Goal: Transaction & Acquisition: Purchase product/service

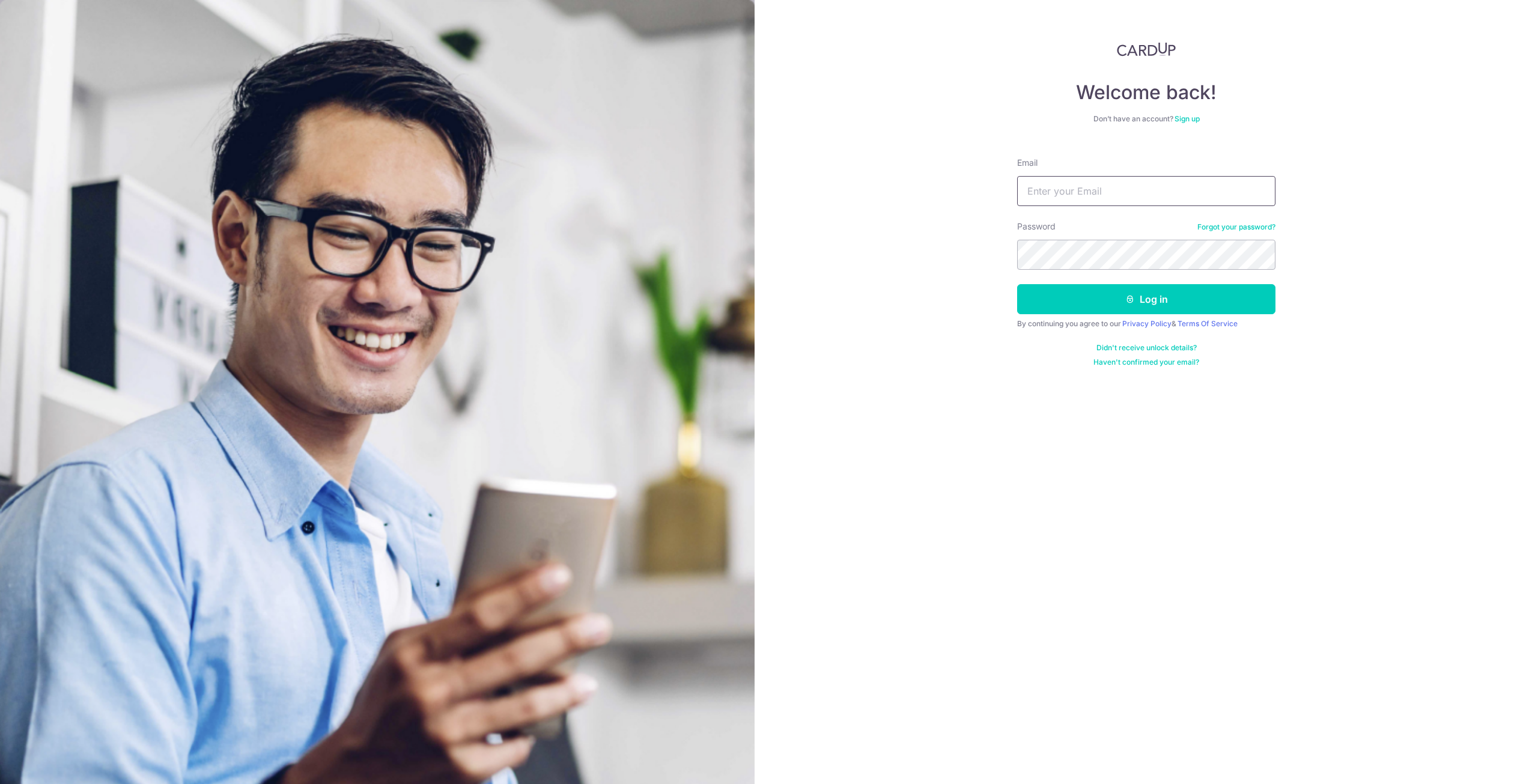
click at [1104, 194] on input "Email" at bounding box center [1146, 191] width 258 height 30
type input "[EMAIL_ADDRESS][DOMAIN_NAME]"
click at [1212, 285] on button "Log in" at bounding box center [1146, 299] width 258 height 30
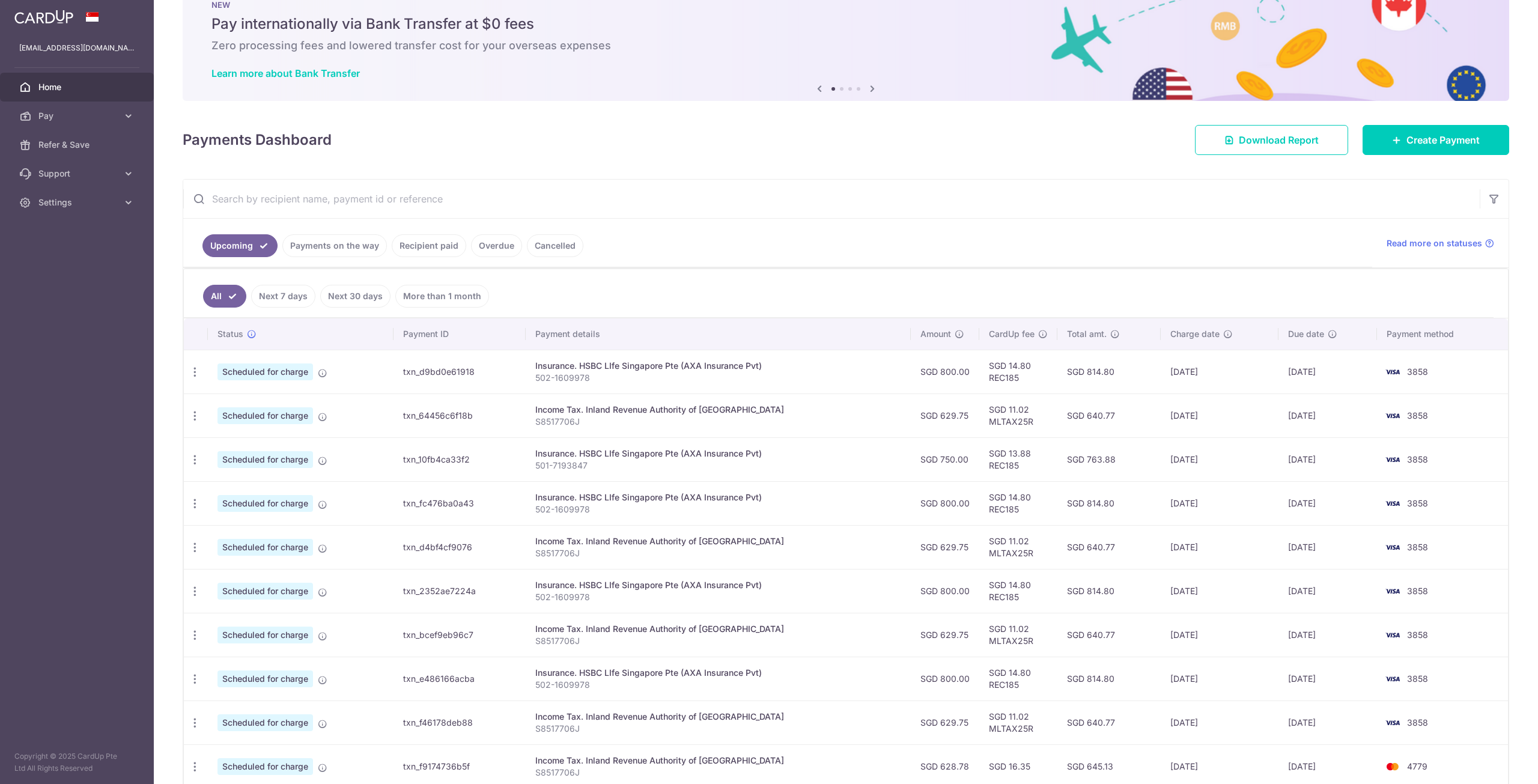
scroll to position [95, 0]
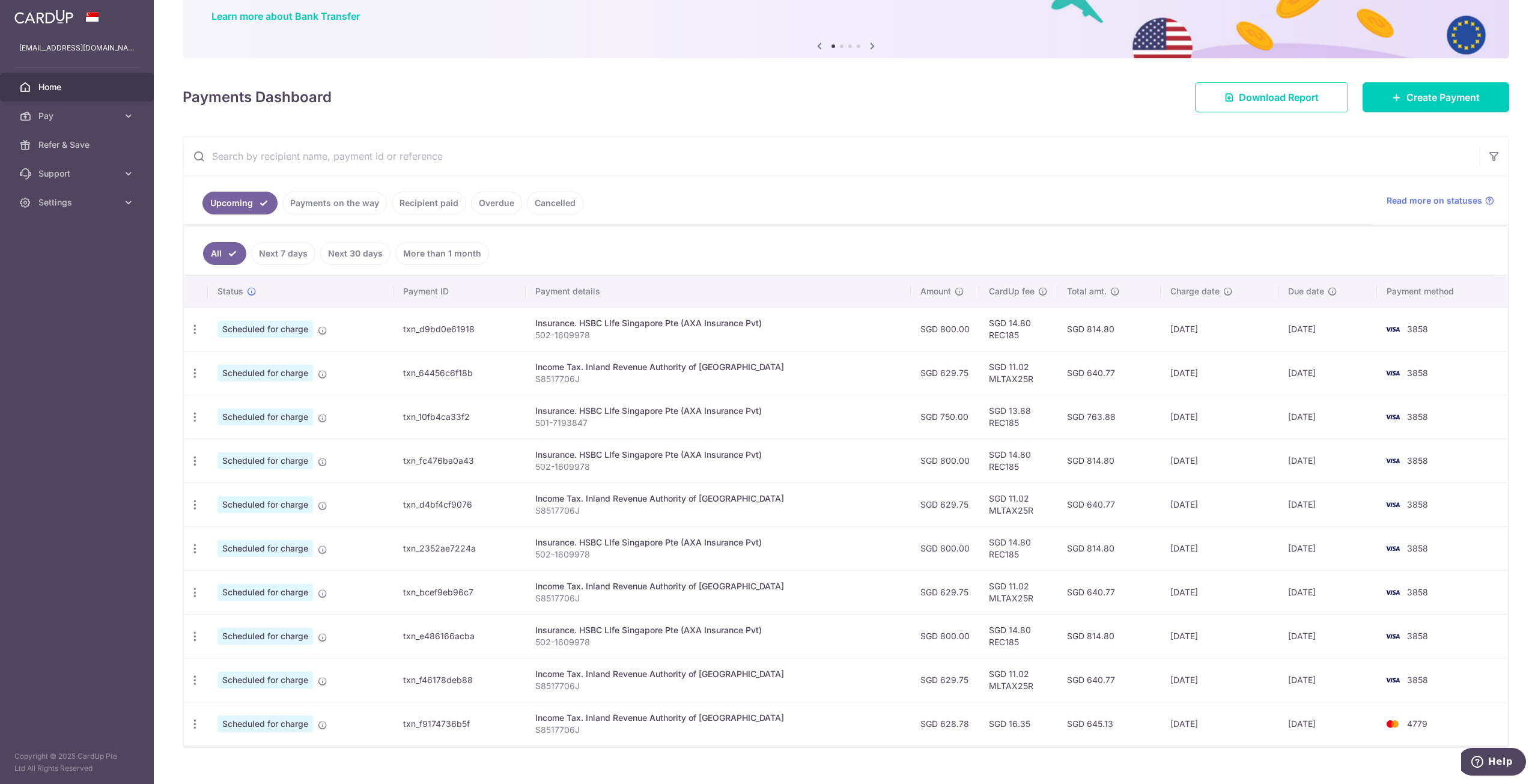
click at [1419, 327] on span "3858" at bounding box center [1417, 328] width 21 height 10
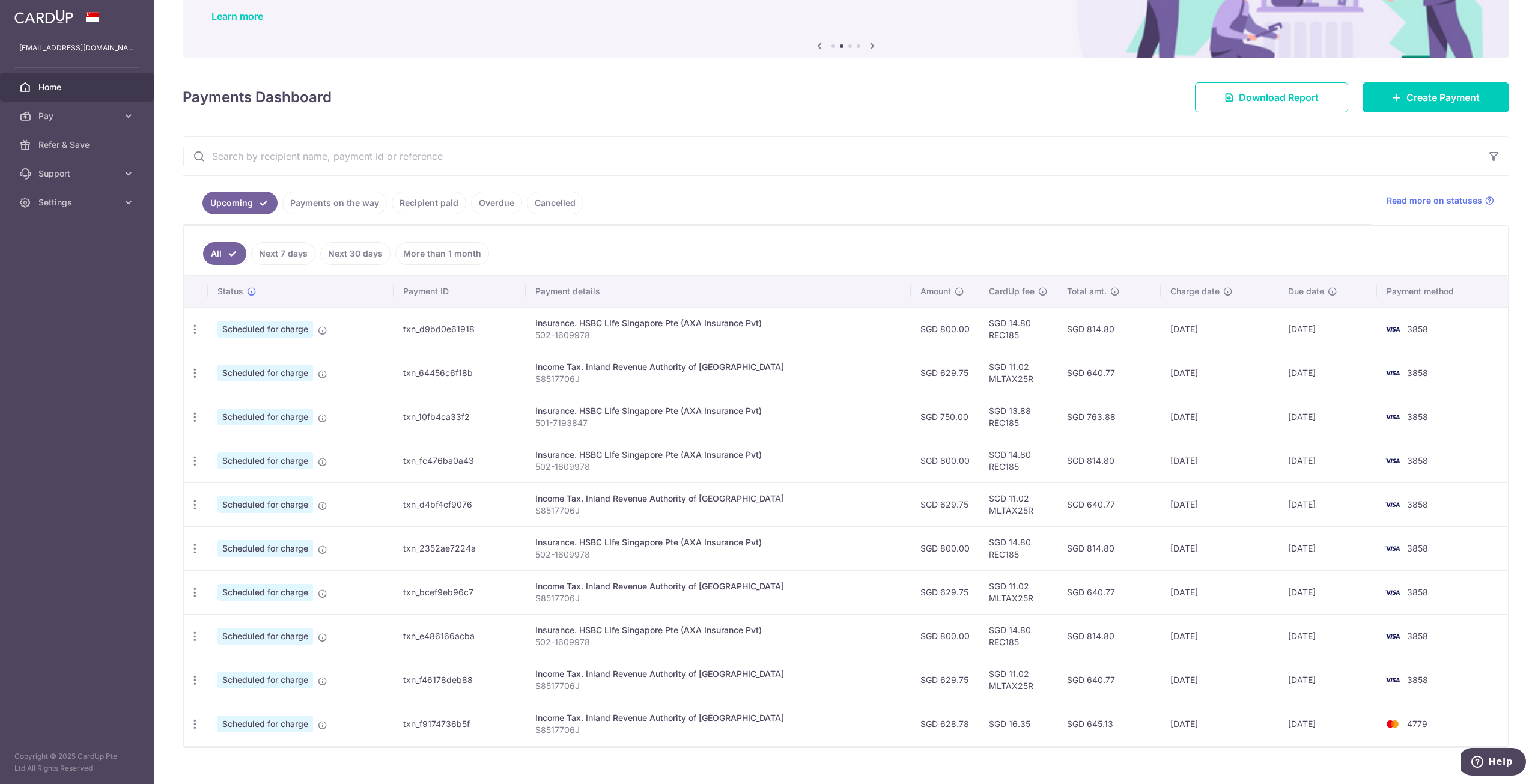
click at [298, 246] on link "Next 7 days" at bounding box center [283, 253] width 64 height 23
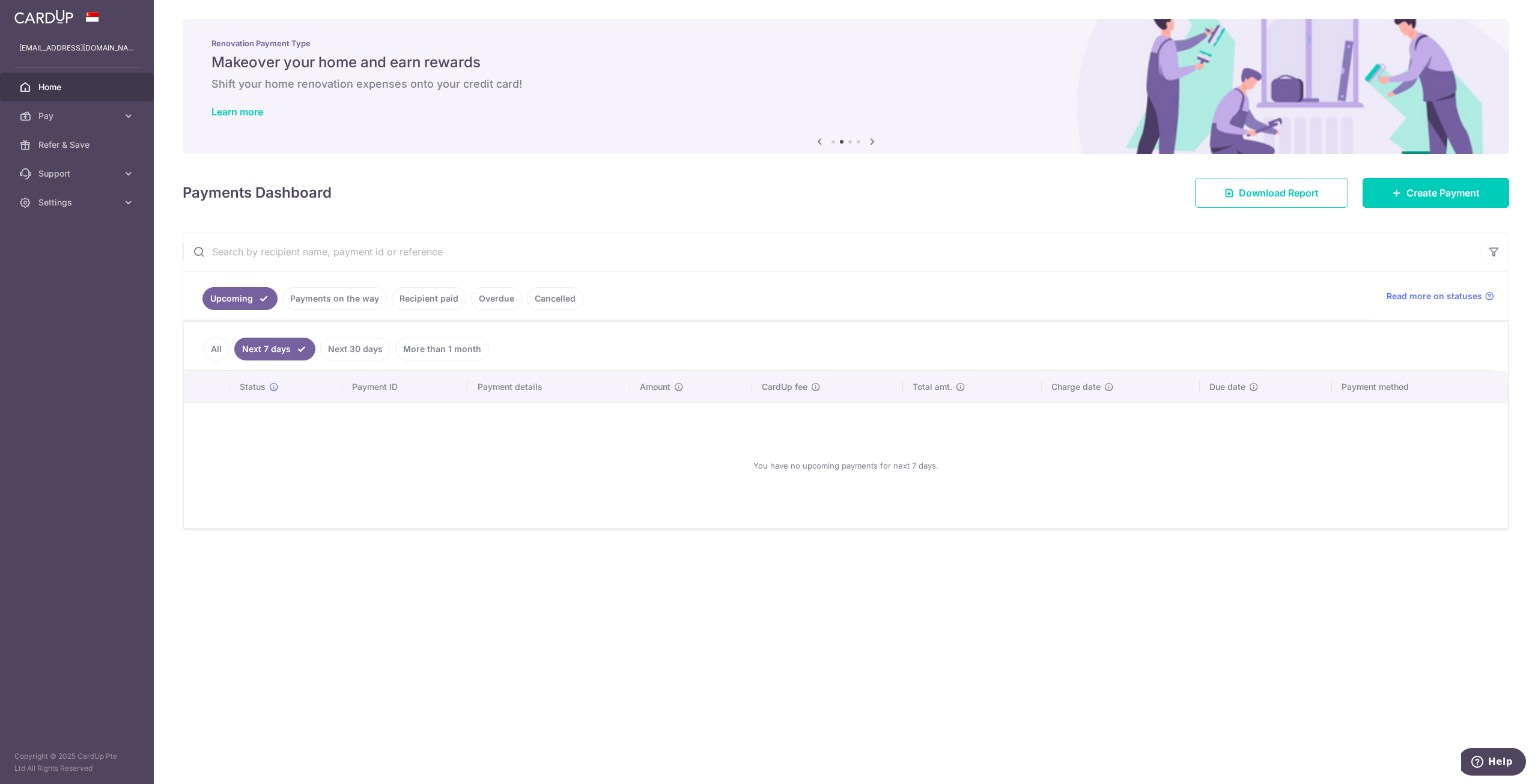
click at [313, 301] on link "Payments on the way" at bounding box center [334, 298] width 104 height 23
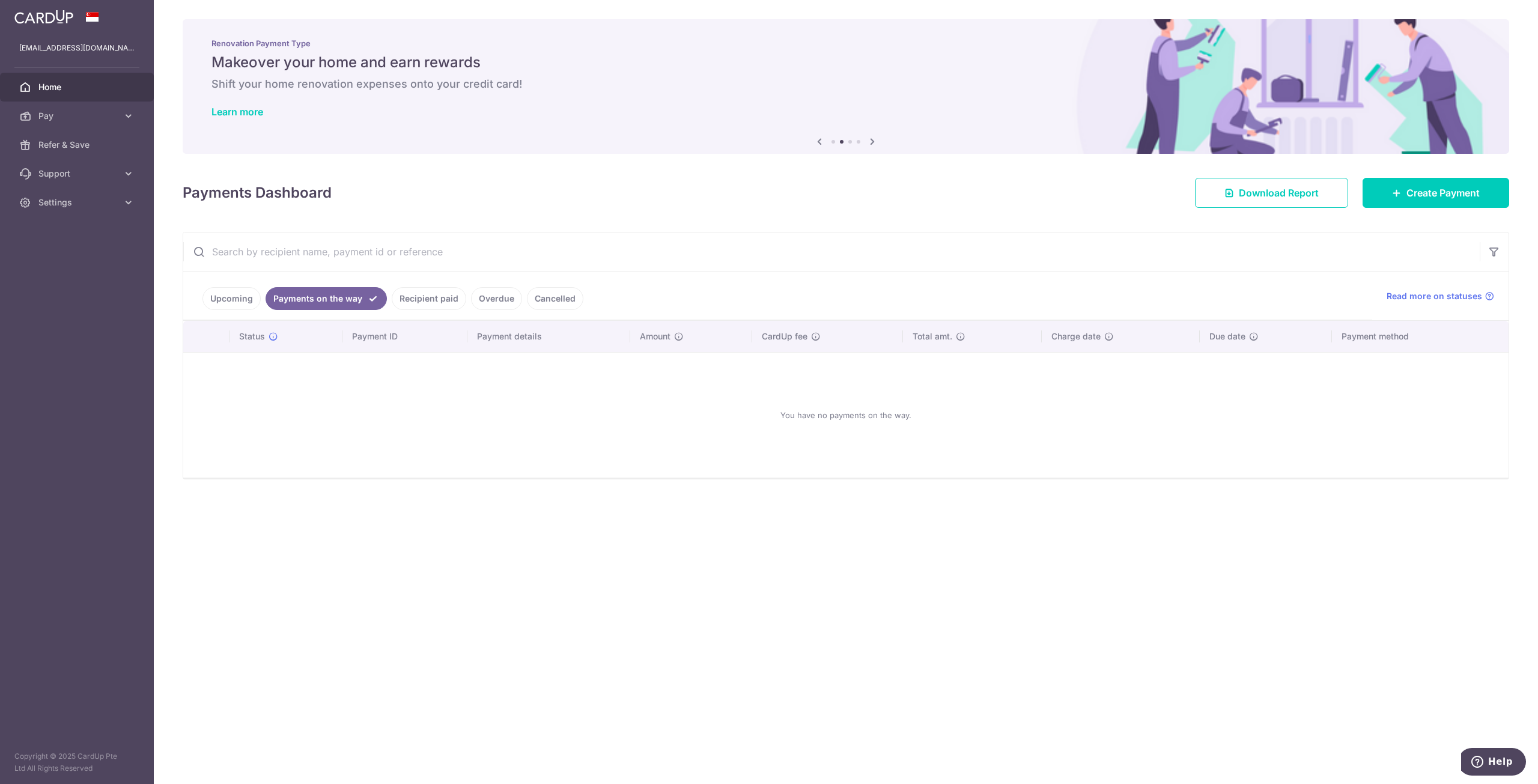
click at [253, 299] on link "Upcoming" at bounding box center [231, 298] width 58 height 23
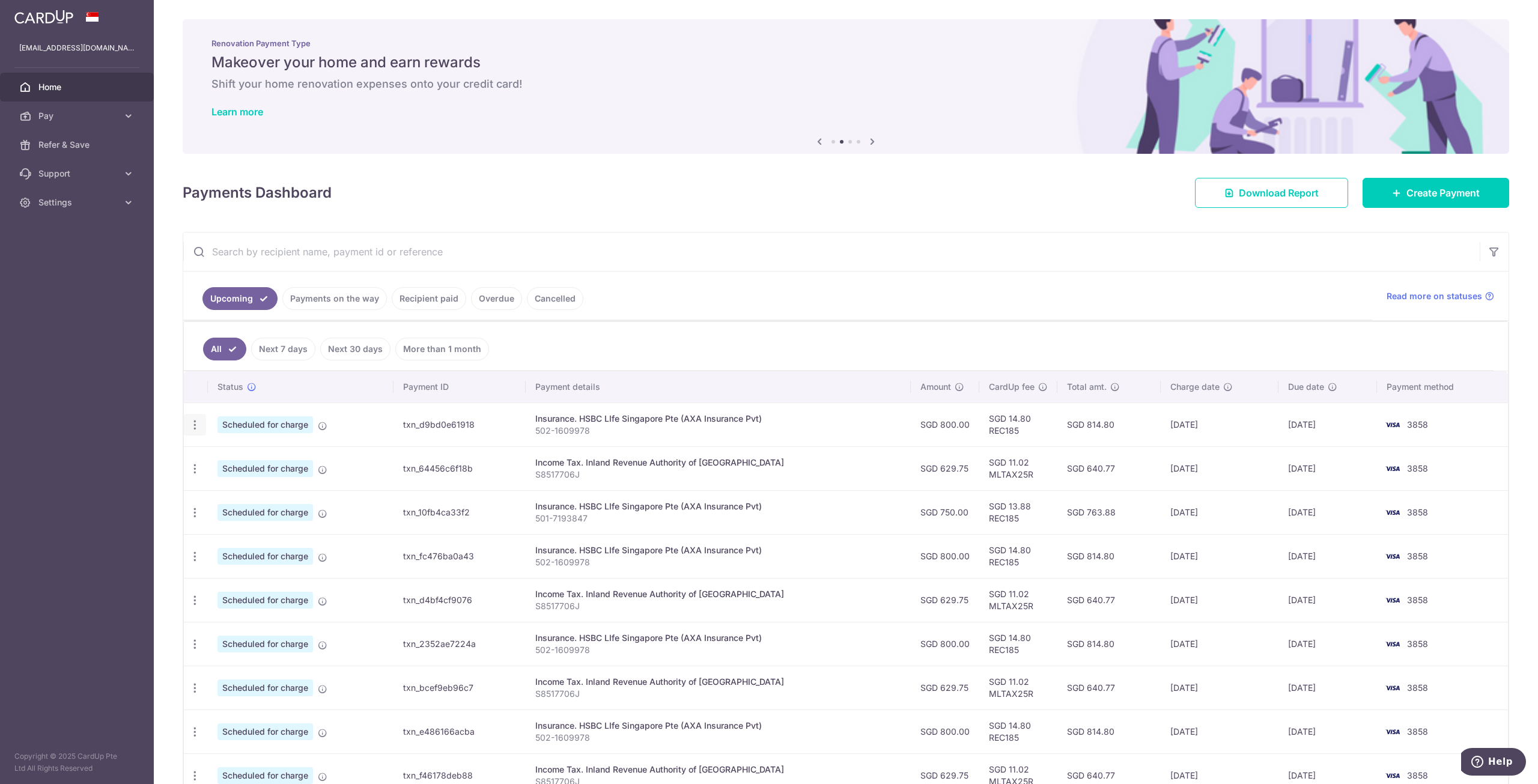
click at [194, 419] on icon "button" at bounding box center [195, 425] width 13 height 13
click at [217, 456] on link "Update payment" at bounding box center [247, 457] width 125 height 29
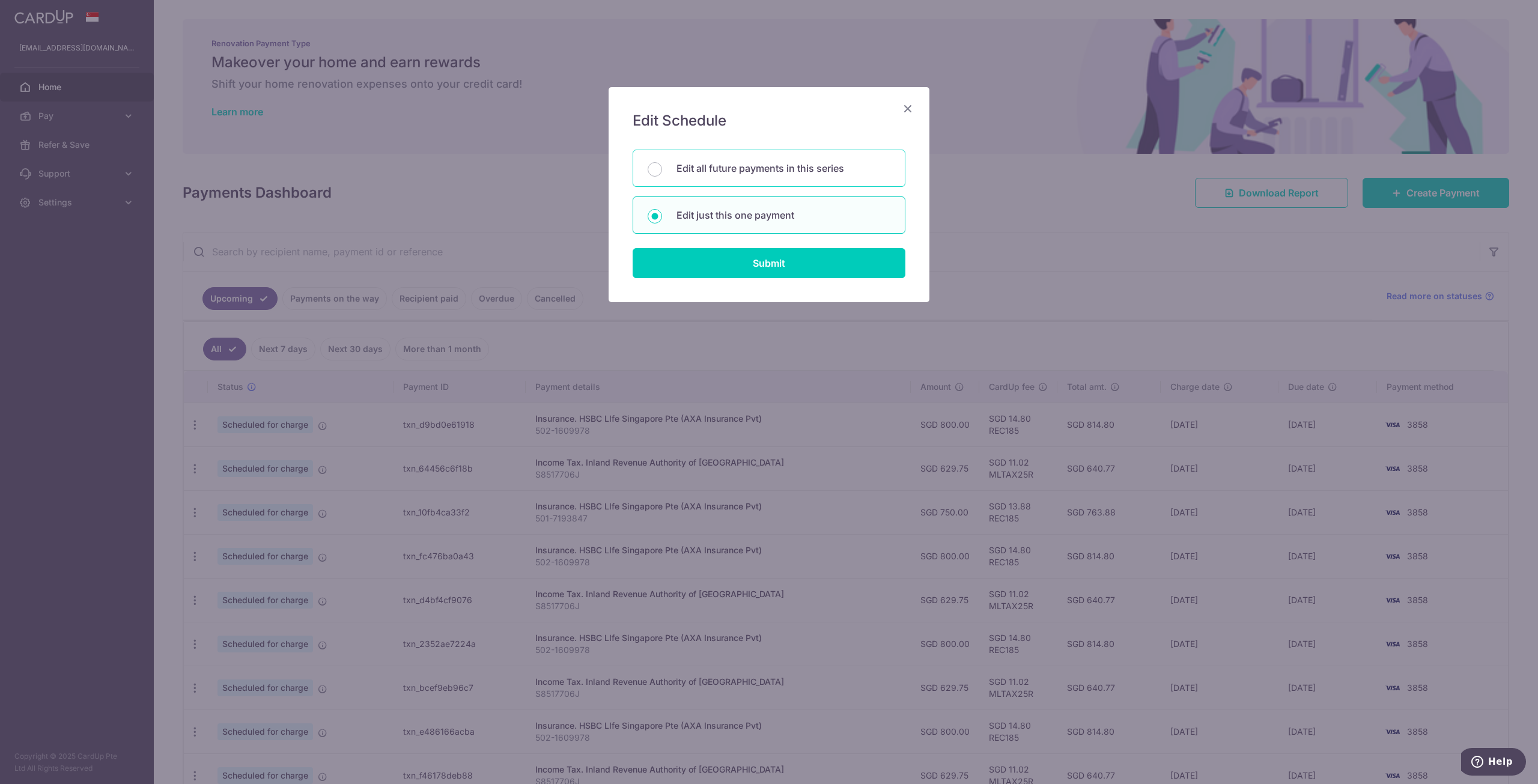
click at [792, 173] on p "Edit all future payments in this series" at bounding box center [783, 168] width 214 height 14
click at [662, 173] on input "Edit all future payments in this series" at bounding box center [654, 169] width 14 height 14
radio input "true"
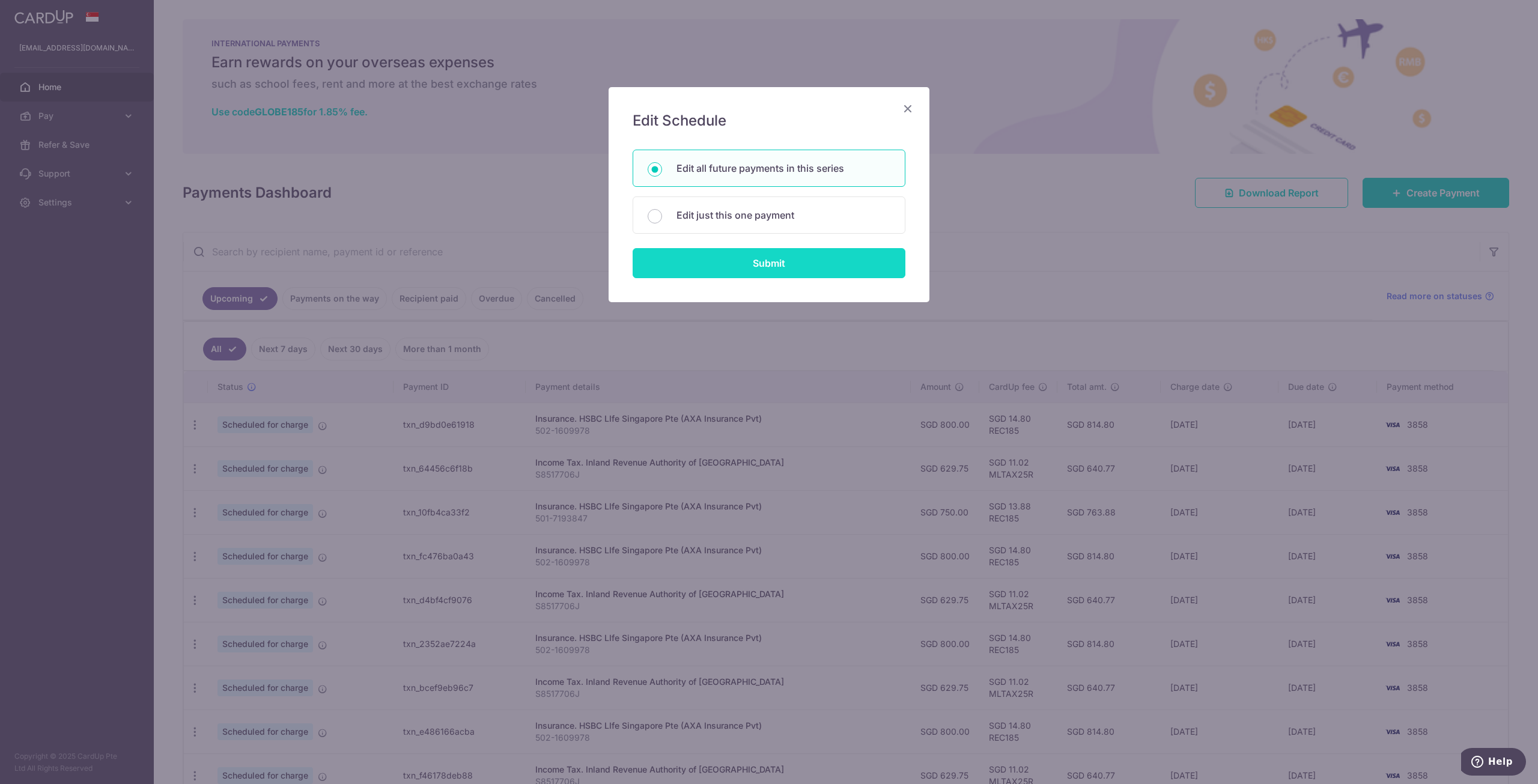
click at [780, 264] on input "Submit" at bounding box center [768, 263] width 273 height 30
radio input "true"
type input "800.00"
type input "502-1609978"
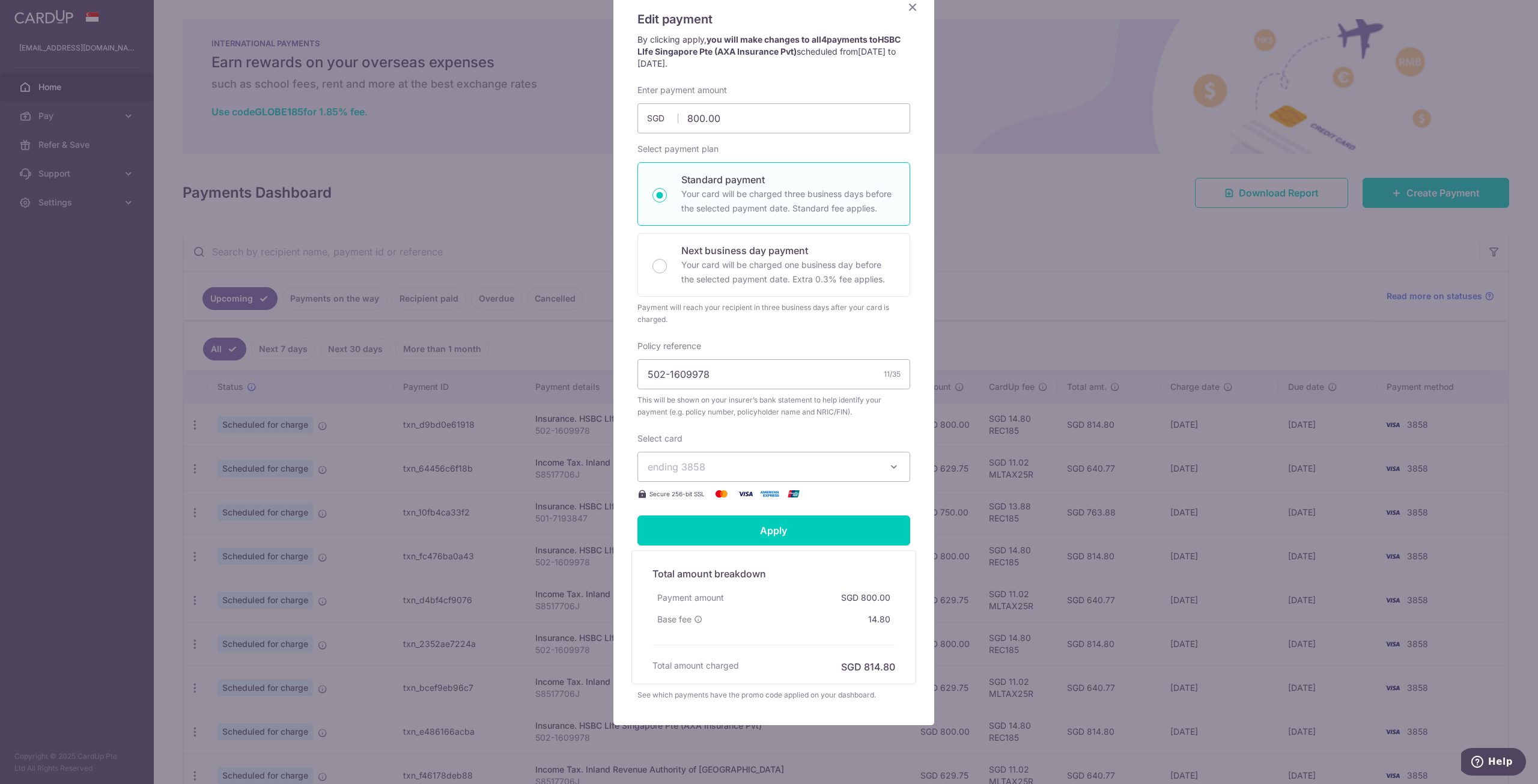
scroll to position [120, 0]
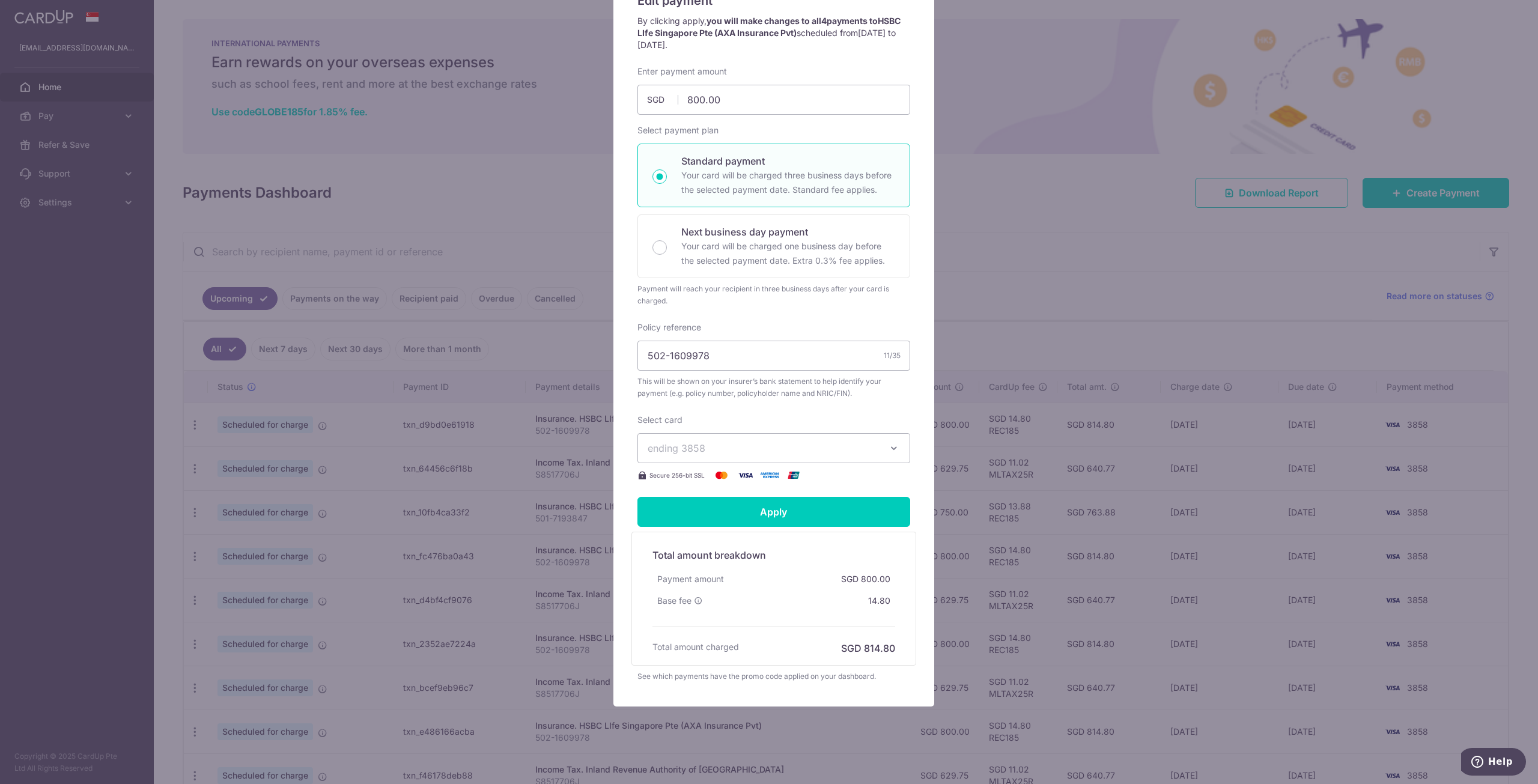
click at [787, 448] on span "ending 3858" at bounding box center [763, 448] width 231 height 14
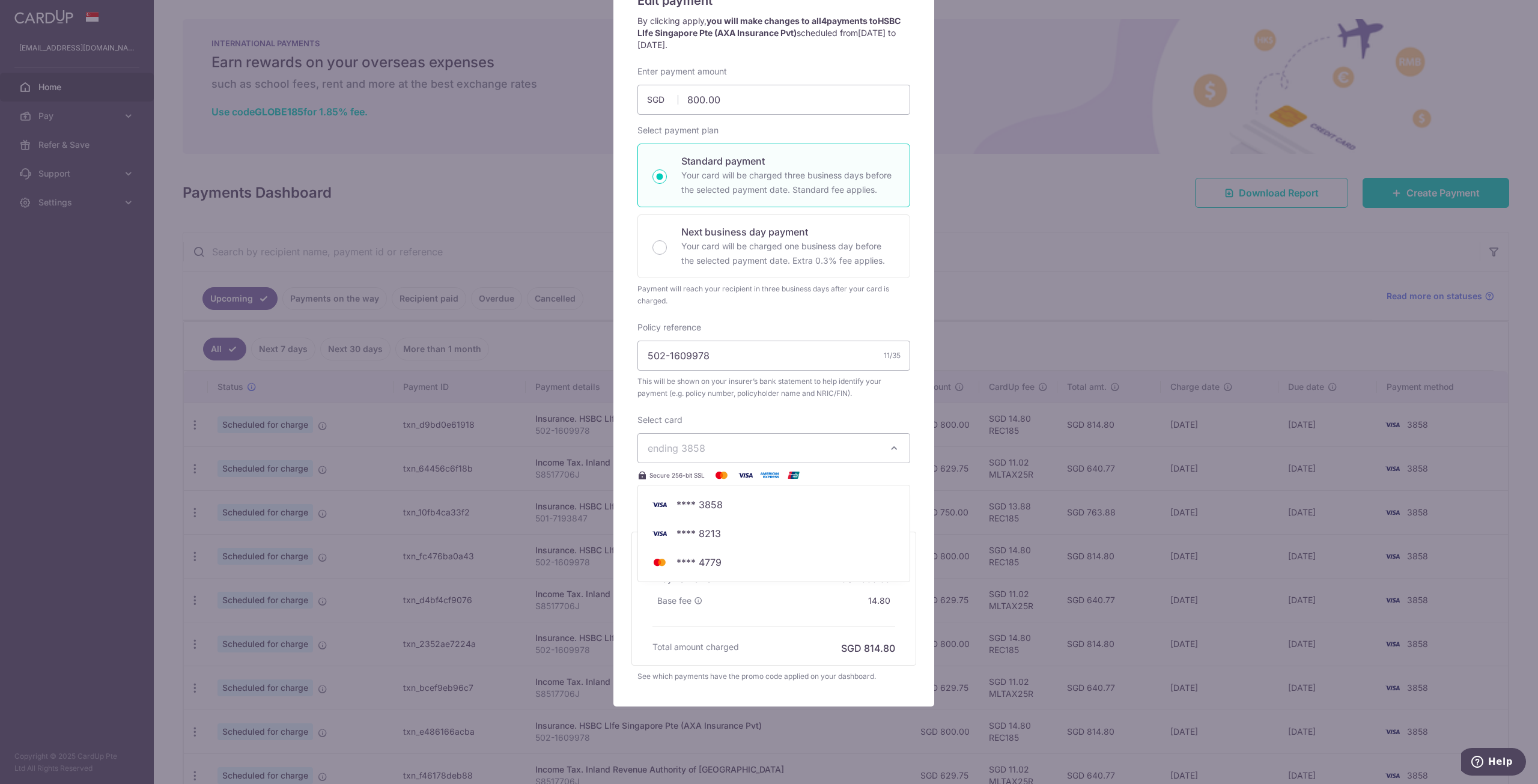
click at [907, 411] on div "Edit payment By clicking apply, you will make changes to all 4 payments to HSBC…" at bounding box center [773, 336] width 320 height 739
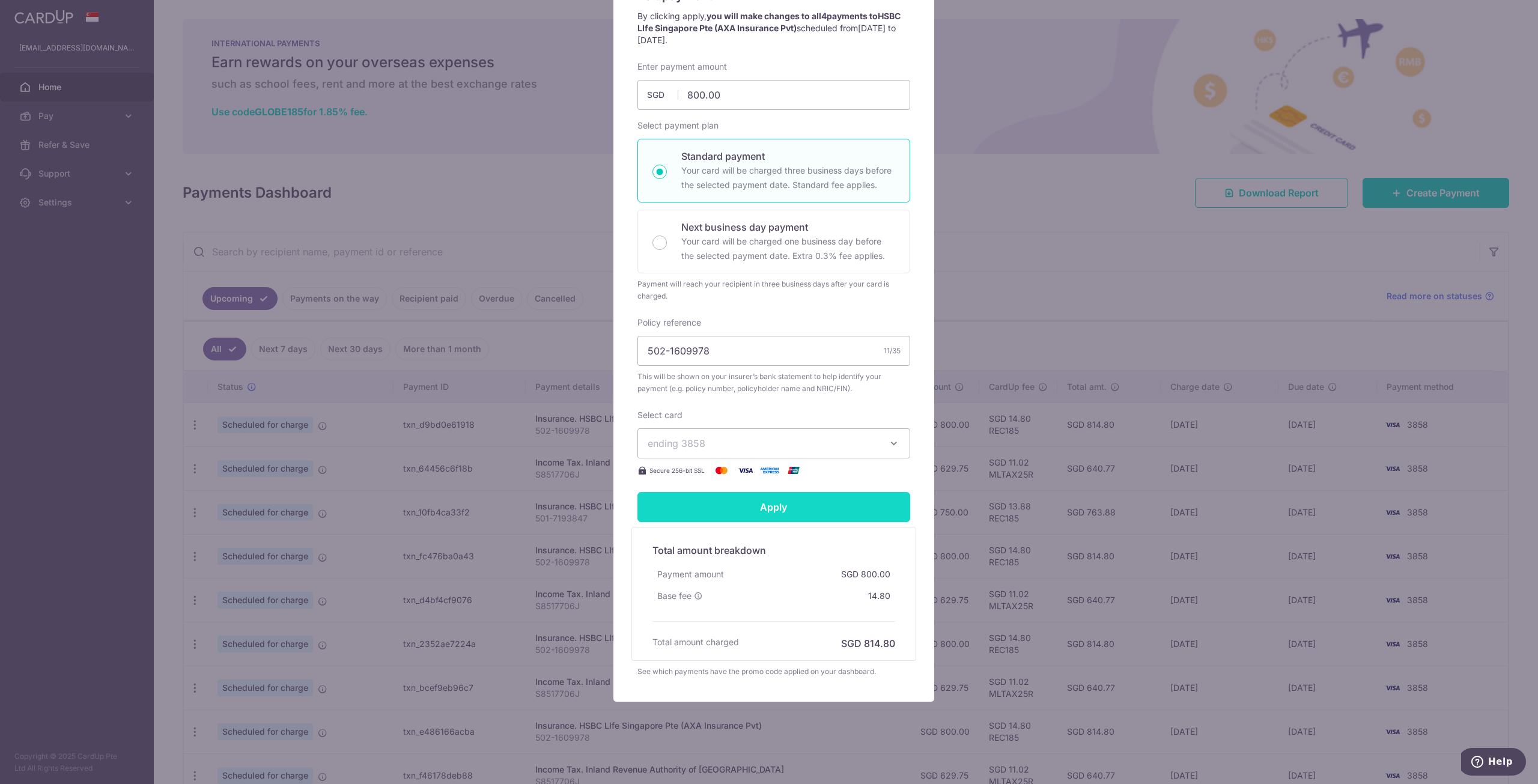
scroll to position [126, 0]
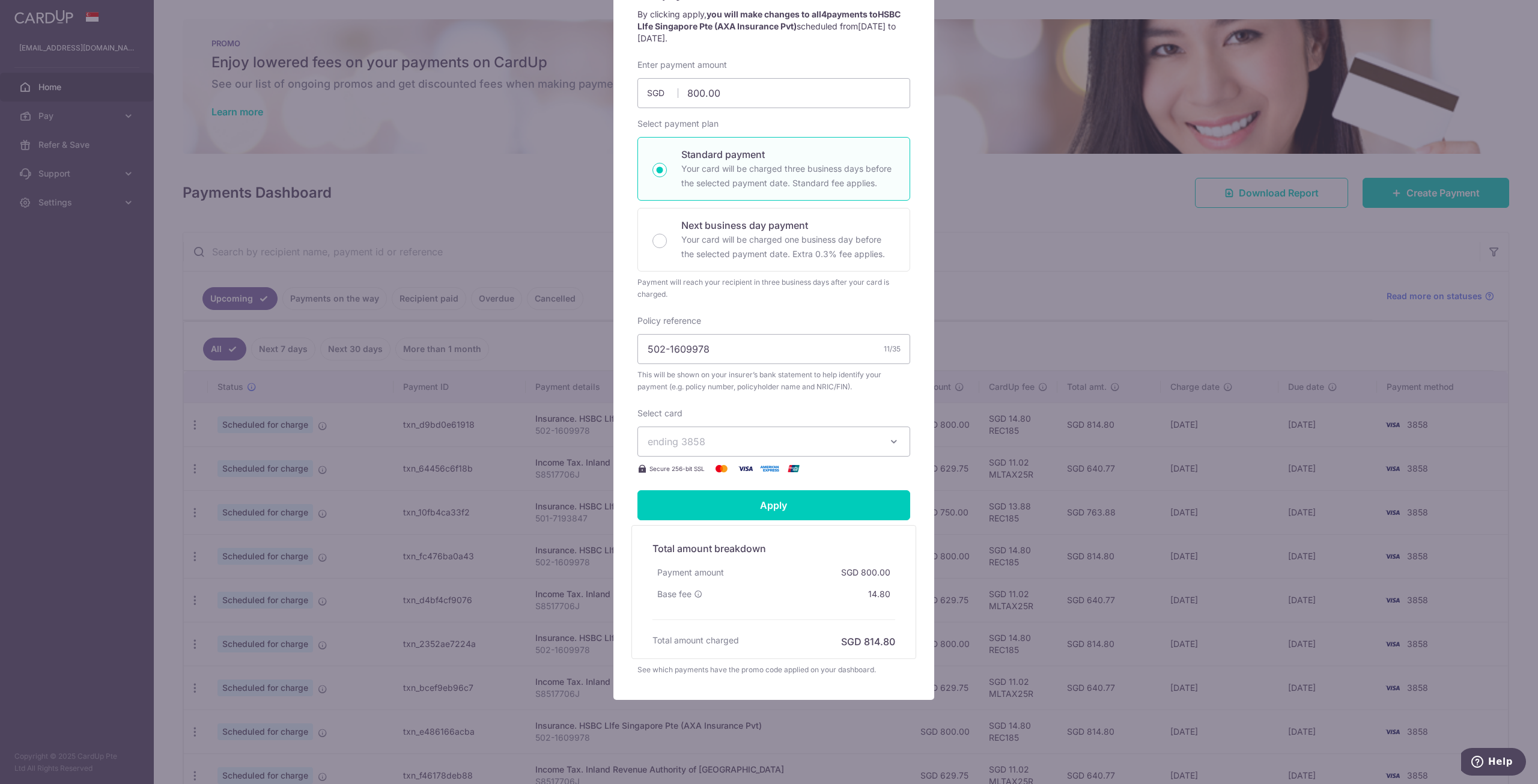
click at [858, 451] on button "ending 3858" at bounding box center [773, 441] width 273 height 30
click at [577, 114] on div "Edit payment By clicking apply, you will make changes to all 4 payments to HSBC…" at bounding box center [769, 392] width 1538 height 784
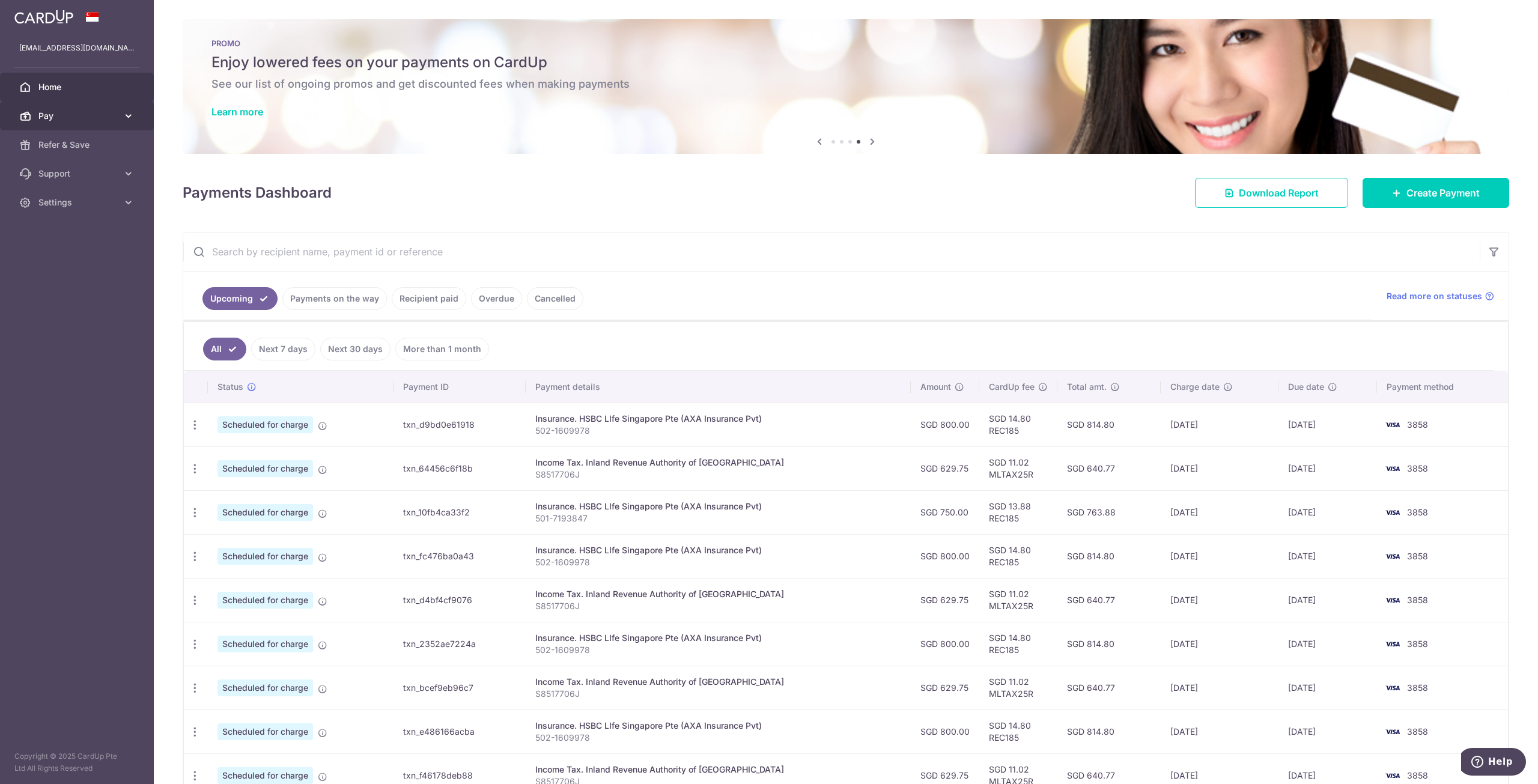
click at [90, 109] on link "Pay" at bounding box center [76, 116] width 153 height 29
click at [64, 198] on span "Cards" at bounding box center [78, 202] width 80 height 12
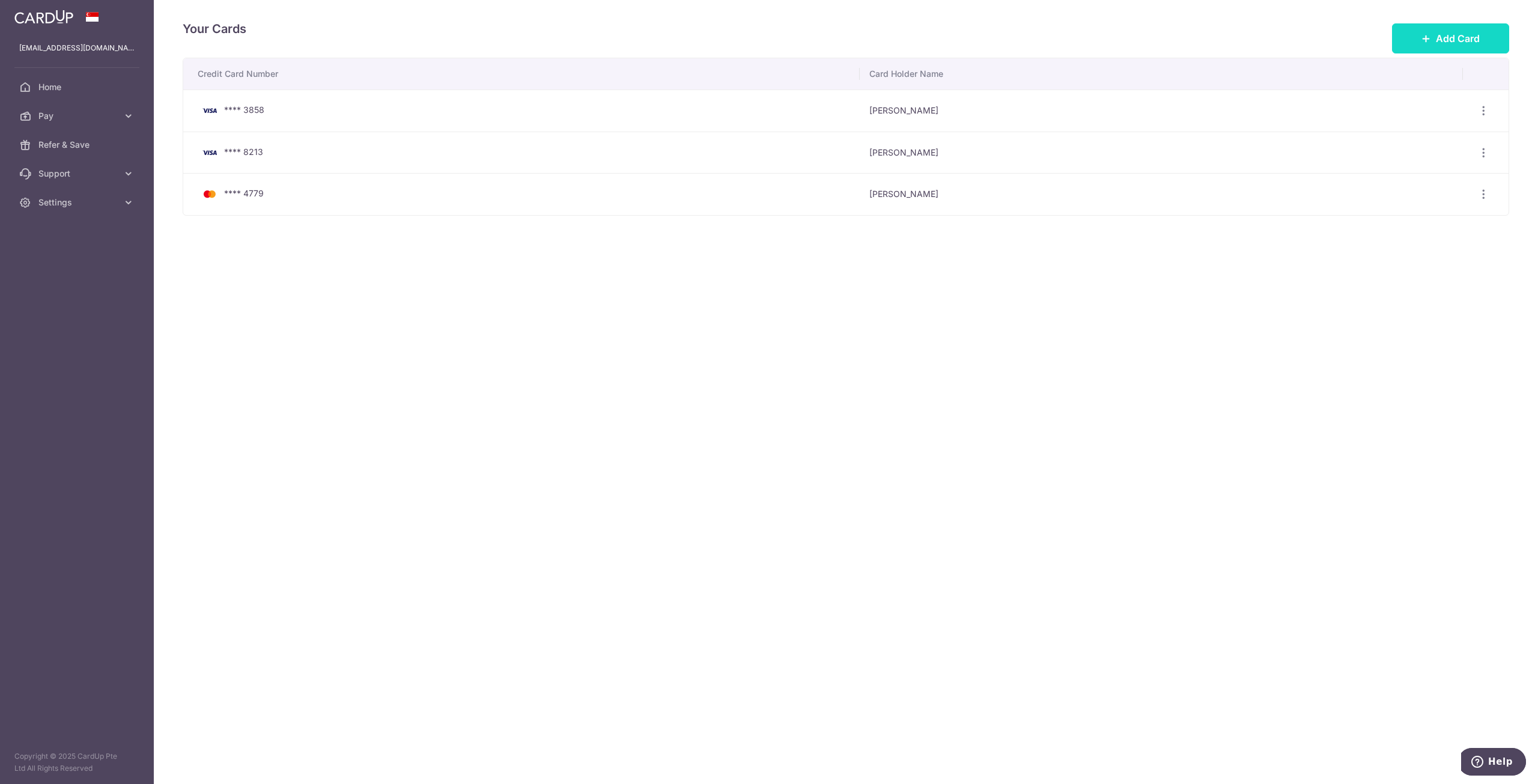
click at [1405, 46] on button "Add Card" at bounding box center [1450, 38] width 117 height 30
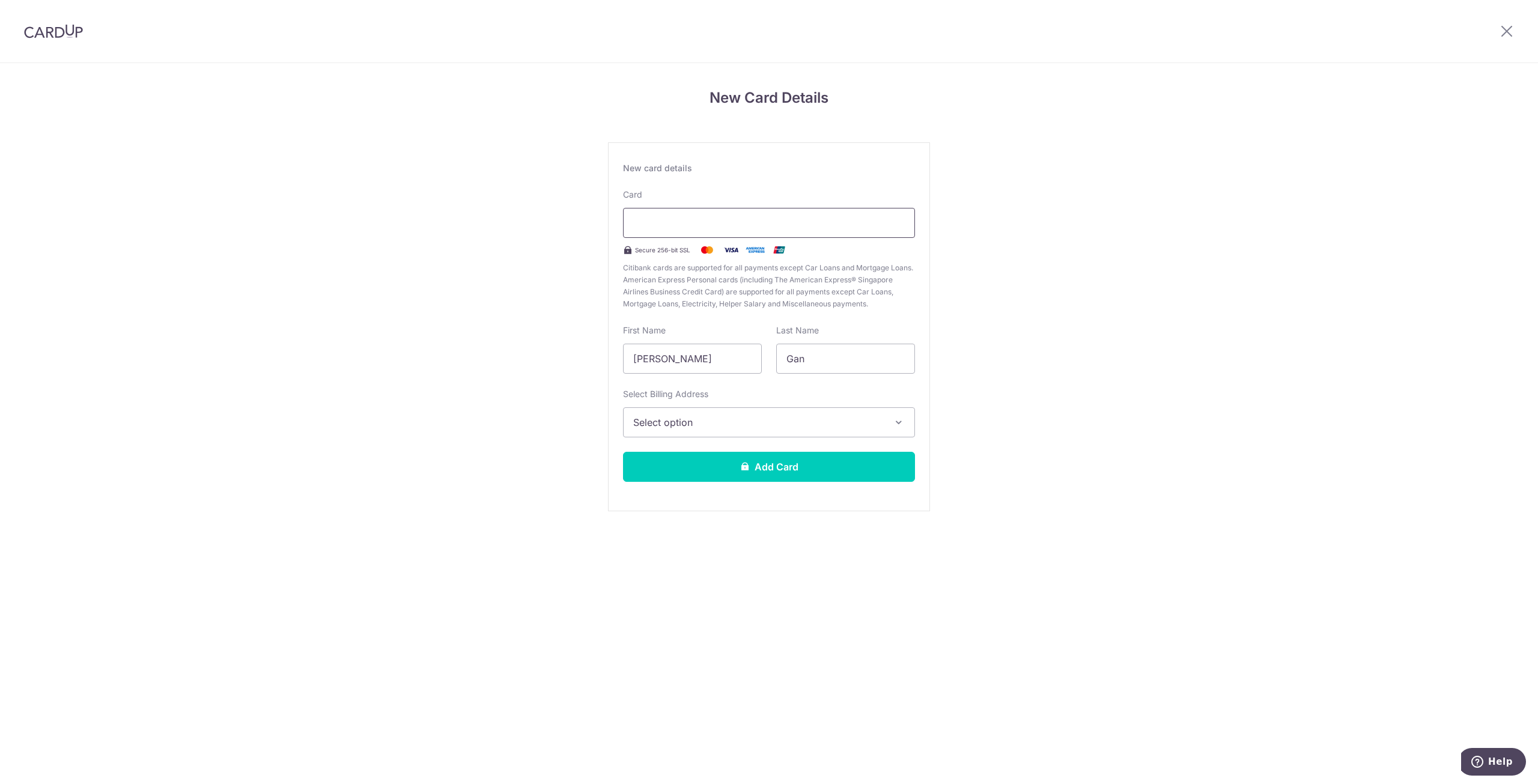
click at [738, 215] on div at bounding box center [768, 223] width 292 height 30
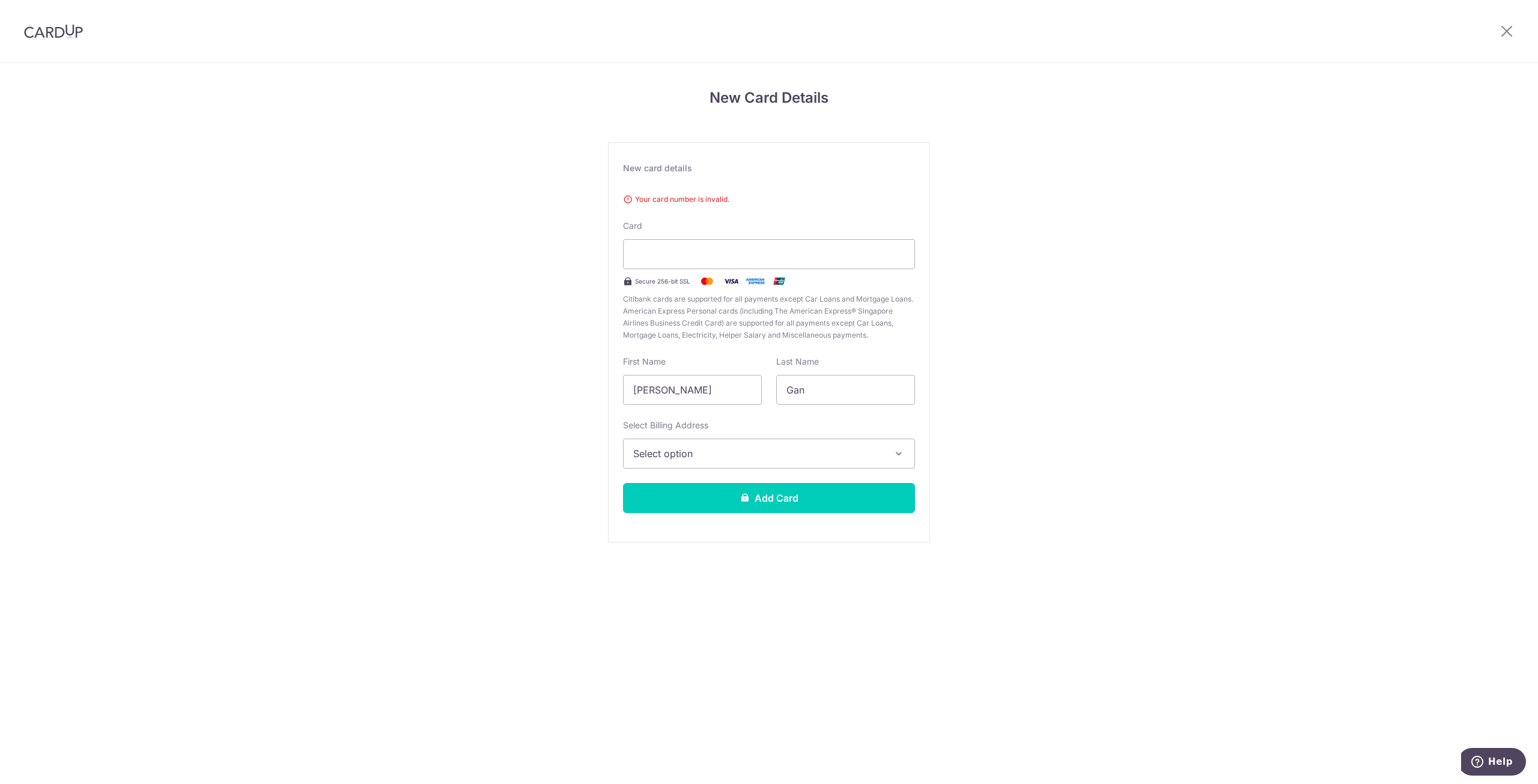
click at [806, 206] on div "Your card number is invalid. Card Secure 256-bit SSL Citibank cards are support…" at bounding box center [768, 265] width 292 height 153
click at [847, 222] on div "Your card number is invalid. Card Secure 256-bit SSL Citibank cards are support…" at bounding box center [768, 265] width 292 height 153
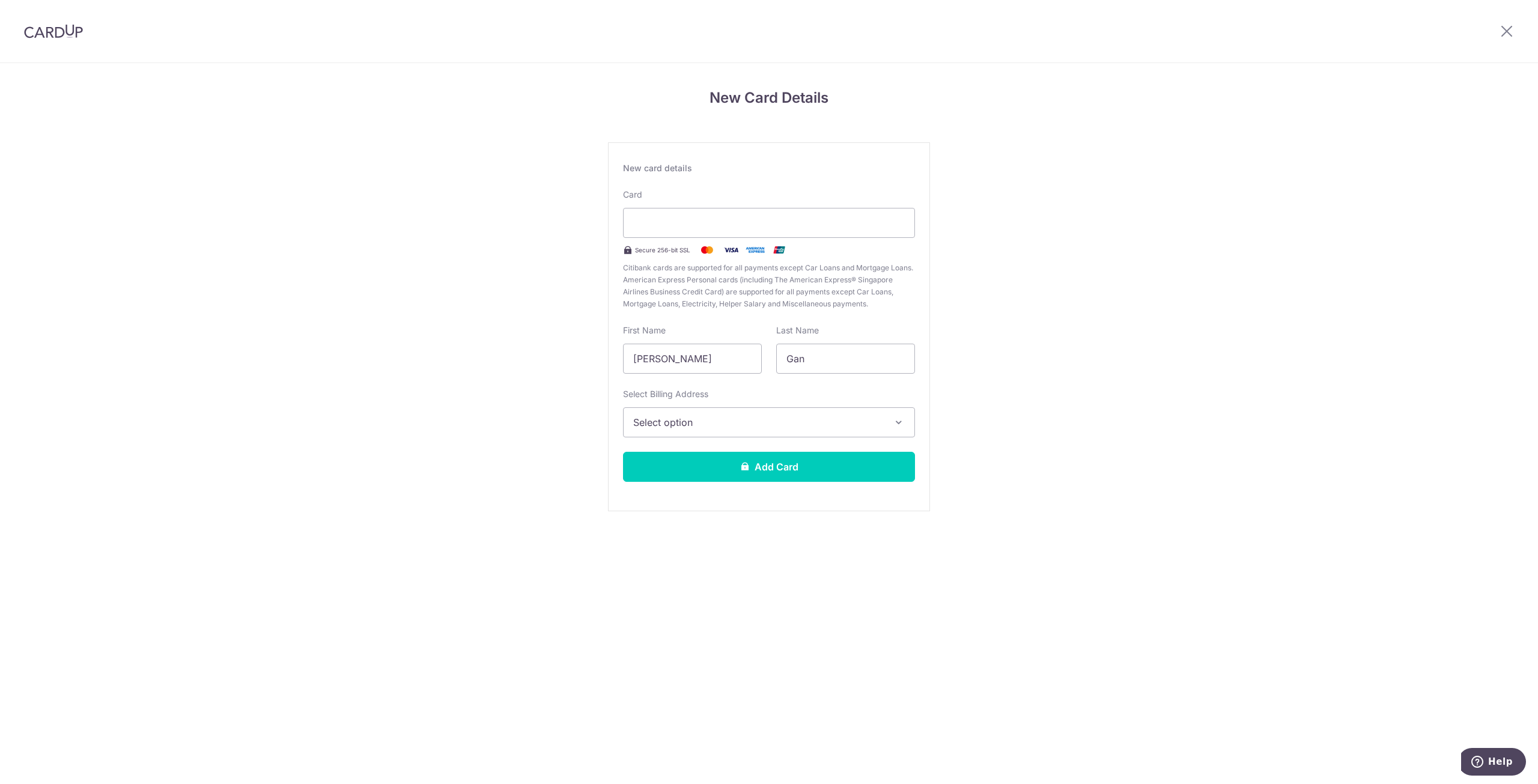
click at [818, 418] on span "Select option" at bounding box center [758, 422] width 250 height 14
click at [785, 460] on span "Add Billing Address" at bounding box center [779, 456] width 250 height 12
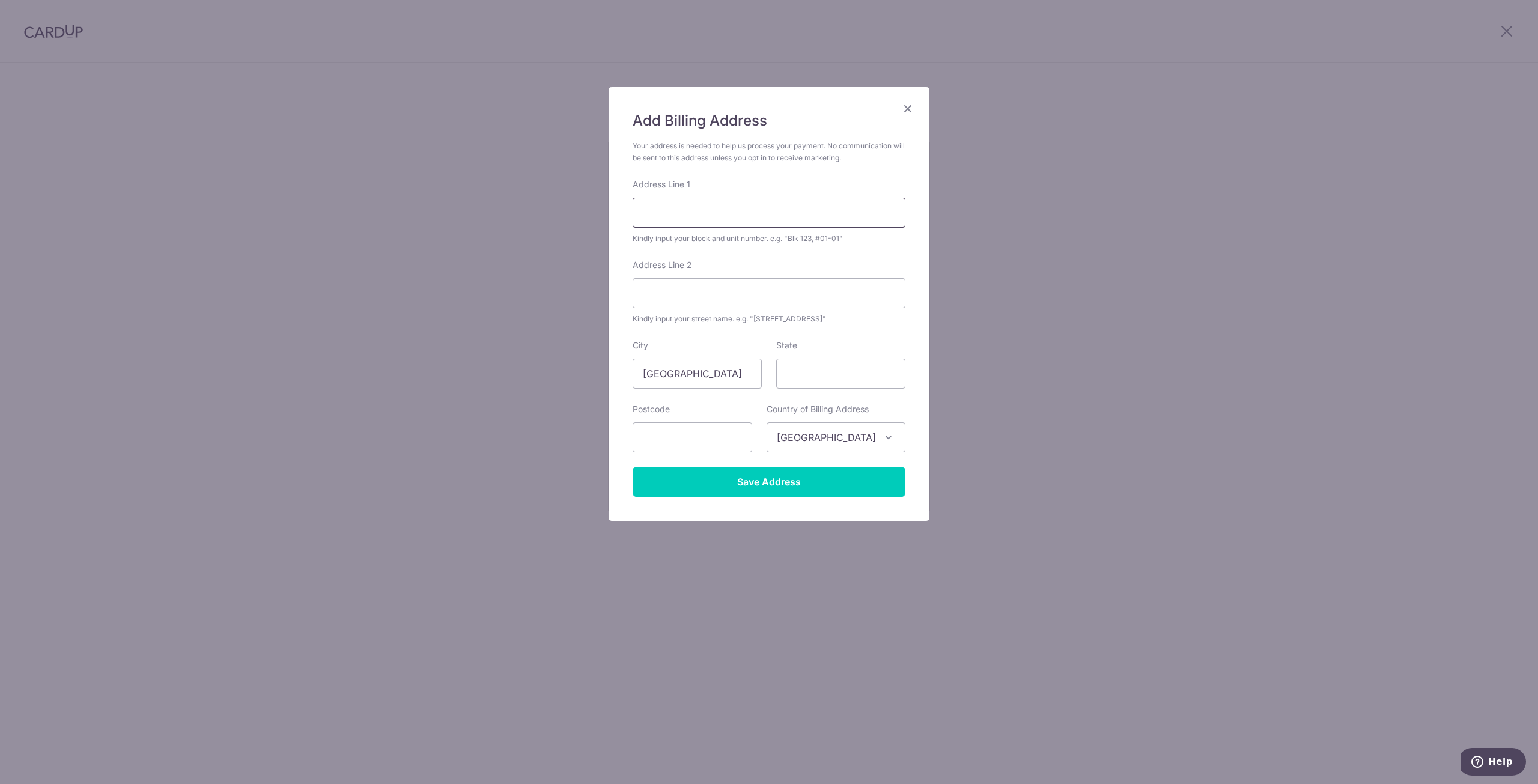
click at [720, 217] on input "Address Line 1" at bounding box center [768, 213] width 273 height 30
type input "235A Tengah Garden Walk"
type input "$"
type input "%"
type input "235A, #07-300"
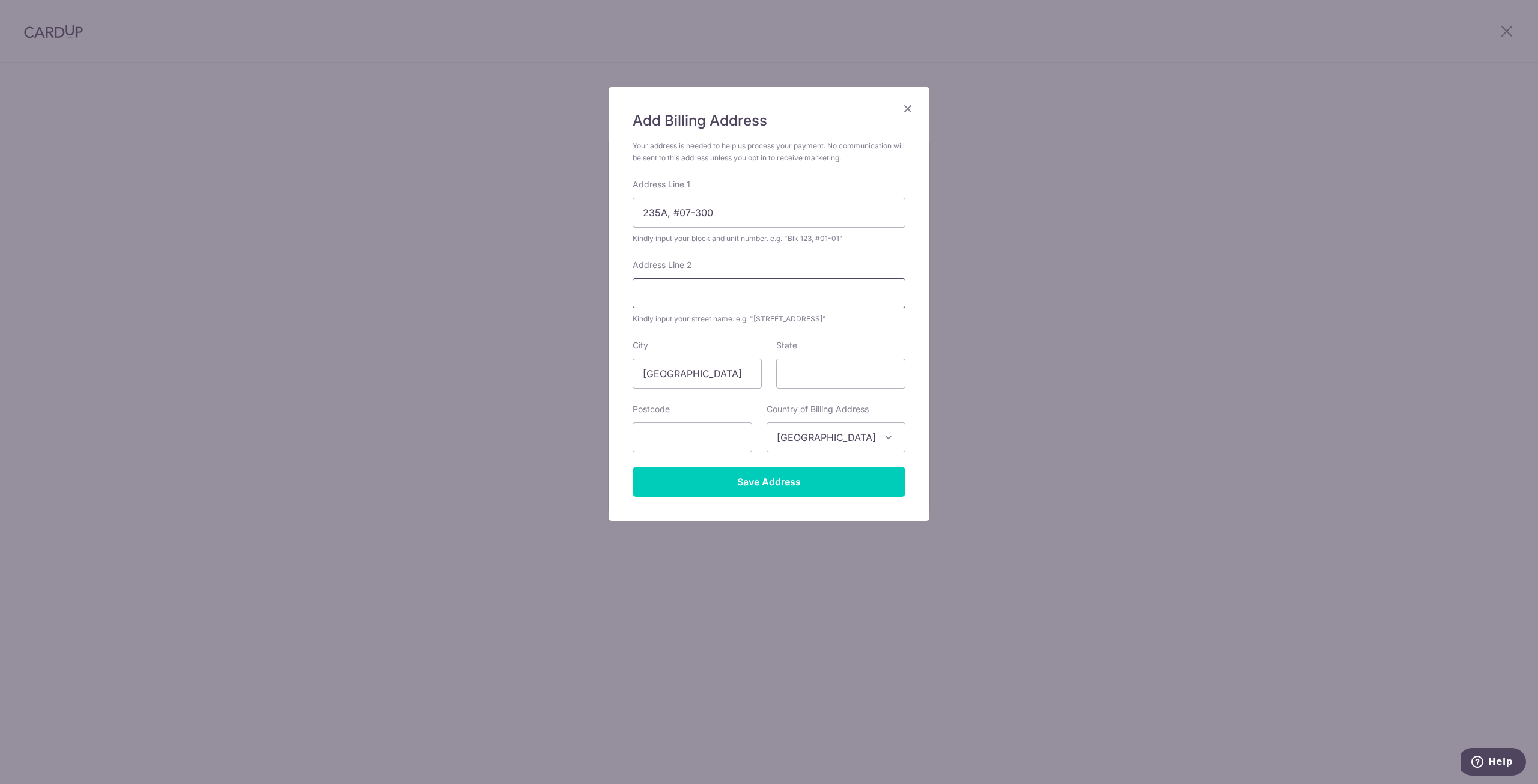
paste input "Tengah Garden Walk"
type input "Tengah Garden Walk"
click at [822, 385] on input "State" at bounding box center [841, 374] width 129 height 30
click at [716, 433] on input "text" at bounding box center [692, 437] width 119 height 30
type input "691235"
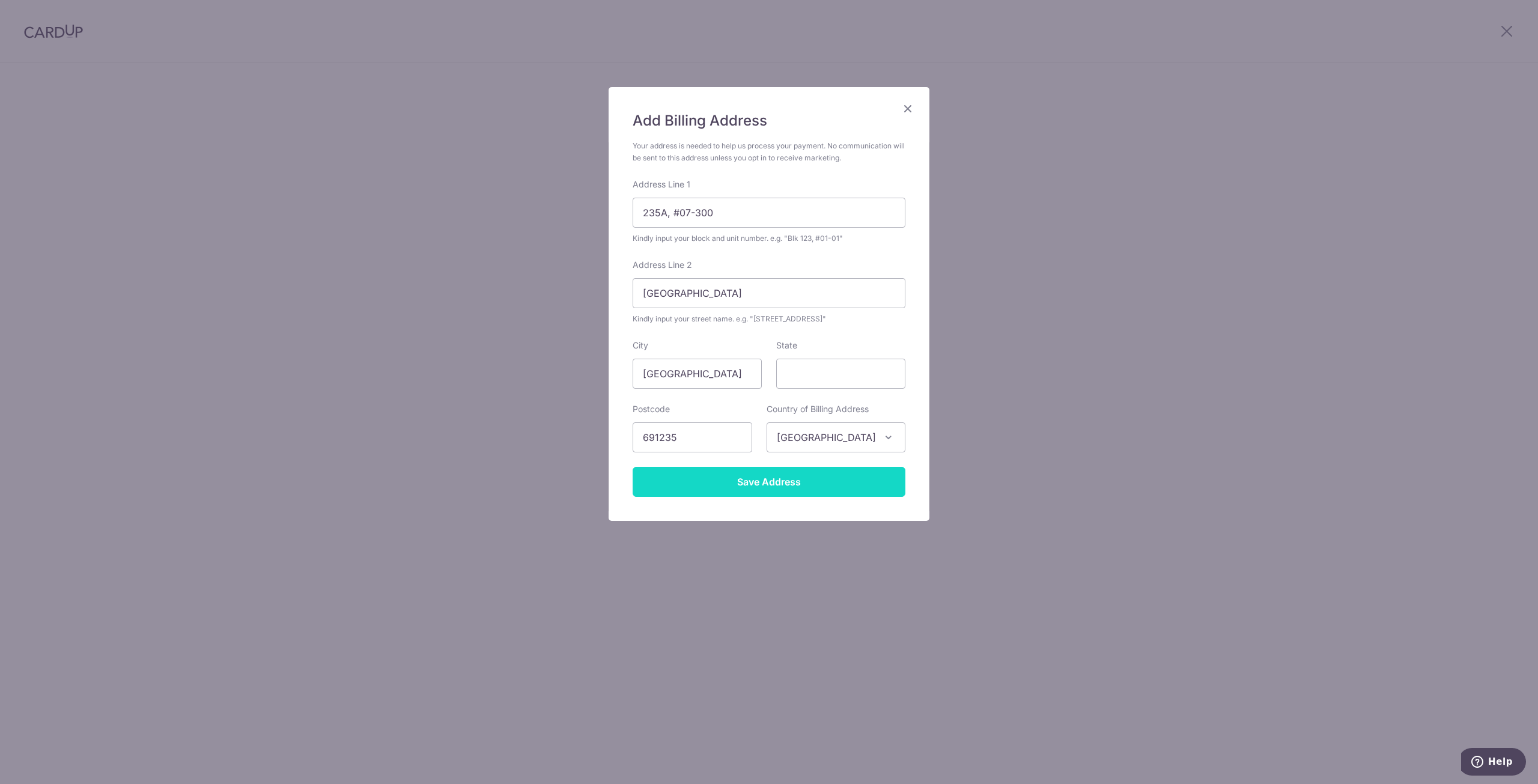
click at [805, 485] on input "Save Address" at bounding box center [768, 482] width 273 height 30
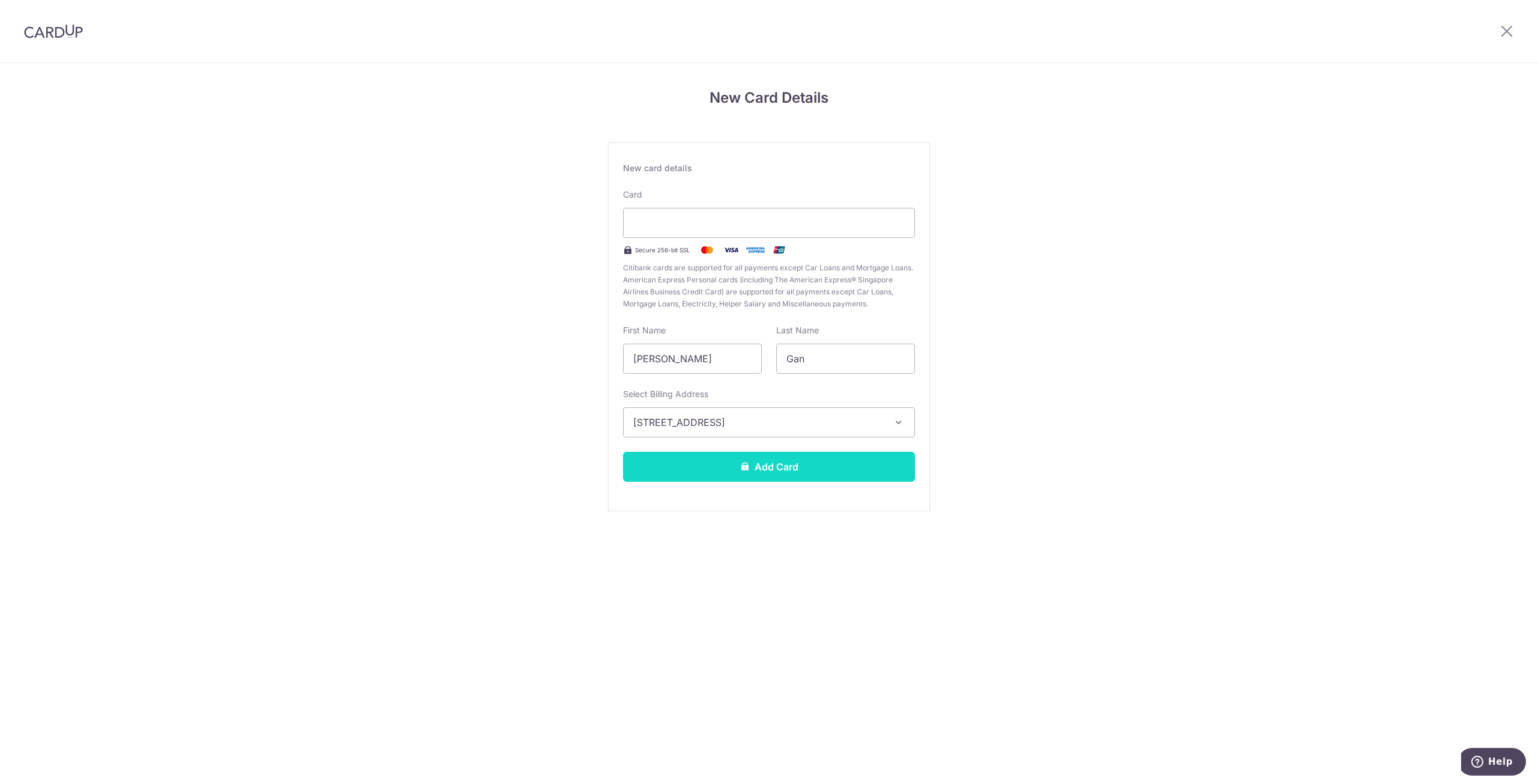
click at [811, 467] on button "Add Card" at bounding box center [768, 467] width 292 height 30
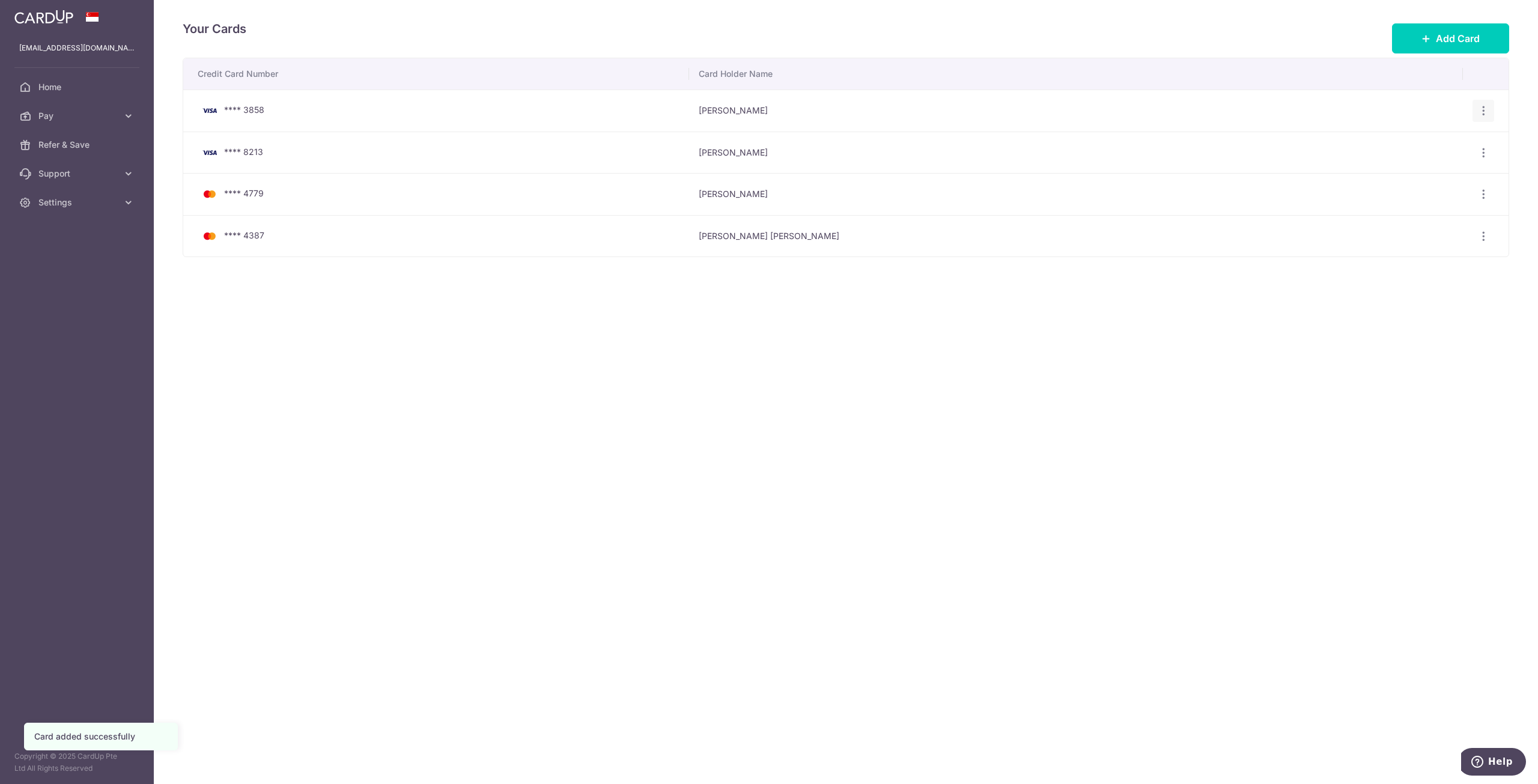
click at [1477, 109] on div "View/Edit Delete" at bounding box center [1483, 111] width 22 height 22
click at [1482, 111] on icon "button" at bounding box center [1484, 111] width 13 height 13
click at [1431, 166] on span "Delete" at bounding box center [1443, 173] width 82 height 14
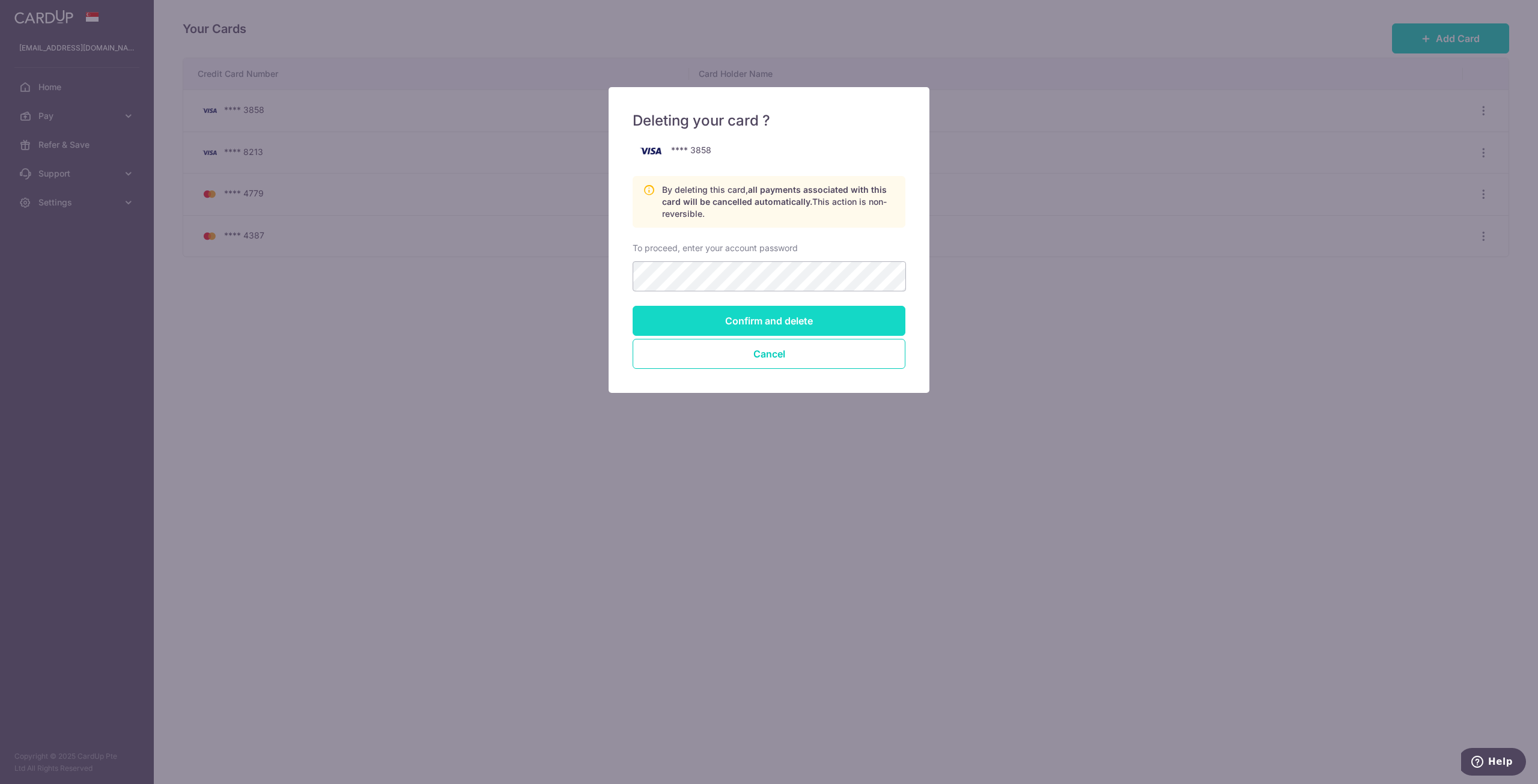
click at [829, 318] on input "Confirm and delete" at bounding box center [768, 321] width 273 height 30
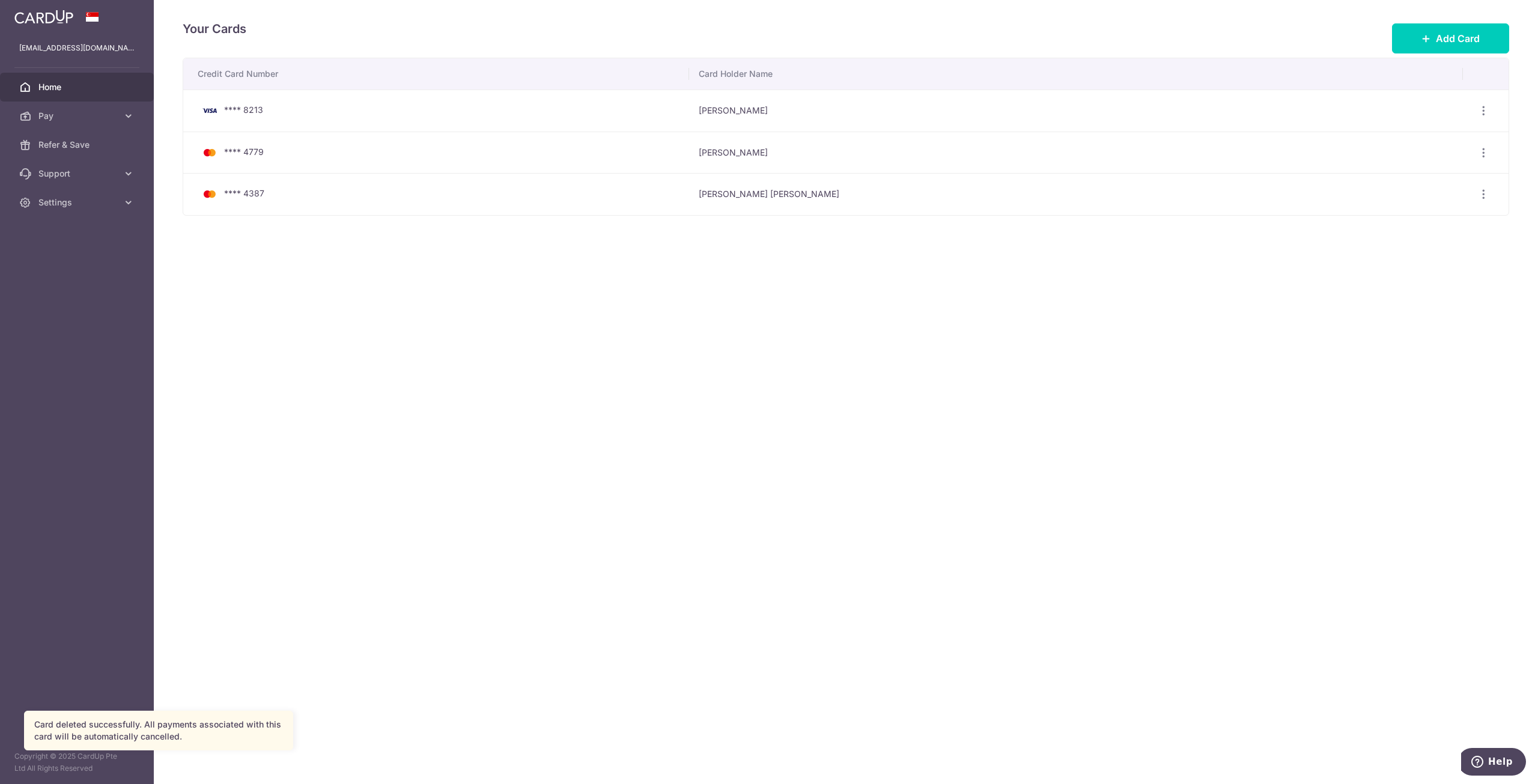
click at [89, 88] on span "Home" at bounding box center [78, 87] width 80 height 12
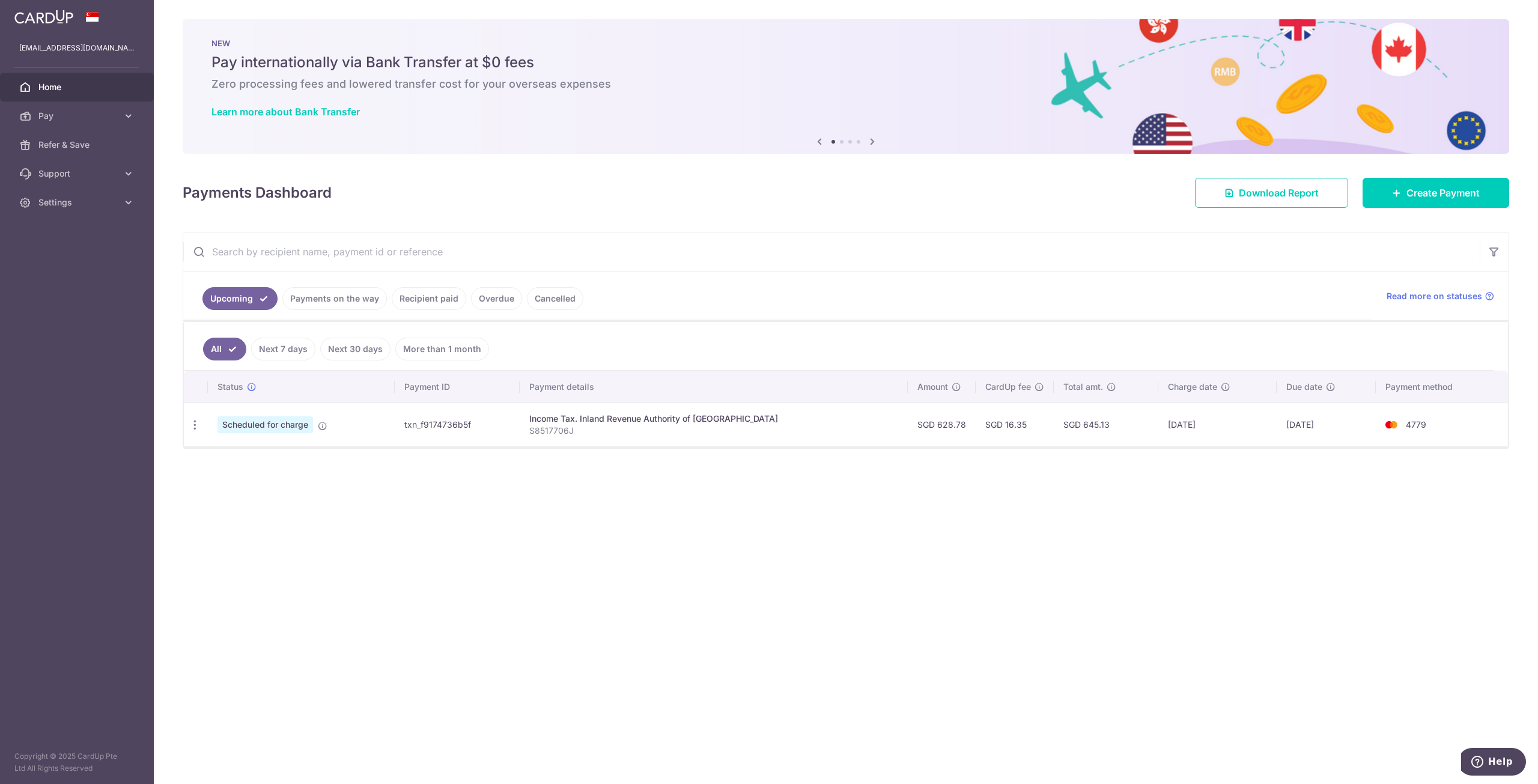
click at [526, 291] on link "Cancelled" at bounding box center [554, 298] width 56 height 23
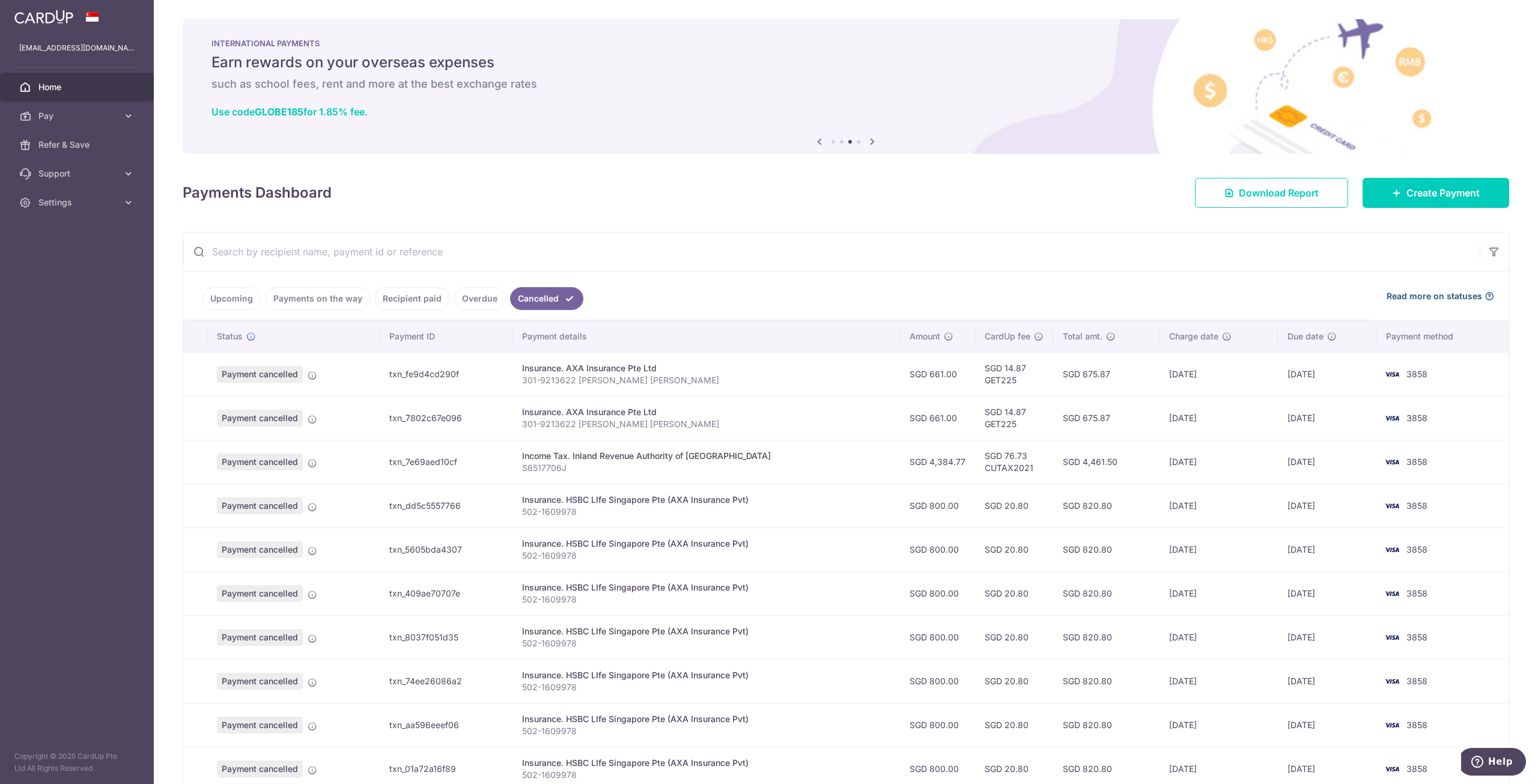
click at [1486, 297] on icon at bounding box center [1489, 296] width 10 height 10
click at [245, 294] on link "Upcoming" at bounding box center [231, 298] width 58 height 23
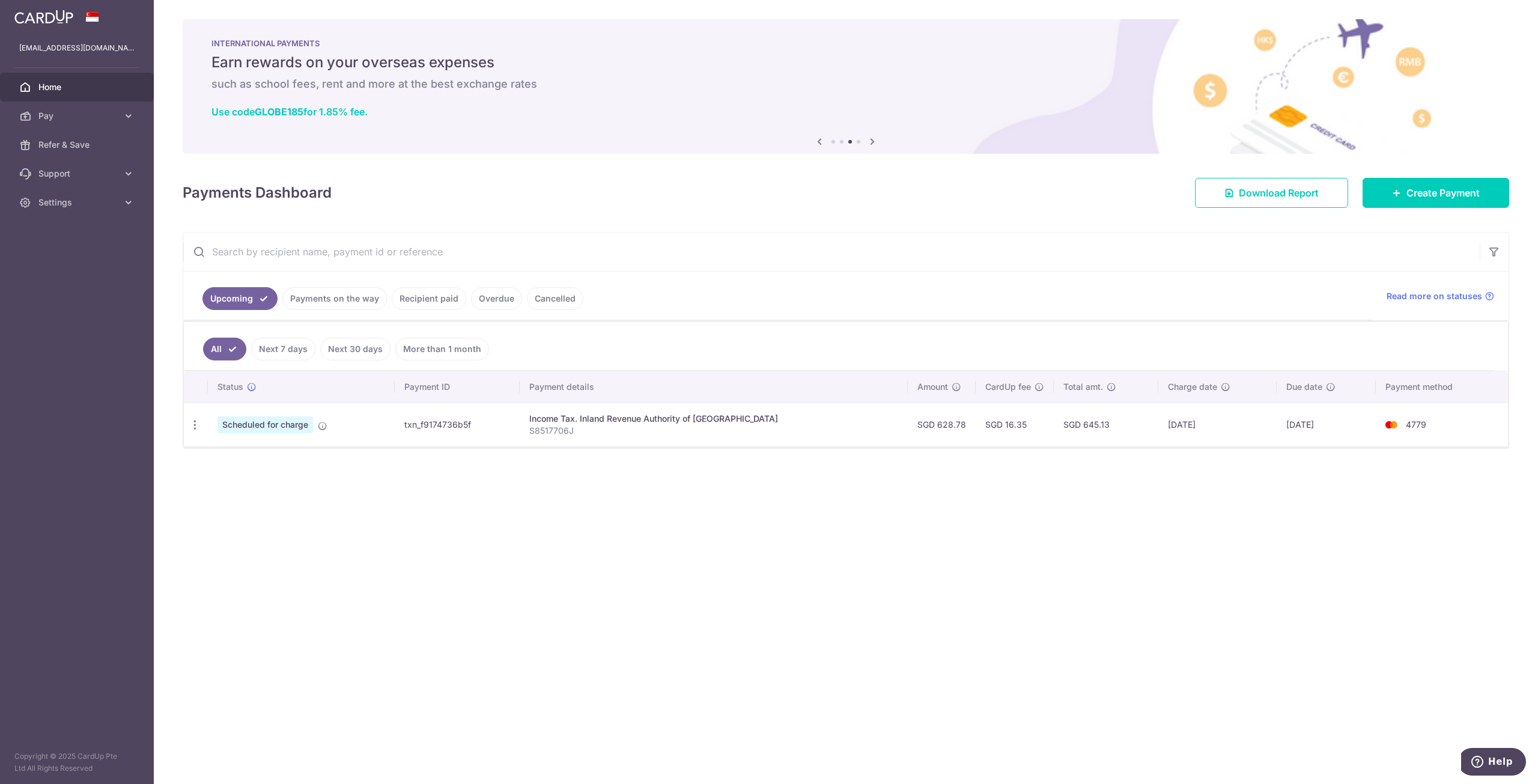
drag, startPoint x: 314, startPoint y: 295, endPoint x: 312, endPoint y: 340, distance: 45.0
click at [312, 340] on div "Upcoming Payments on the way Recipient paid Overdue Cancelled Read more on stat…" at bounding box center [846, 340] width 1326 height 217
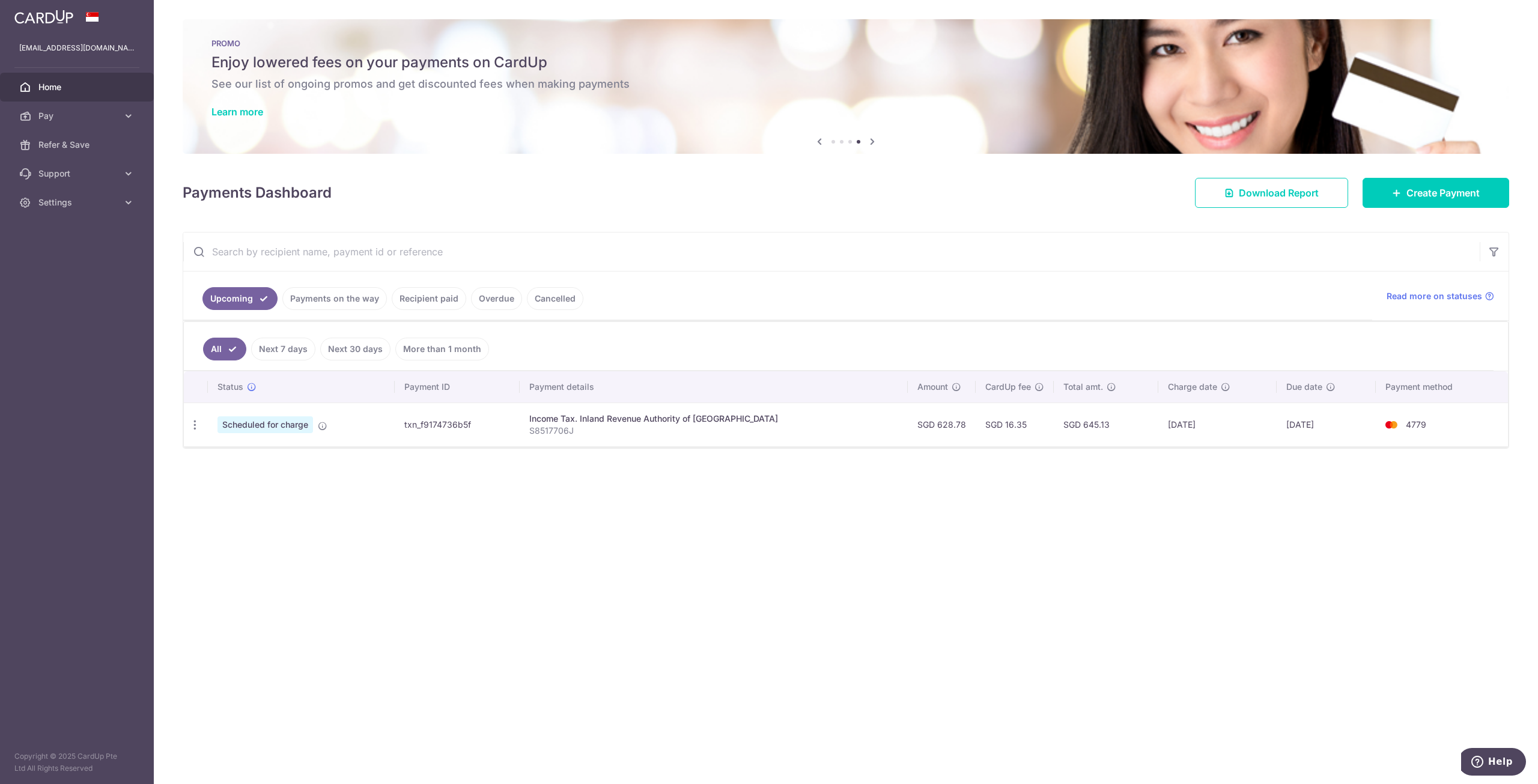
click at [438, 345] on link "More than 1 month" at bounding box center [442, 349] width 94 height 23
click at [382, 345] on link "More than 1 month" at bounding box center [433, 349] width 111 height 23
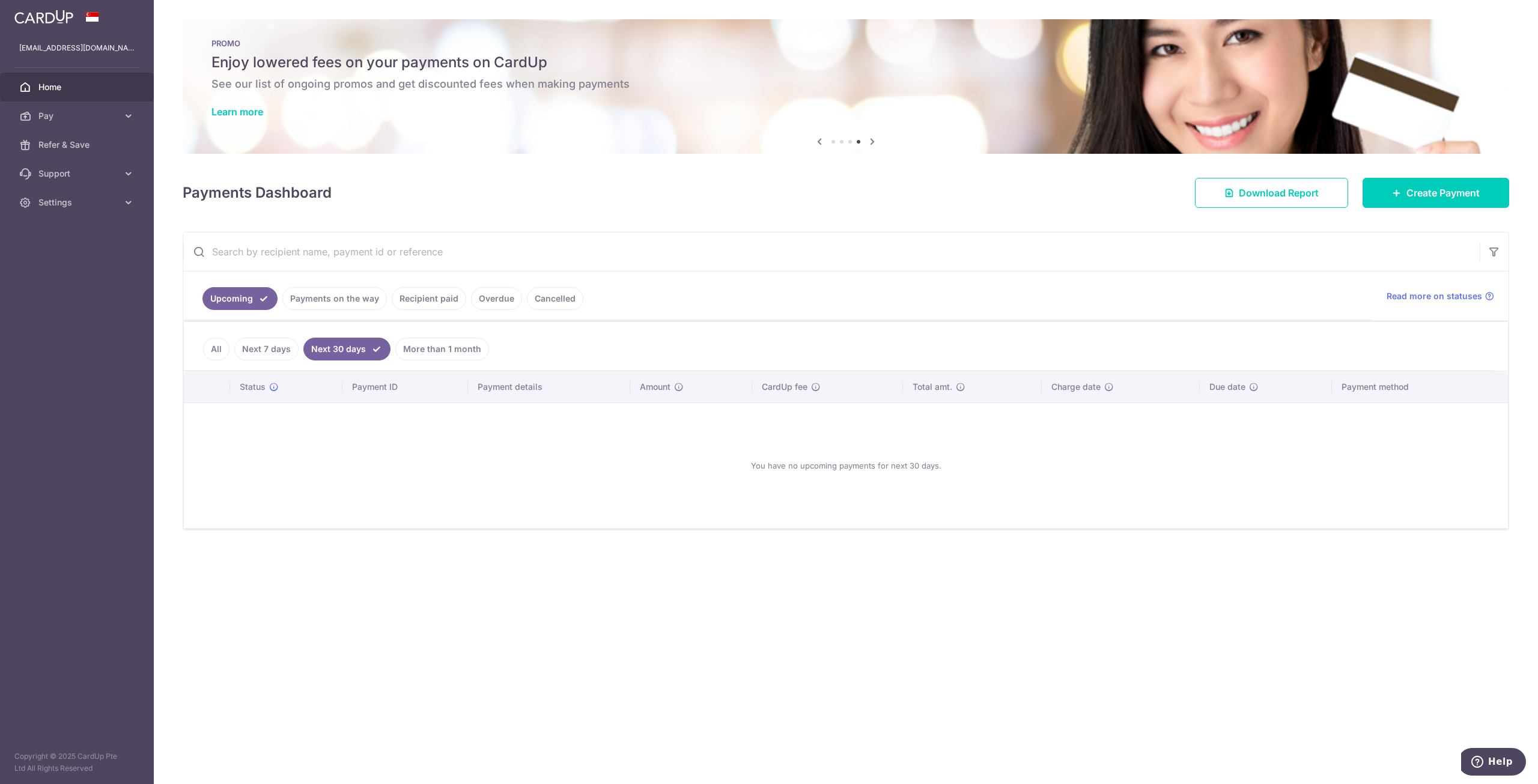
click at [417, 345] on link "More than 1 month" at bounding box center [442, 349] width 94 height 23
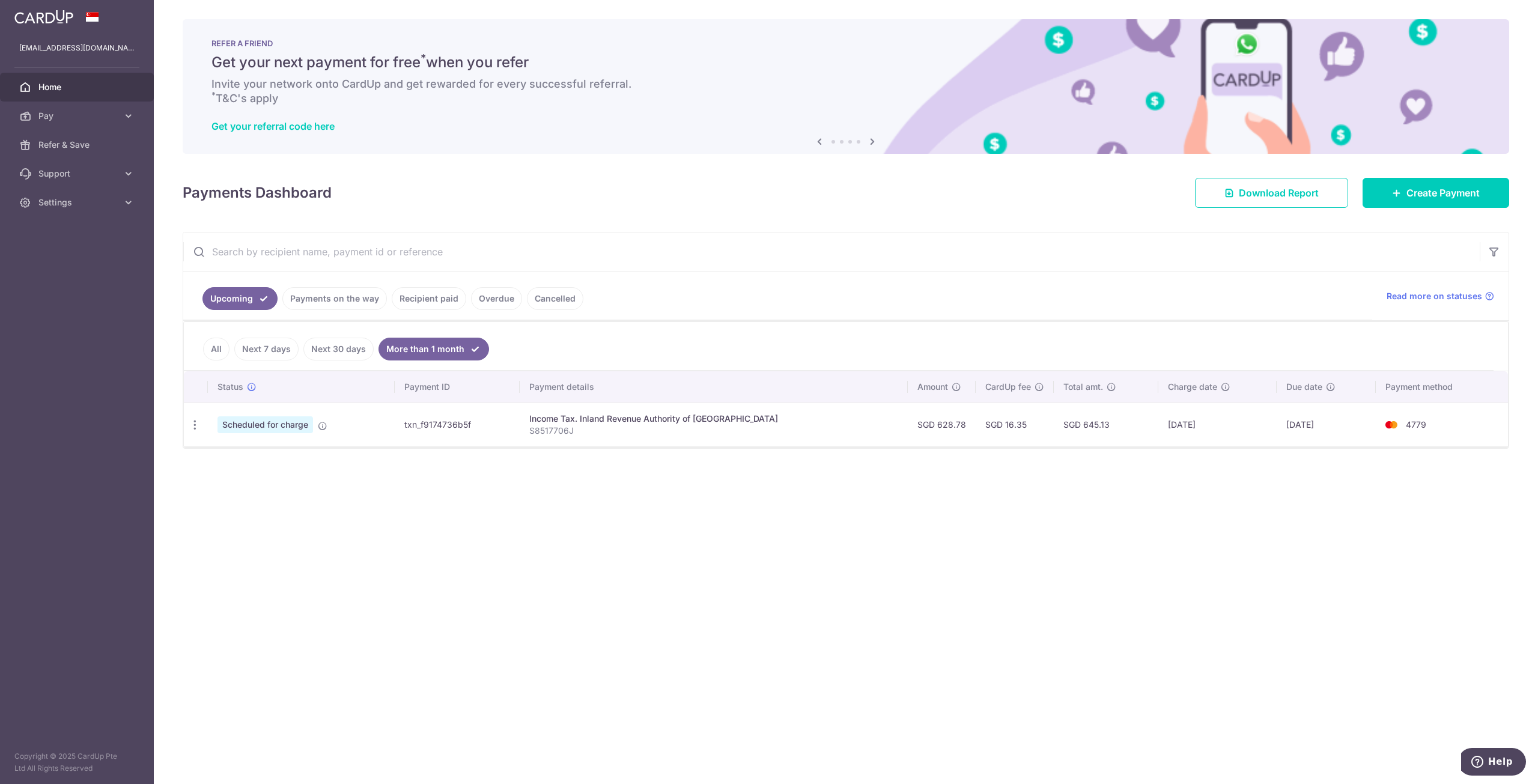
click at [214, 351] on link "All" at bounding box center [216, 349] width 26 height 23
click at [371, 298] on link "Payments on the way" at bounding box center [334, 298] width 104 height 23
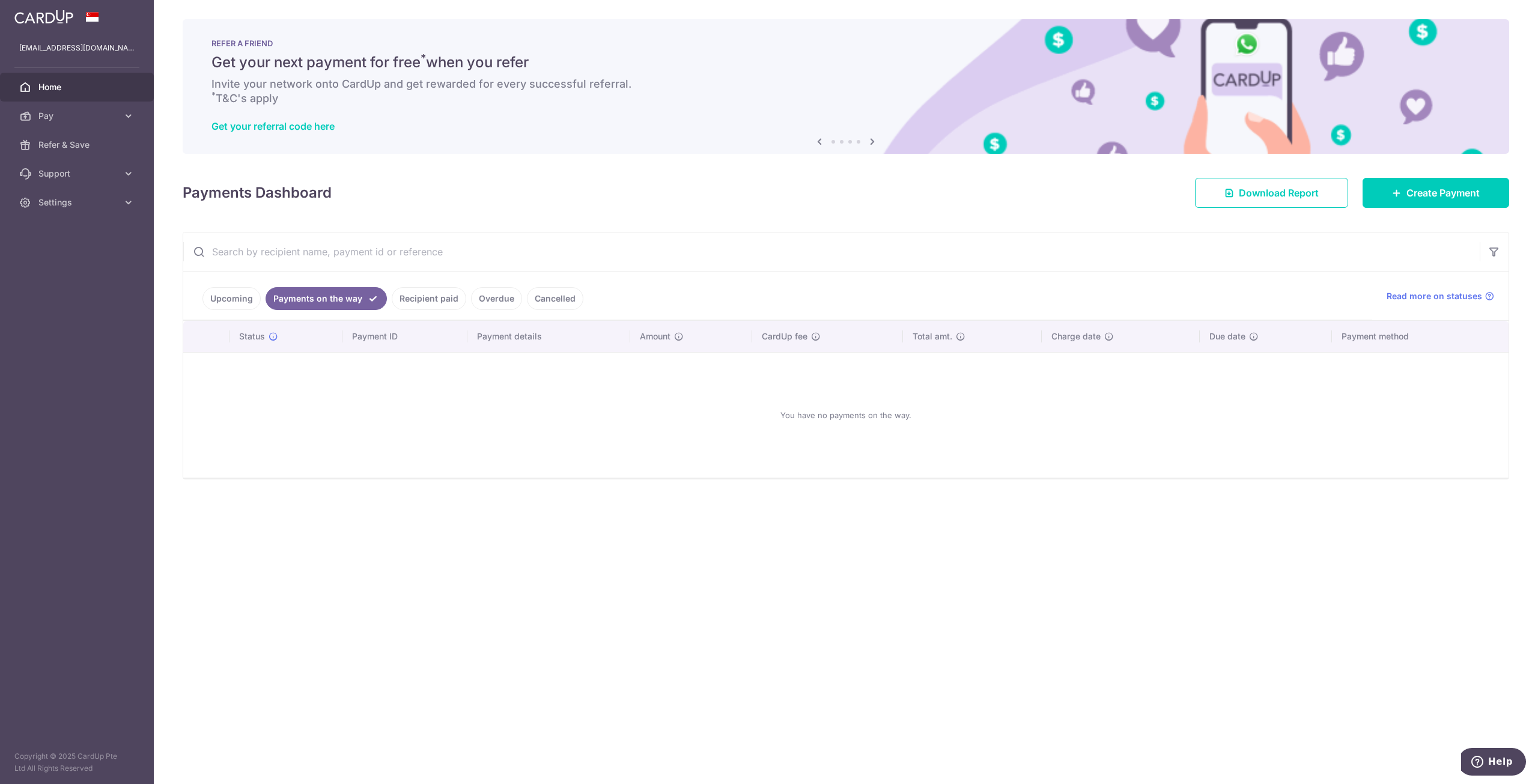
click at [415, 295] on link "Recipient paid" at bounding box center [429, 298] width 75 height 23
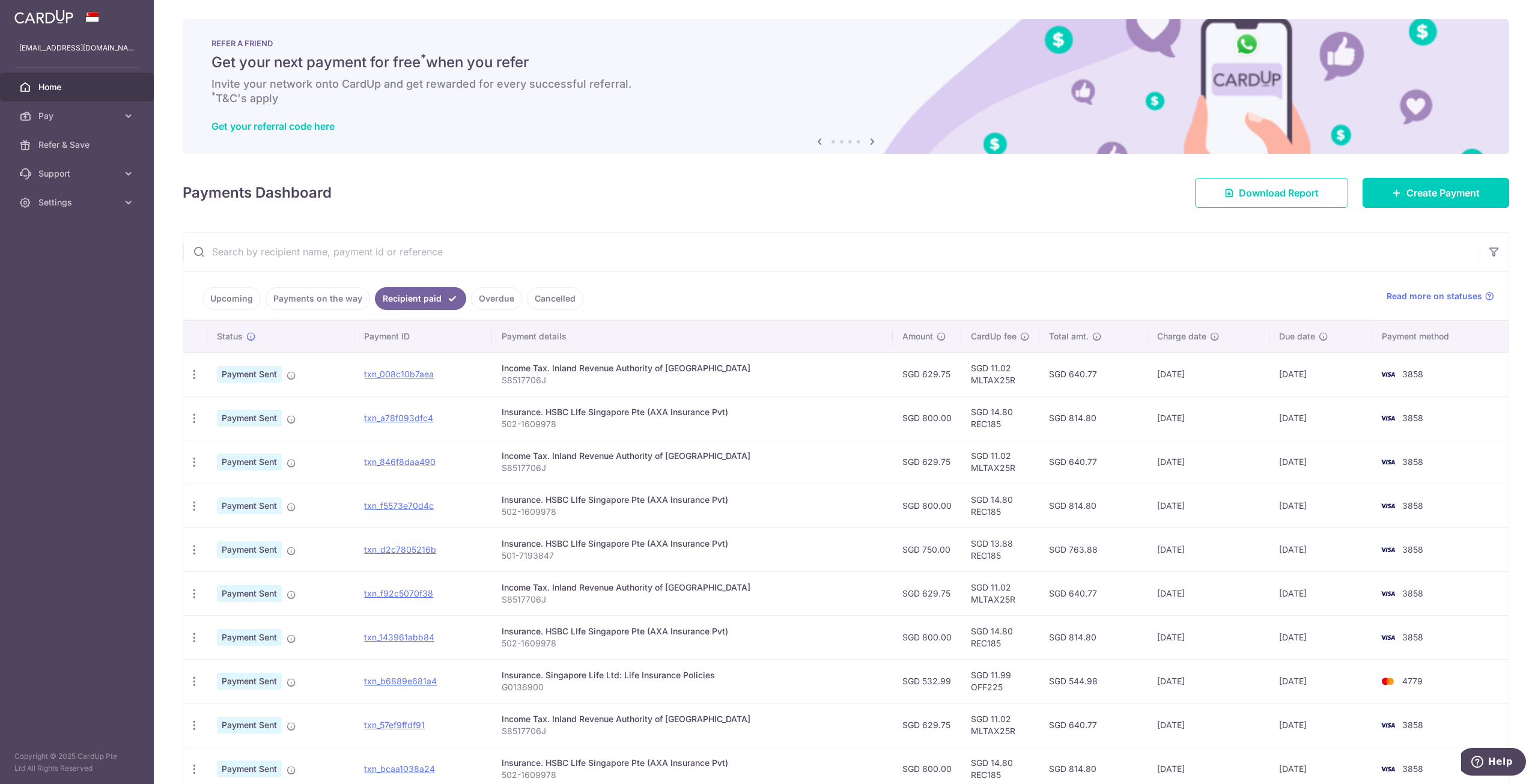
click at [487, 296] on link "Overdue" at bounding box center [496, 298] width 51 height 23
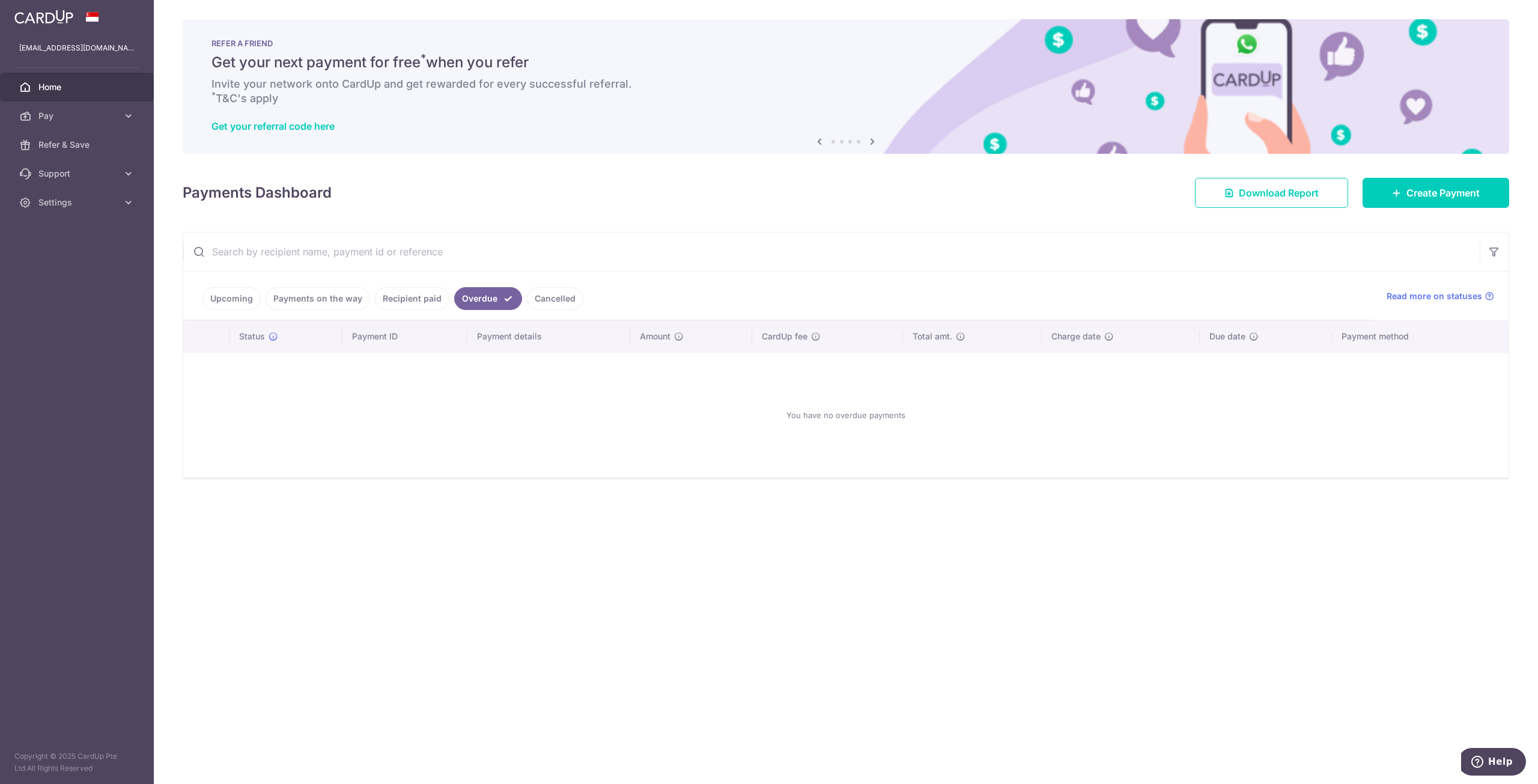
click at [419, 296] on link "Recipient paid" at bounding box center [412, 298] width 75 height 23
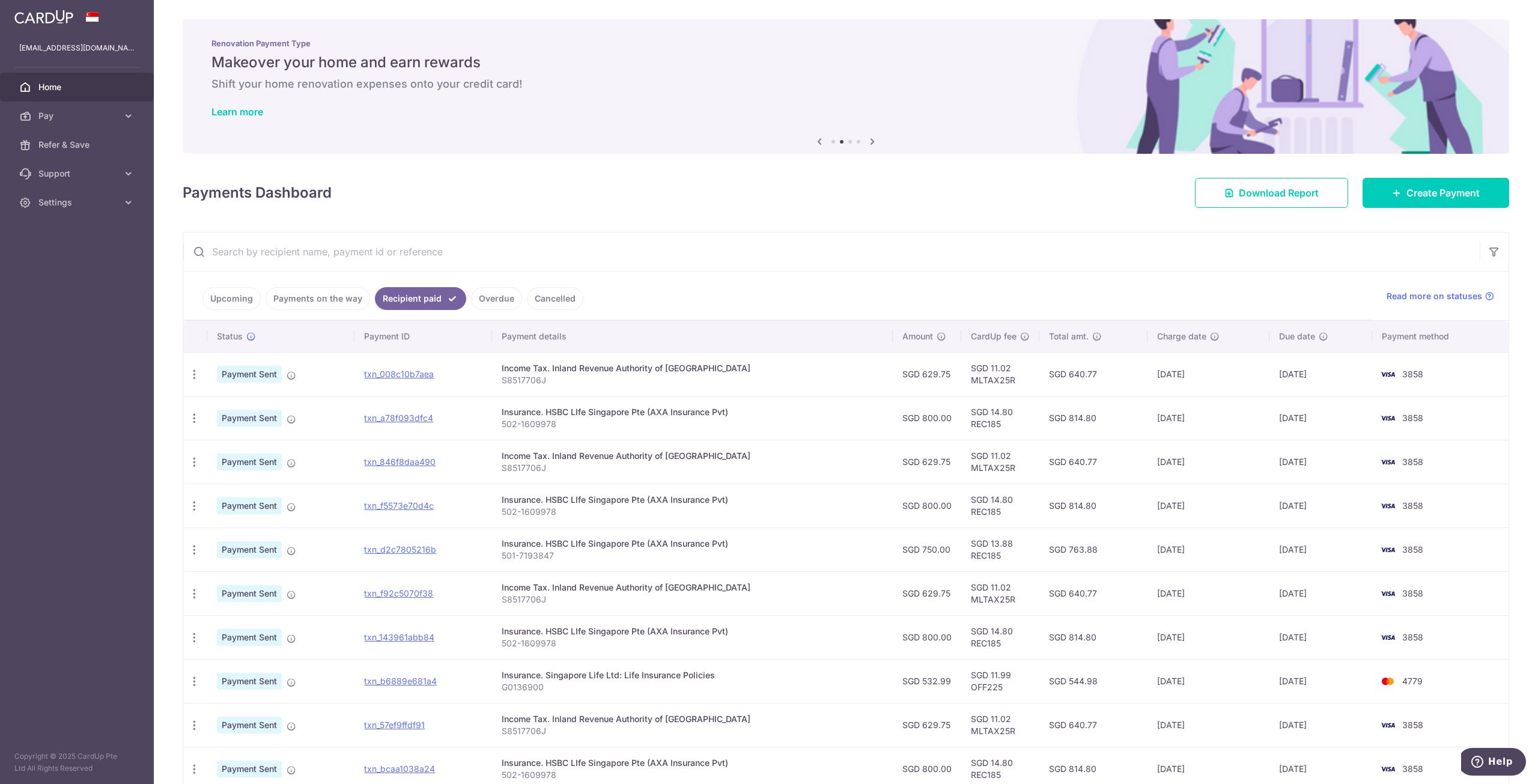
click at [478, 298] on link "Overdue" at bounding box center [496, 298] width 51 height 23
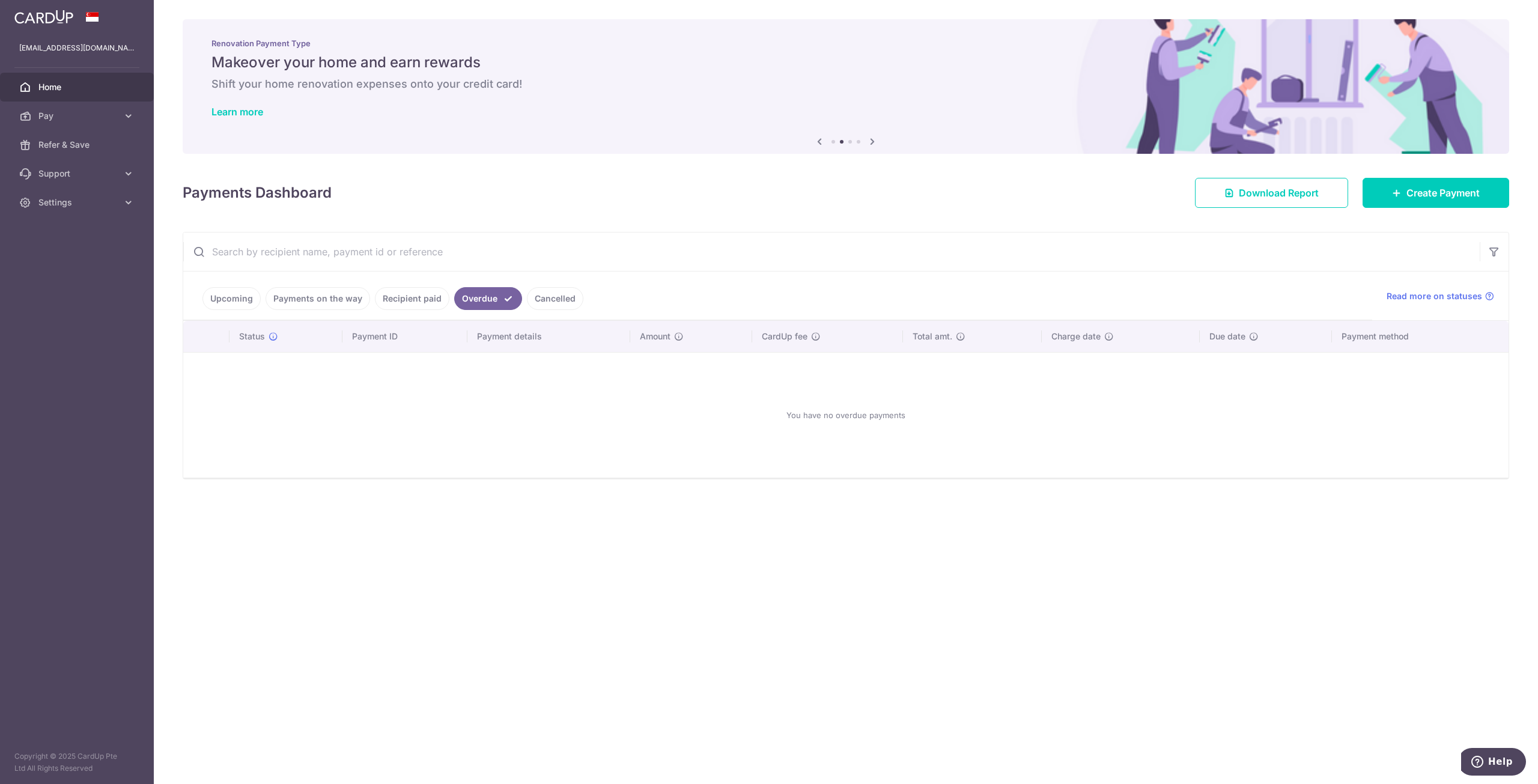
click at [532, 297] on link "Cancelled" at bounding box center [554, 298] width 56 height 23
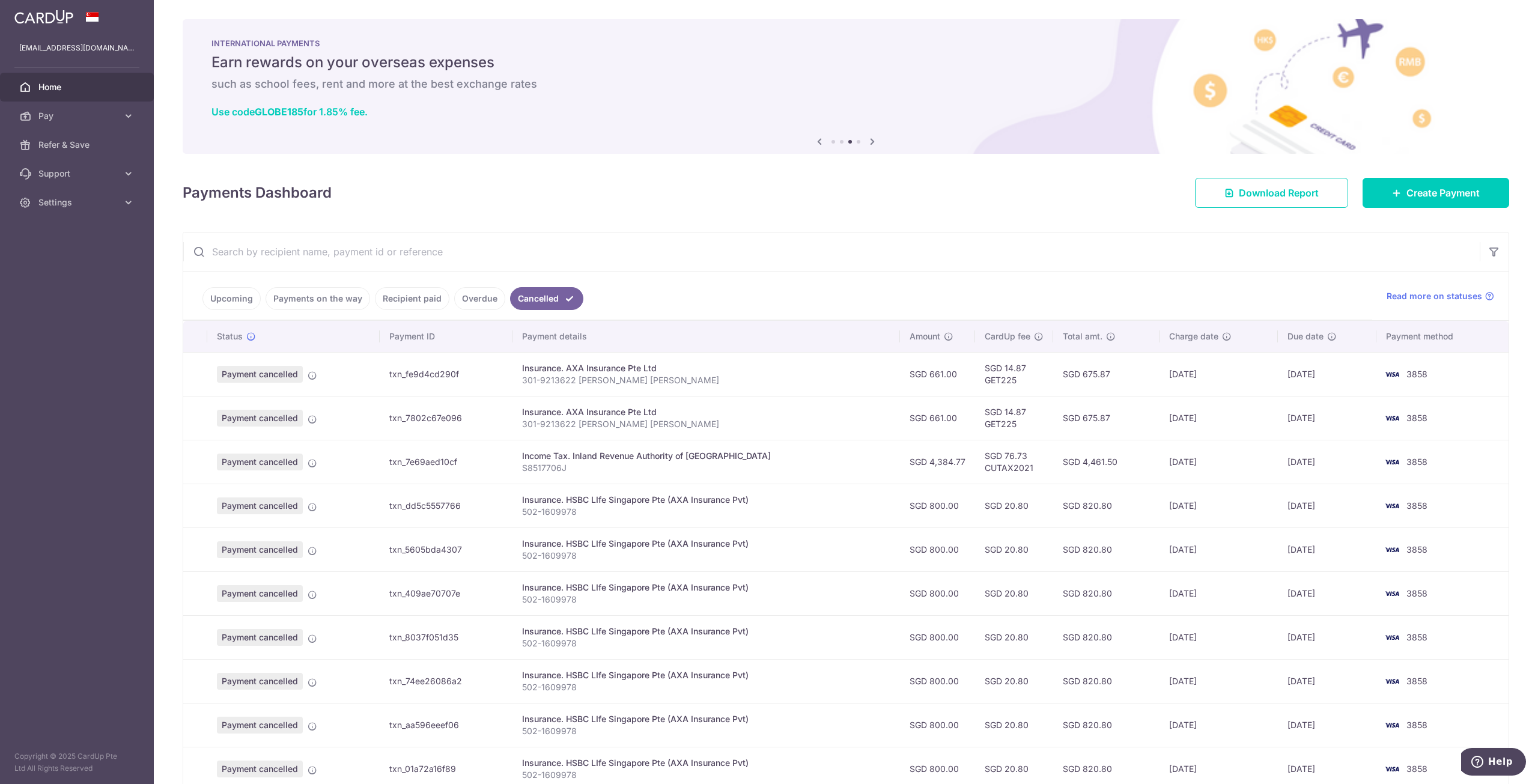
click at [239, 293] on link "Upcoming" at bounding box center [231, 298] width 58 height 23
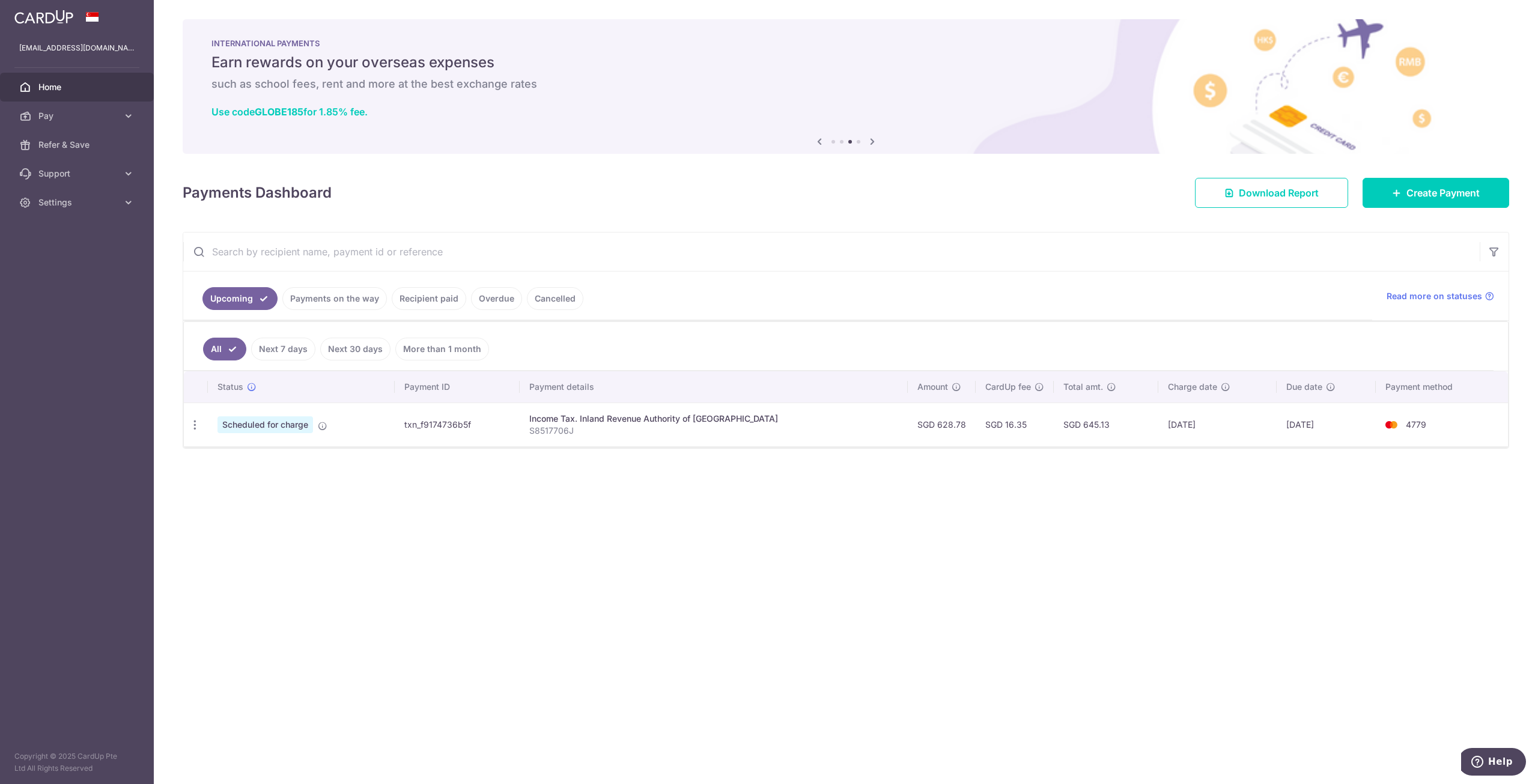
click at [317, 303] on link "Payments on the way" at bounding box center [334, 298] width 104 height 23
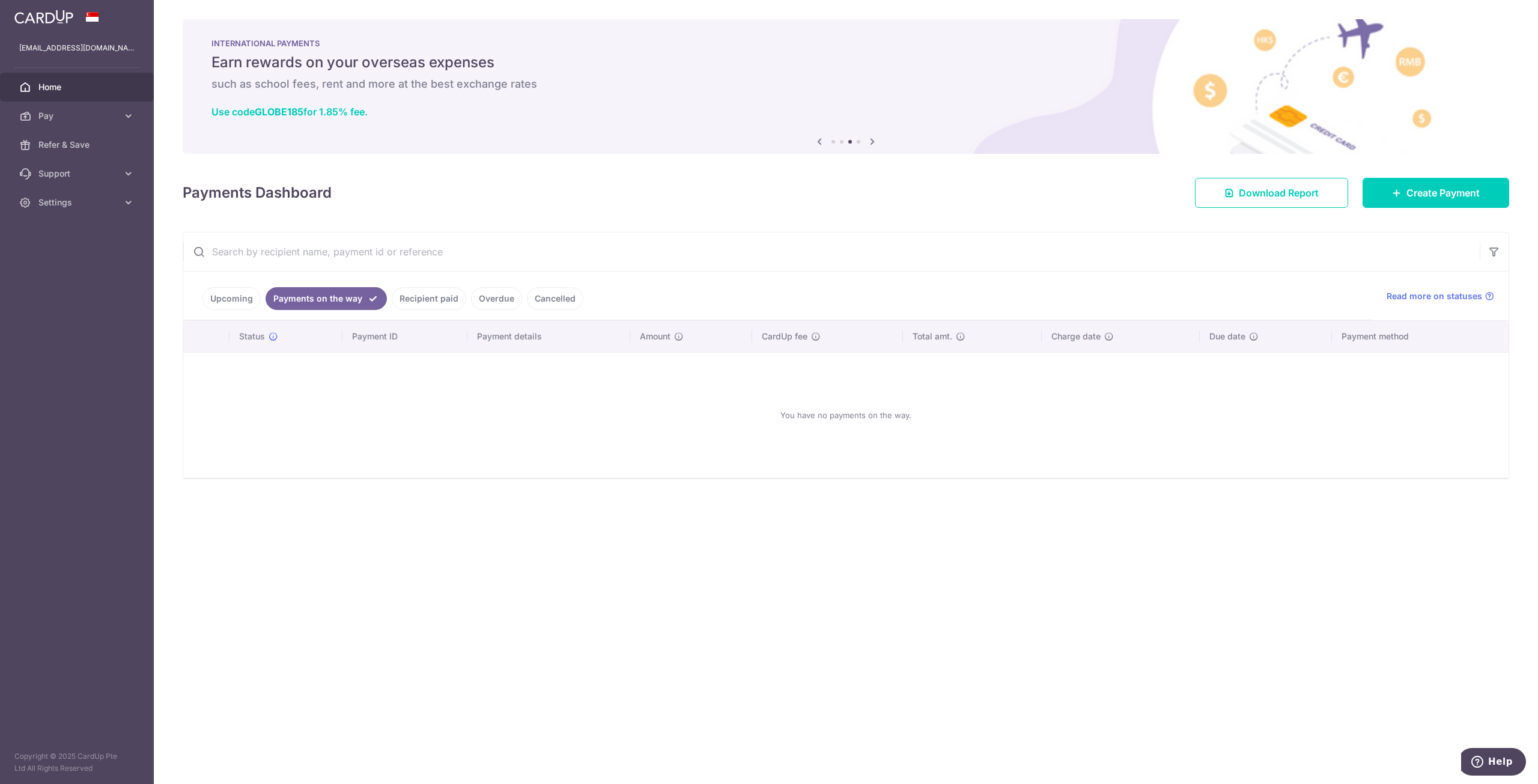
click at [400, 294] on link "Recipient paid" at bounding box center [429, 298] width 75 height 23
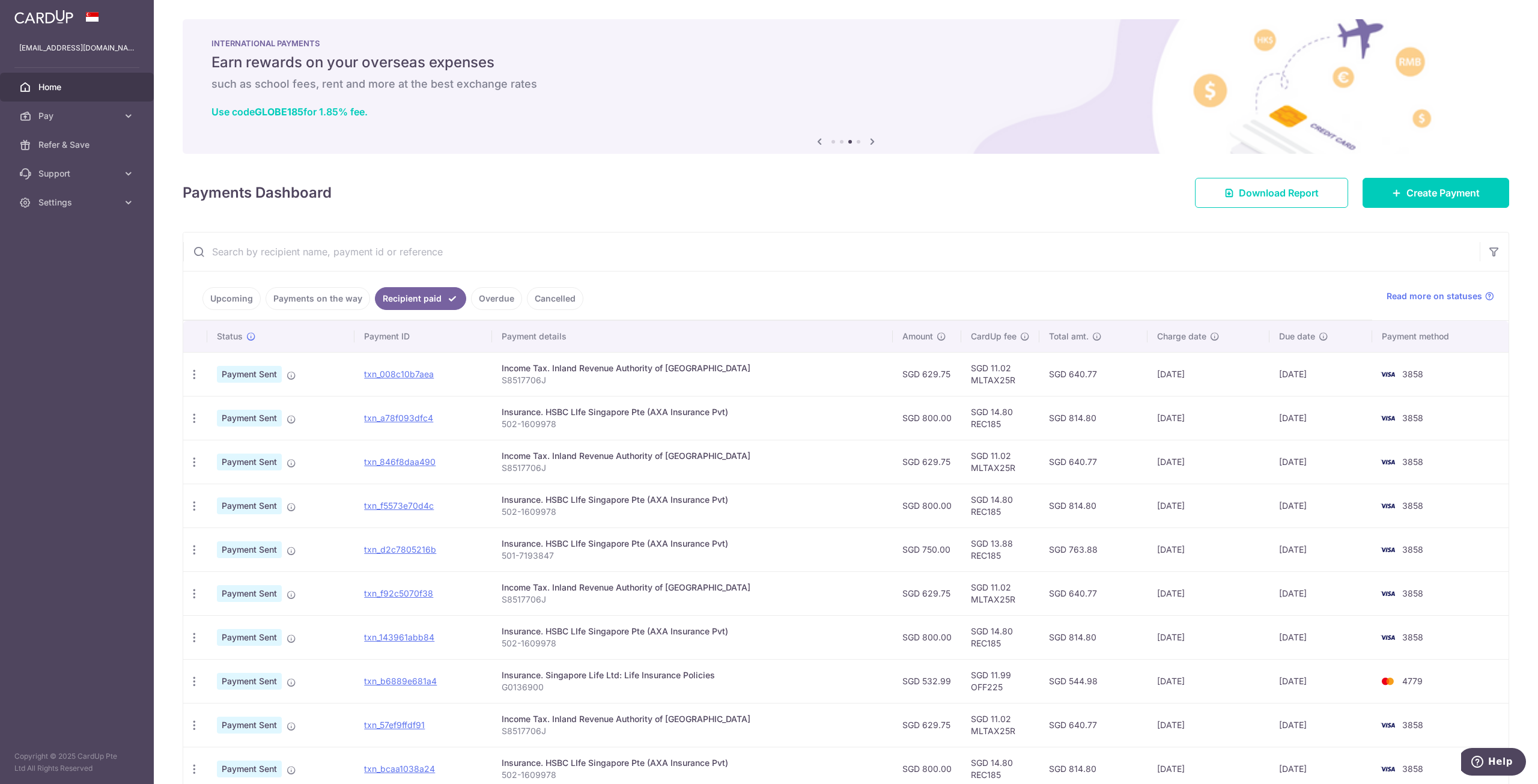
click at [559, 296] on link "Cancelled" at bounding box center [554, 298] width 56 height 23
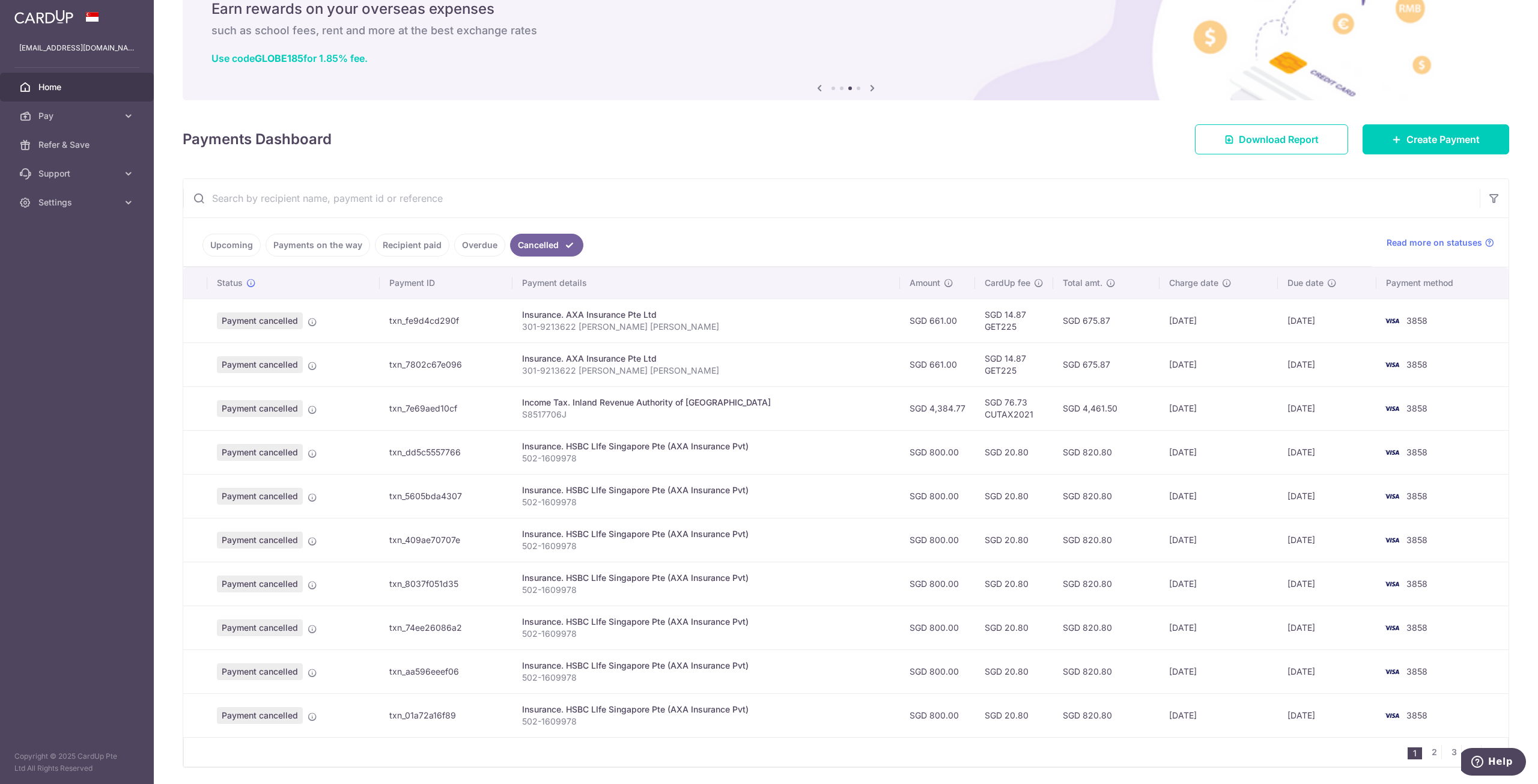
scroll to position [89, 0]
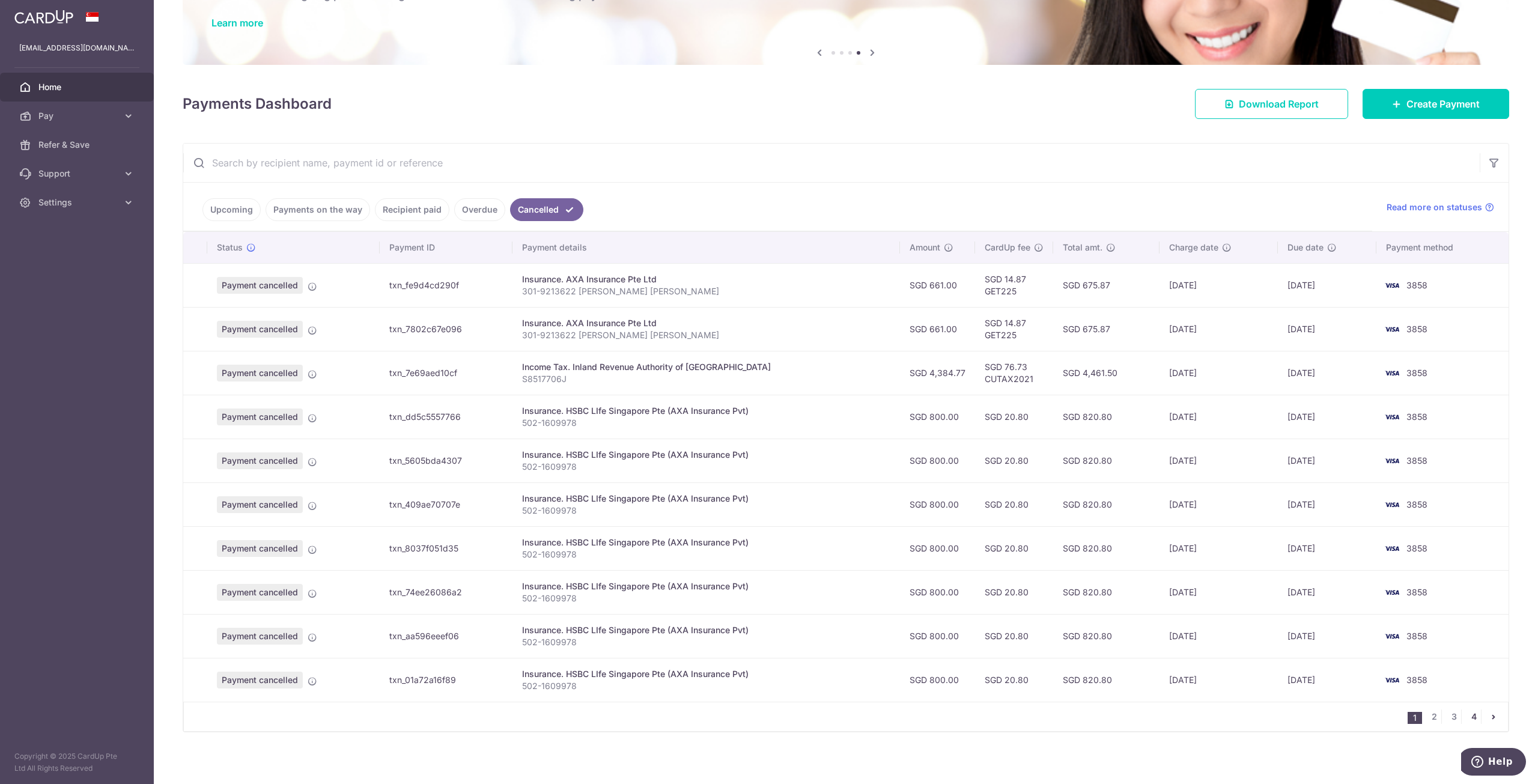
click at [1471, 712] on link "4" at bounding box center [1474, 716] width 14 height 14
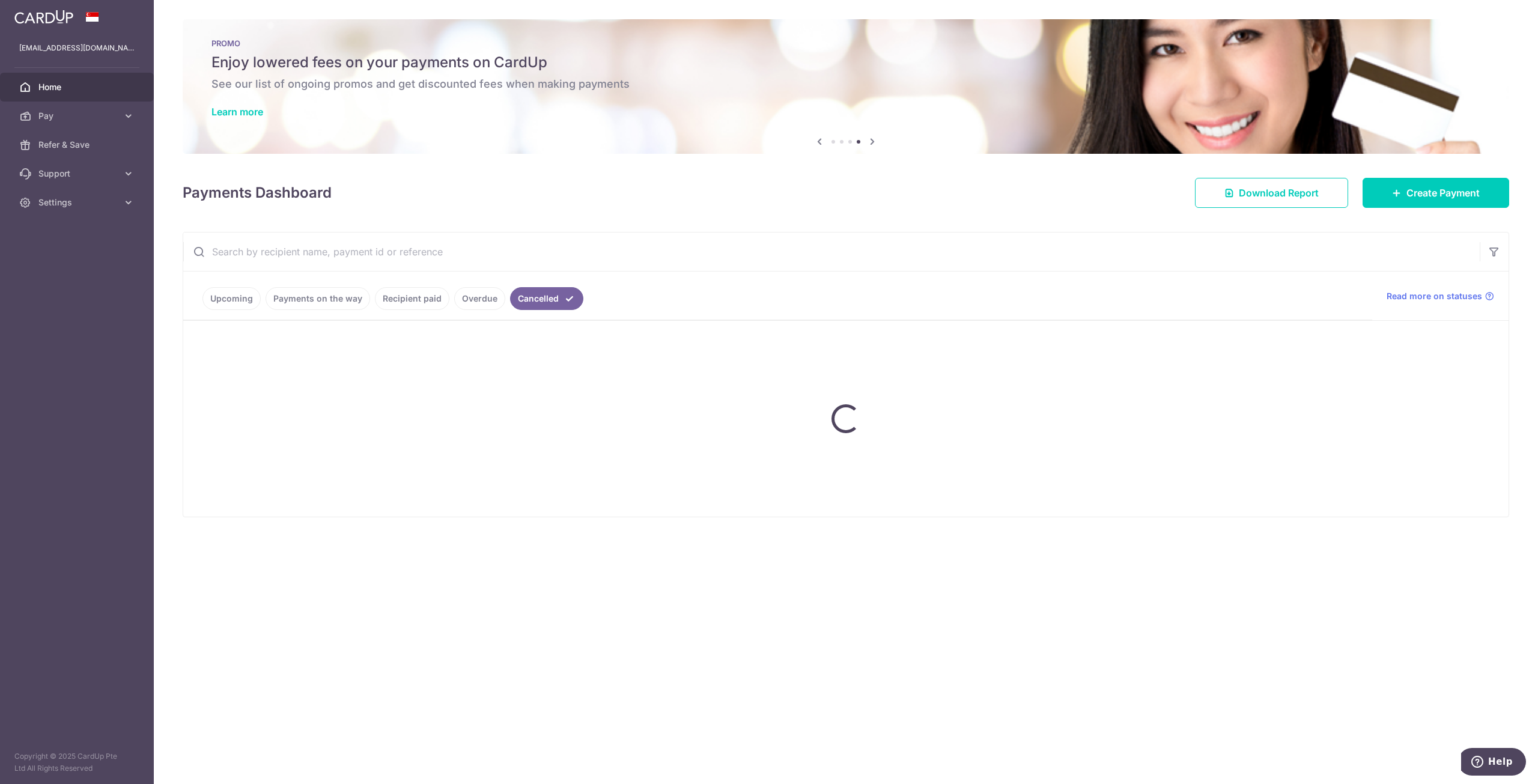
scroll to position [0, 0]
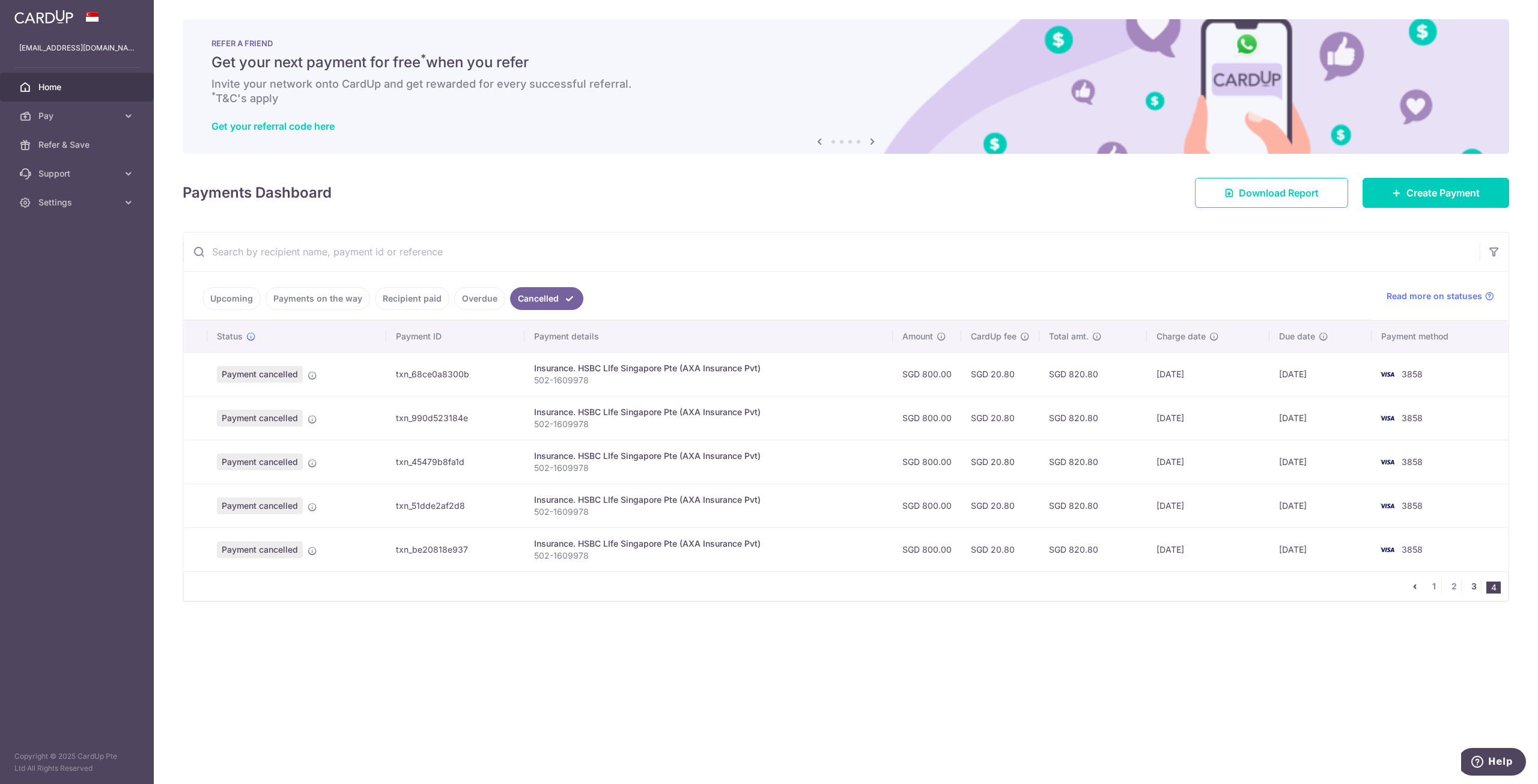
click at [1472, 583] on link "3" at bounding box center [1474, 586] width 14 height 14
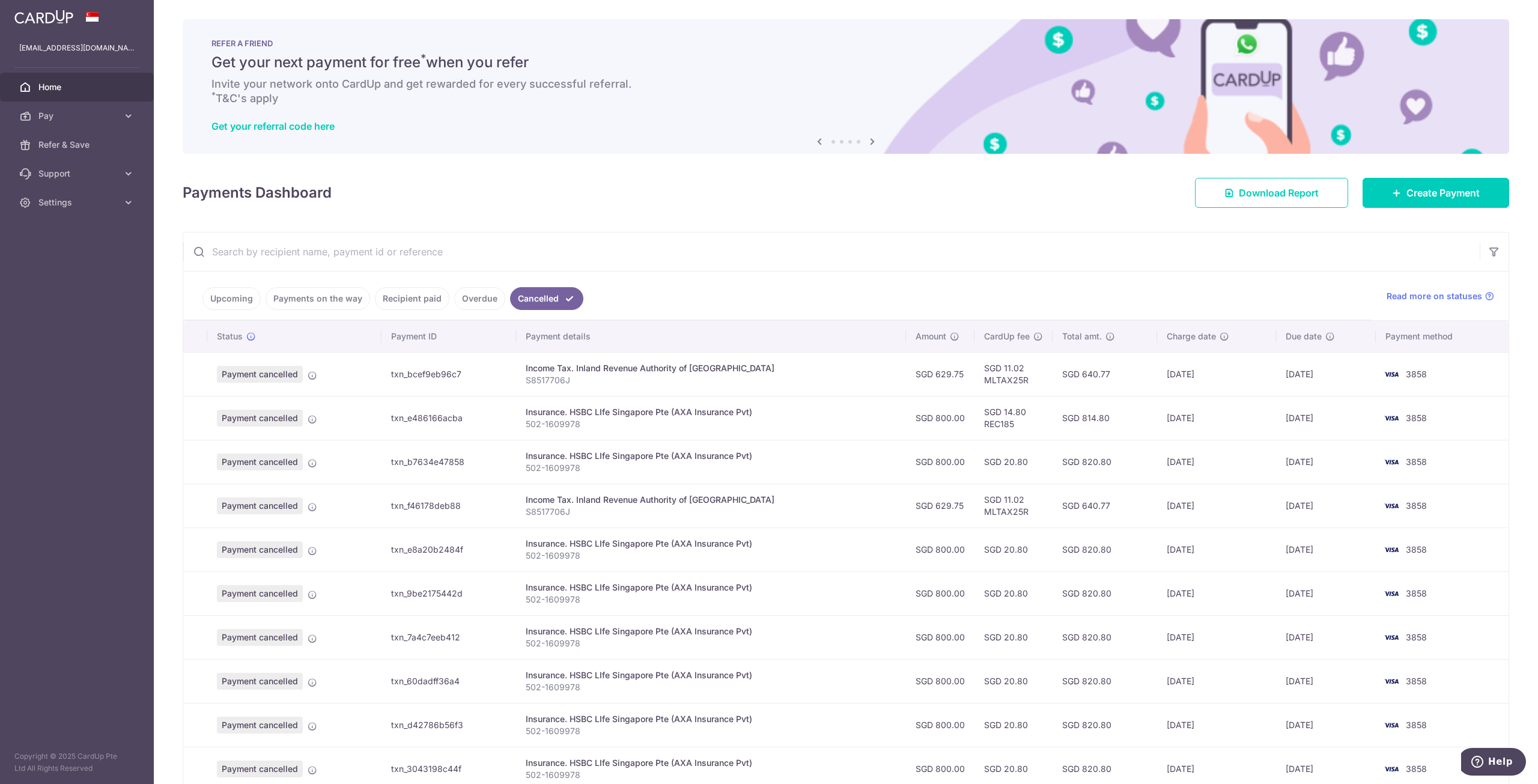
scroll to position [89, 0]
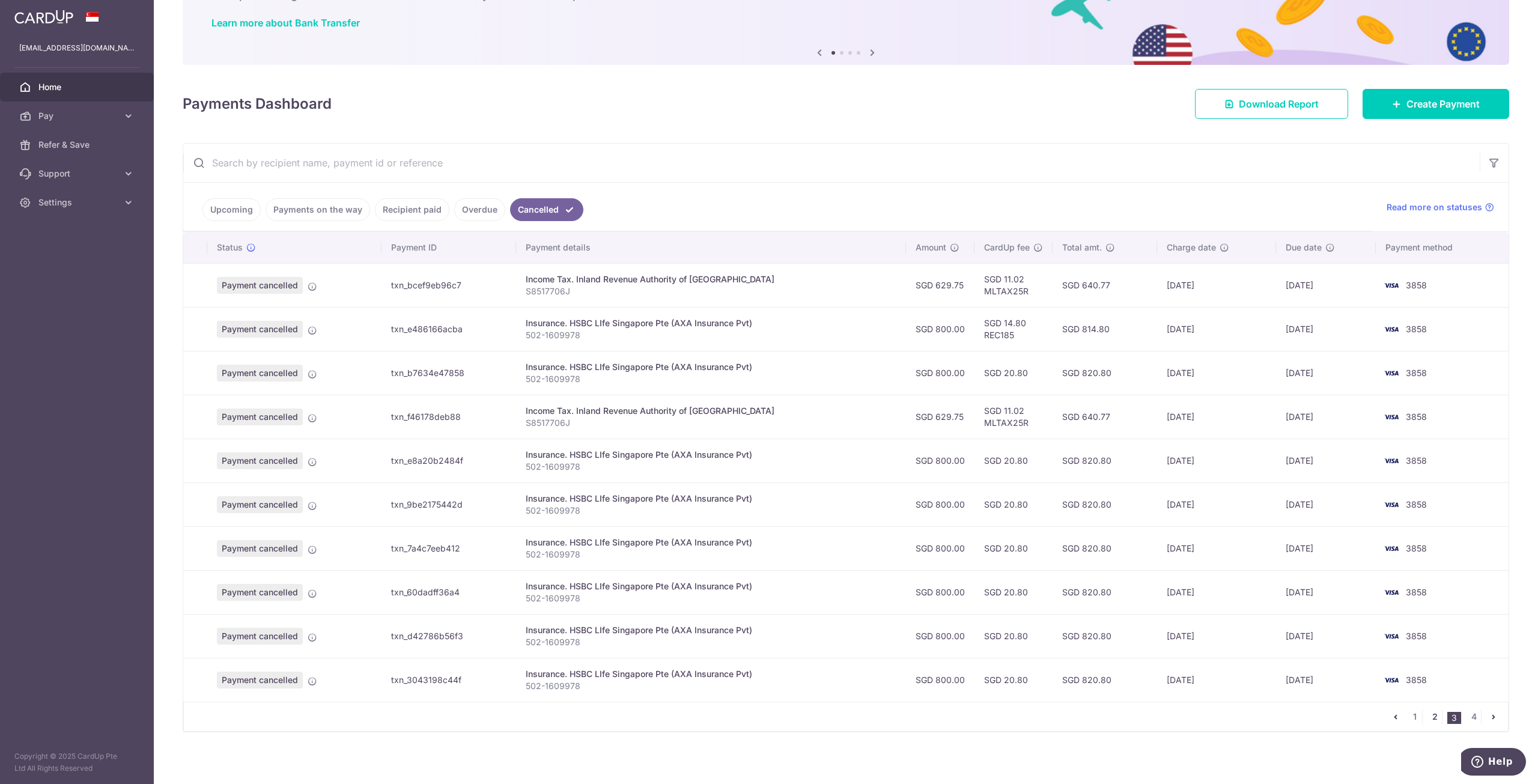
click at [1431, 712] on link "2" at bounding box center [1435, 716] width 14 height 14
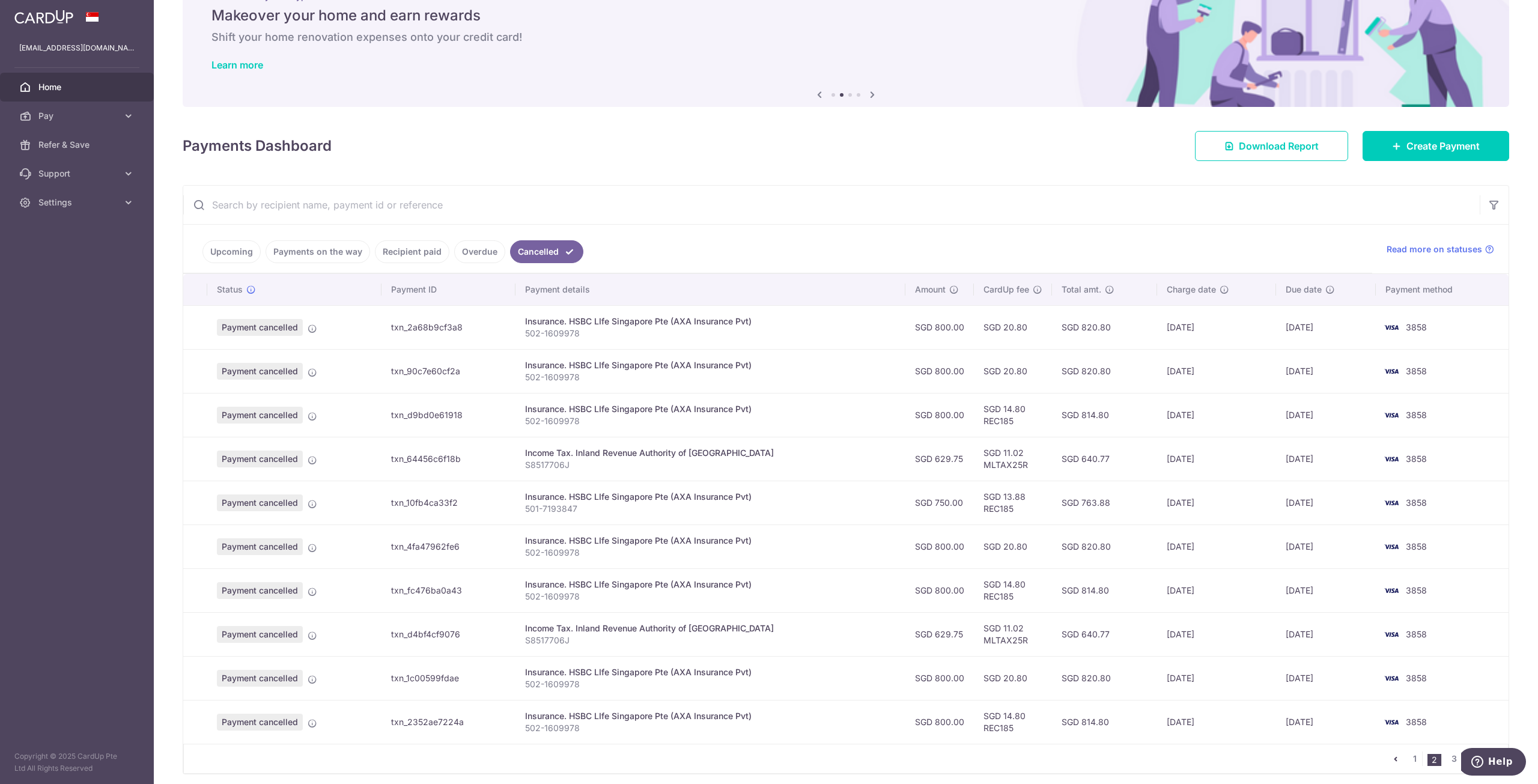
scroll to position [0, 0]
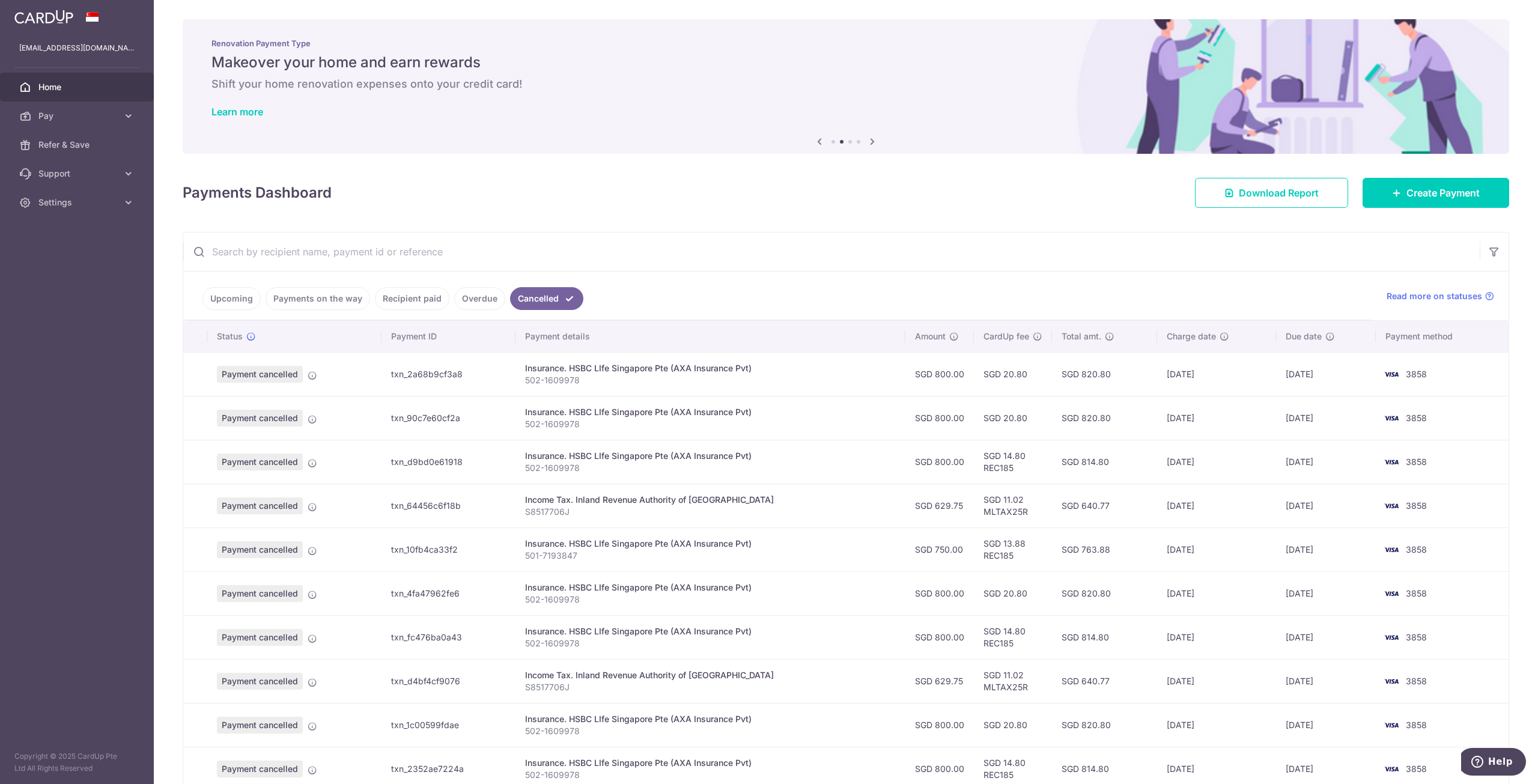
click at [872, 138] on icon at bounding box center [872, 141] width 14 height 15
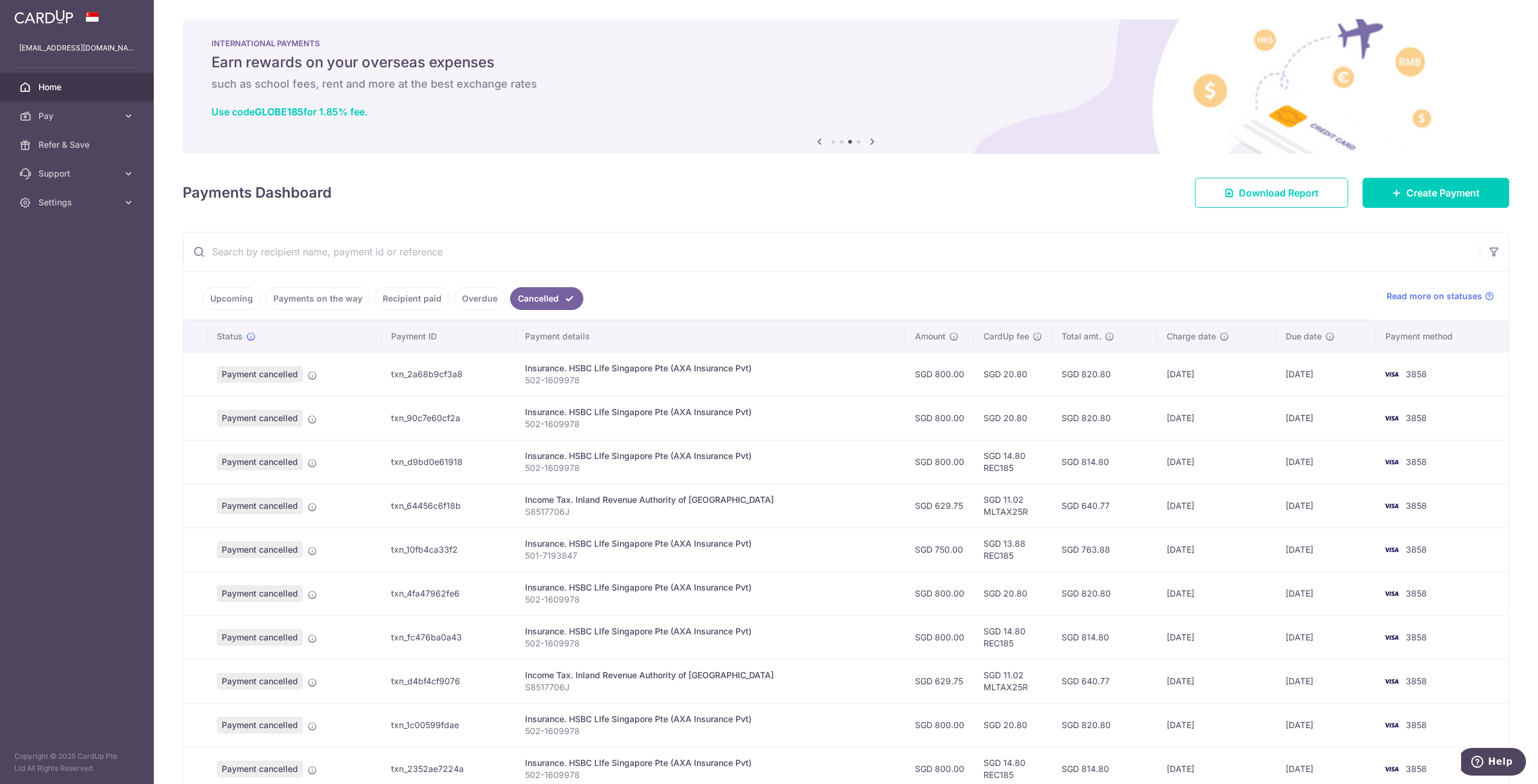
click at [872, 138] on icon at bounding box center [872, 141] width 14 height 15
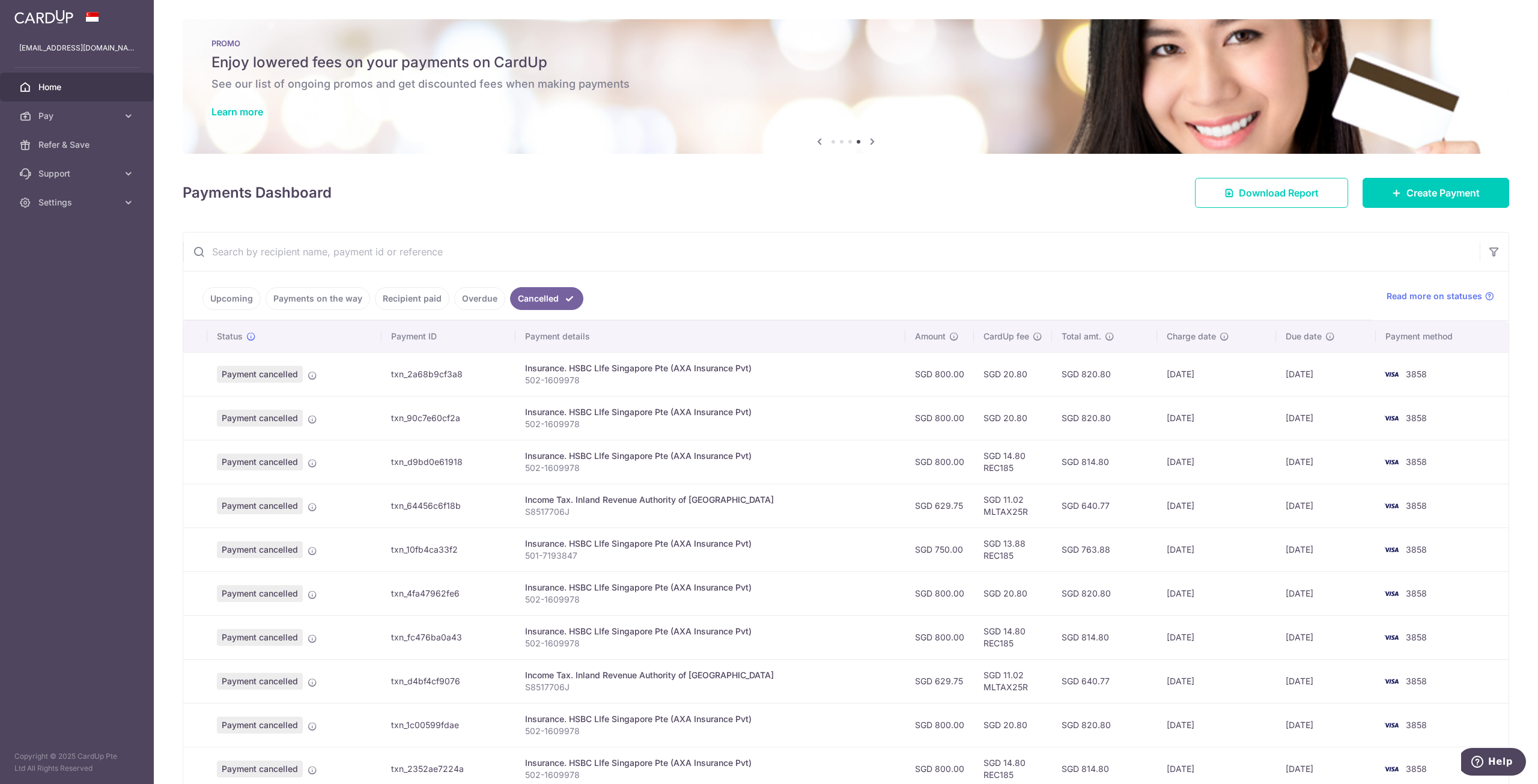
click at [872, 138] on icon at bounding box center [872, 141] width 14 height 15
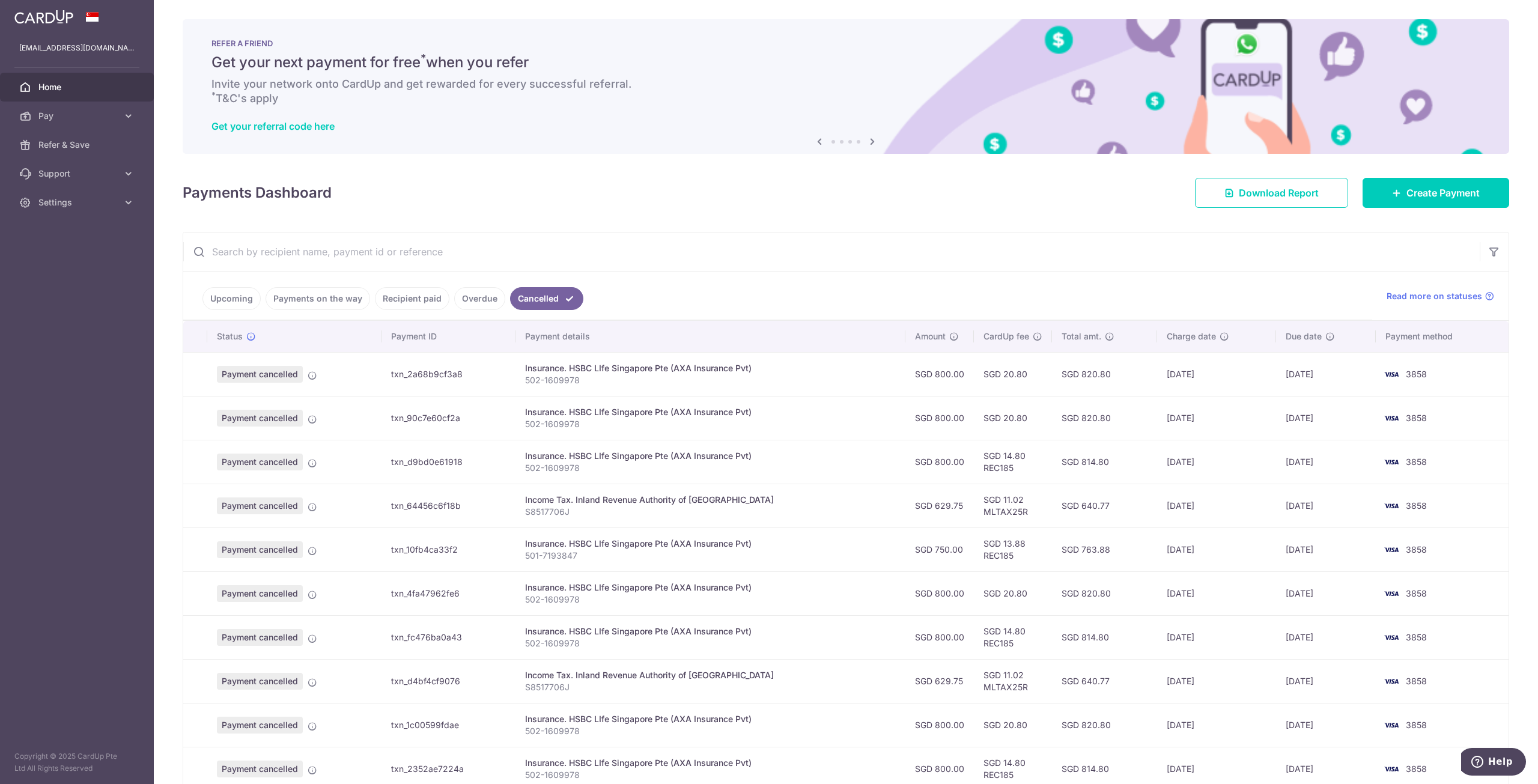
click at [872, 138] on icon at bounding box center [872, 141] width 14 height 15
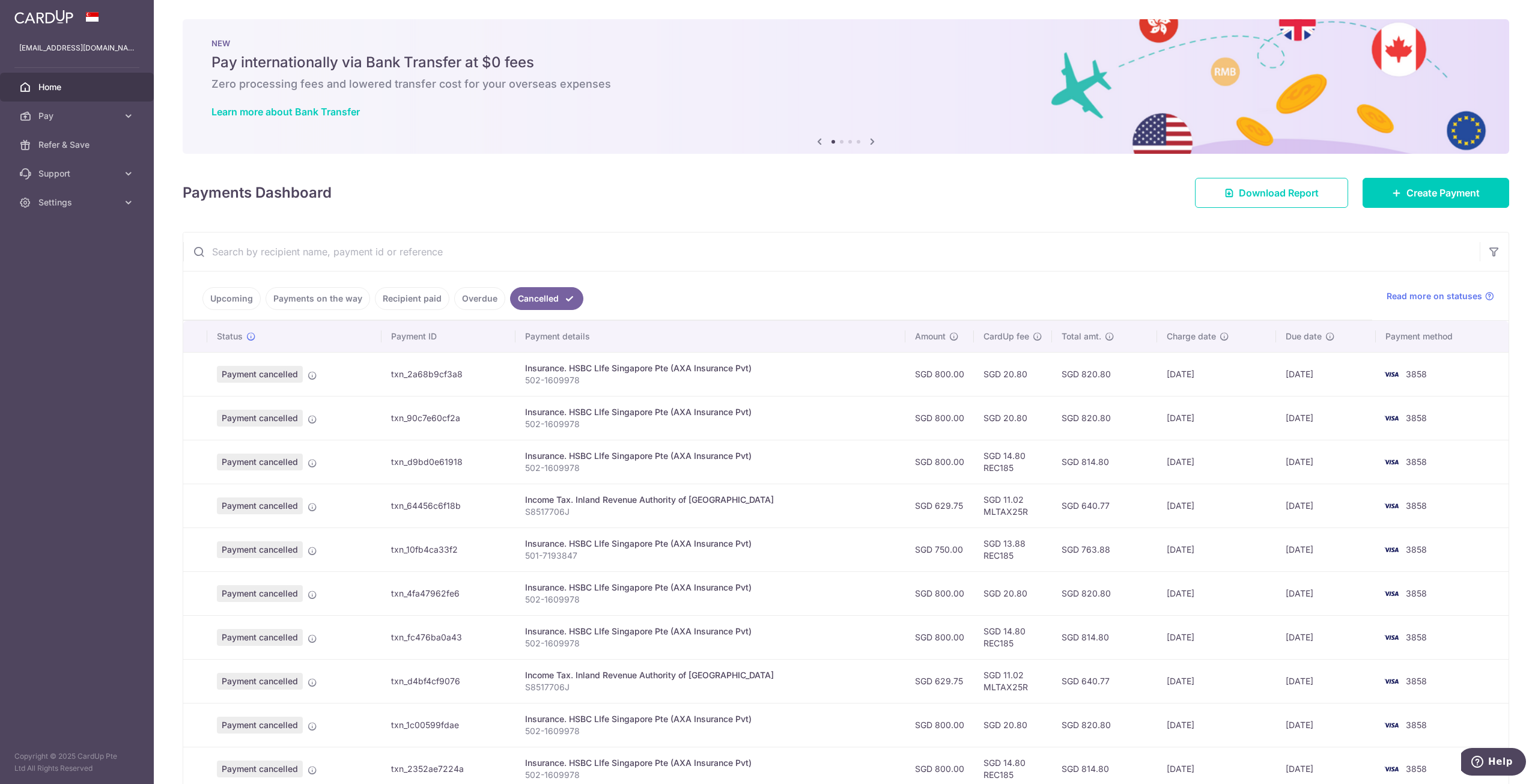
click at [872, 138] on icon at bounding box center [872, 141] width 14 height 15
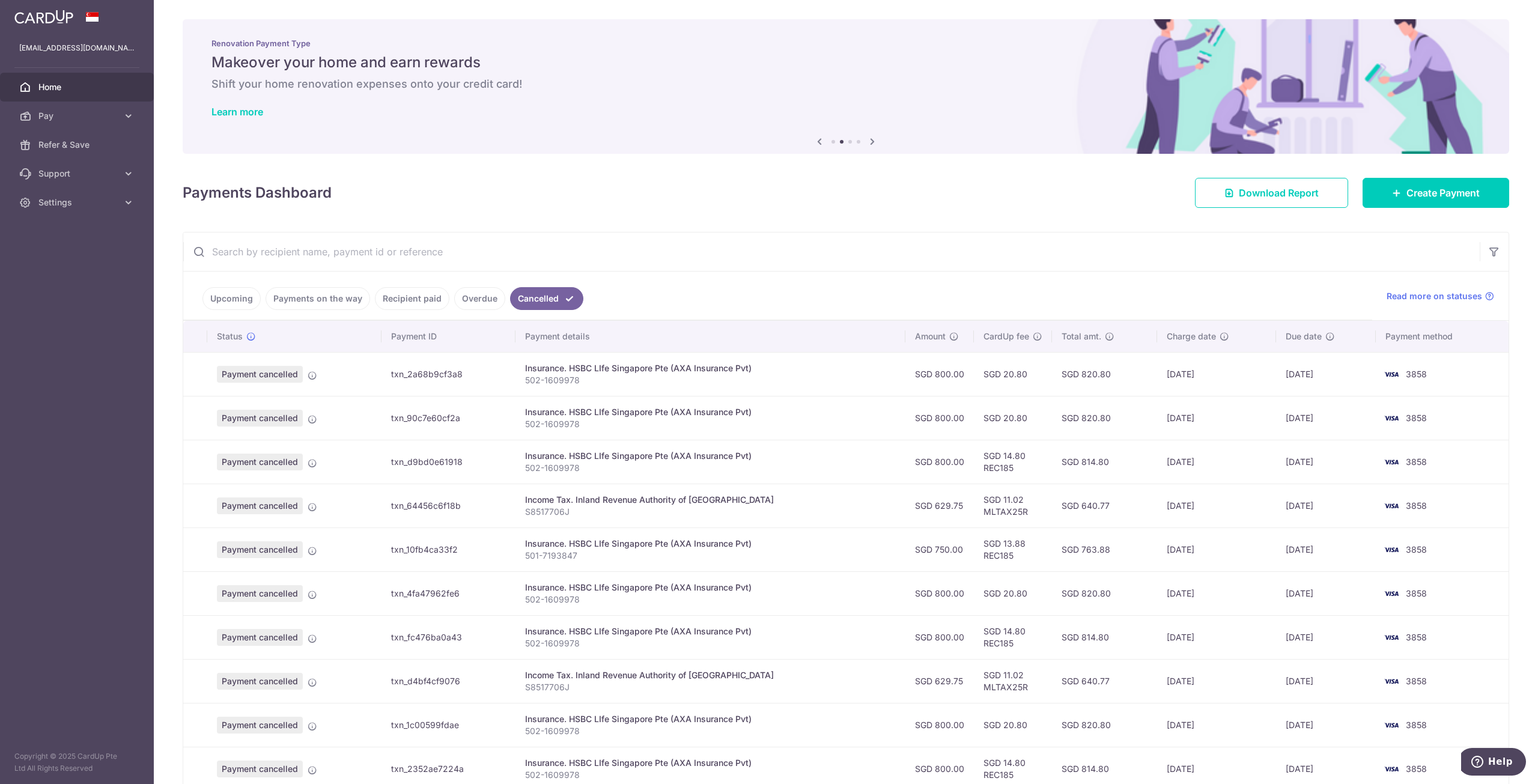
click at [872, 138] on icon at bounding box center [872, 141] width 14 height 15
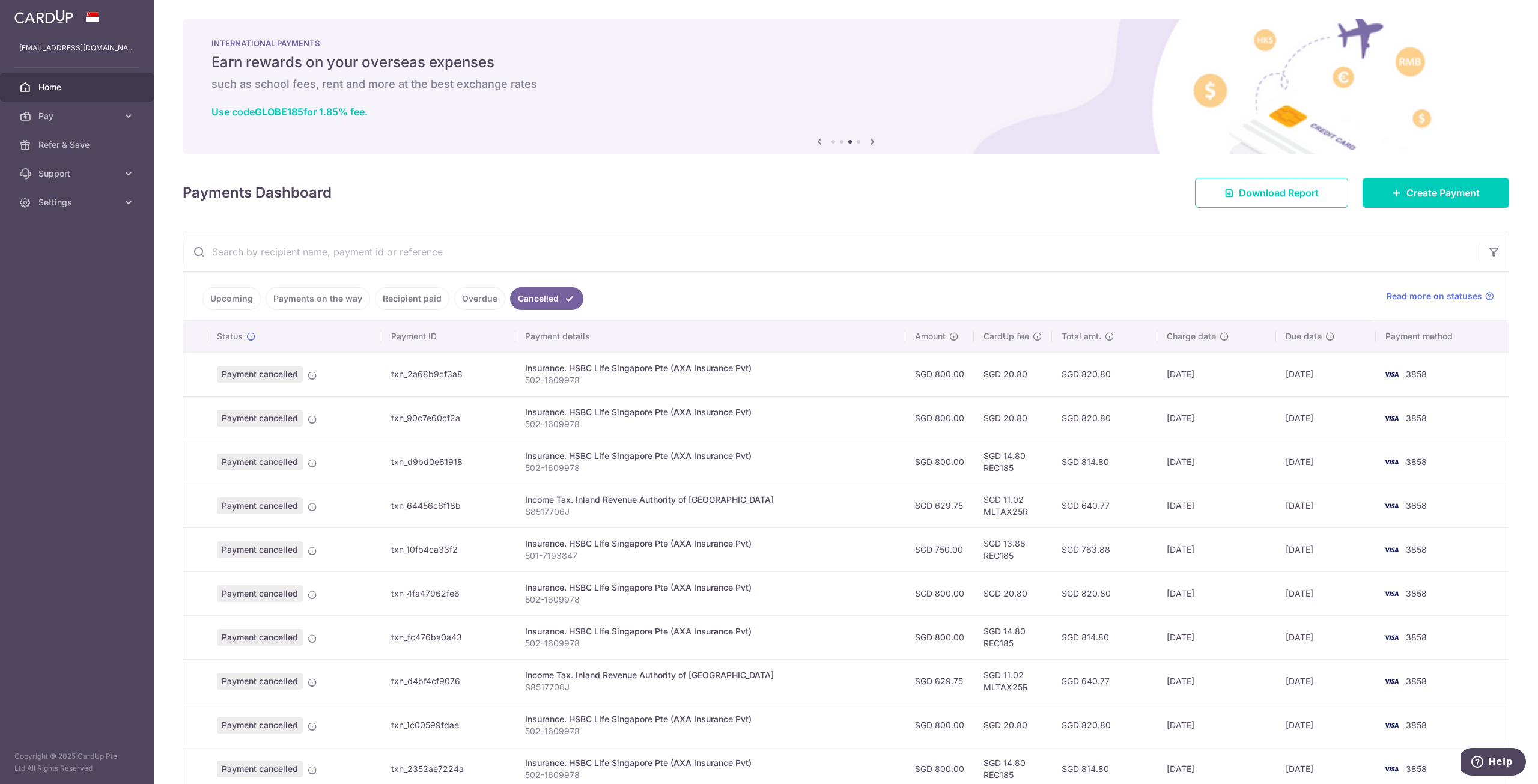
click at [872, 138] on icon at bounding box center [872, 141] width 14 height 15
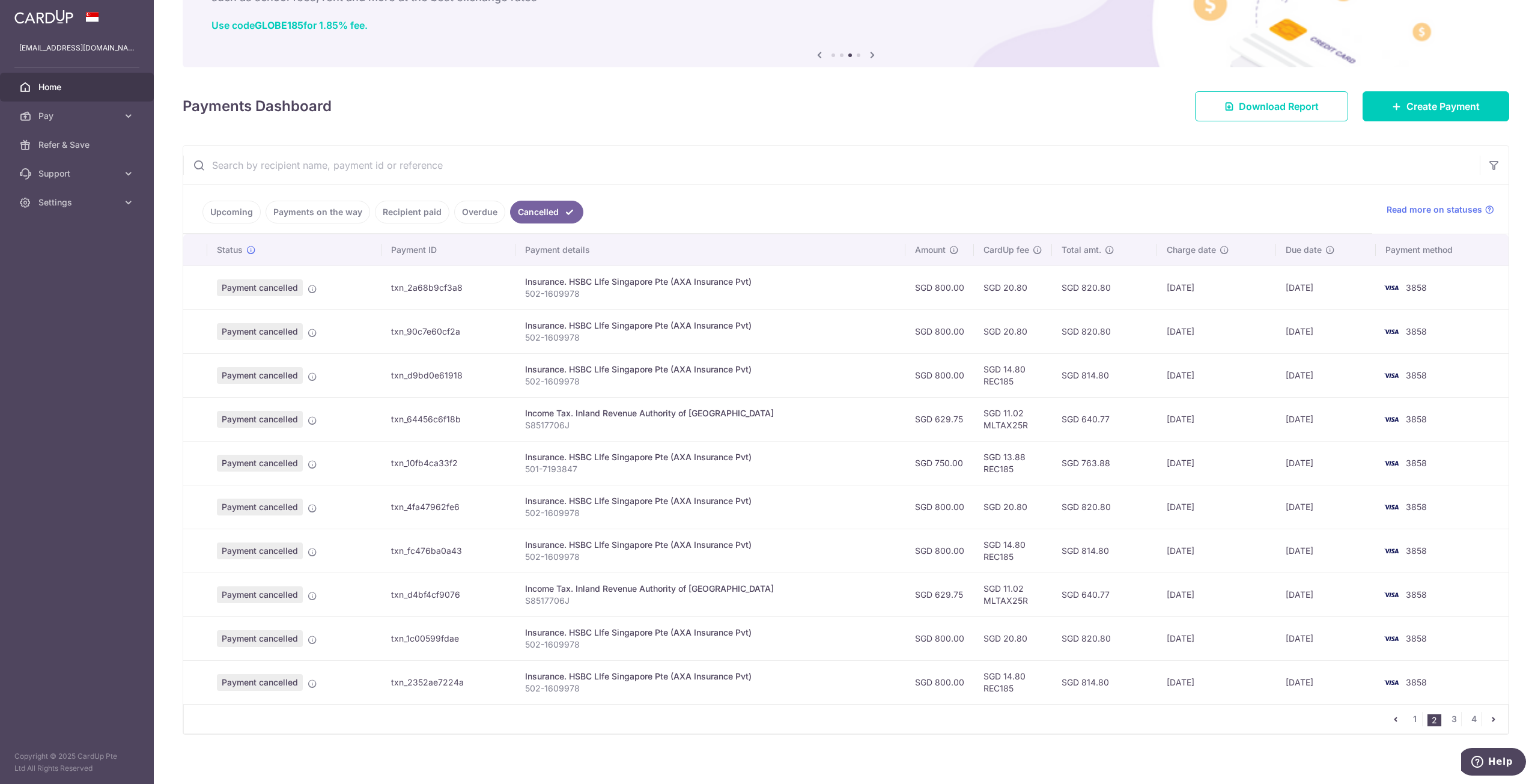
scroll to position [89, 0]
click at [943, 453] on td "SGD 750.00" at bounding box center [939, 460] width 68 height 44
click at [1163, 458] on td "11/11/2025" at bounding box center [1217, 460] width 119 height 44
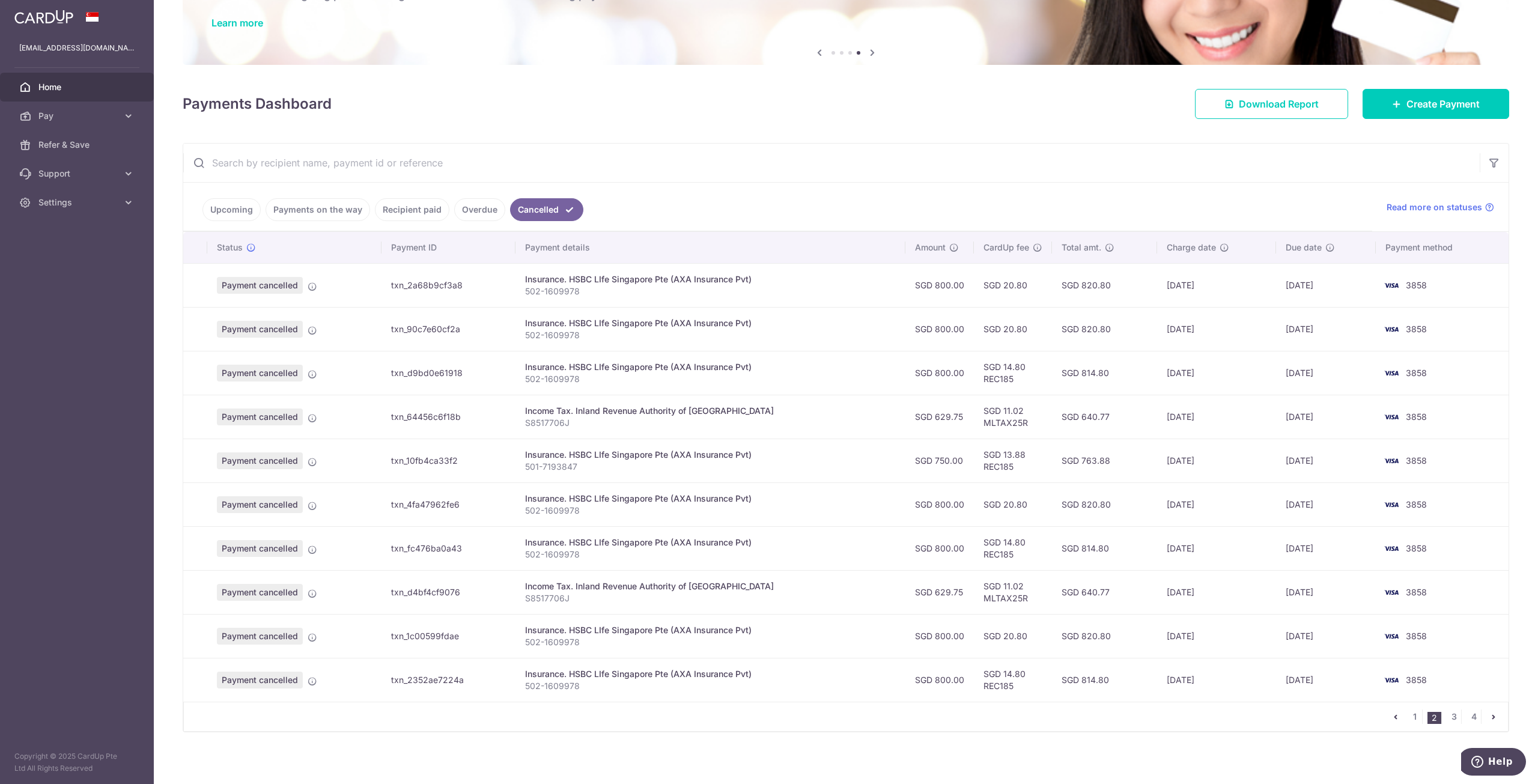
click at [1009, 416] on td "SGD 11.02 MLTAX25R" at bounding box center [1013, 416] width 78 height 44
copy td "MLTAX25R"
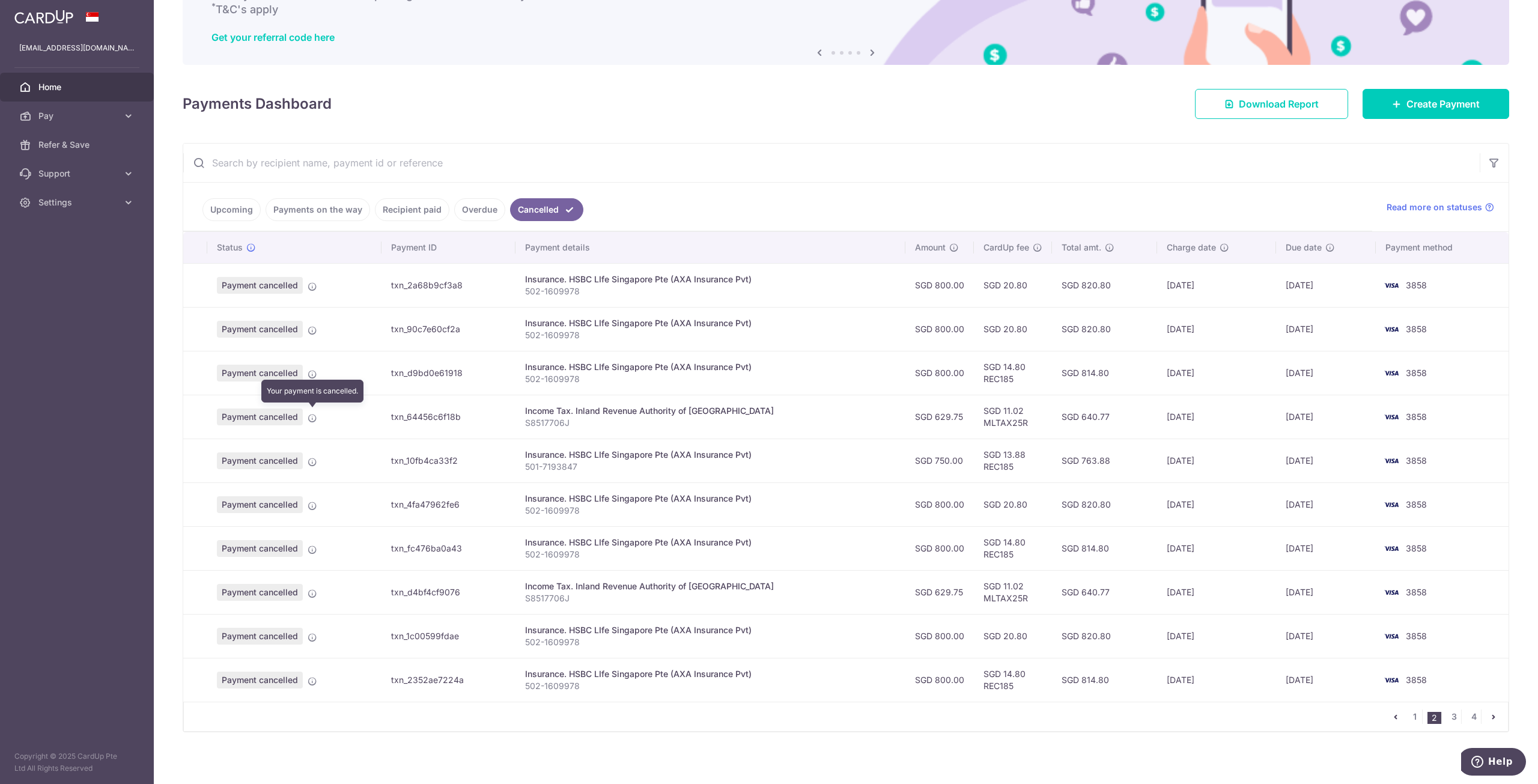
click at [313, 417] on icon at bounding box center [313, 418] width 10 height 10
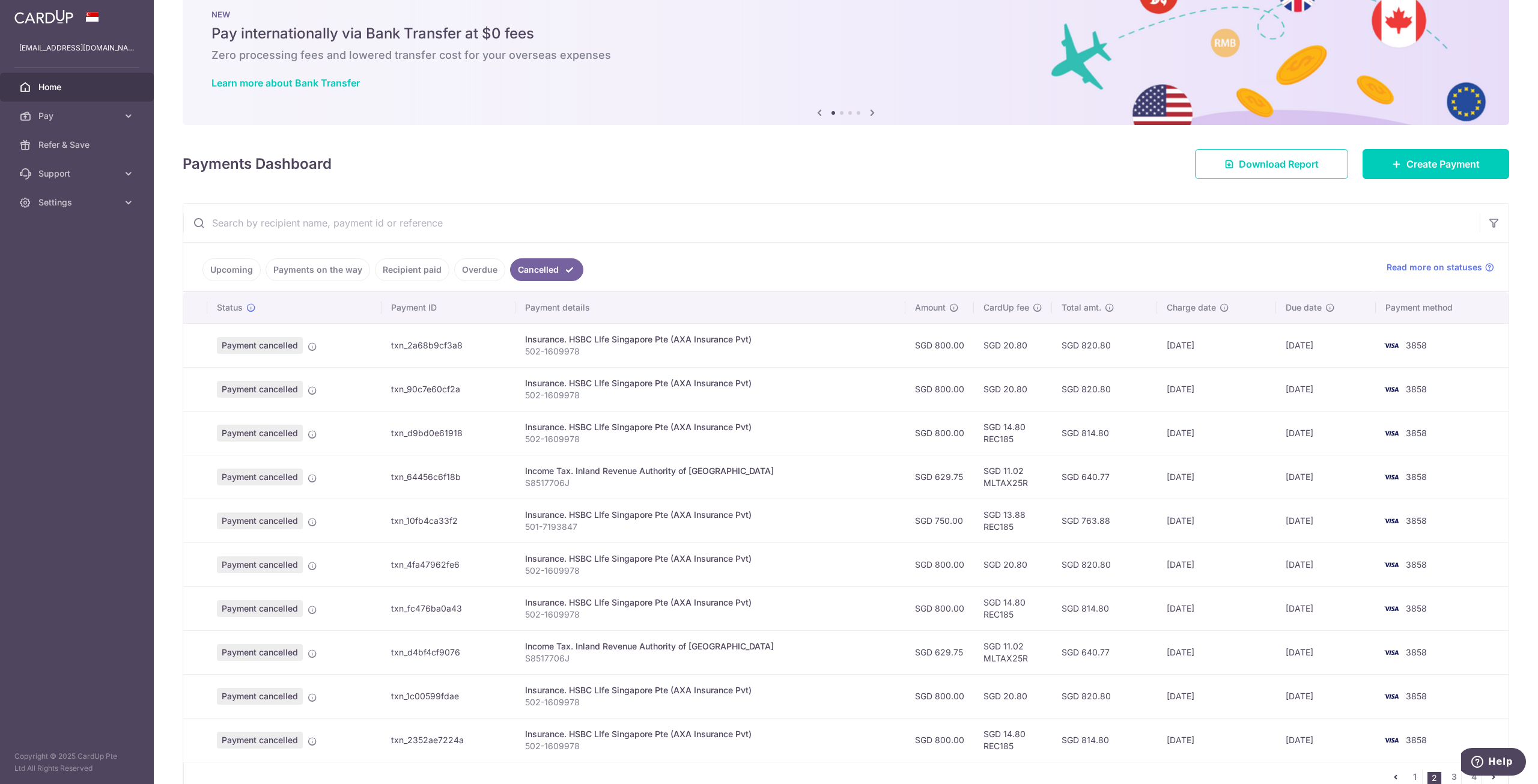
scroll to position [0, 0]
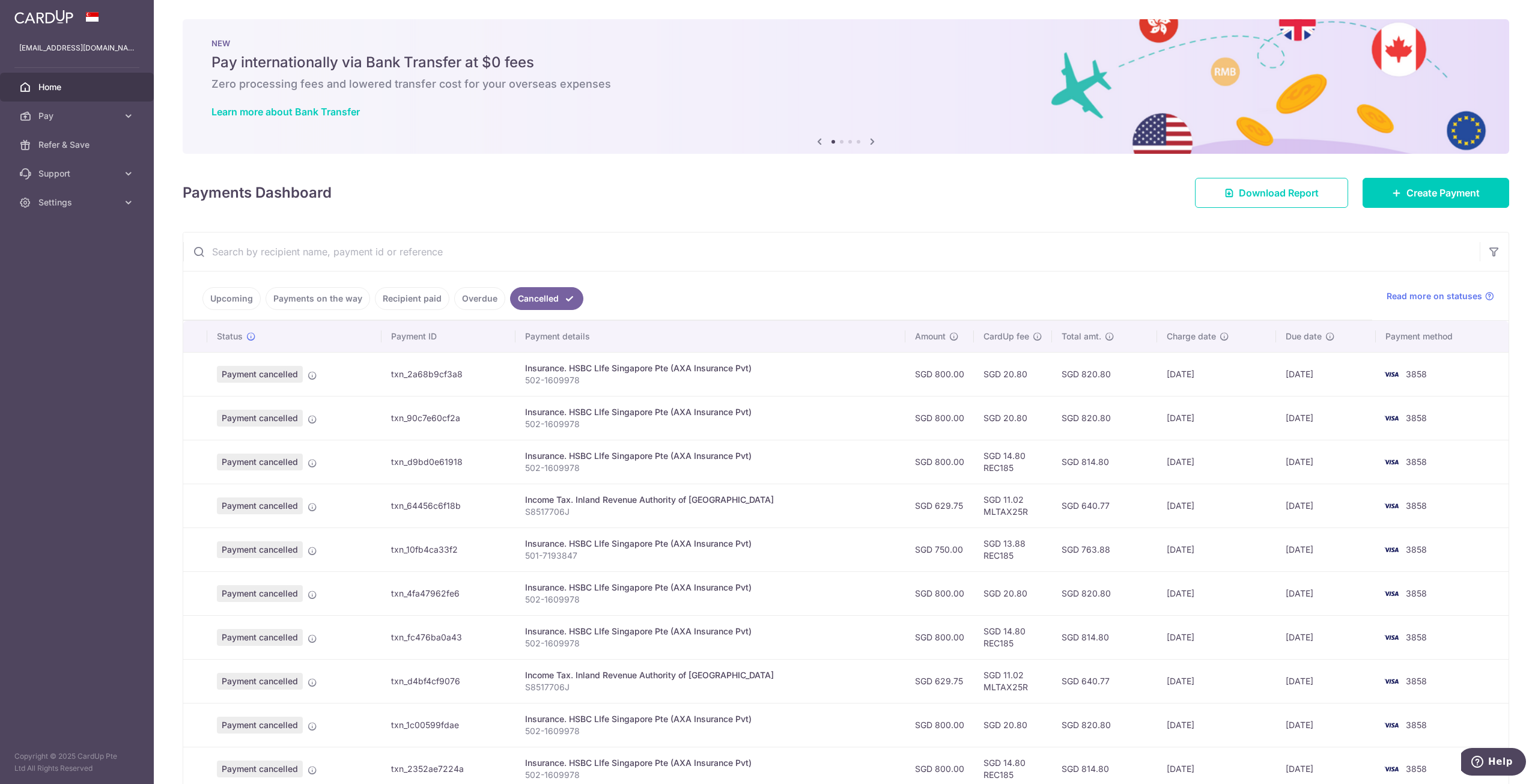
click at [1388, 210] on div "× Pause Schedule Pause all future payments in this series Pause just this one p…" at bounding box center [845, 392] width 1384 height 784
click at [1396, 200] on link "Create Payment" at bounding box center [1435, 193] width 146 height 30
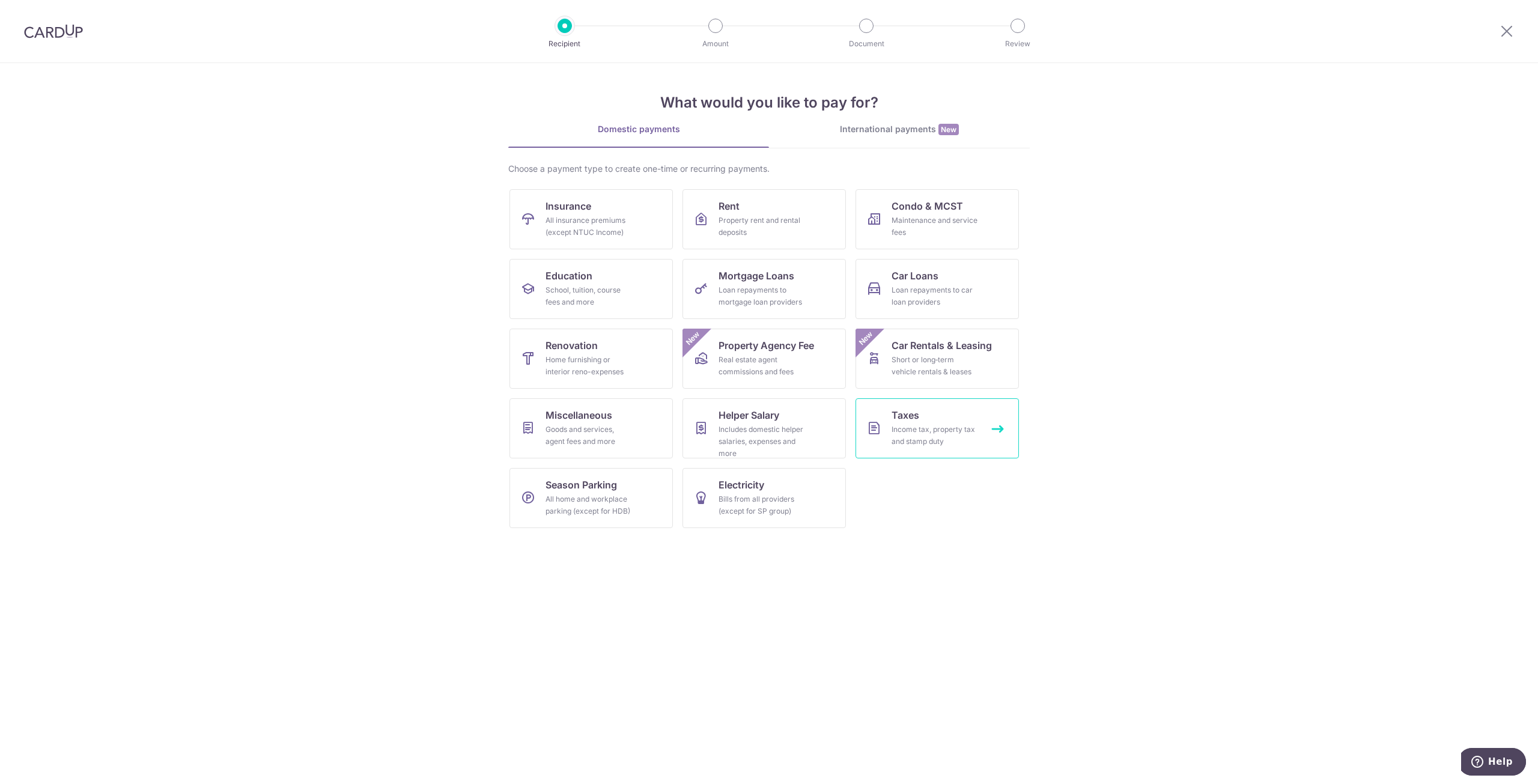
click at [902, 434] on div "Income tax, property tax and stamp duty" at bounding box center [934, 436] width 87 height 24
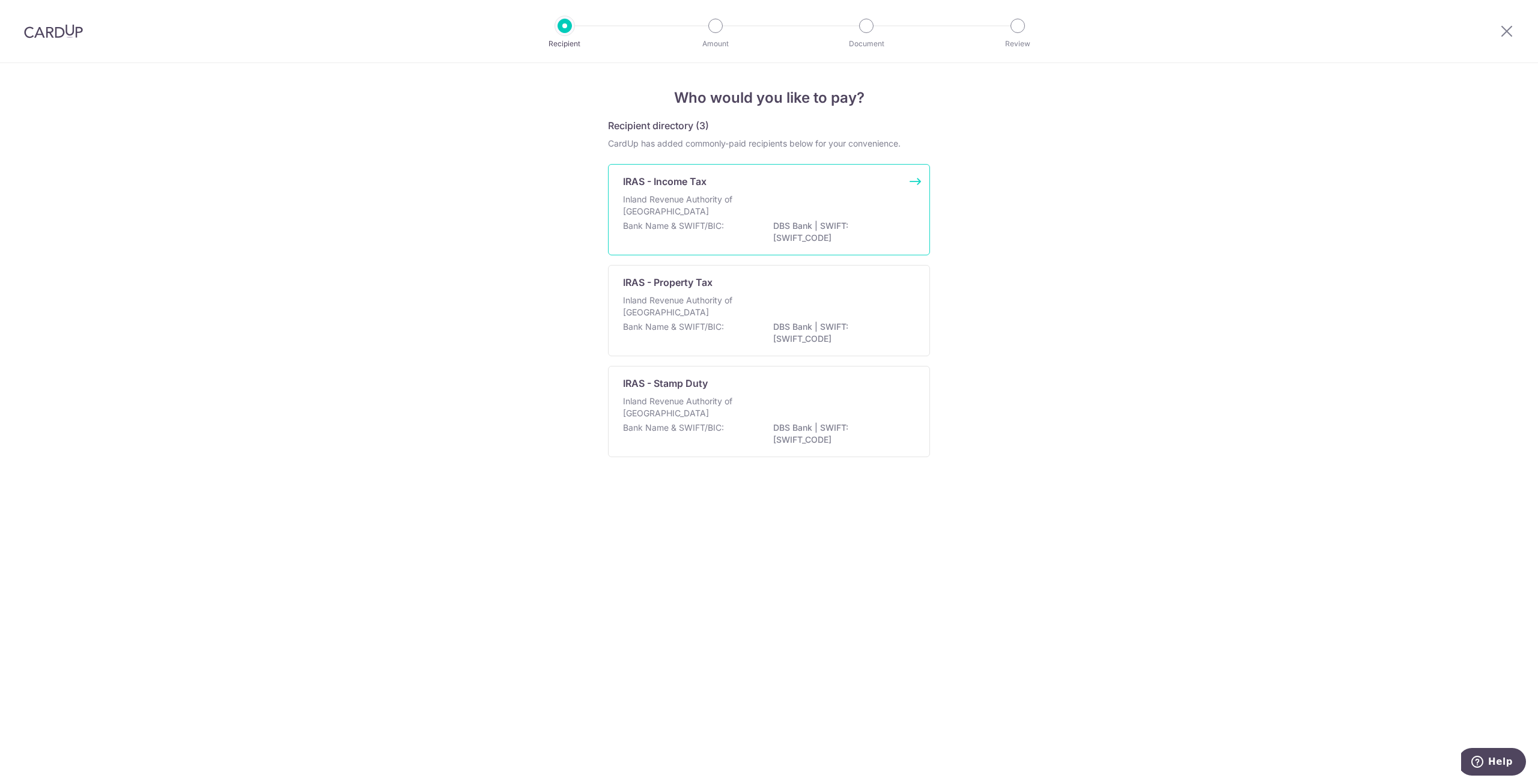
click at [853, 185] on div "IRAS - Income Tax" at bounding box center [761, 181] width 278 height 14
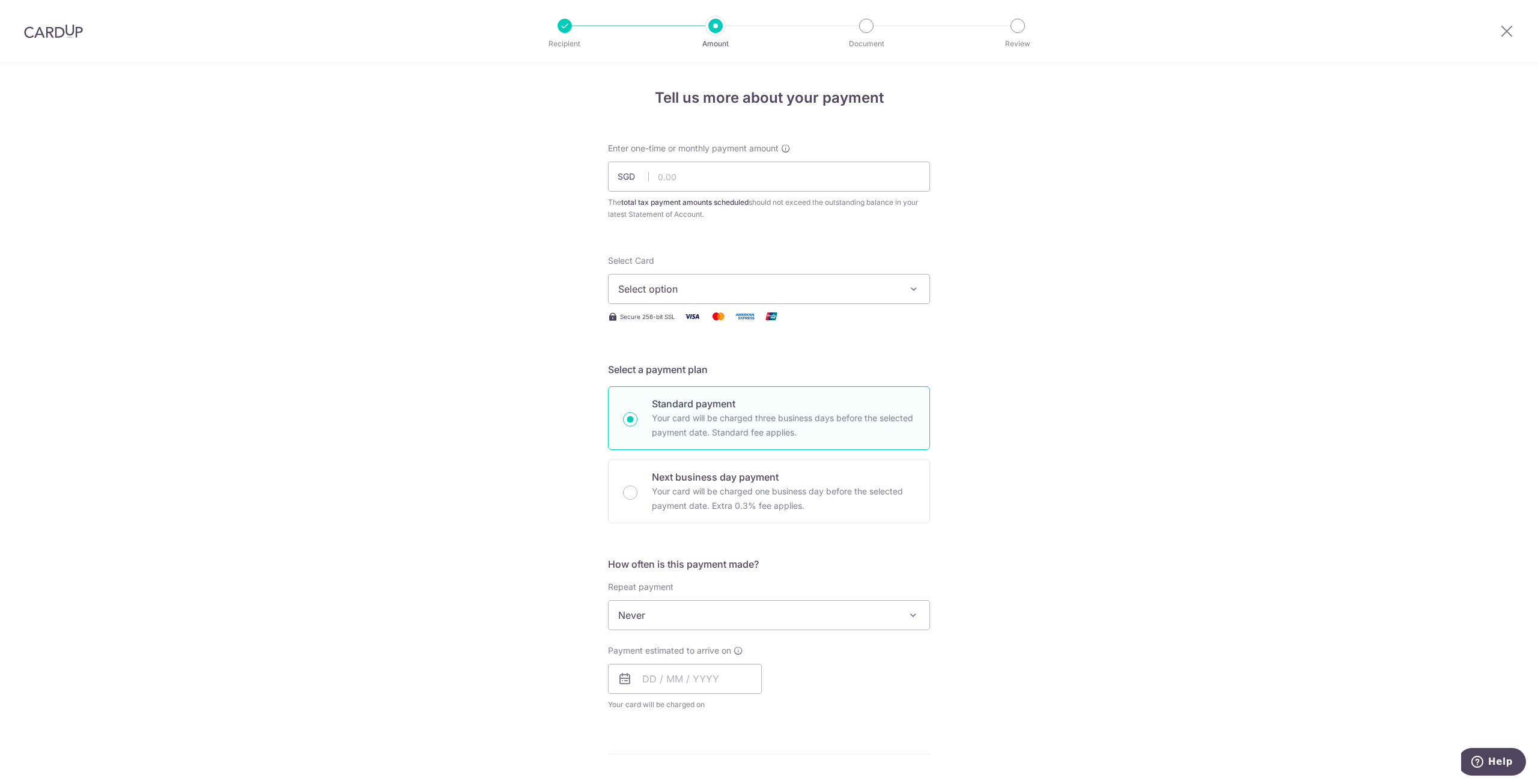
drag, startPoint x: 48, startPoint y: 23, endPoint x: 33, endPoint y: 36, distance: 19.8
click at [681, 165] on input "text" at bounding box center [768, 177] width 322 height 30
paste input "629.75"
type input "629.75"
click at [712, 278] on button "Select option" at bounding box center [768, 289] width 322 height 30
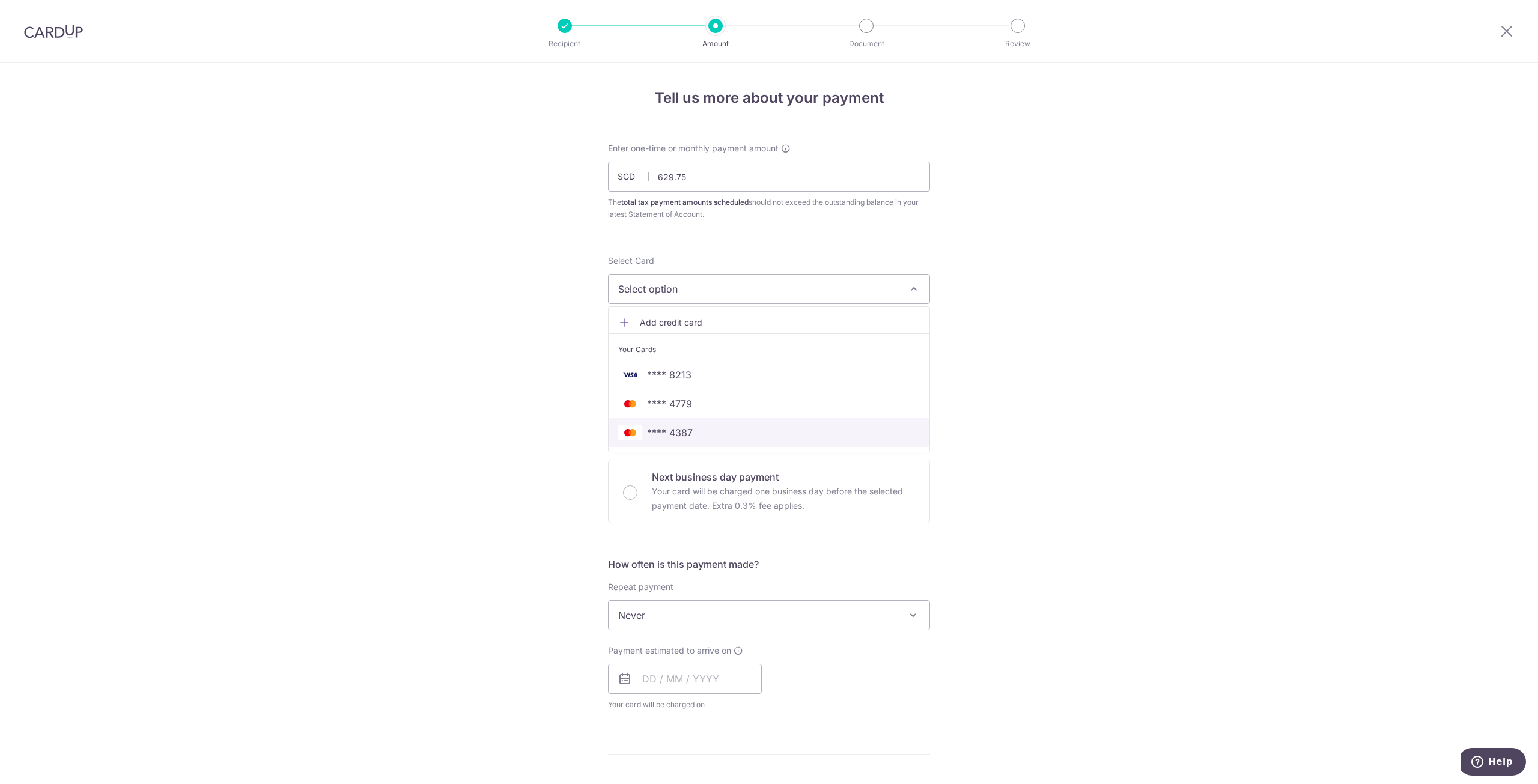
click at [700, 429] on span "**** 4387" at bounding box center [768, 433] width 301 height 14
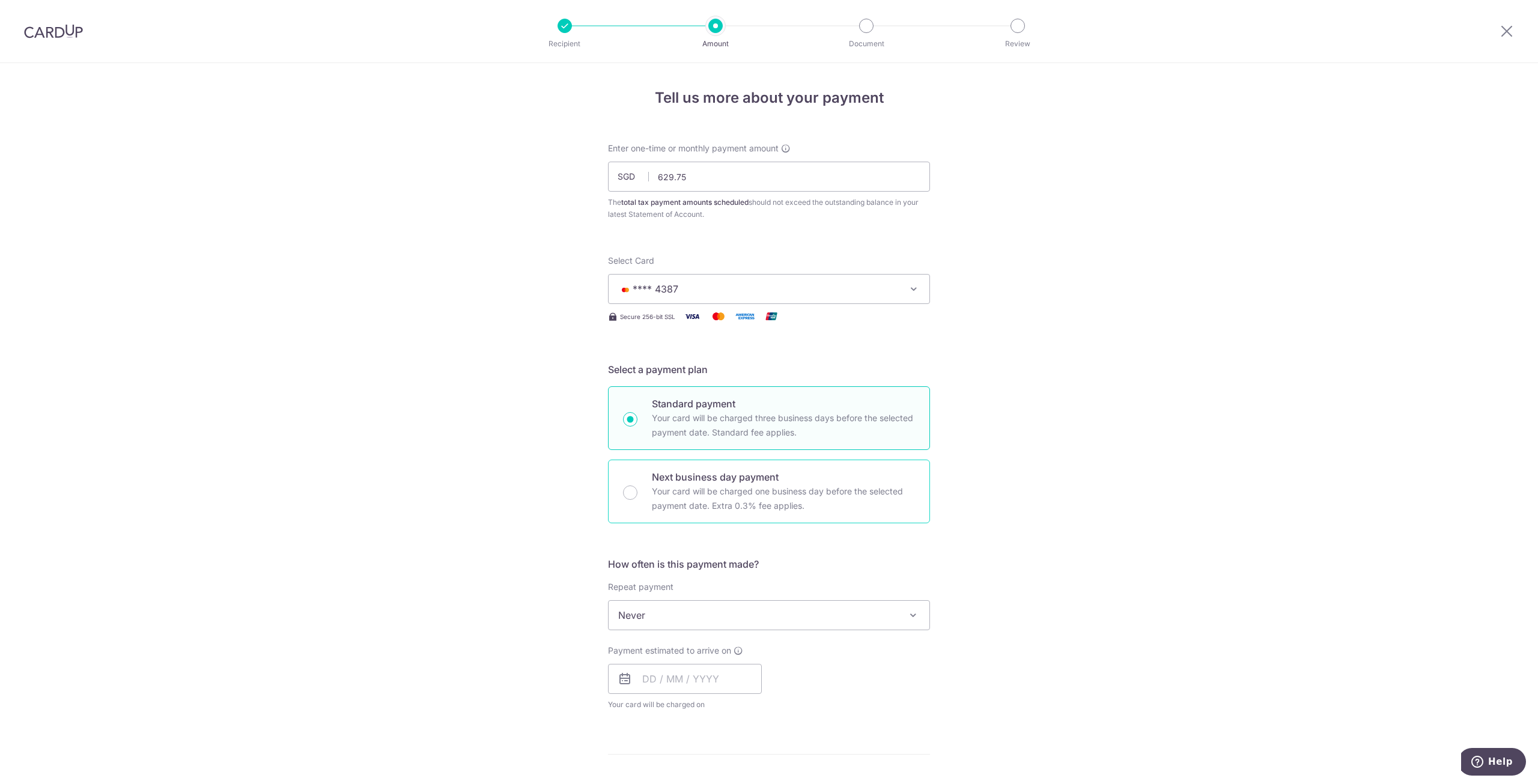
scroll to position [120, 0]
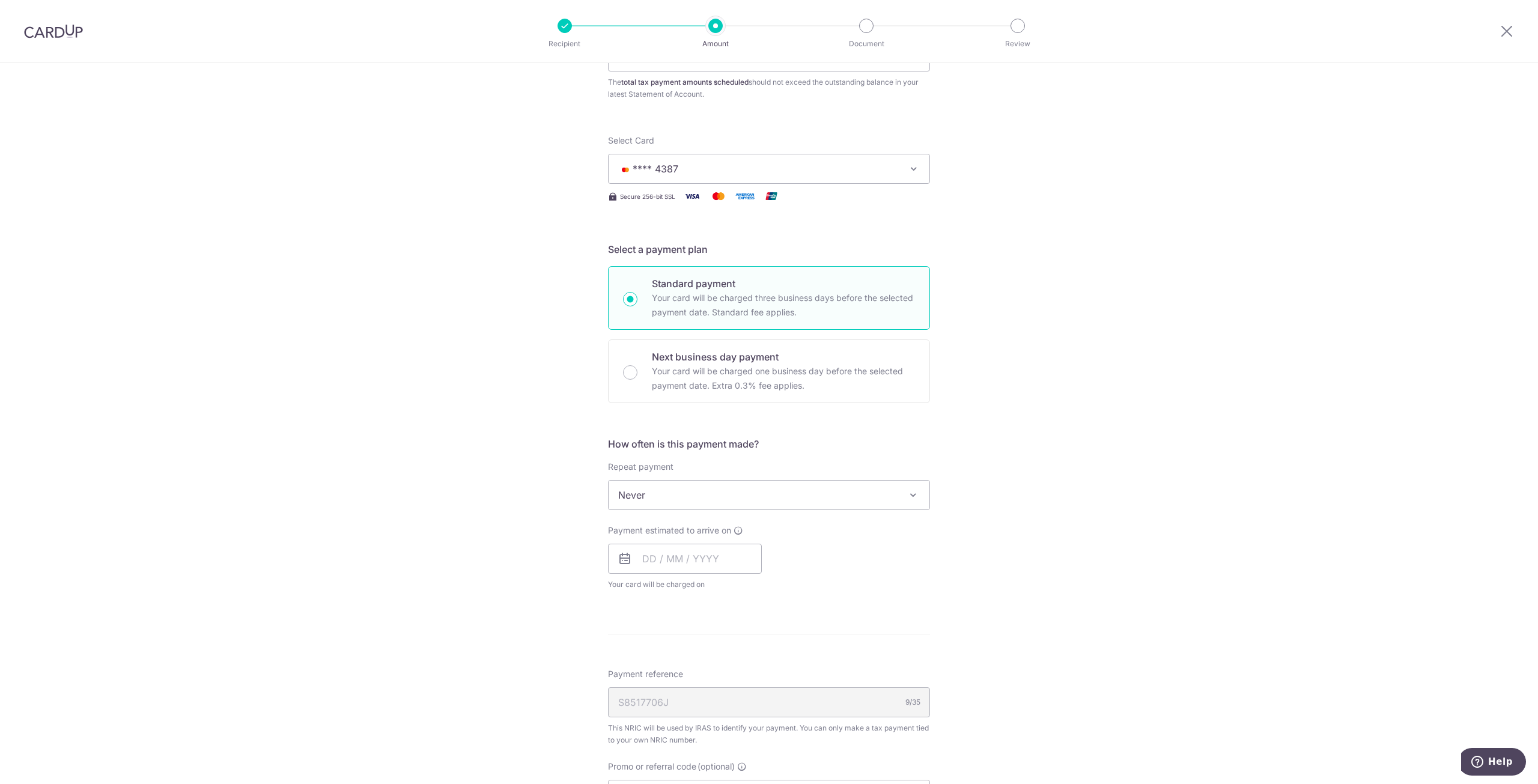
click at [720, 492] on span "Never" at bounding box center [768, 495] width 320 height 29
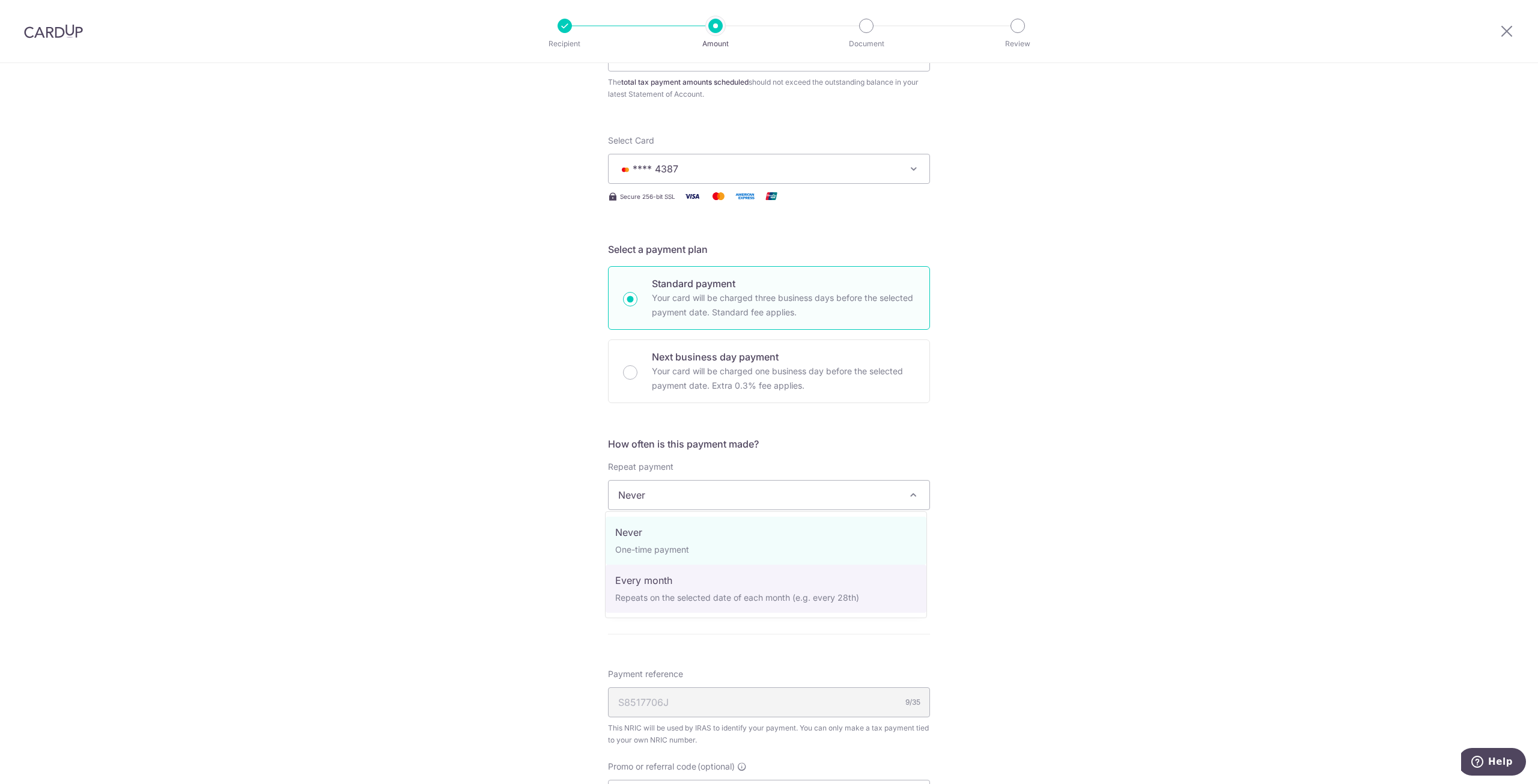
select select "3"
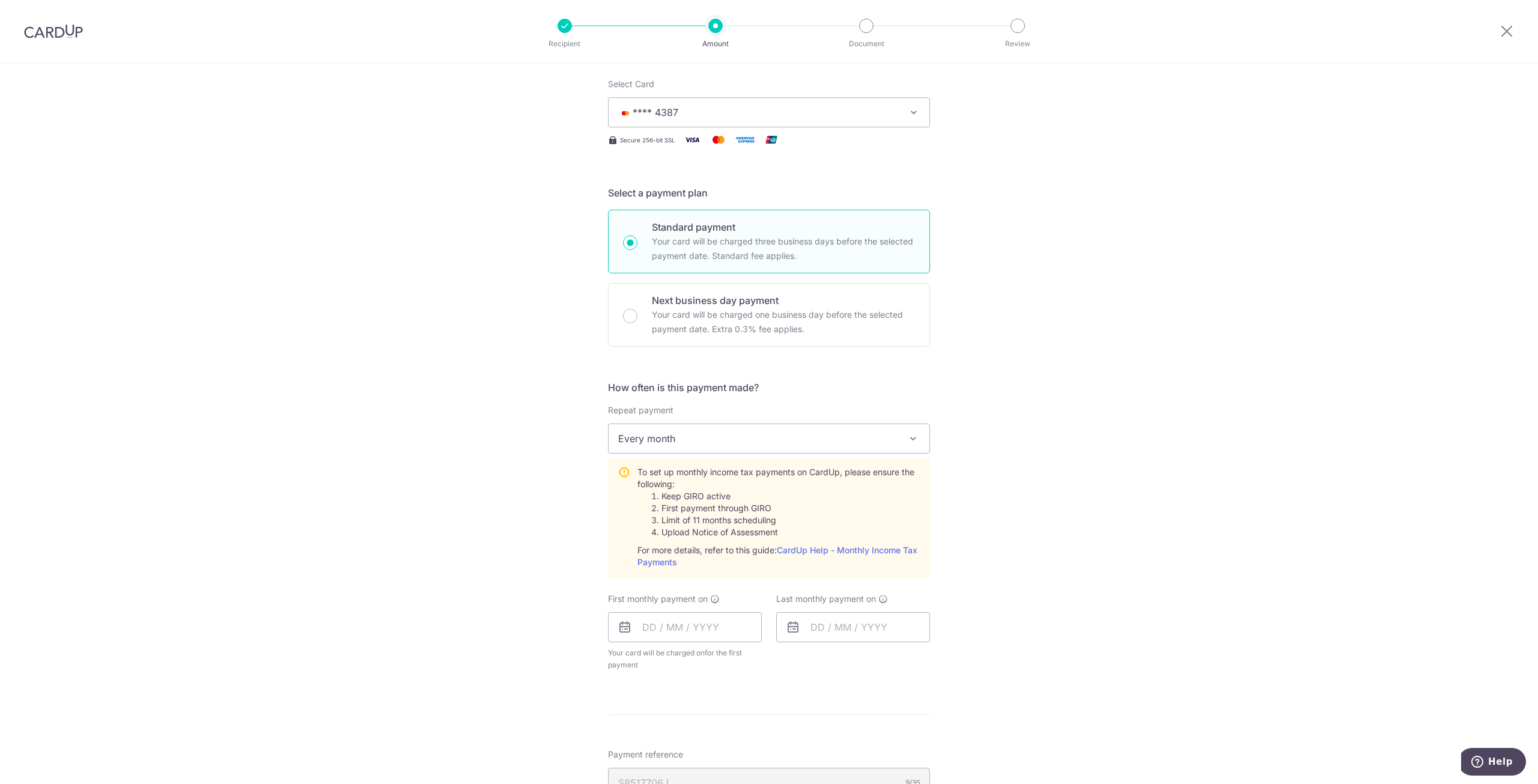
scroll to position [240, 0]
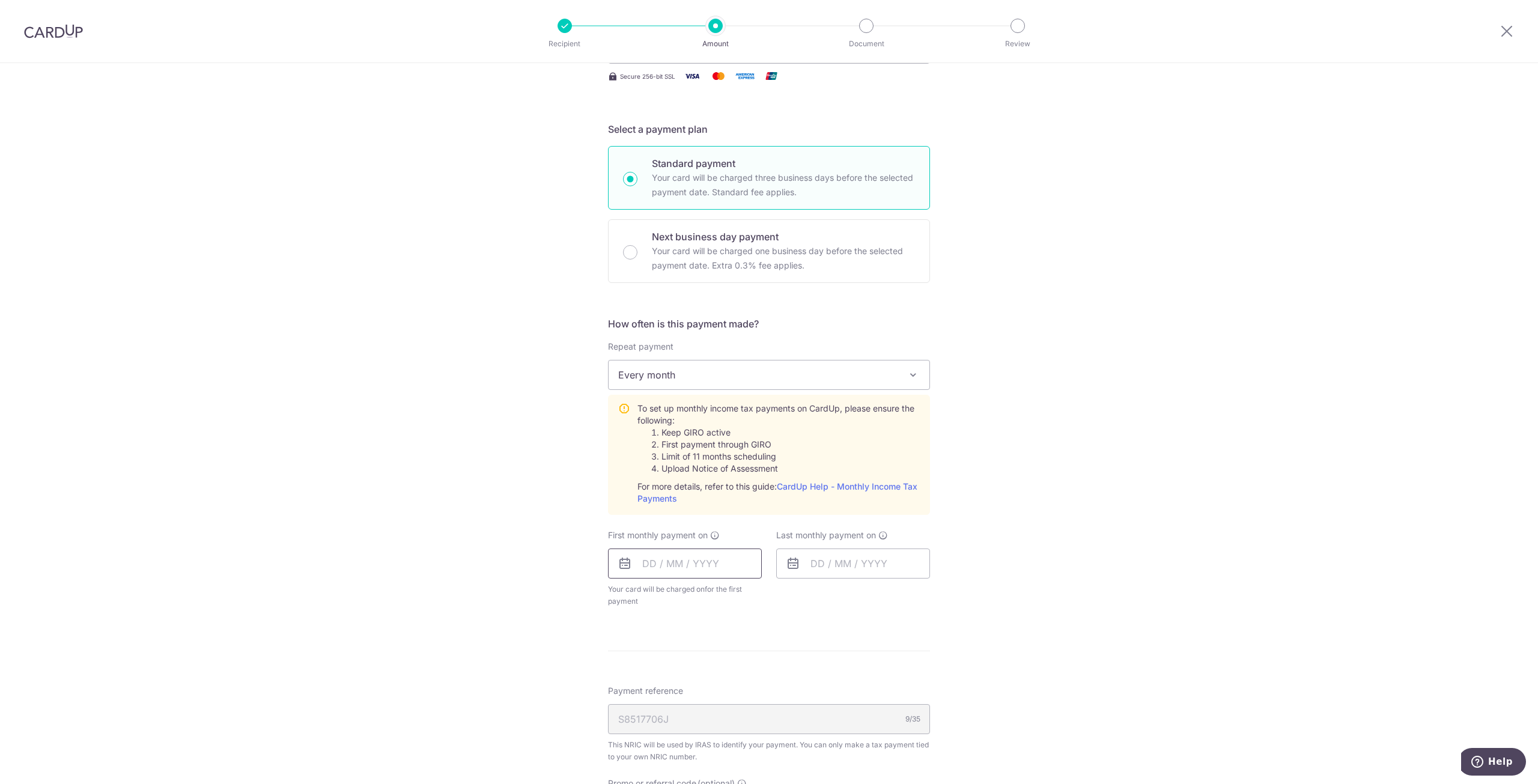
click at [729, 564] on input "text" at bounding box center [684, 564] width 153 height 30
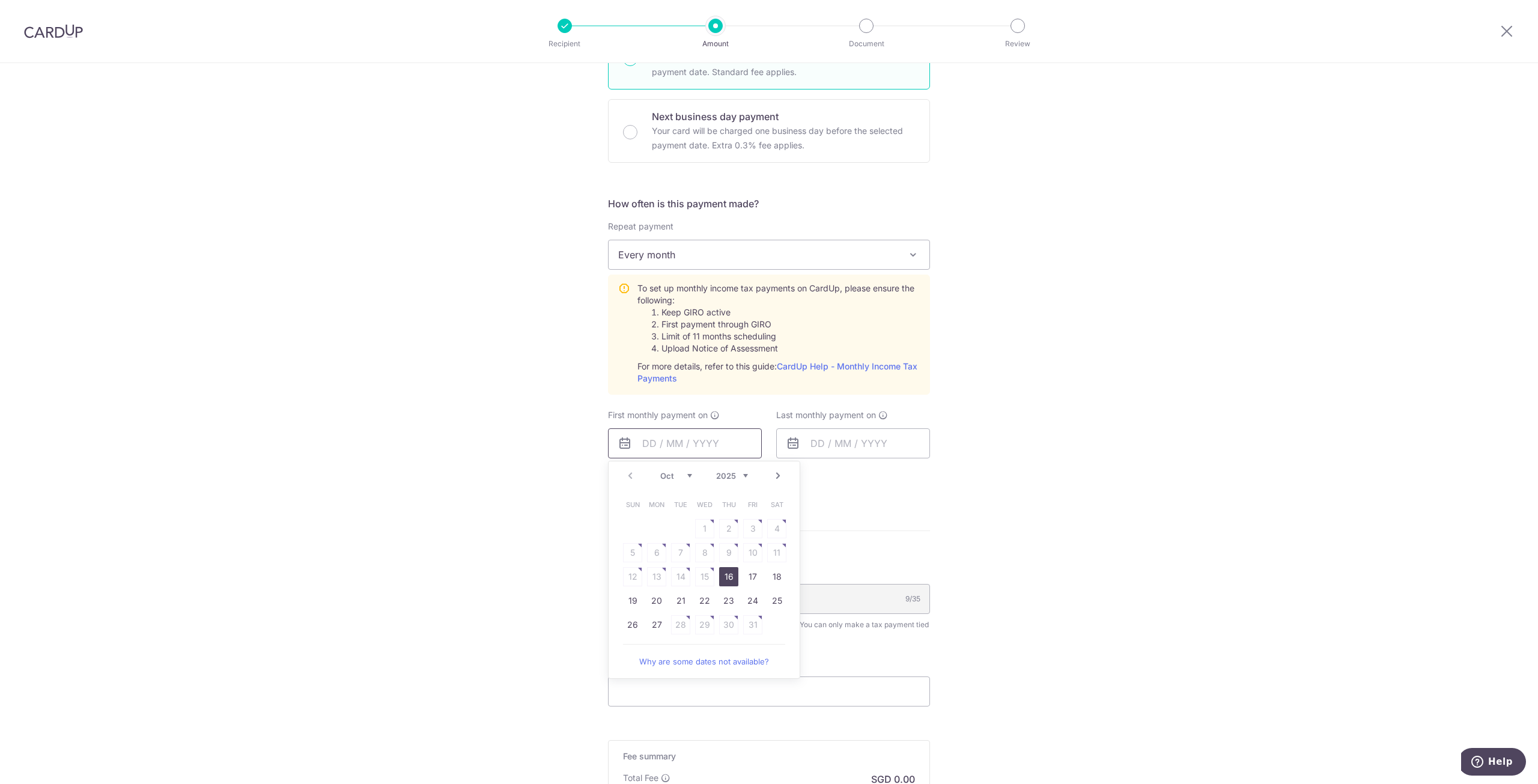
scroll to position [480, 0]
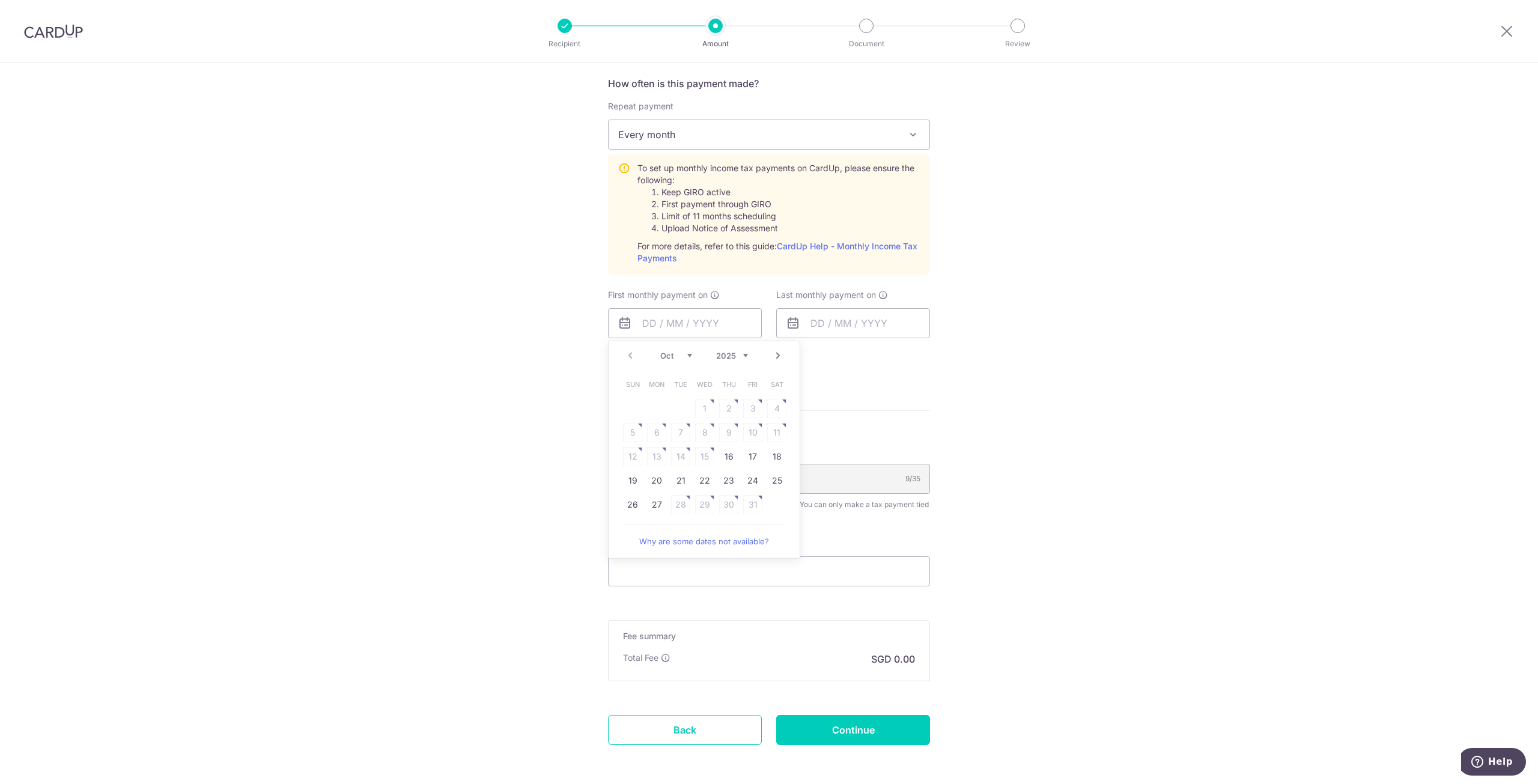
click at [775, 356] on link "Next" at bounding box center [778, 355] width 14 height 14
click at [744, 429] on link "7" at bounding box center [752, 433] width 19 height 19
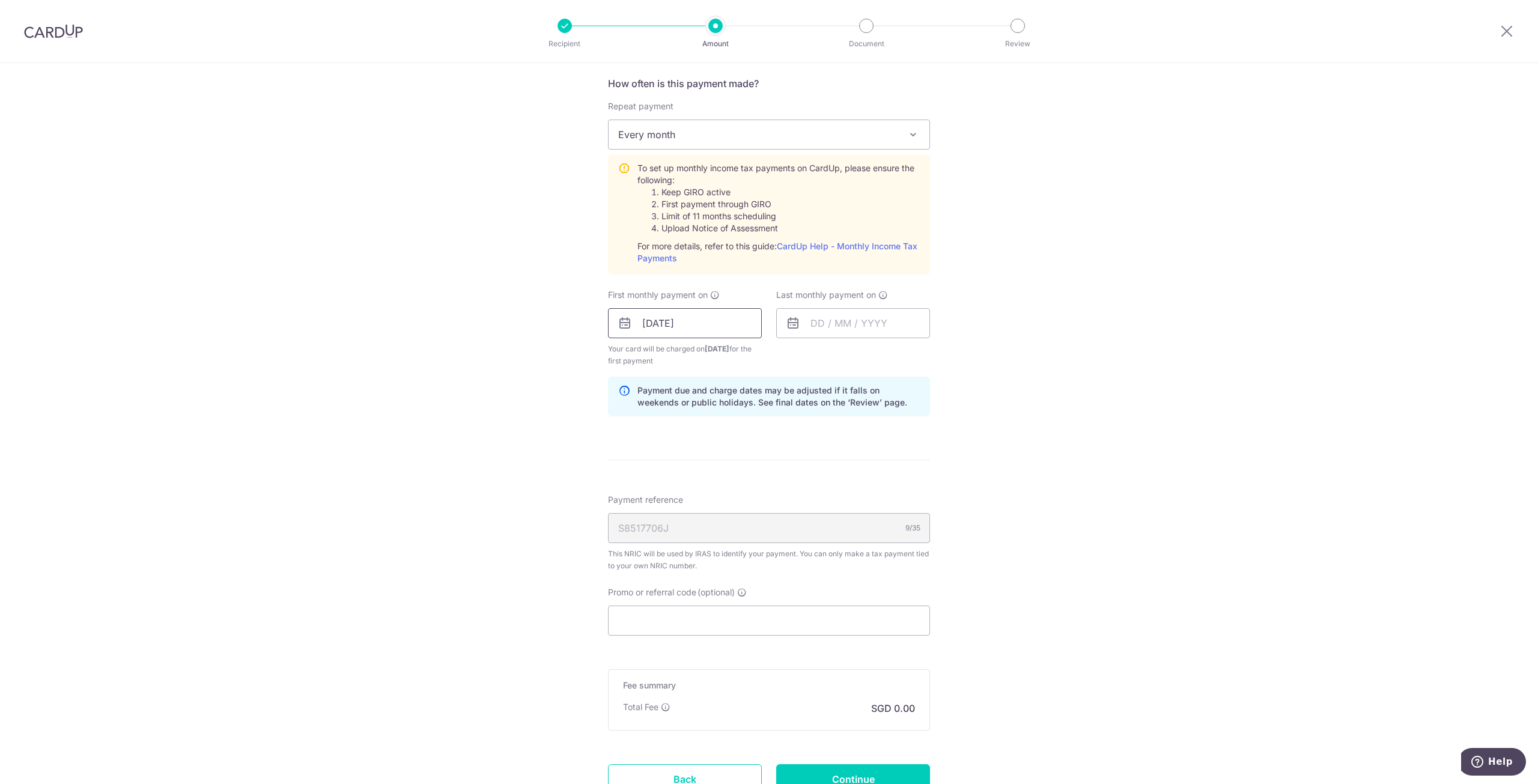
click at [691, 313] on input "07/11/2025" at bounding box center [684, 324] width 153 height 30
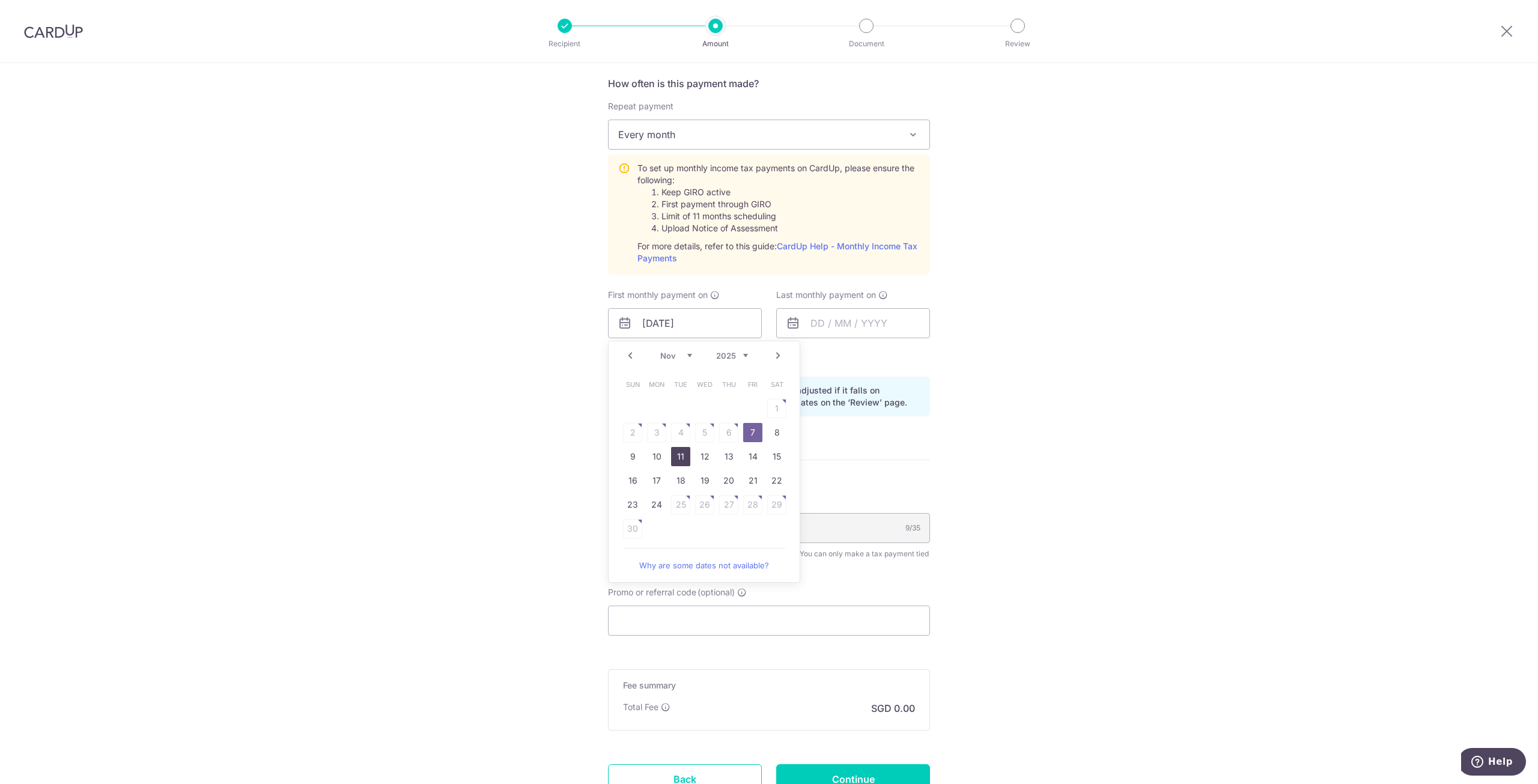
click at [674, 452] on link "11" at bounding box center [681, 456] width 19 height 19
type input "[DATE]"
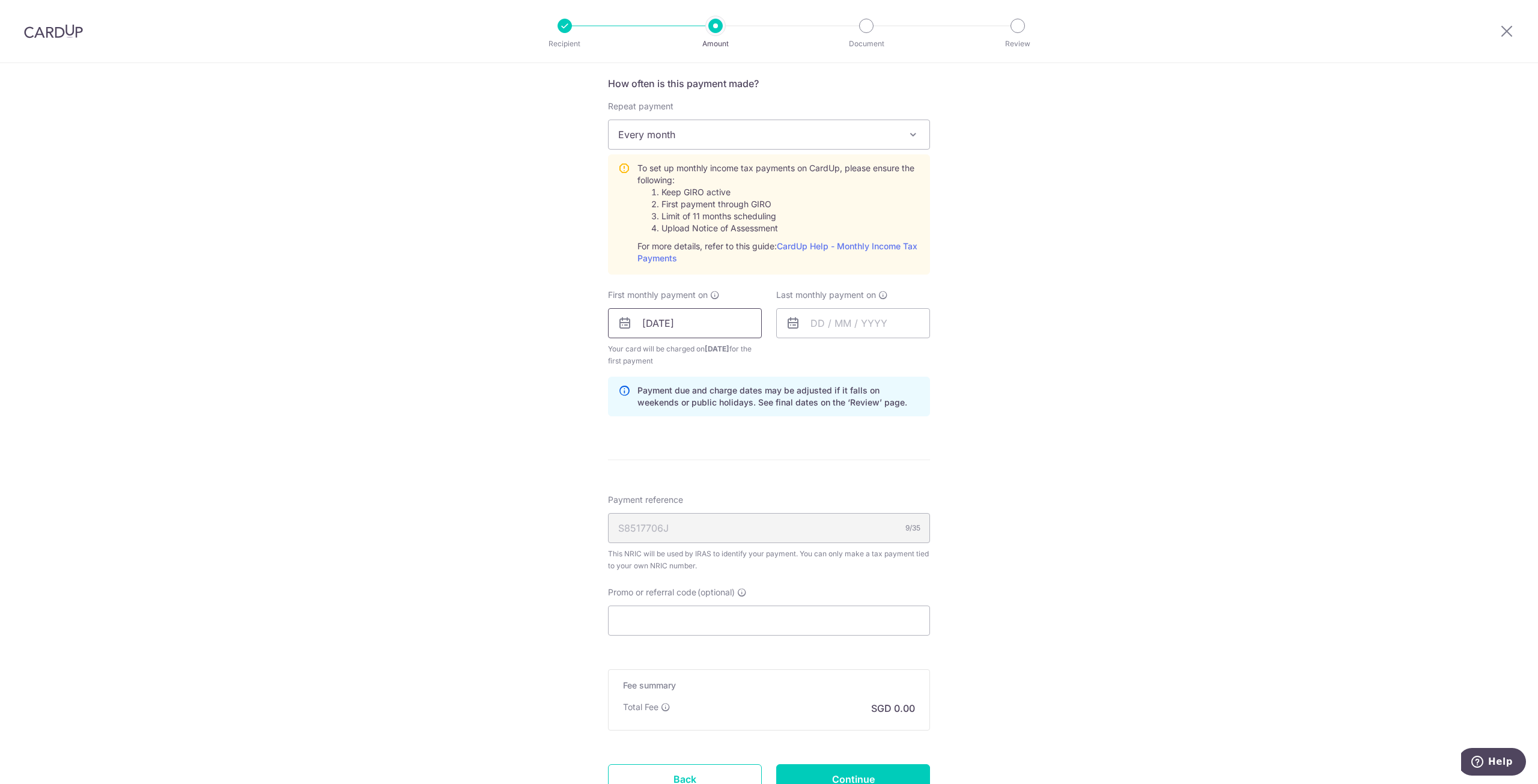
click at [726, 324] on input "11/11/2025" at bounding box center [684, 324] width 153 height 30
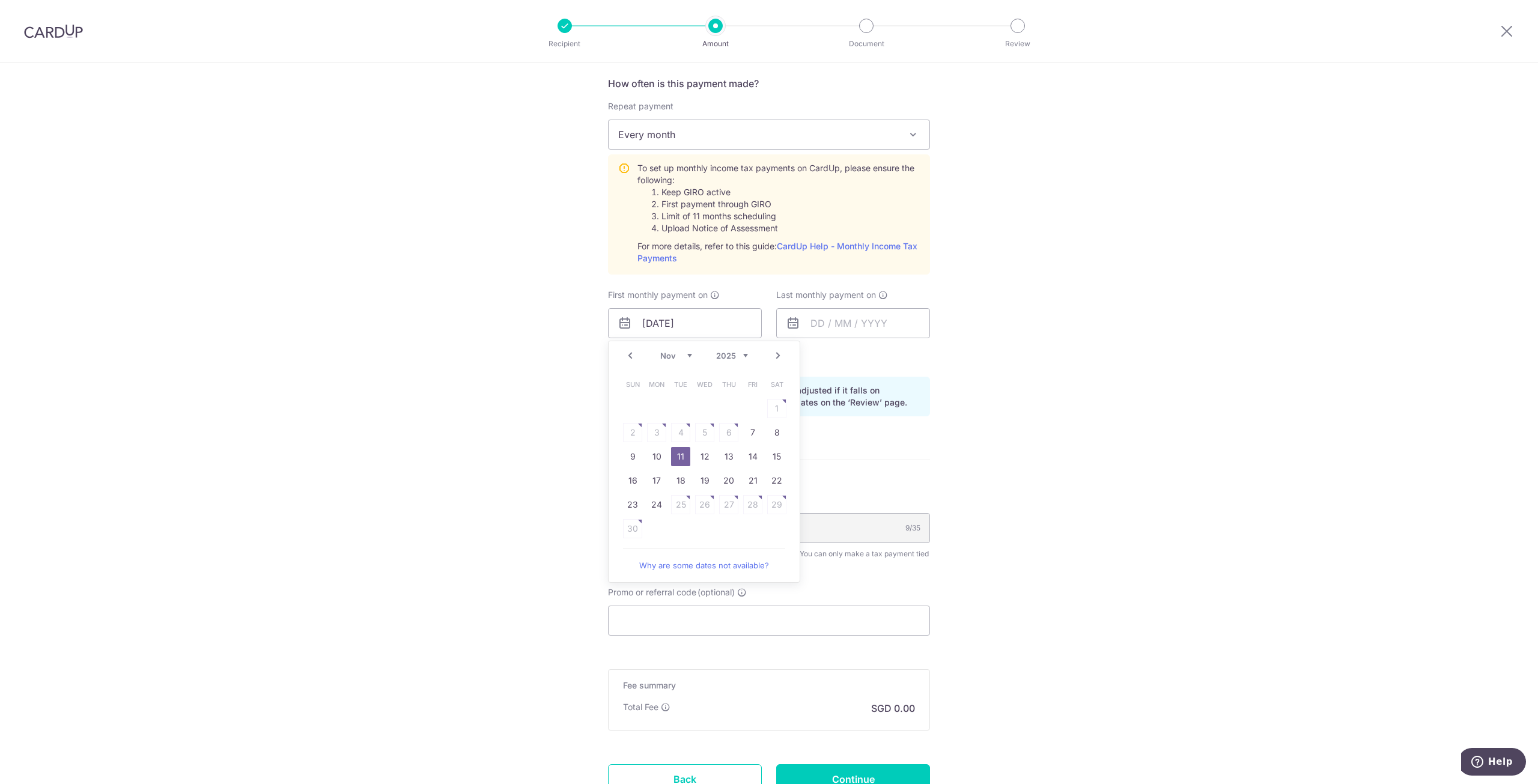
click at [673, 455] on link "11" at bounding box center [681, 456] width 19 height 19
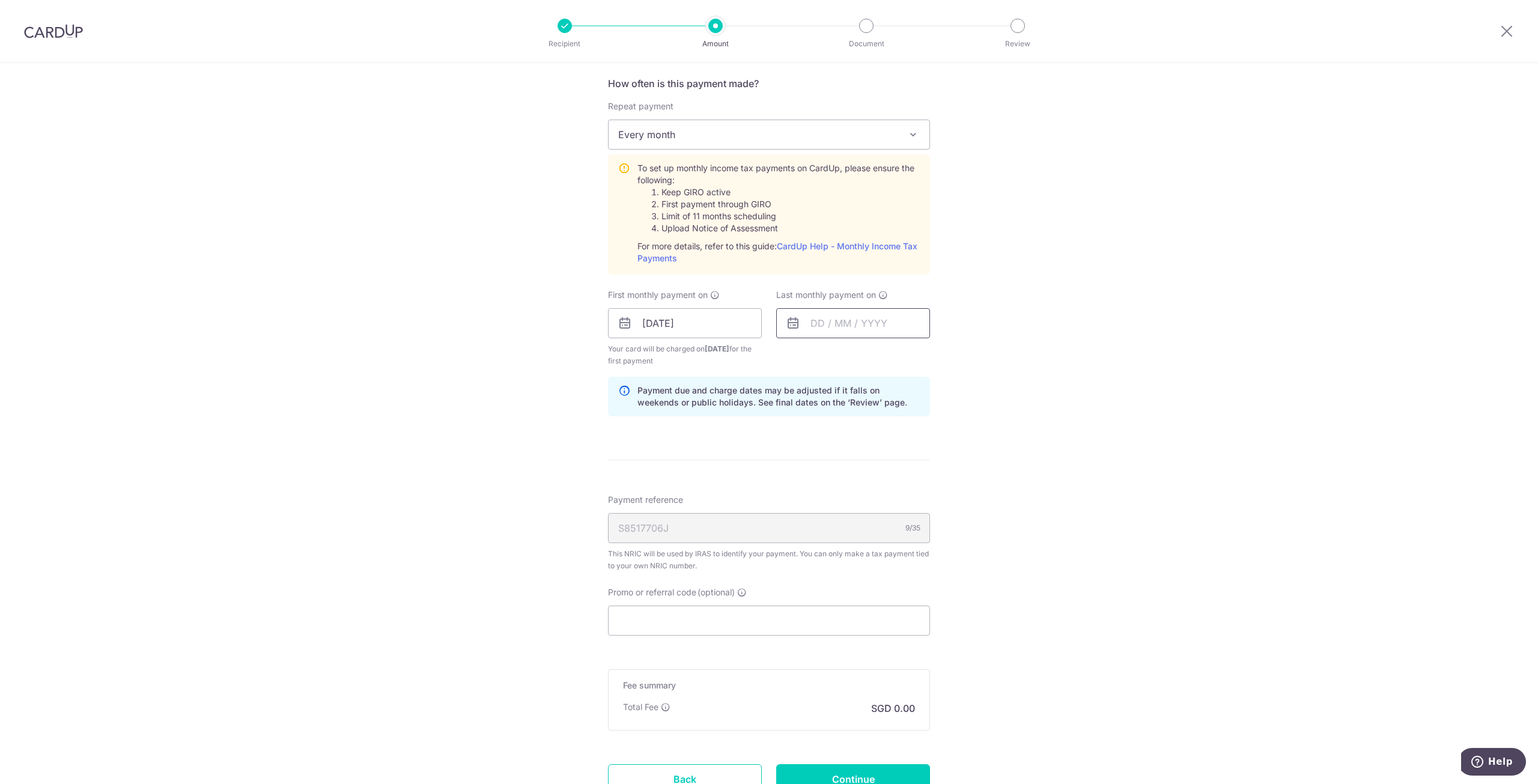
click at [817, 318] on input "text" at bounding box center [853, 324] width 153 height 30
click at [944, 351] on link "Next" at bounding box center [946, 355] width 14 height 14
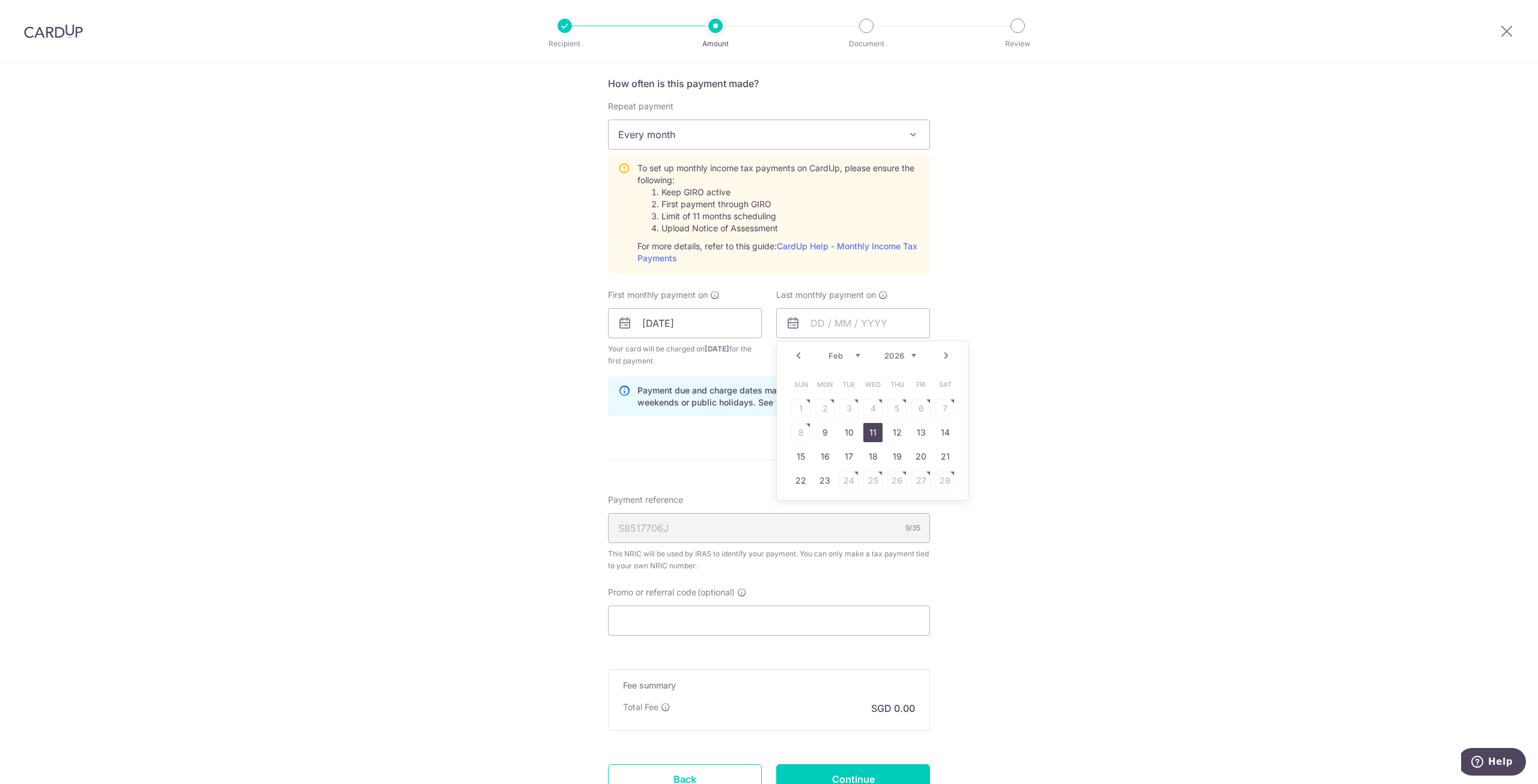
click at [874, 429] on link "11" at bounding box center [873, 433] width 19 height 19
type input "11/02/2026"
click at [736, 622] on input "Promo or referral code (optional)" at bounding box center [768, 620] width 322 height 30
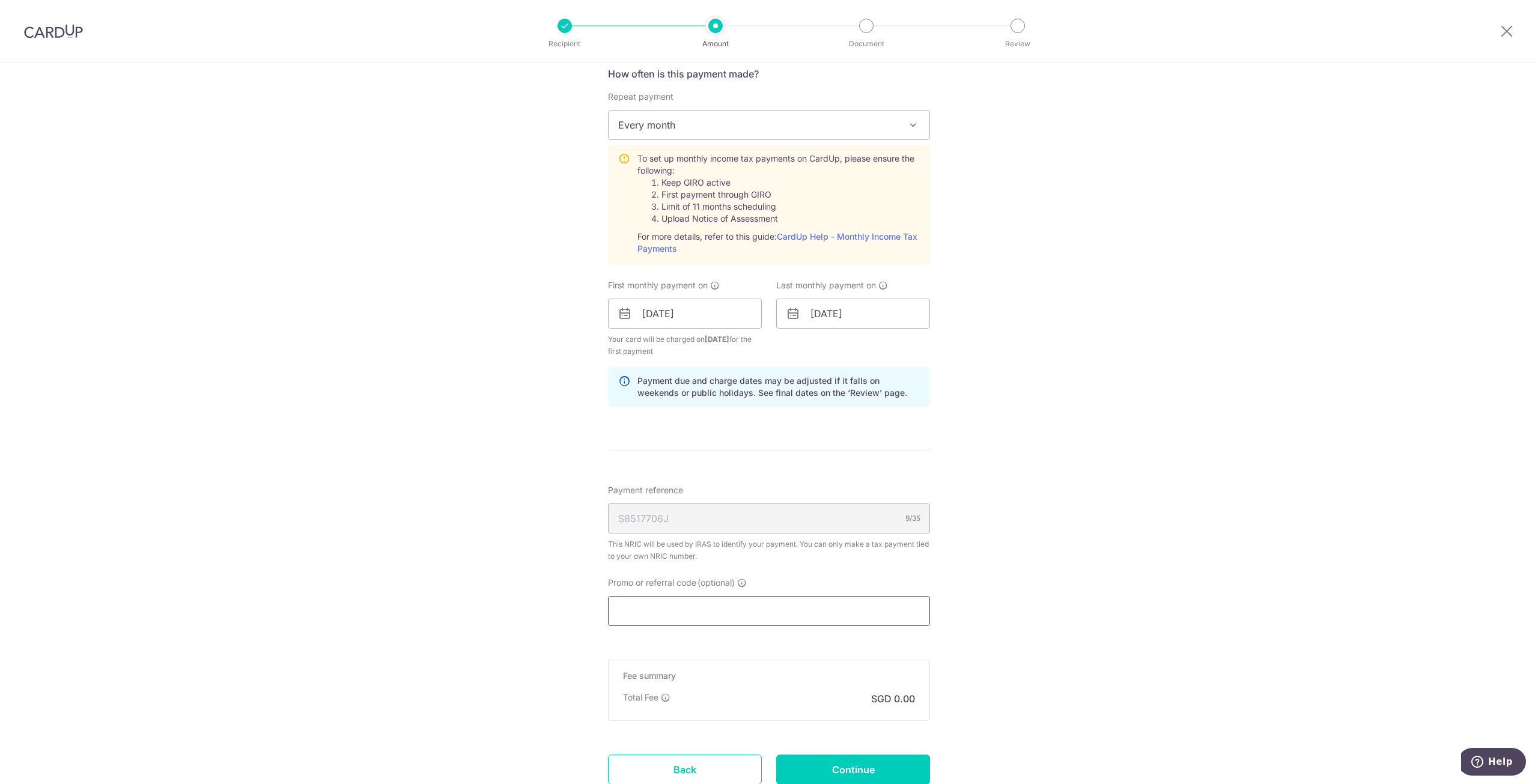
scroll to position [577, 0]
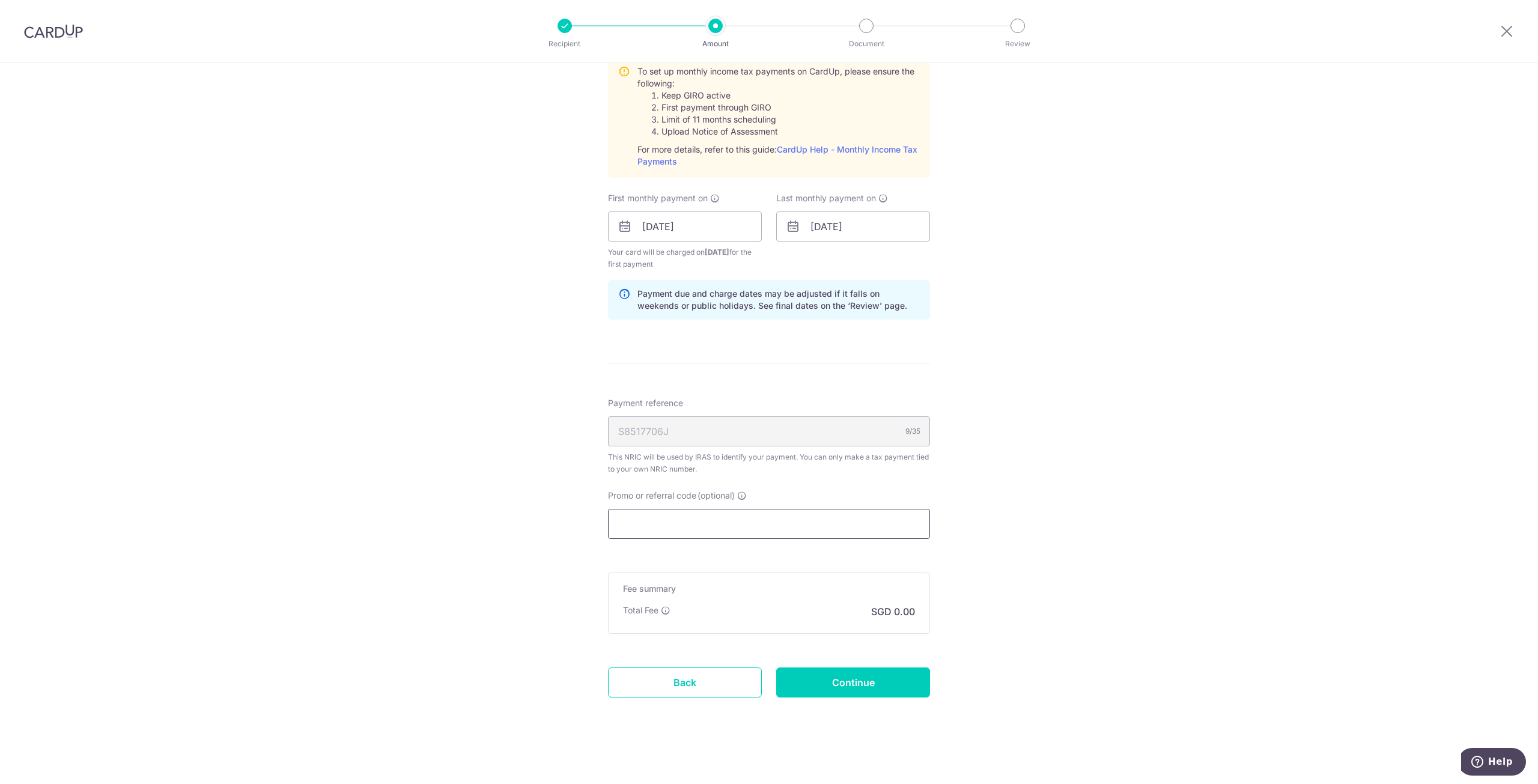
click at [803, 516] on input "Promo or referral code (optional)" at bounding box center [768, 524] width 322 height 30
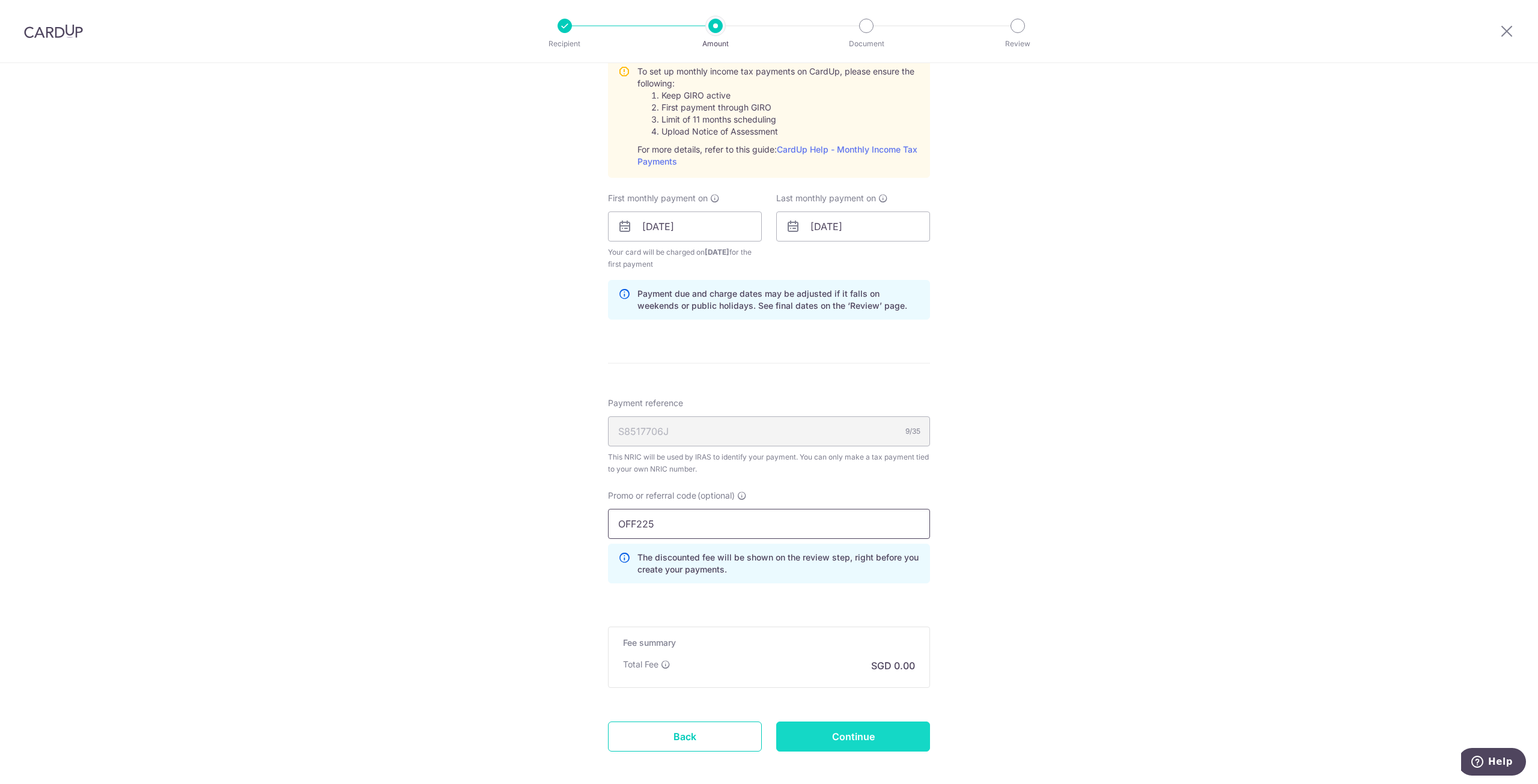
type input "OFF225"
click at [846, 730] on input "Continue" at bounding box center [853, 736] width 153 height 30
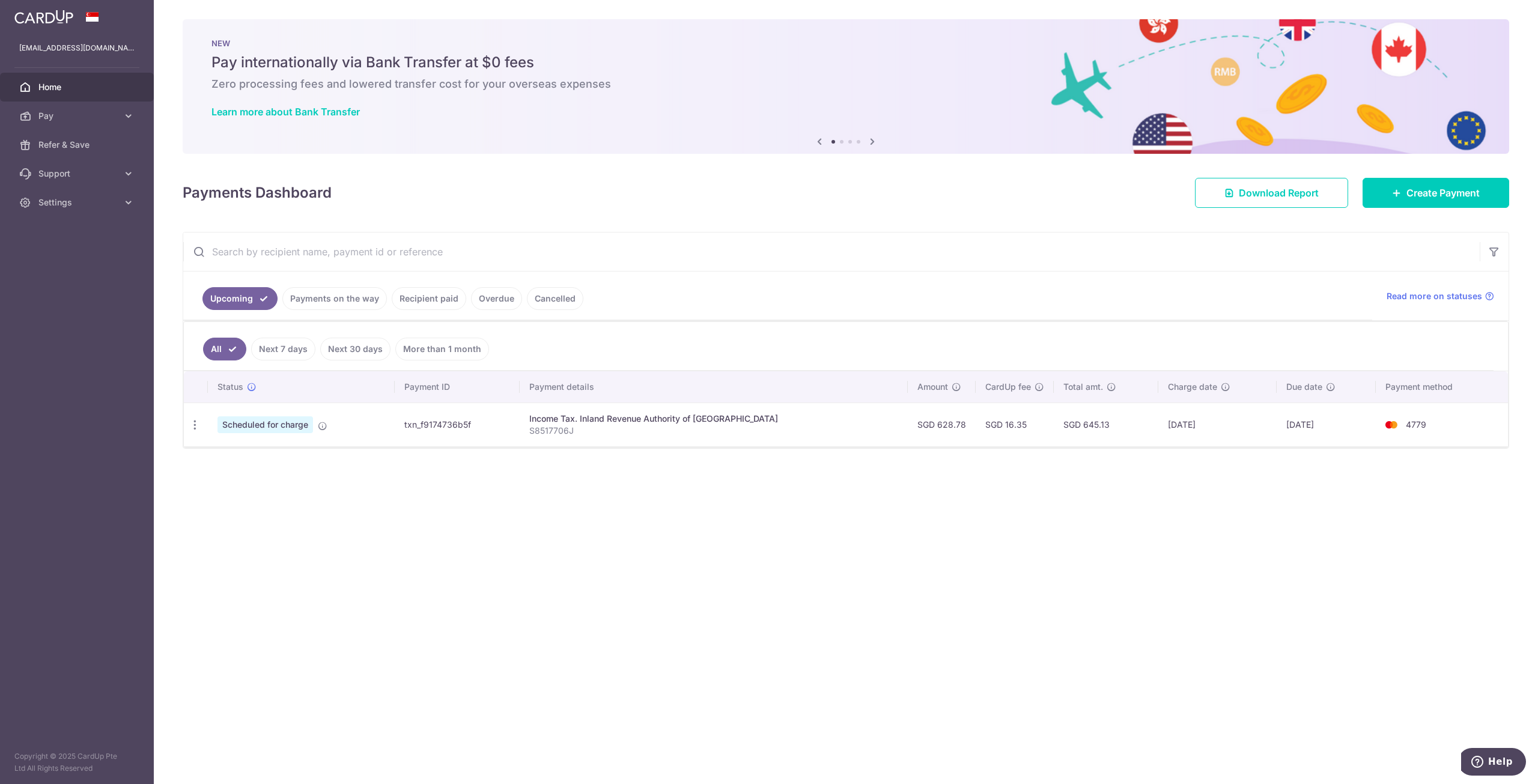
click at [374, 298] on link "Payments on the way" at bounding box center [334, 298] width 104 height 23
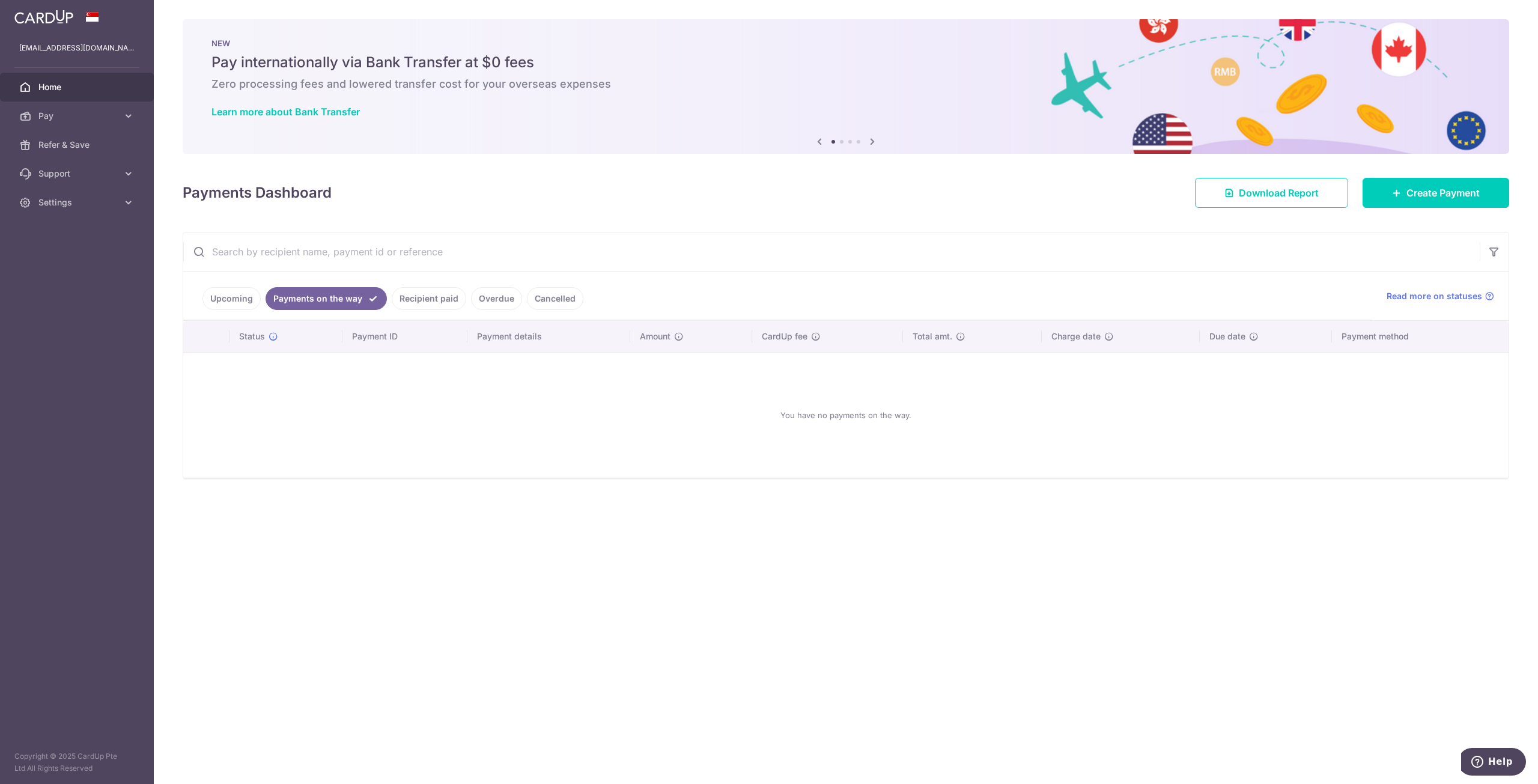
click at [422, 300] on link "Recipient paid" at bounding box center [429, 298] width 75 height 23
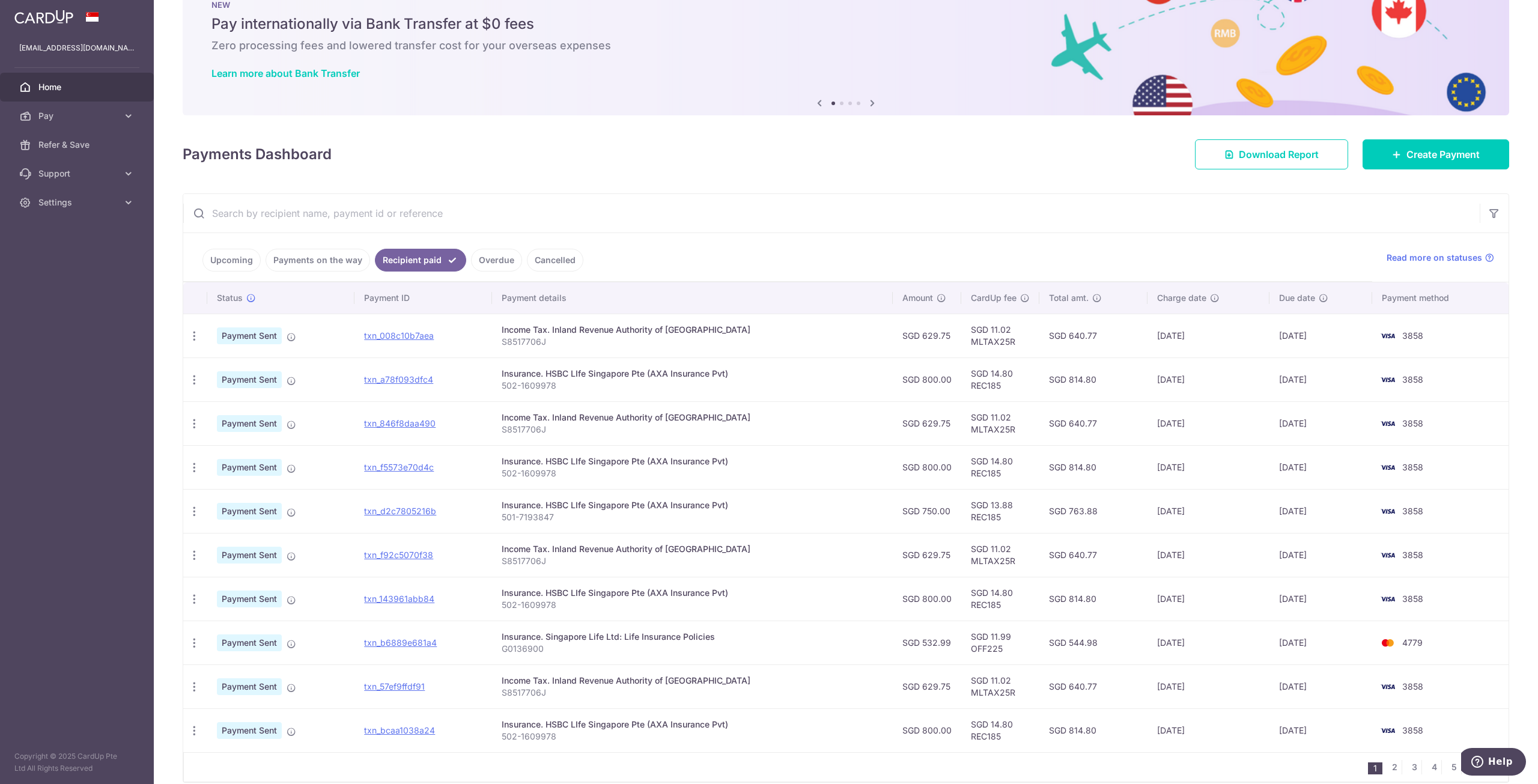
scroll to position [89, 0]
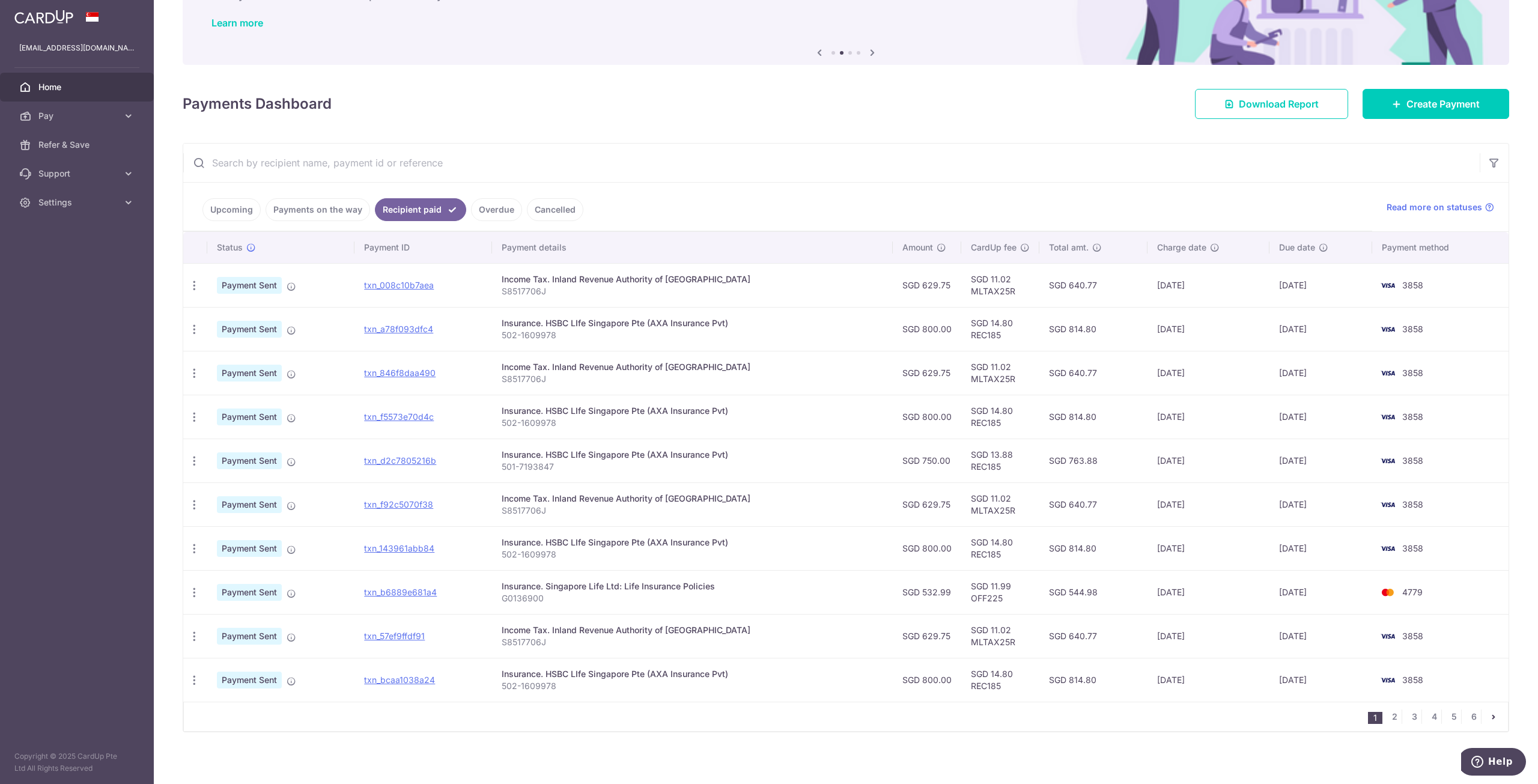
click at [922, 502] on td "SGD 629.75" at bounding box center [927, 504] width 68 height 44
click at [247, 208] on link "Upcoming" at bounding box center [231, 209] width 58 height 23
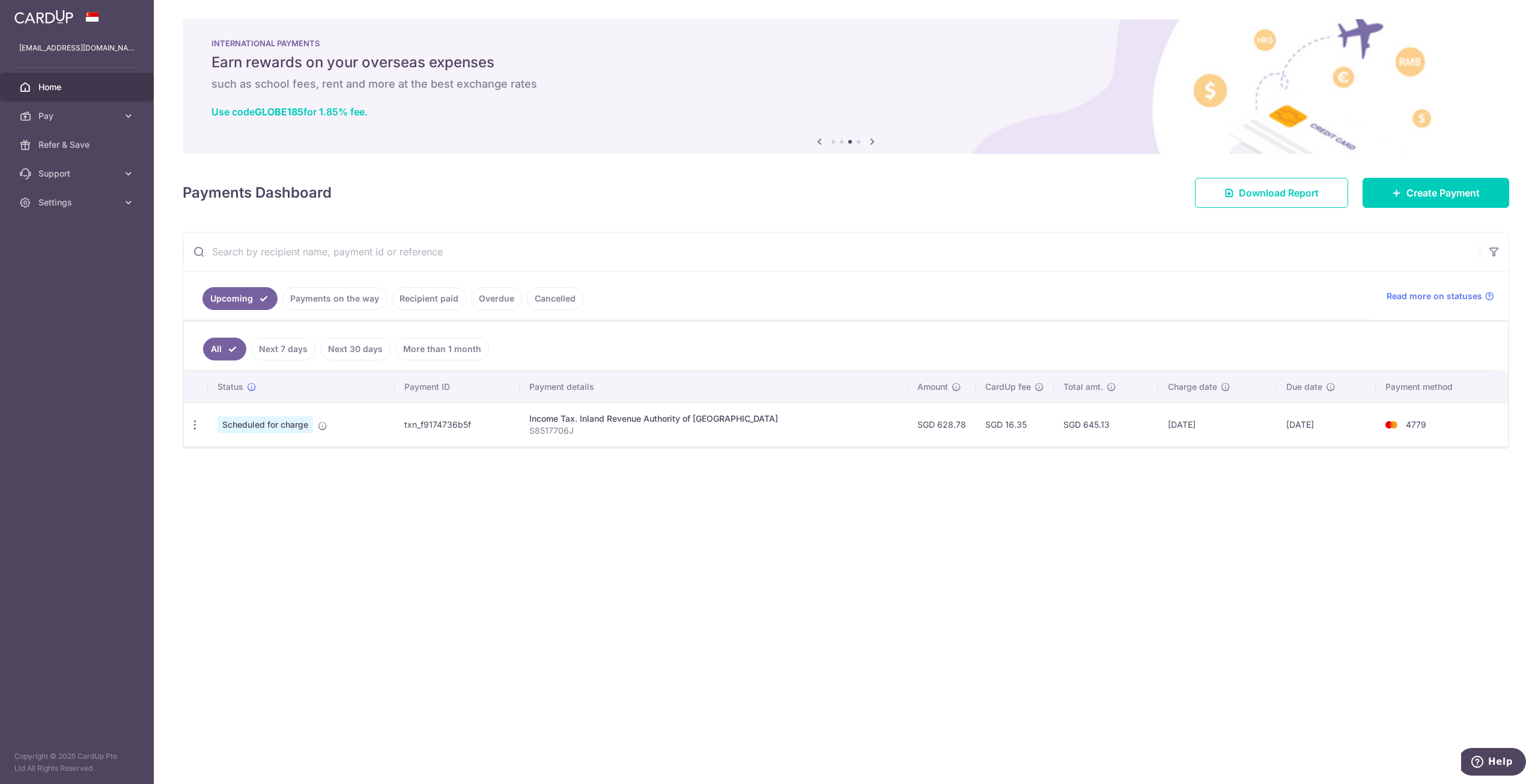
click at [538, 290] on link "Cancelled" at bounding box center [554, 298] width 56 height 23
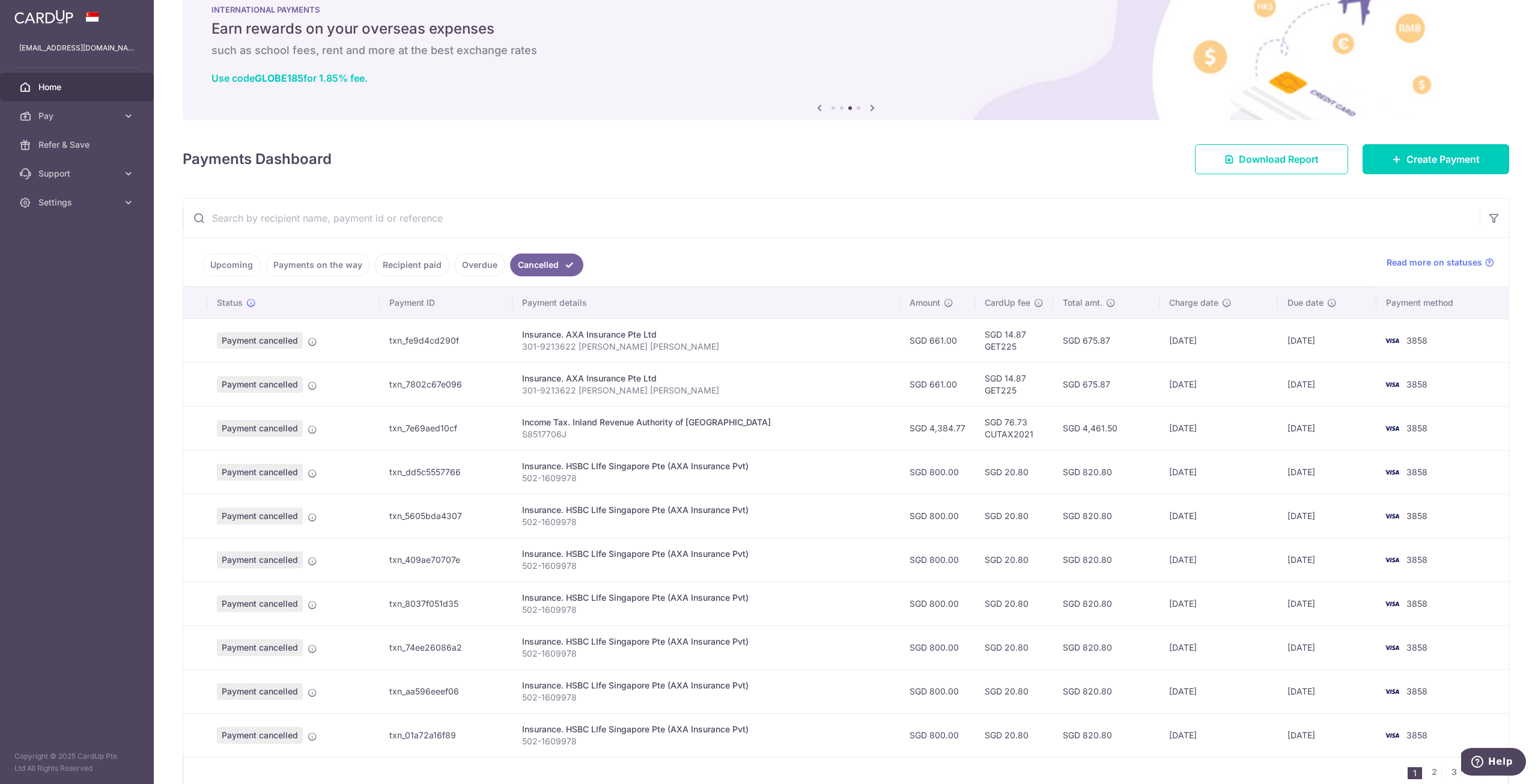
scroll to position [89, 0]
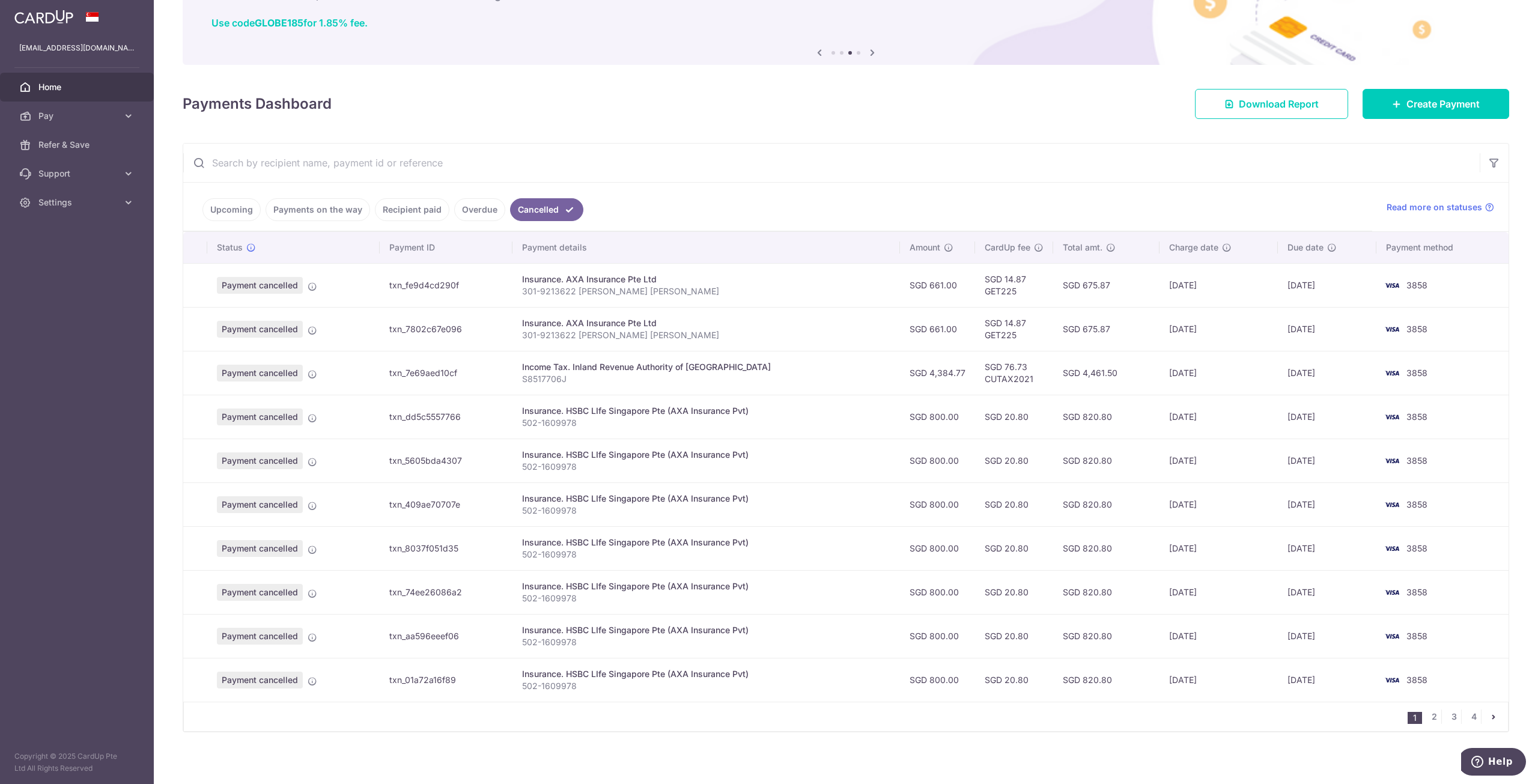
click at [1476, 711] on ul "1 2 3 4" at bounding box center [1458, 716] width 100 height 14
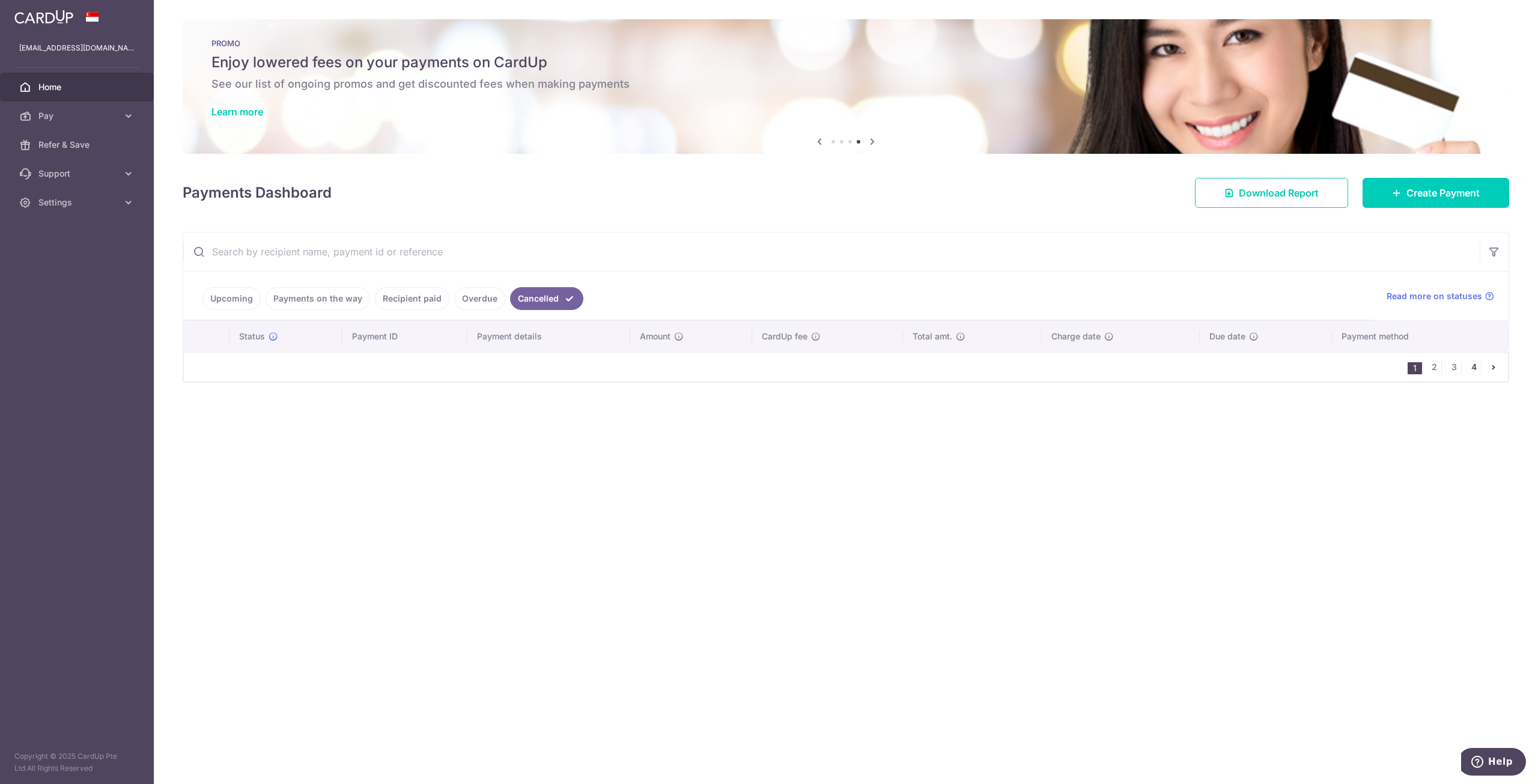
click at [1470, 363] on link "4" at bounding box center [1474, 367] width 14 height 14
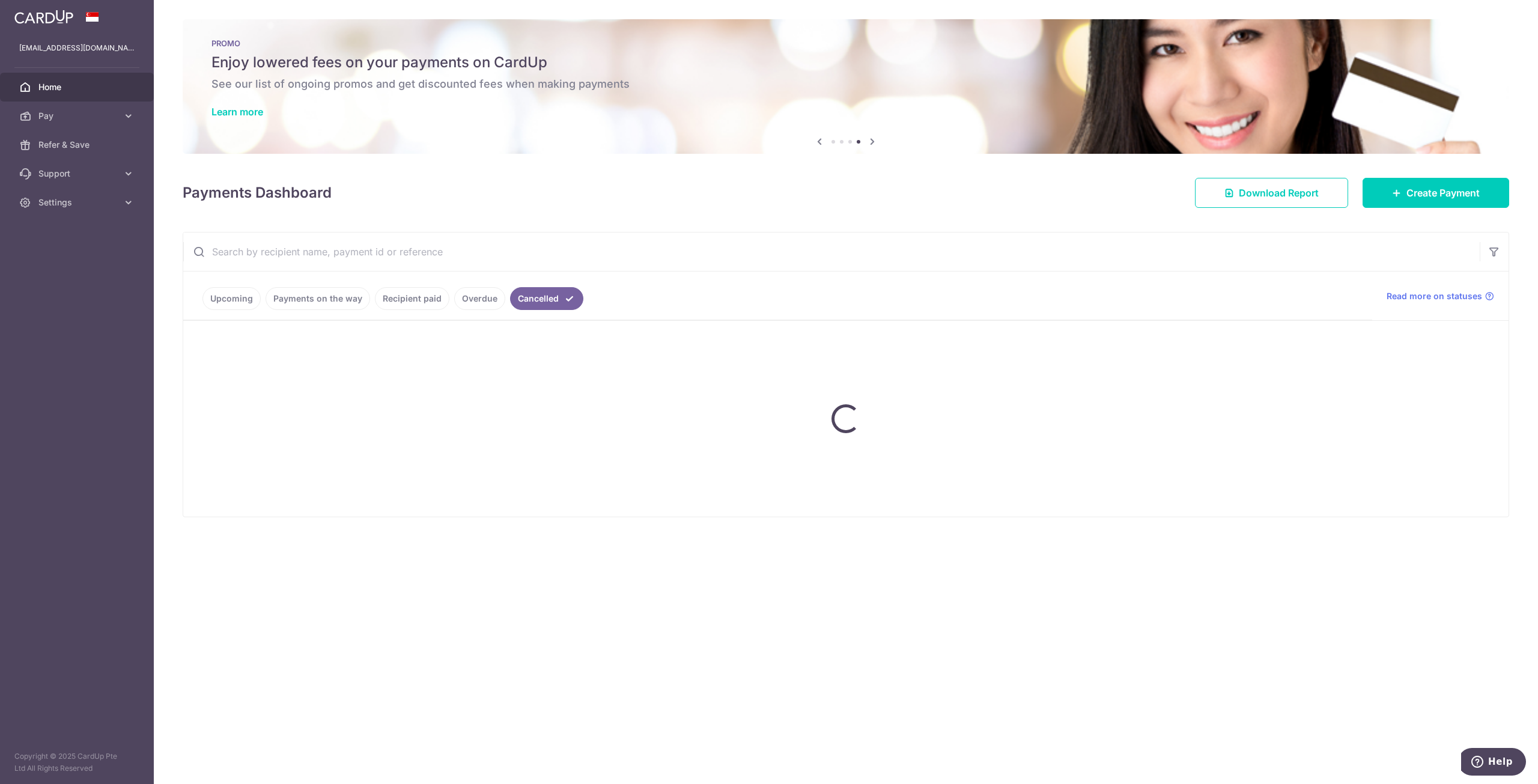
click at [1180, 250] on input "text" at bounding box center [831, 251] width 1296 height 38
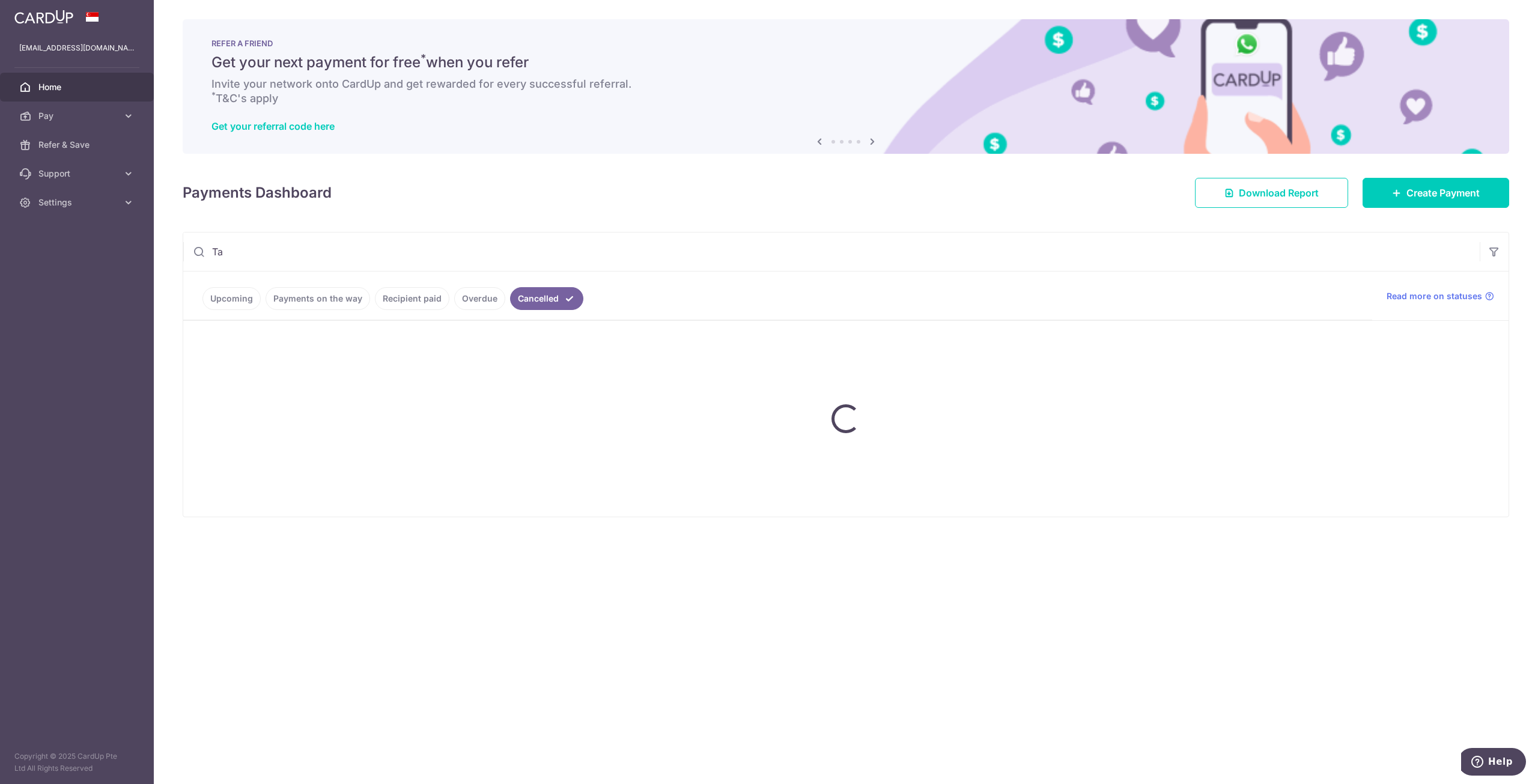
type input "T"
type input "I"
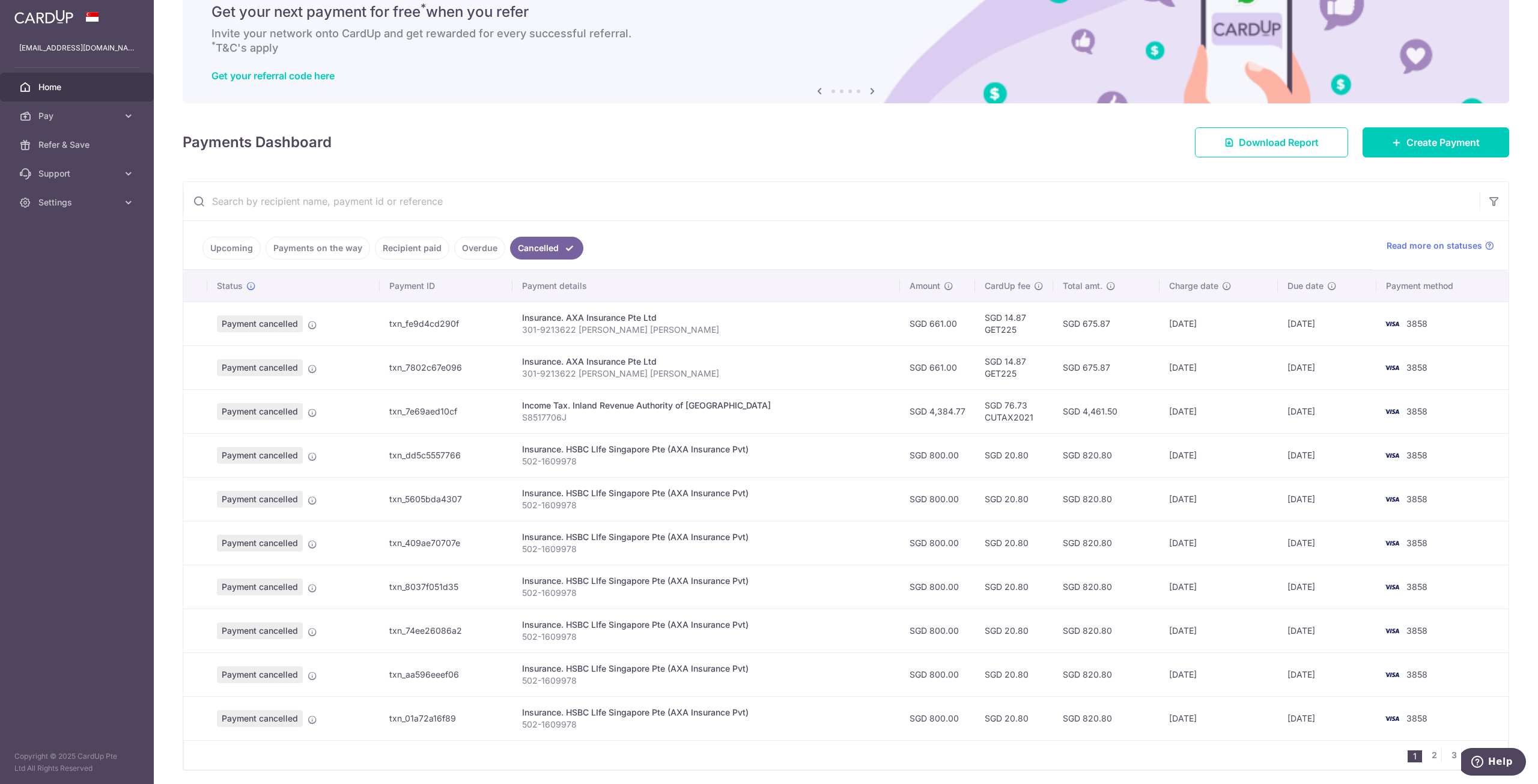
scroll to position [89, 0]
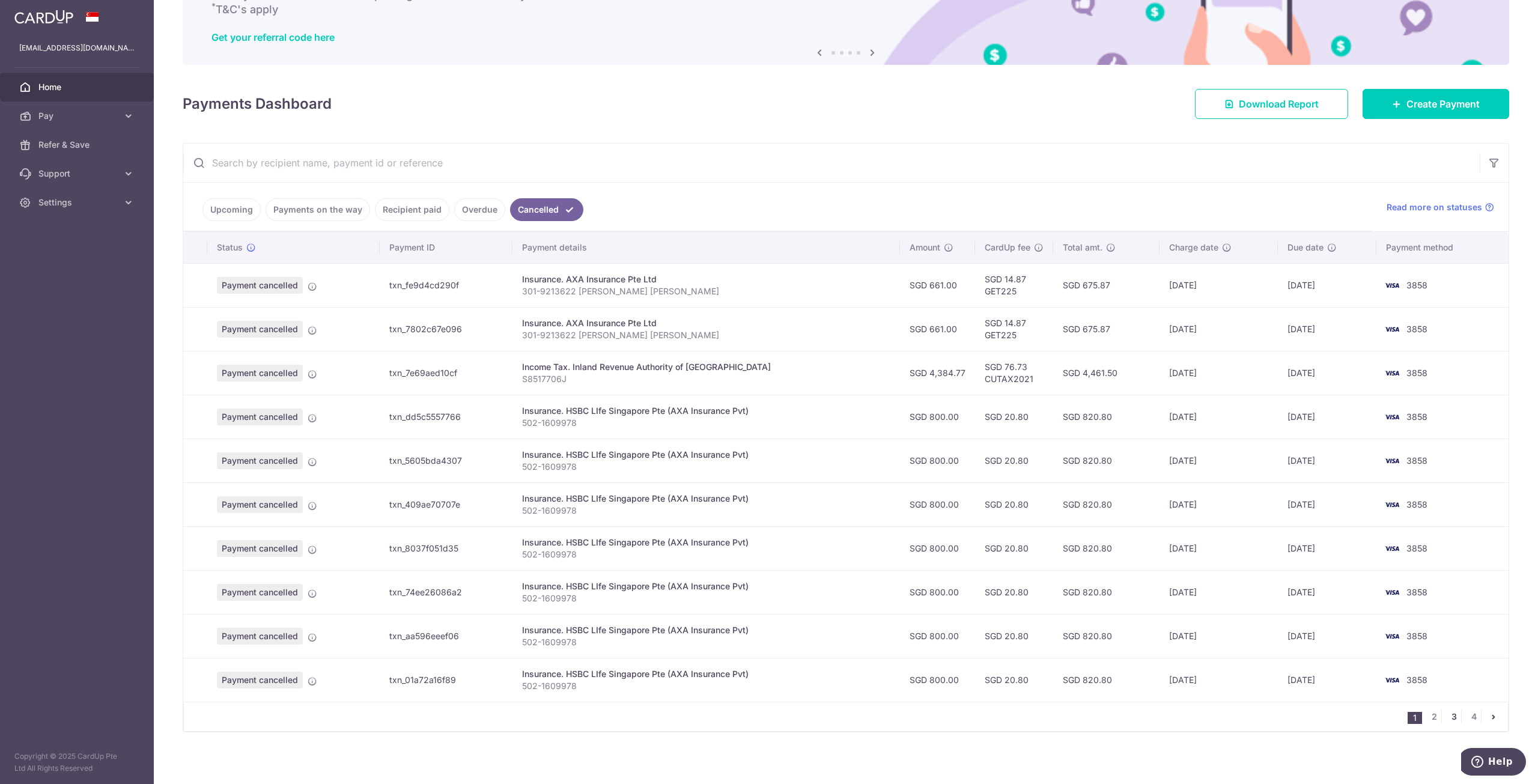
click at [1451, 711] on link "3" at bounding box center [1454, 716] width 14 height 14
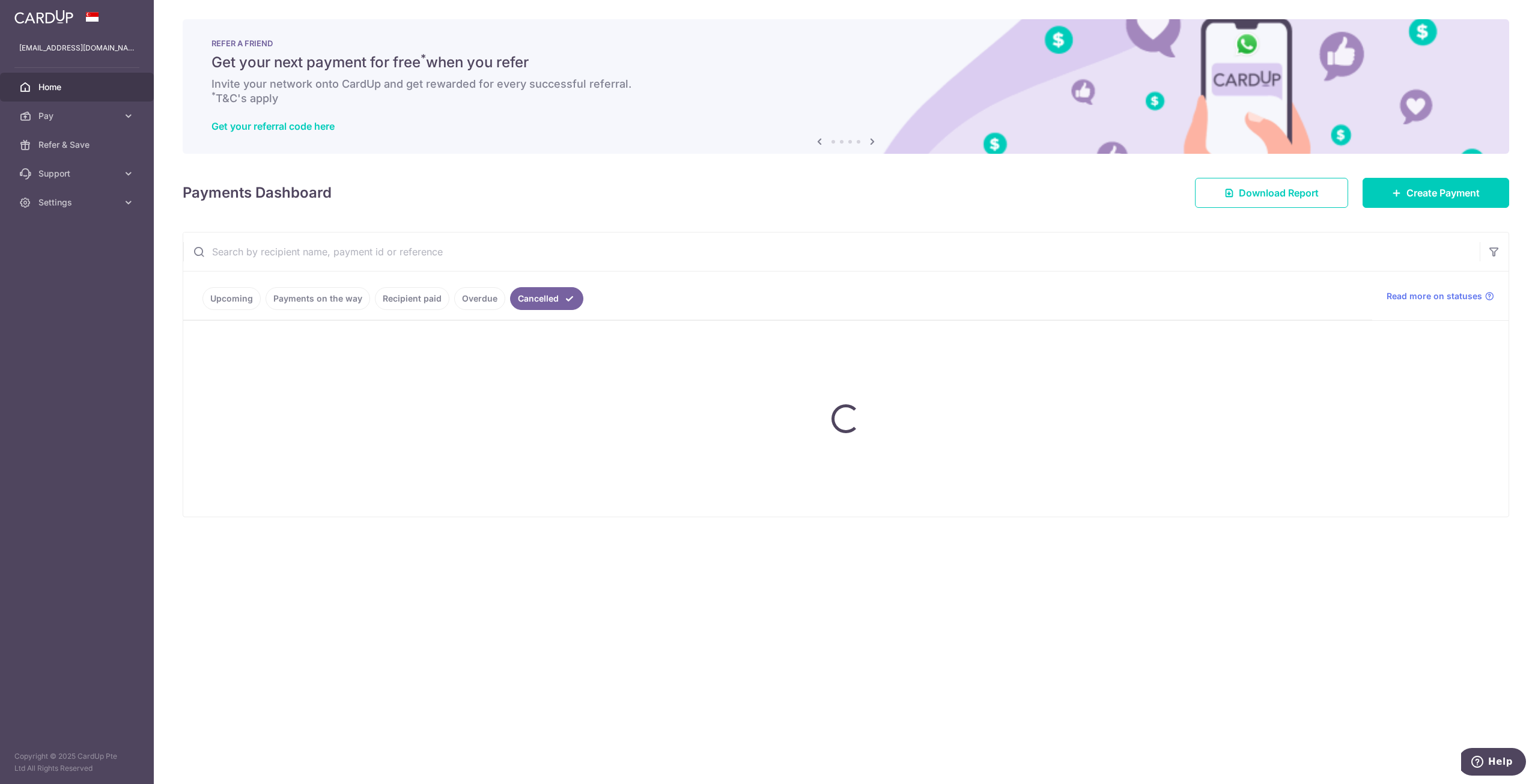
scroll to position [0, 0]
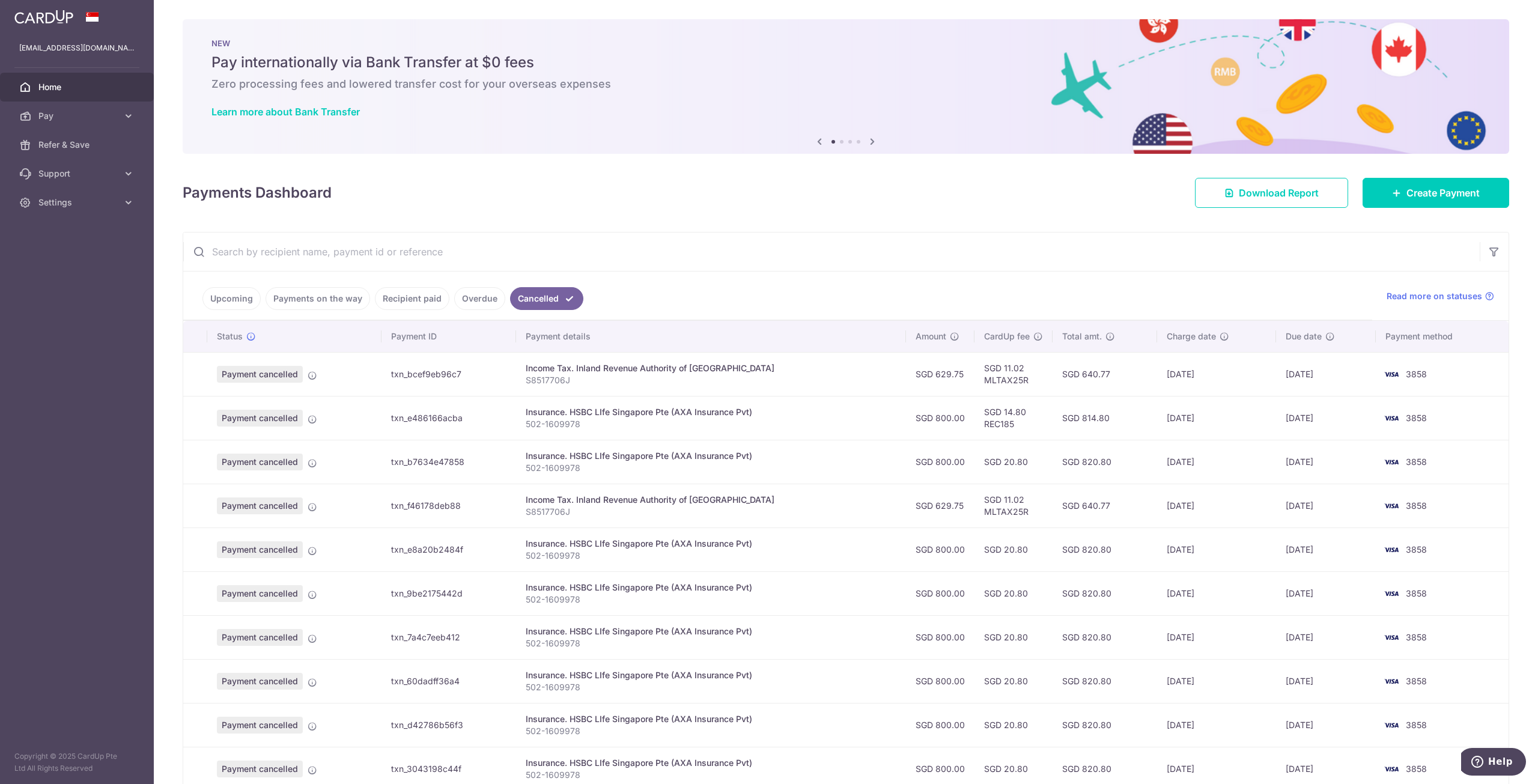
click at [977, 378] on td "SGD 11.02 MLTAX25R" at bounding box center [1013, 374] width 78 height 44
click at [645, 363] on div "Income Tax. Inland Revenue Authority of [GEOGRAPHIC_DATA]" at bounding box center [711, 368] width 371 height 12
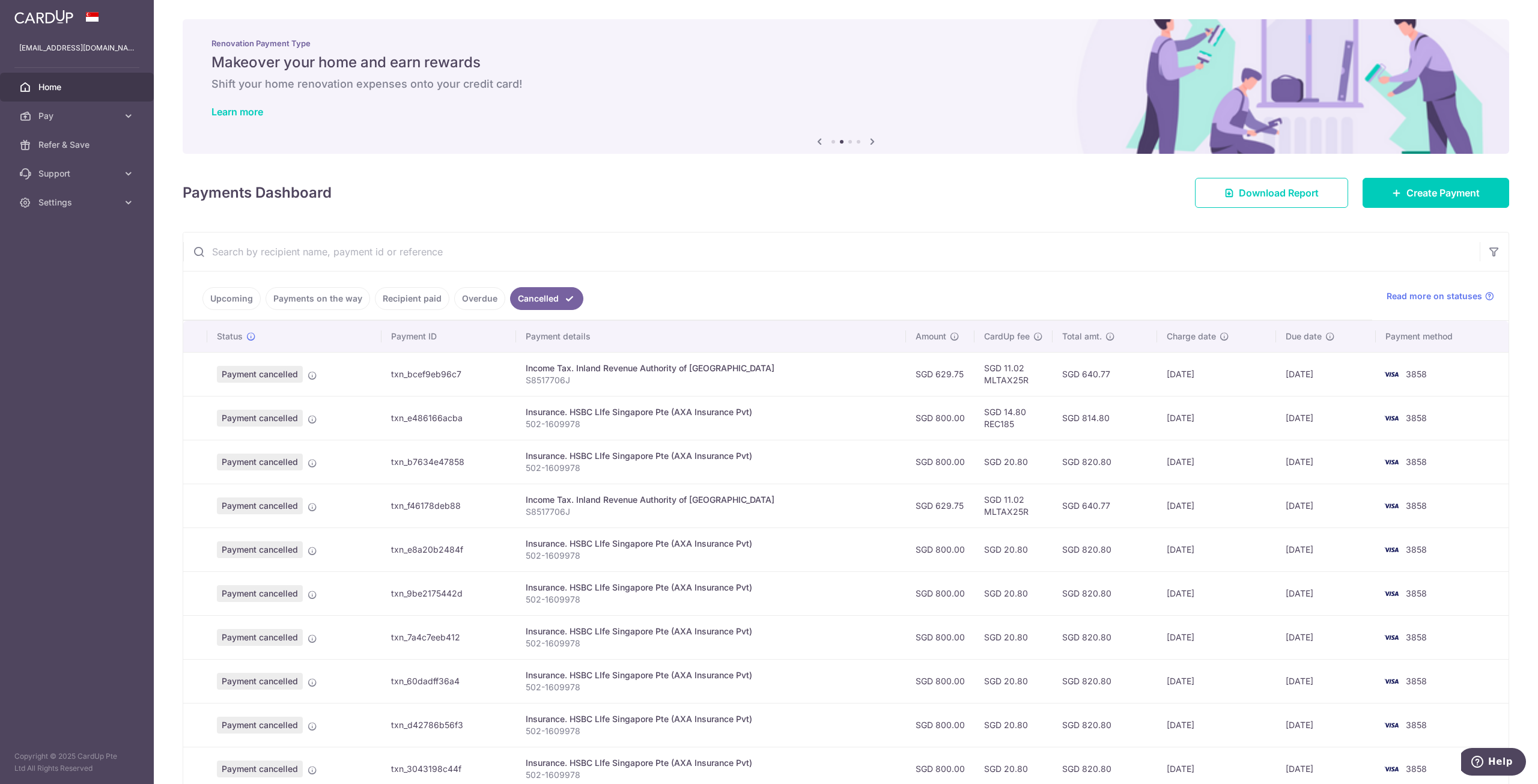
drag, startPoint x: 645, startPoint y: 363, endPoint x: 453, endPoint y: 375, distance: 192.4
click at [453, 375] on td "txn_bcef9eb96c7" at bounding box center [449, 374] width 134 height 44
click at [454, 373] on td "txn_bcef9eb96c7" at bounding box center [449, 374] width 134 height 44
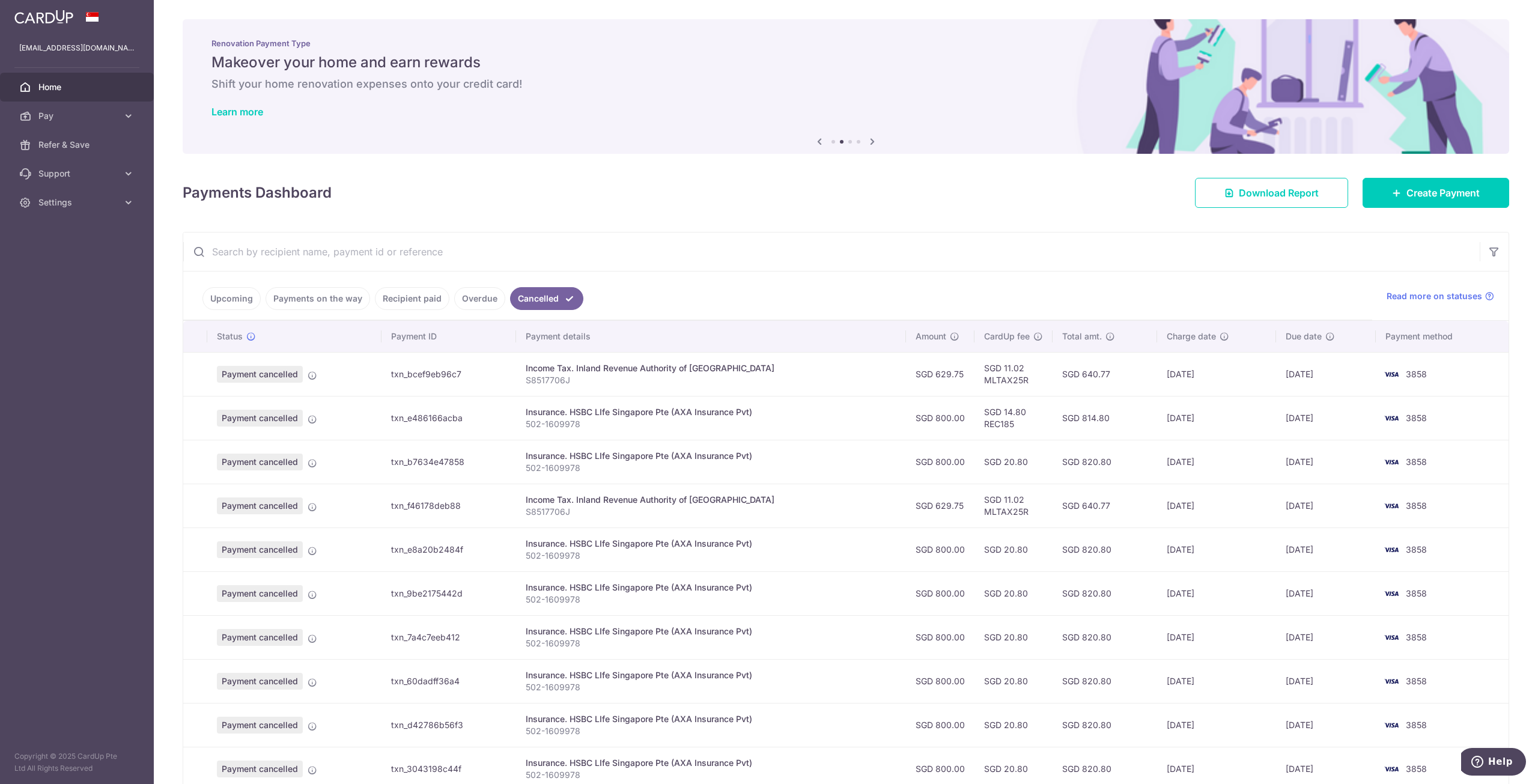
click at [568, 385] on td "Income Tax. Inland Revenue Authority of [GEOGRAPHIC_DATA] S8517706J" at bounding box center [711, 374] width 390 height 44
click at [564, 383] on p "S8517706J" at bounding box center [711, 380] width 371 height 12
click at [564, 384] on p "S8517706J" at bounding box center [711, 380] width 371 height 12
click at [564, 382] on p "S8517706J" at bounding box center [711, 380] width 371 height 12
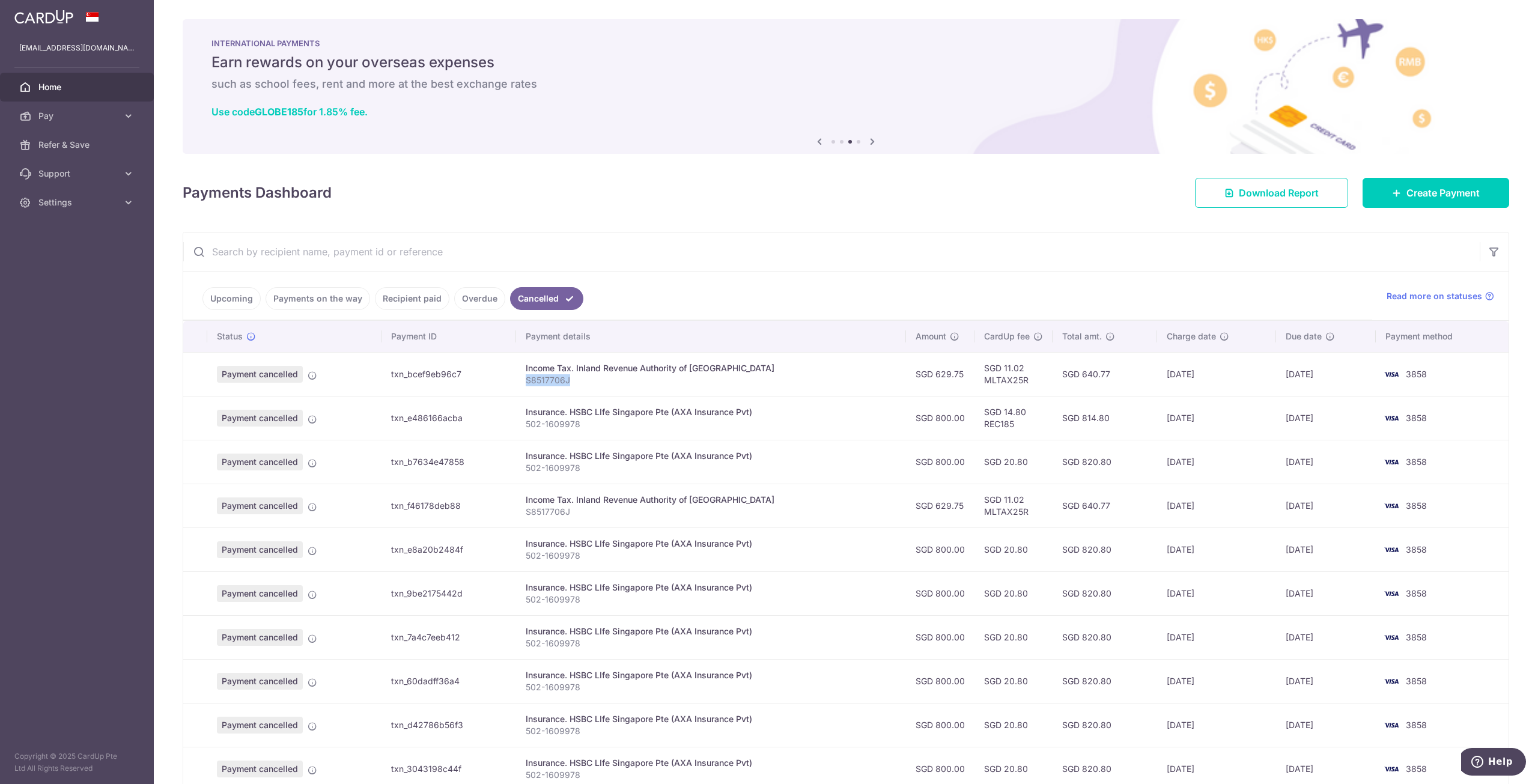
copy p "S8517706J"
click at [497, 253] on input "text" at bounding box center [831, 251] width 1296 height 38
paste input "S8517706J"
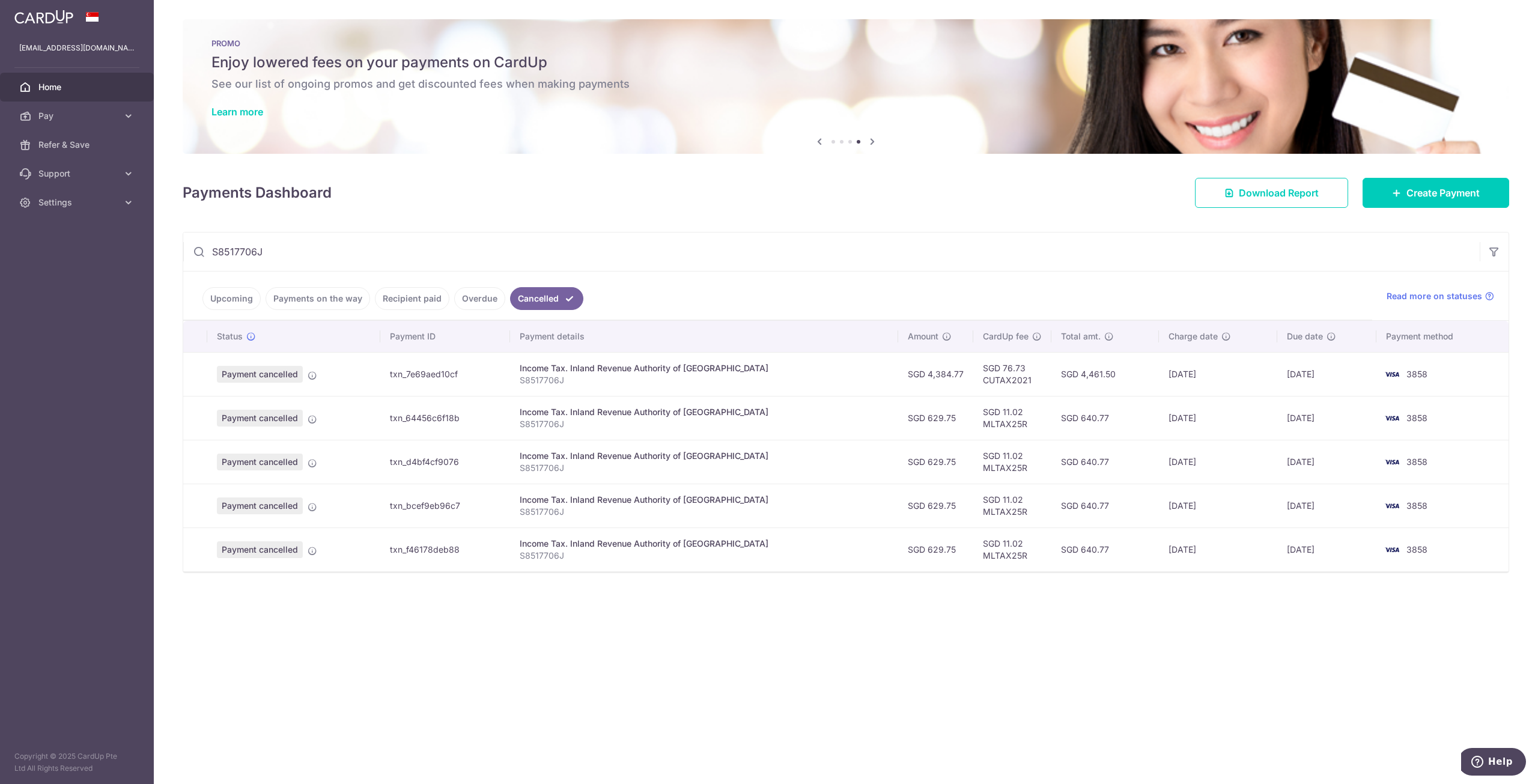
type input "S8517706J"
click at [919, 417] on td "SGD 629.75" at bounding box center [935, 417] width 75 height 44
copy td "629.75"
click at [1408, 196] on span "Create Payment" at bounding box center [1443, 192] width 73 height 14
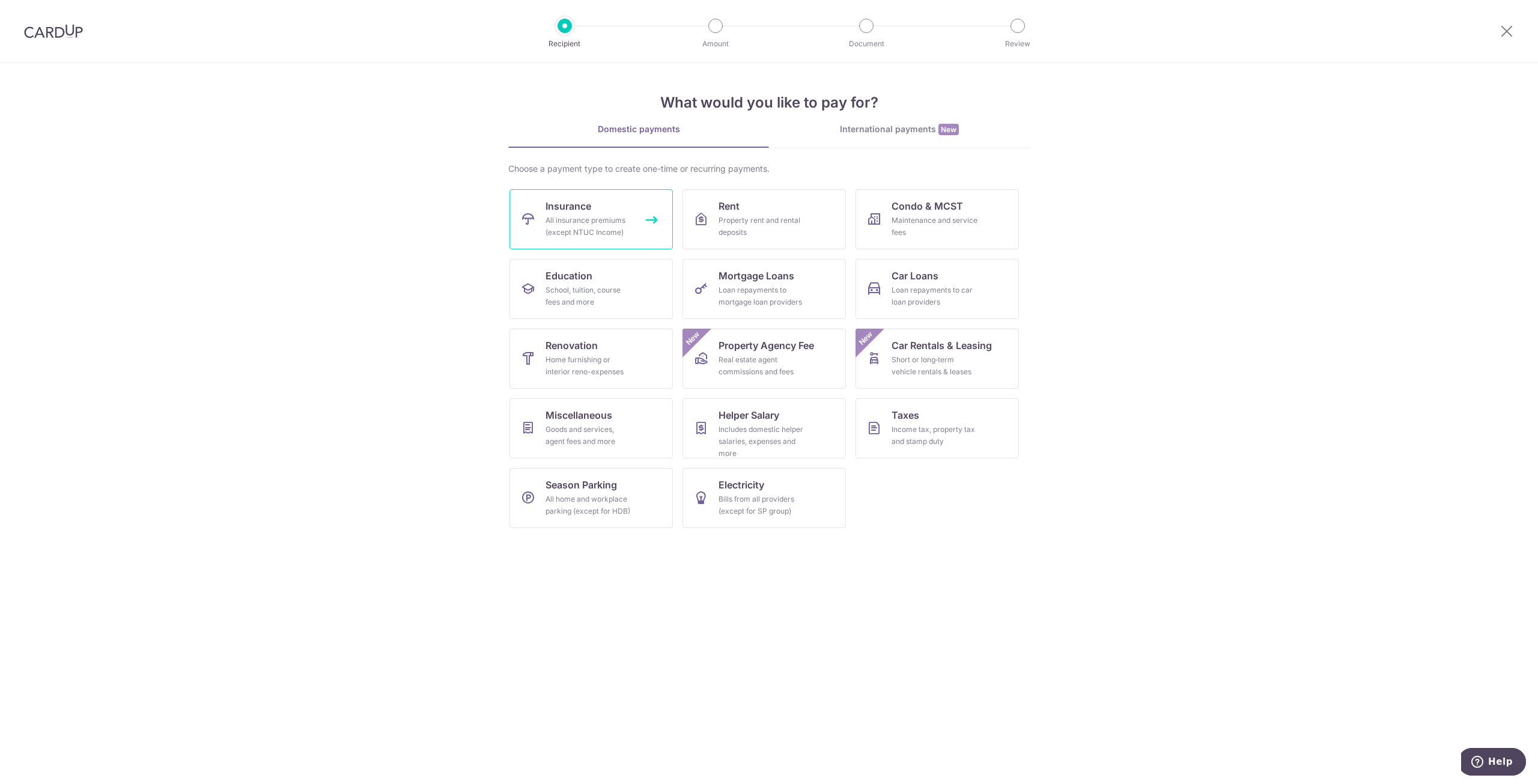
click at [594, 231] on div "All insurance premiums (except NTUC Income)" at bounding box center [588, 227] width 87 height 24
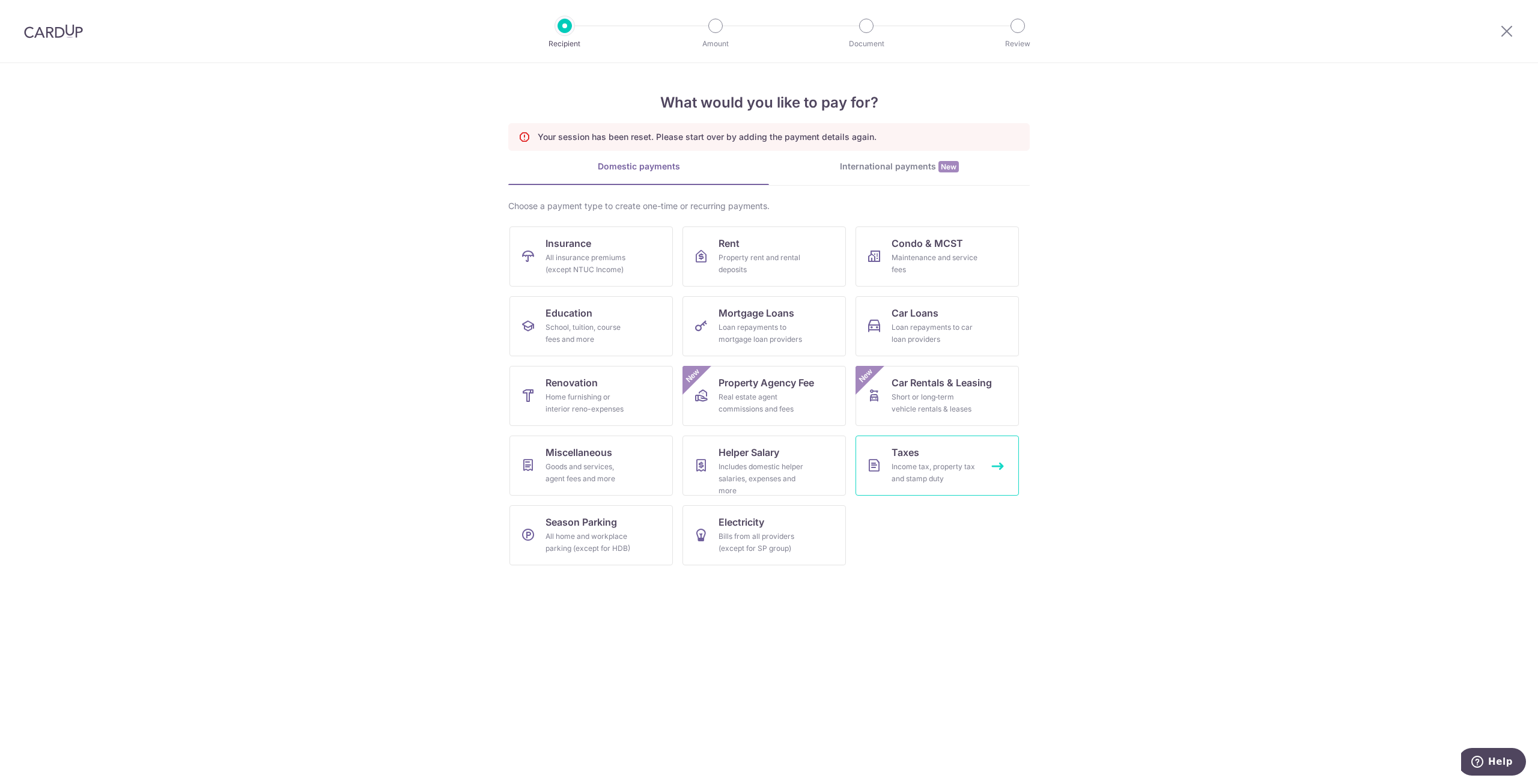
click at [939, 460] on div "Income tax, property tax and stamp duty" at bounding box center [934, 472] width 87 height 24
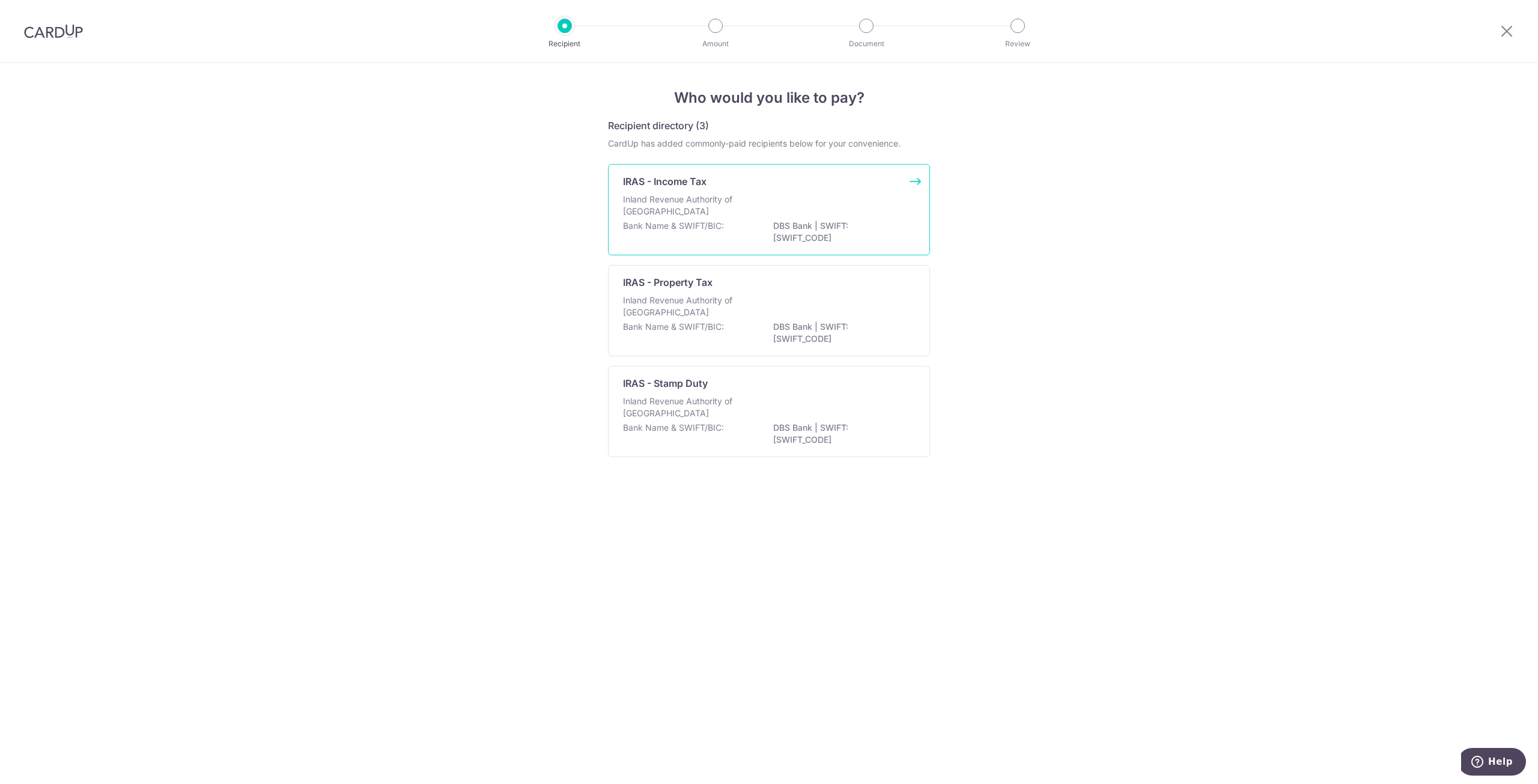
click at [801, 215] on div "Inland Revenue Authority of [GEOGRAPHIC_DATA]" at bounding box center [768, 206] width 292 height 26
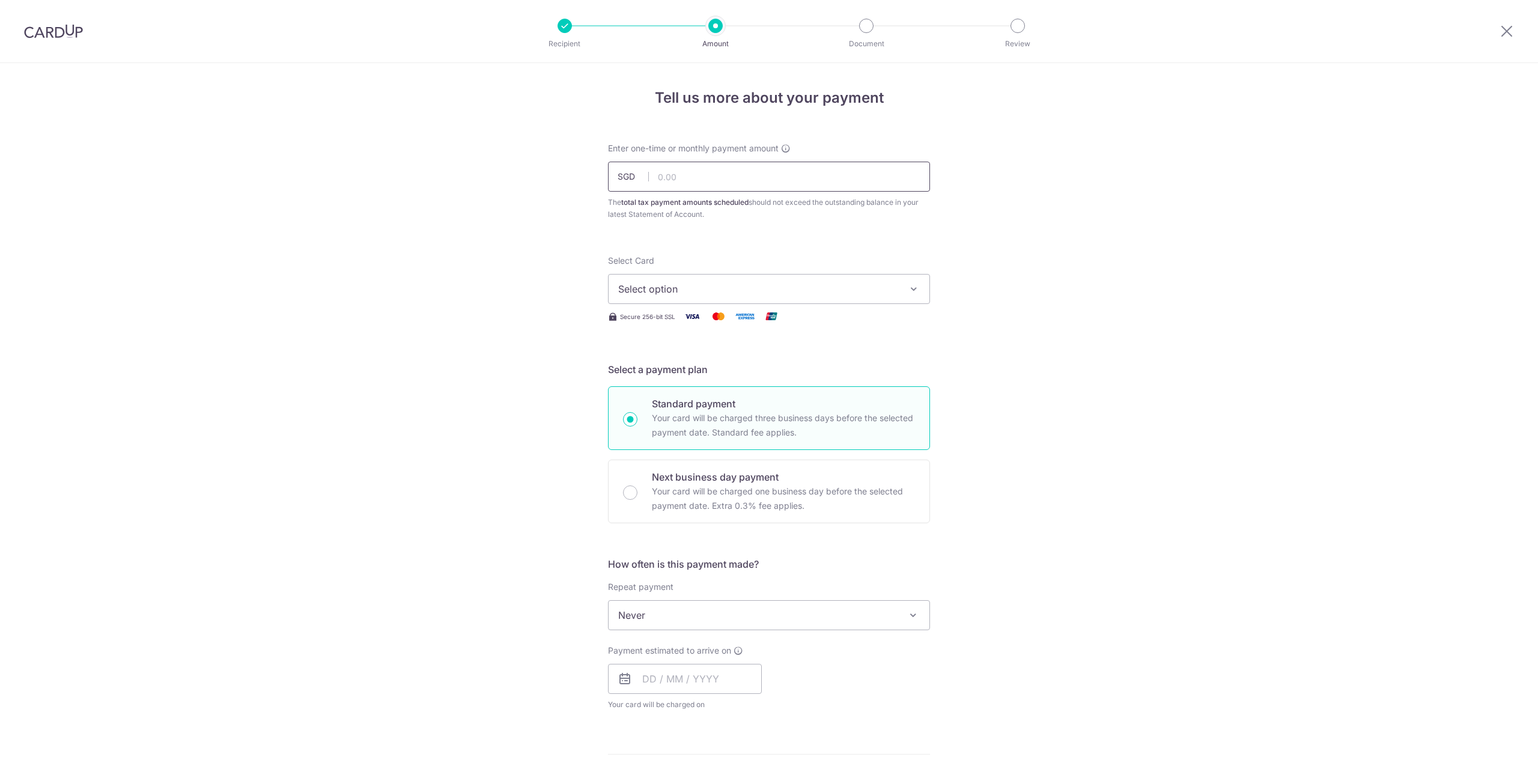
click at [790, 187] on input "text" at bounding box center [768, 177] width 322 height 30
type input "629.75"
click at [748, 288] on span "Select option" at bounding box center [758, 289] width 280 height 14
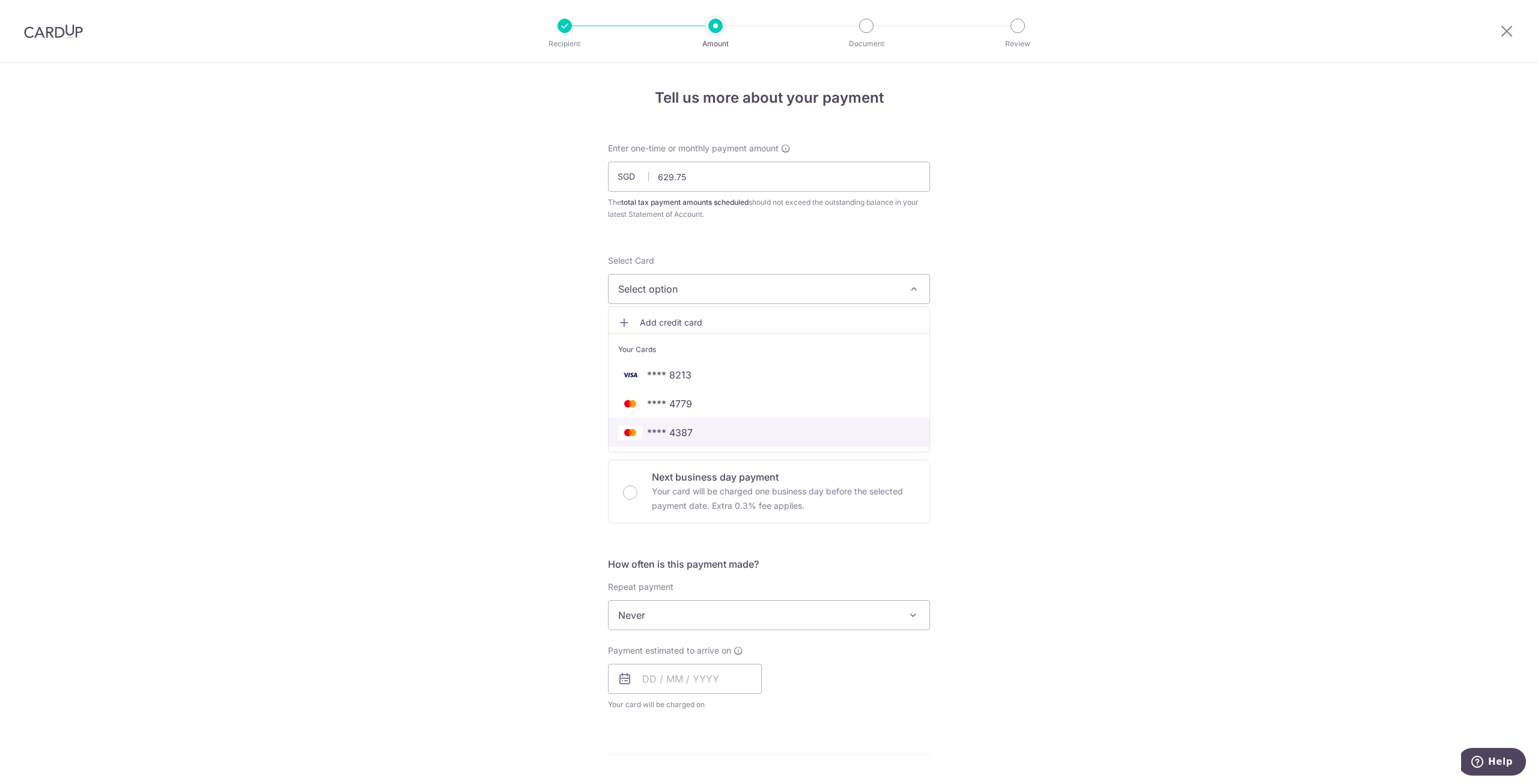
click at [720, 426] on span "**** 4387" at bounding box center [768, 433] width 301 height 14
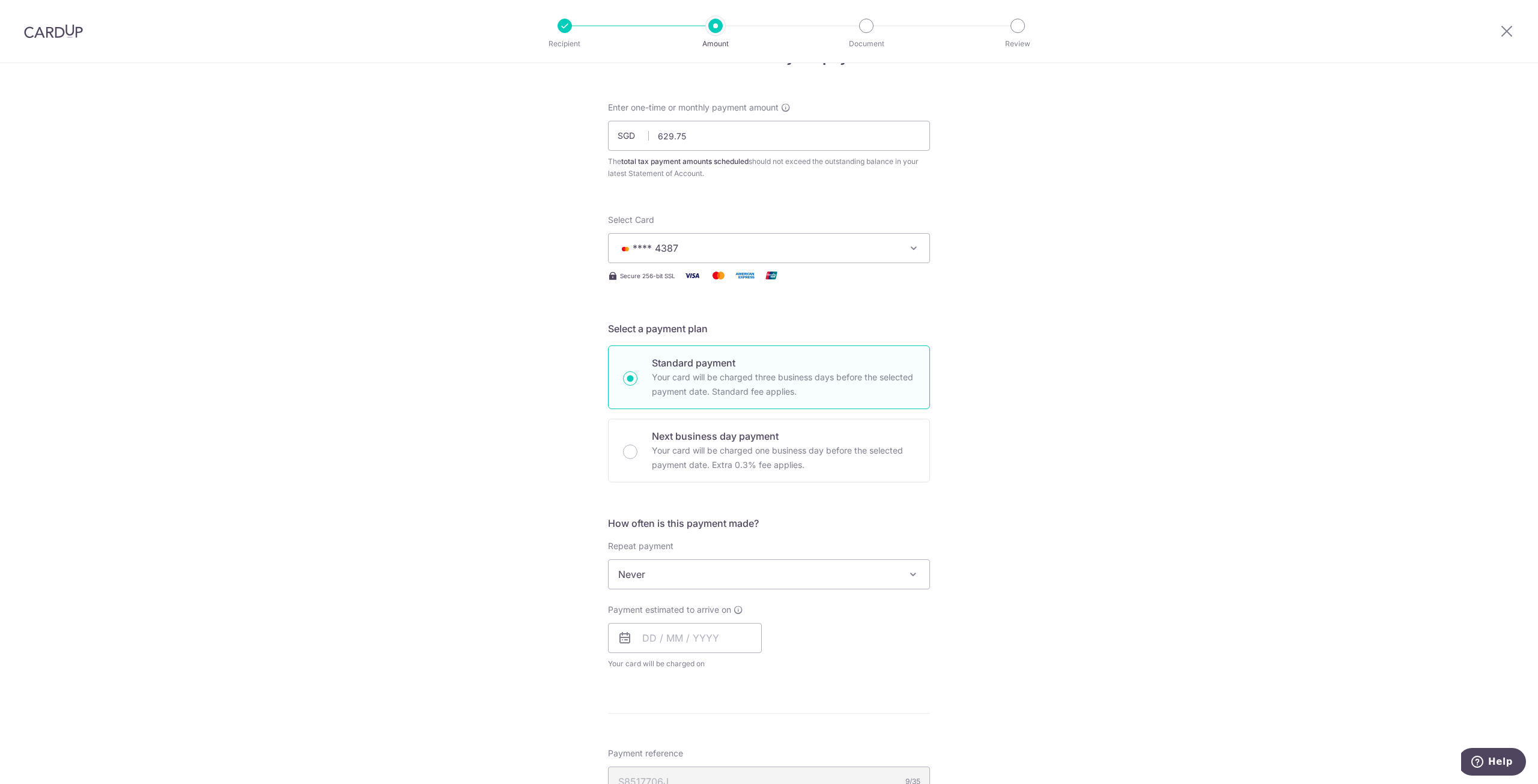
scroll to position [120, 0]
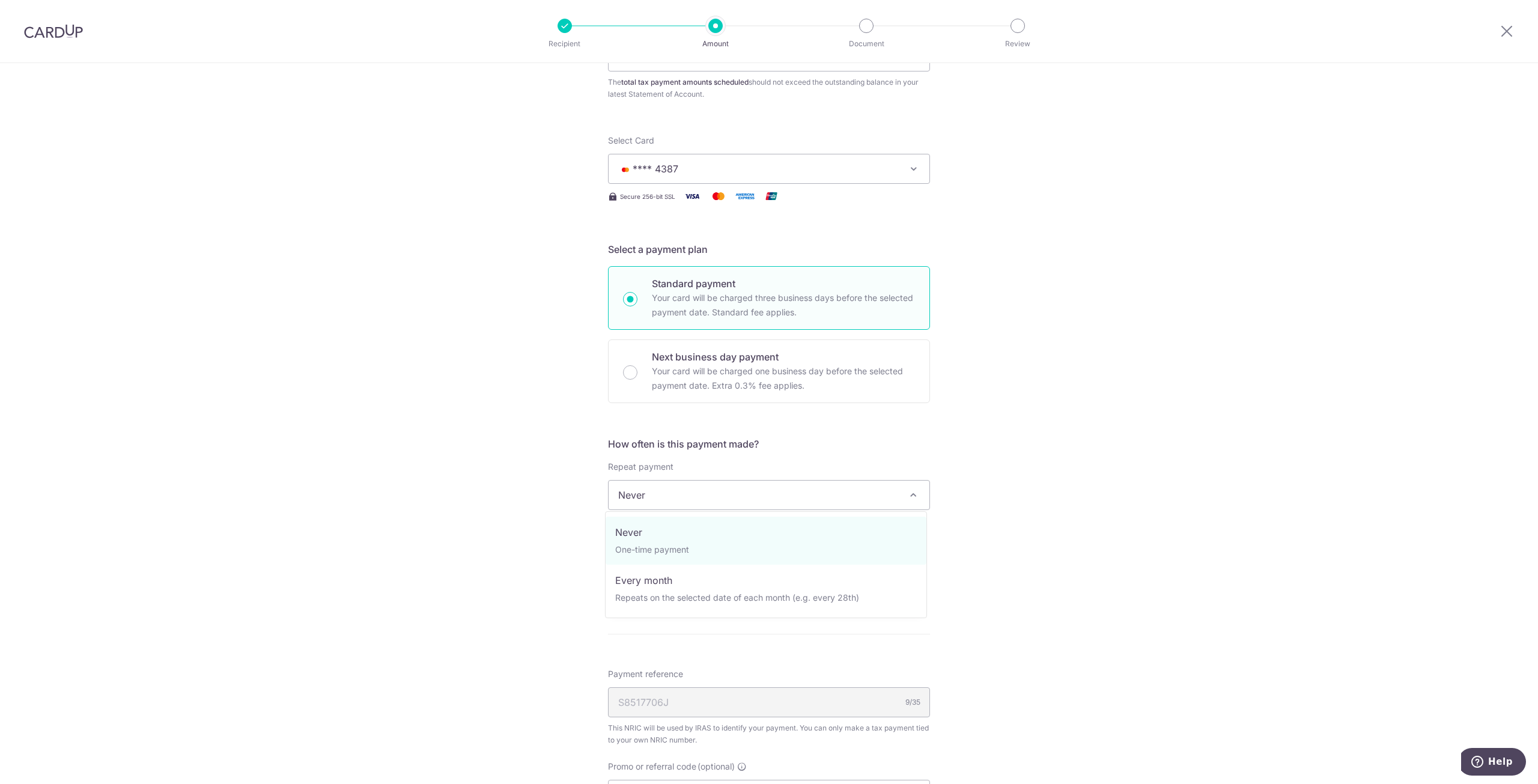
click at [747, 496] on span "Never" at bounding box center [768, 495] width 320 height 29
click at [748, 494] on span "Never" at bounding box center [768, 495] width 320 height 29
click at [753, 487] on span "Never" at bounding box center [768, 495] width 320 height 29
select select "3"
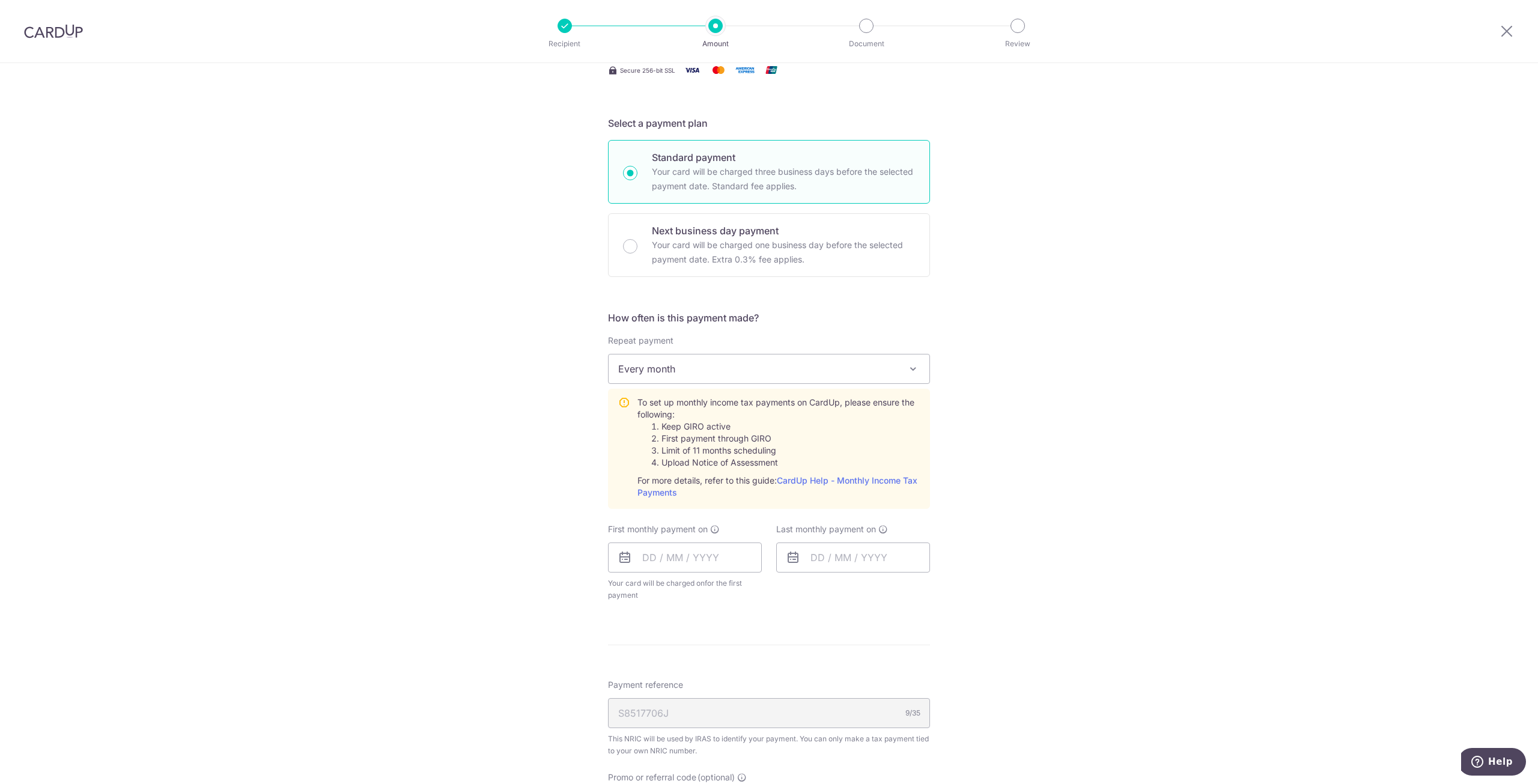
scroll to position [360, 0]
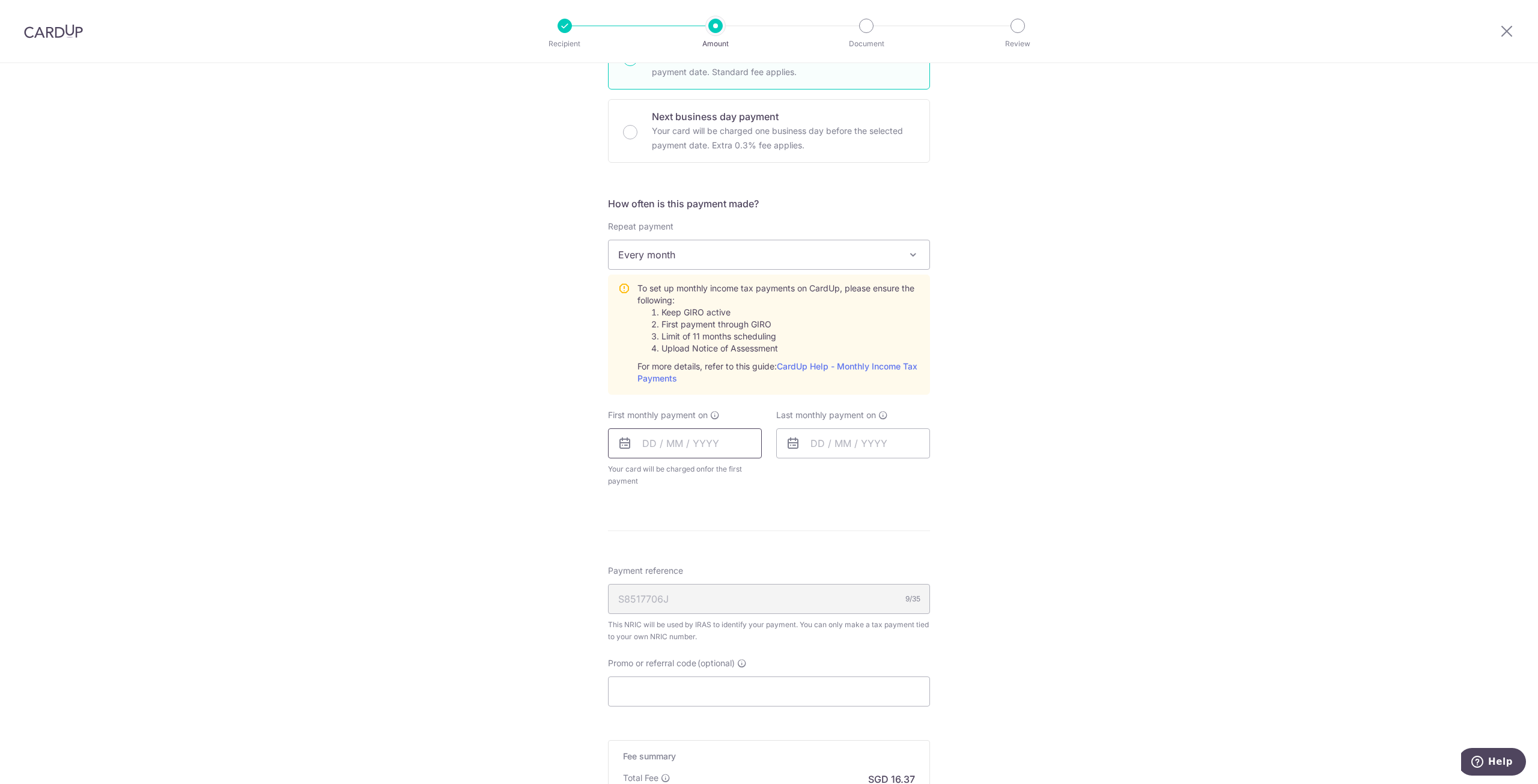
click at [693, 440] on input "text" at bounding box center [684, 444] width 153 height 30
click at [964, 569] on div "Tell us more about your payment Enter one-time or monthly payment amount SGD 62…" at bounding box center [769, 328] width 1538 height 1252
click at [736, 444] on input "text" at bounding box center [684, 444] width 153 height 30
click at [774, 476] on link "Next" at bounding box center [778, 475] width 14 height 14
click at [679, 577] on link "11" at bounding box center [681, 576] width 19 height 19
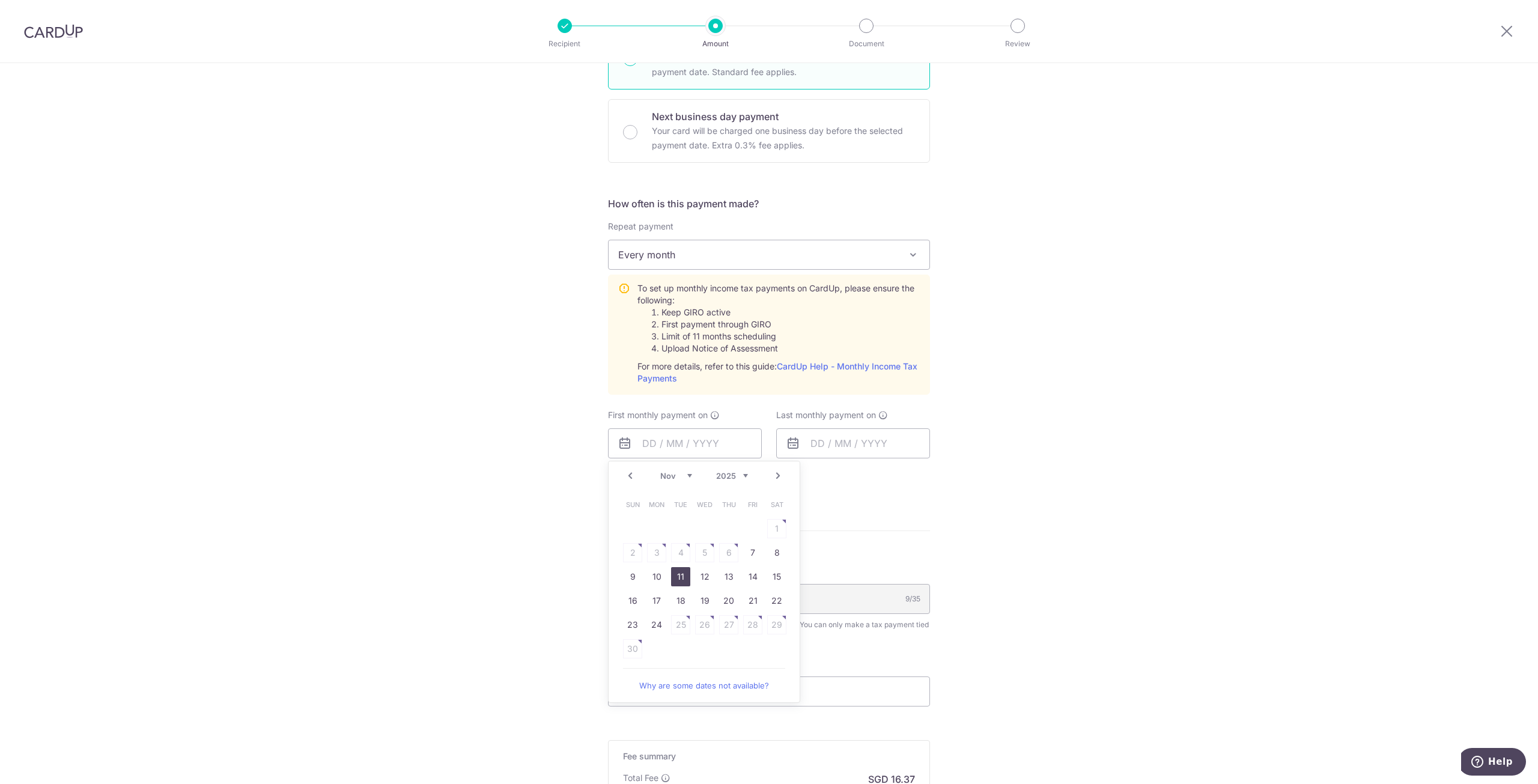
type input "11/11/2025"
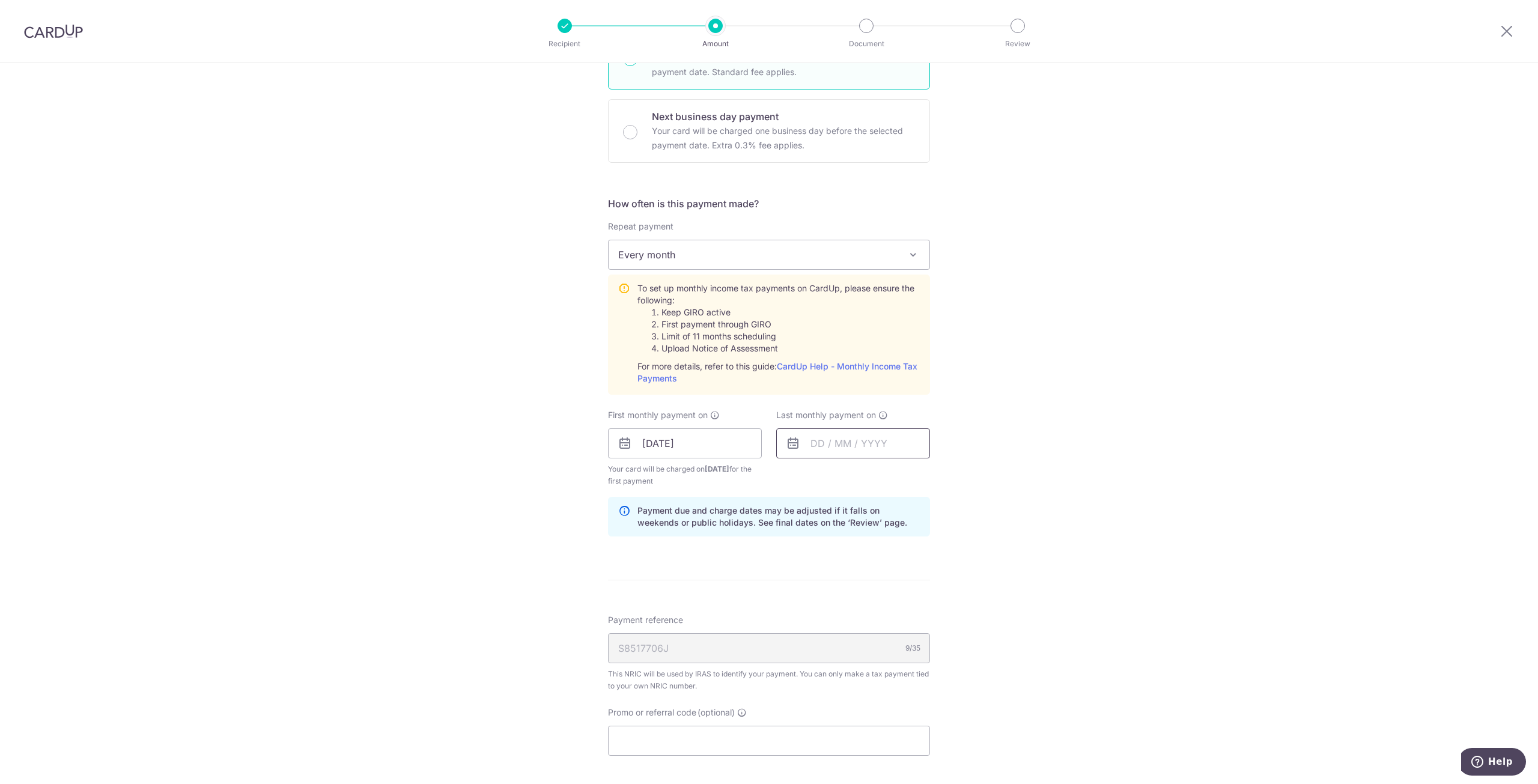
click at [837, 448] on input "text" at bounding box center [853, 444] width 153 height 30
click at [944, 470] on link "Next" at bounding box center [946, 475] width 14 height 14
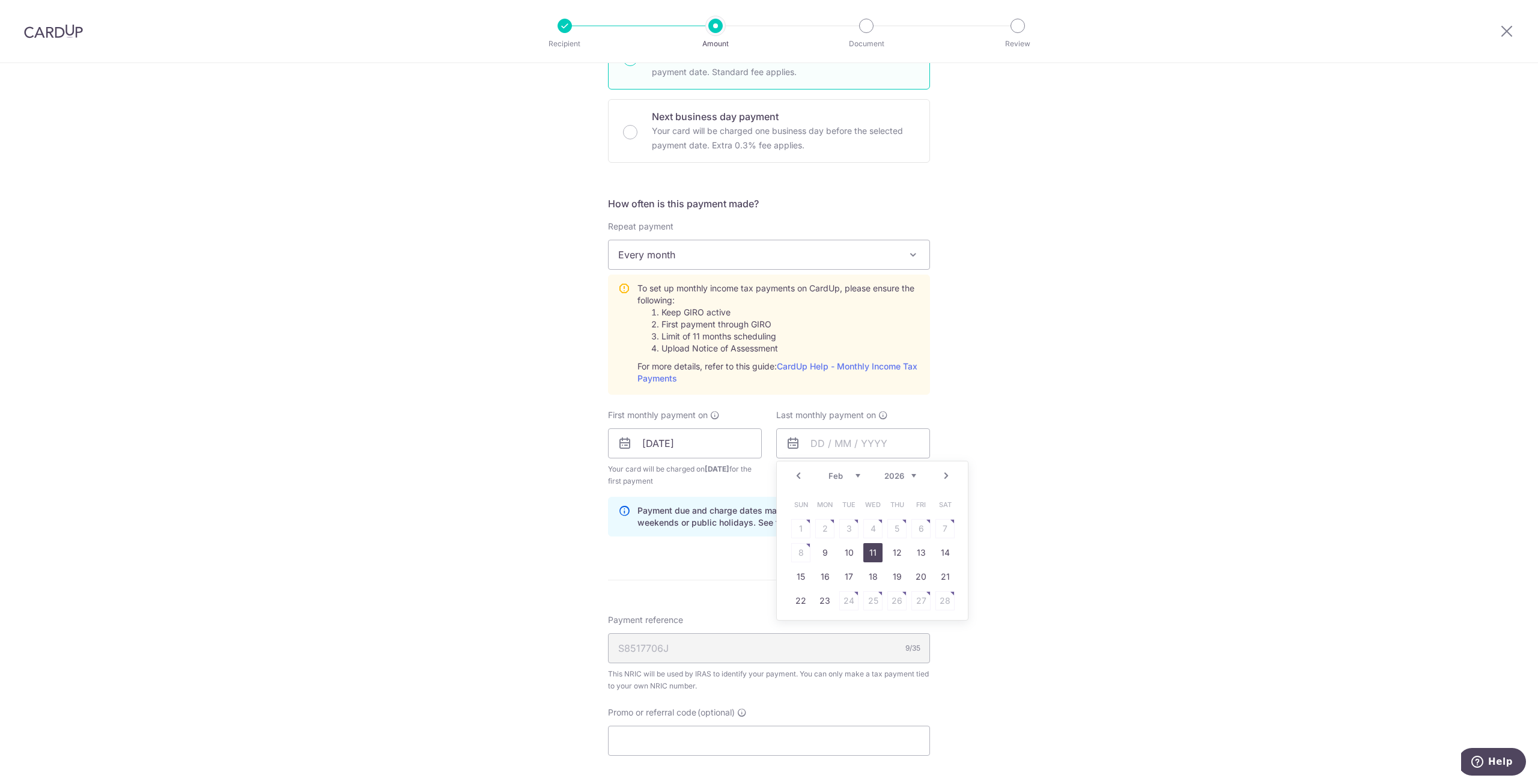
click at [864, 549] on link "11" at bounding box center [873, 553] width 19 height 19
type input "11/02/2026"
click at [1030, 490] on div "Tell us more about your payment Enter one-time or monthly payment amount SGD 62…" at bounding box center [769, 353] width 1538 height 1302
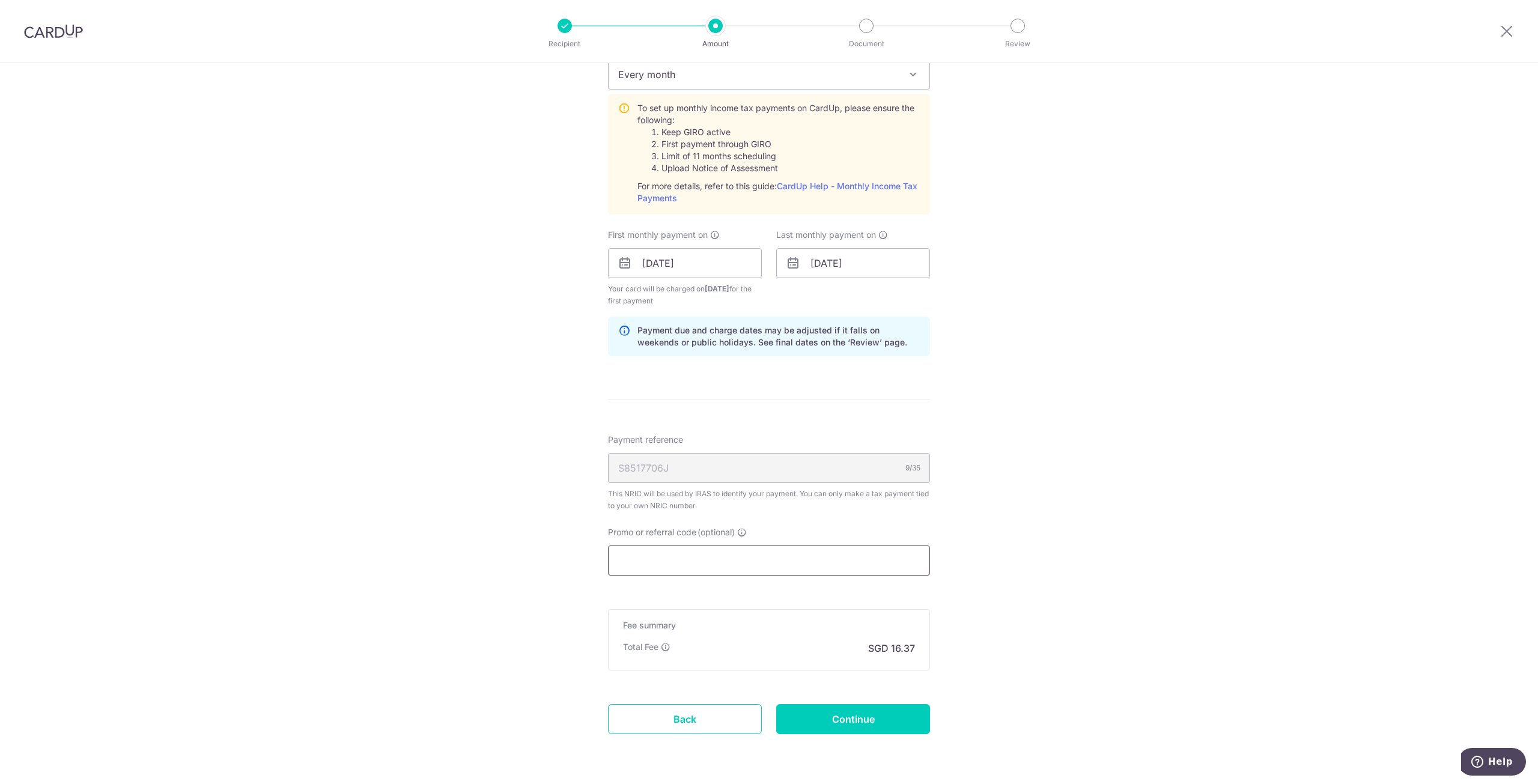
click at [807, 552] on input "Promo or referral code (optional)" at bounding box center [768, 561] width 322 height 30
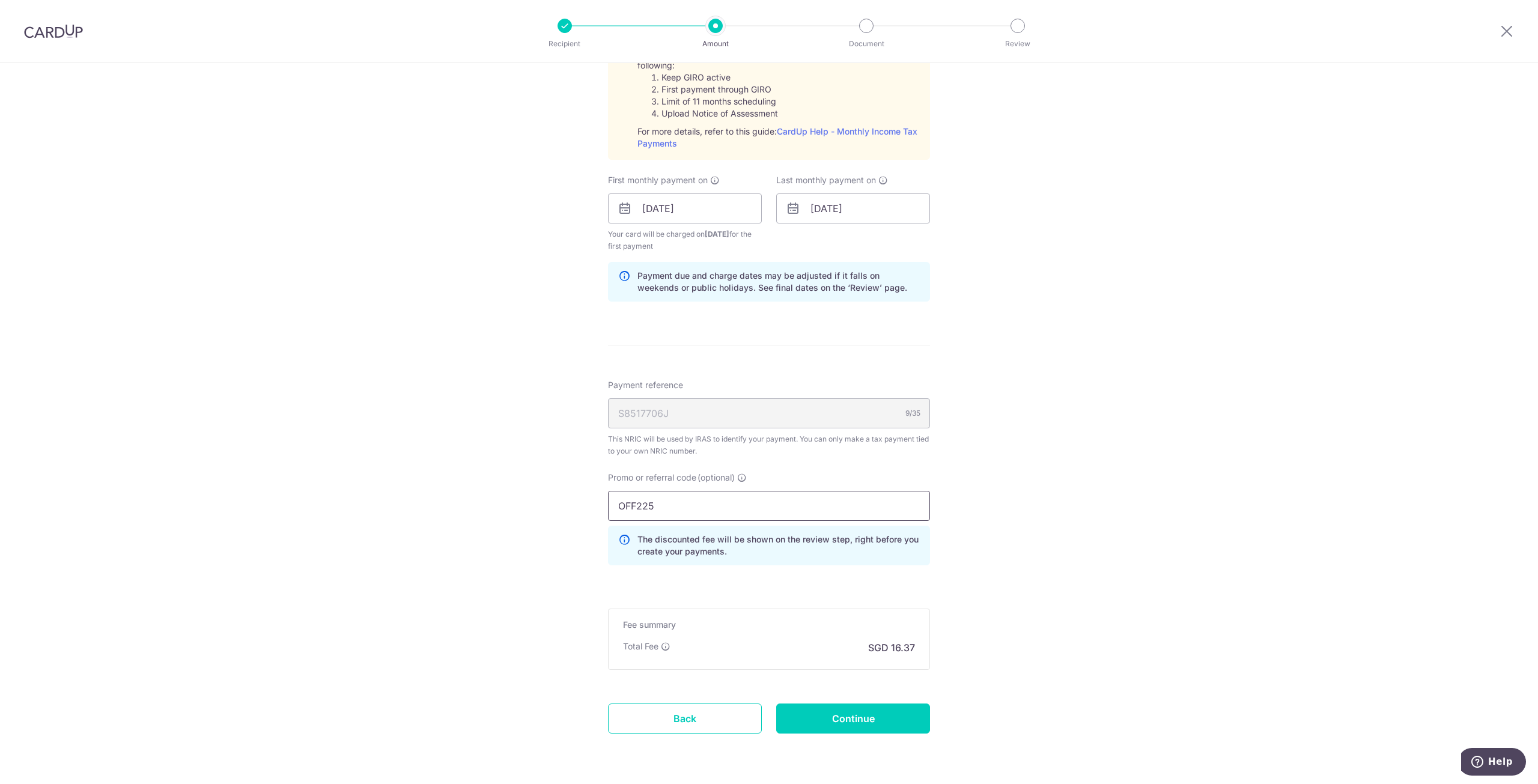
scroll to position [631, 0]
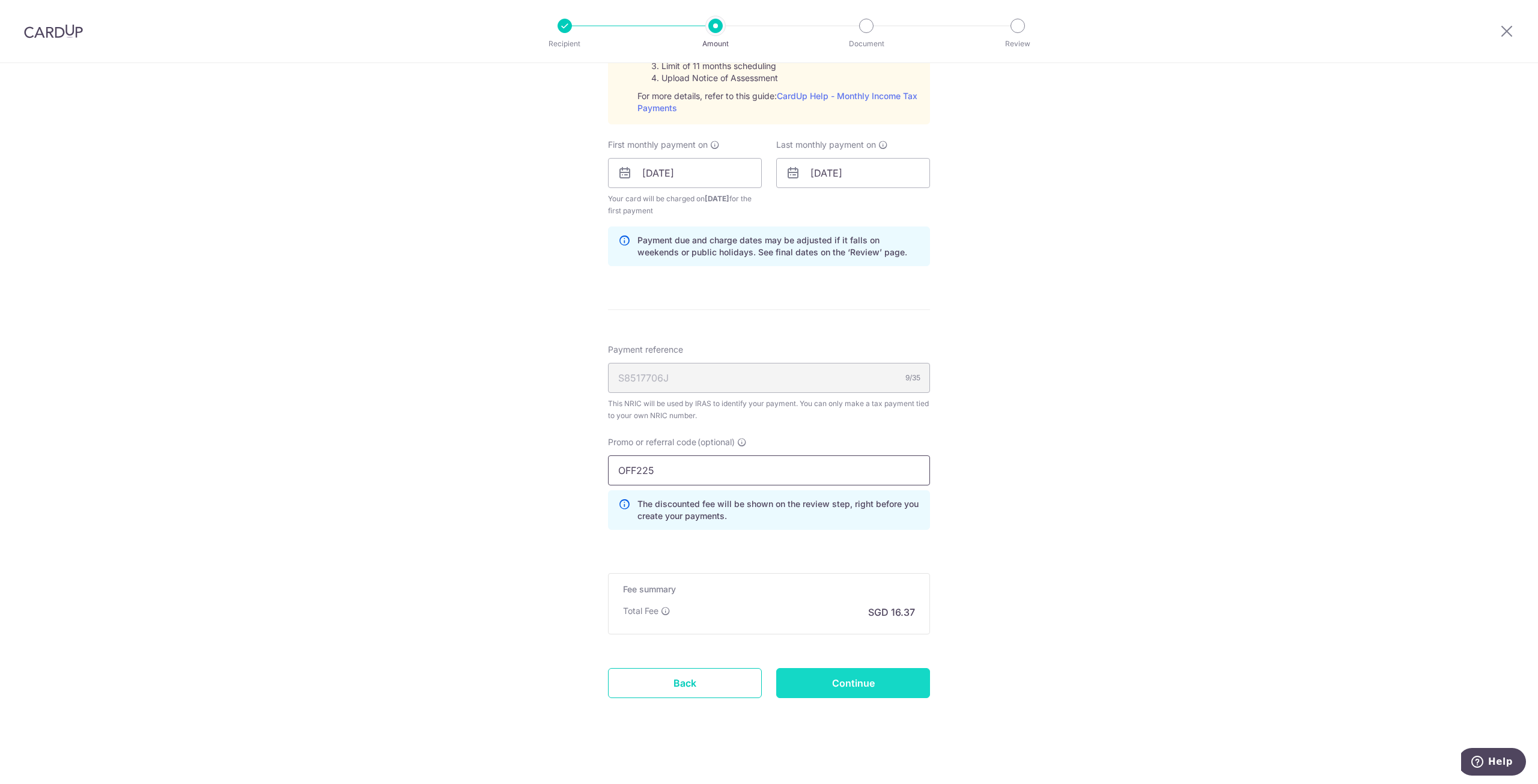
type input "OFF225"
click at [849, 677] on input "Continue" at bounding box center [853, 683] width 153 height 30
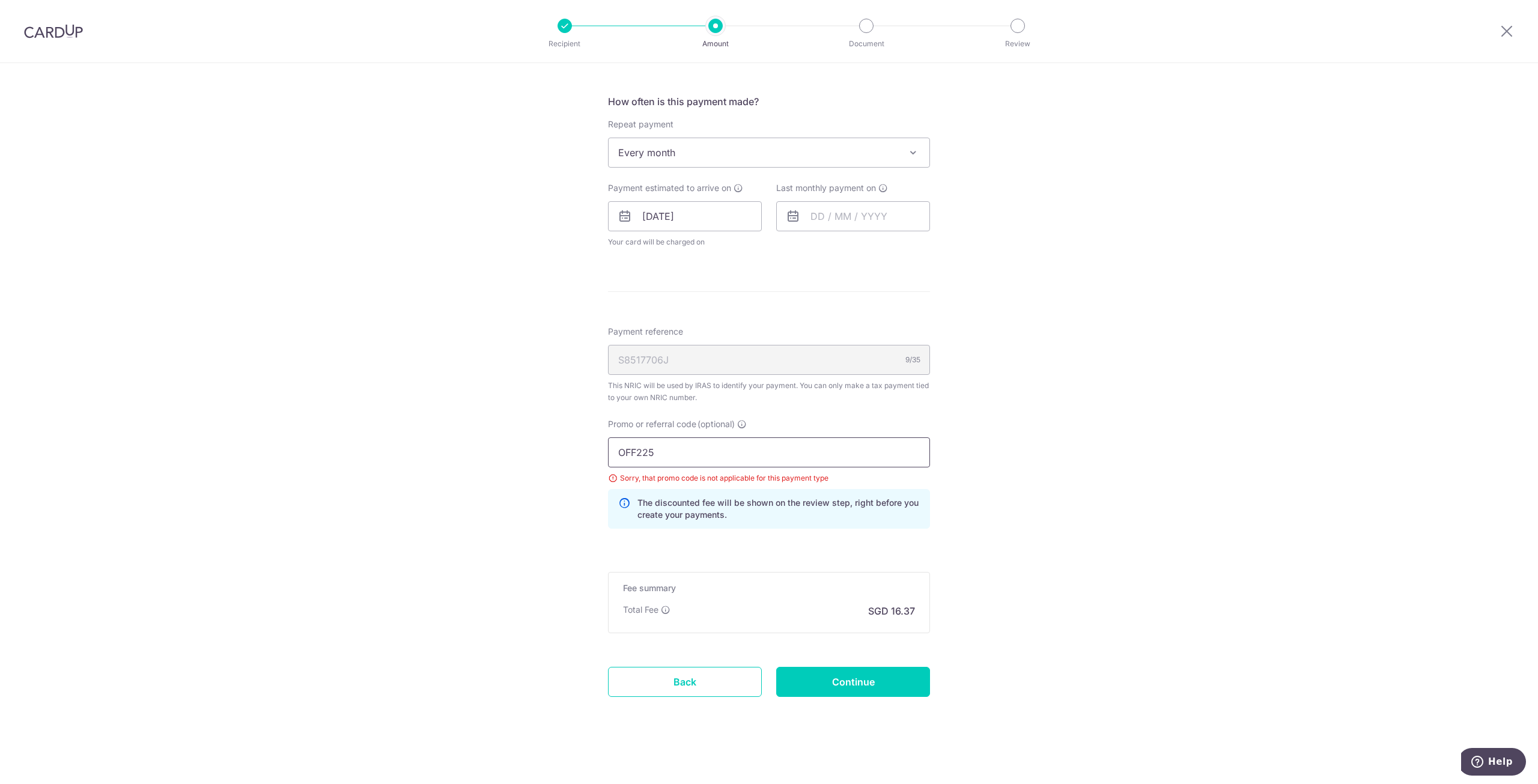
click at [851, 448] on input "OFF225" at bounding box center [768, 452] width 322 height 30
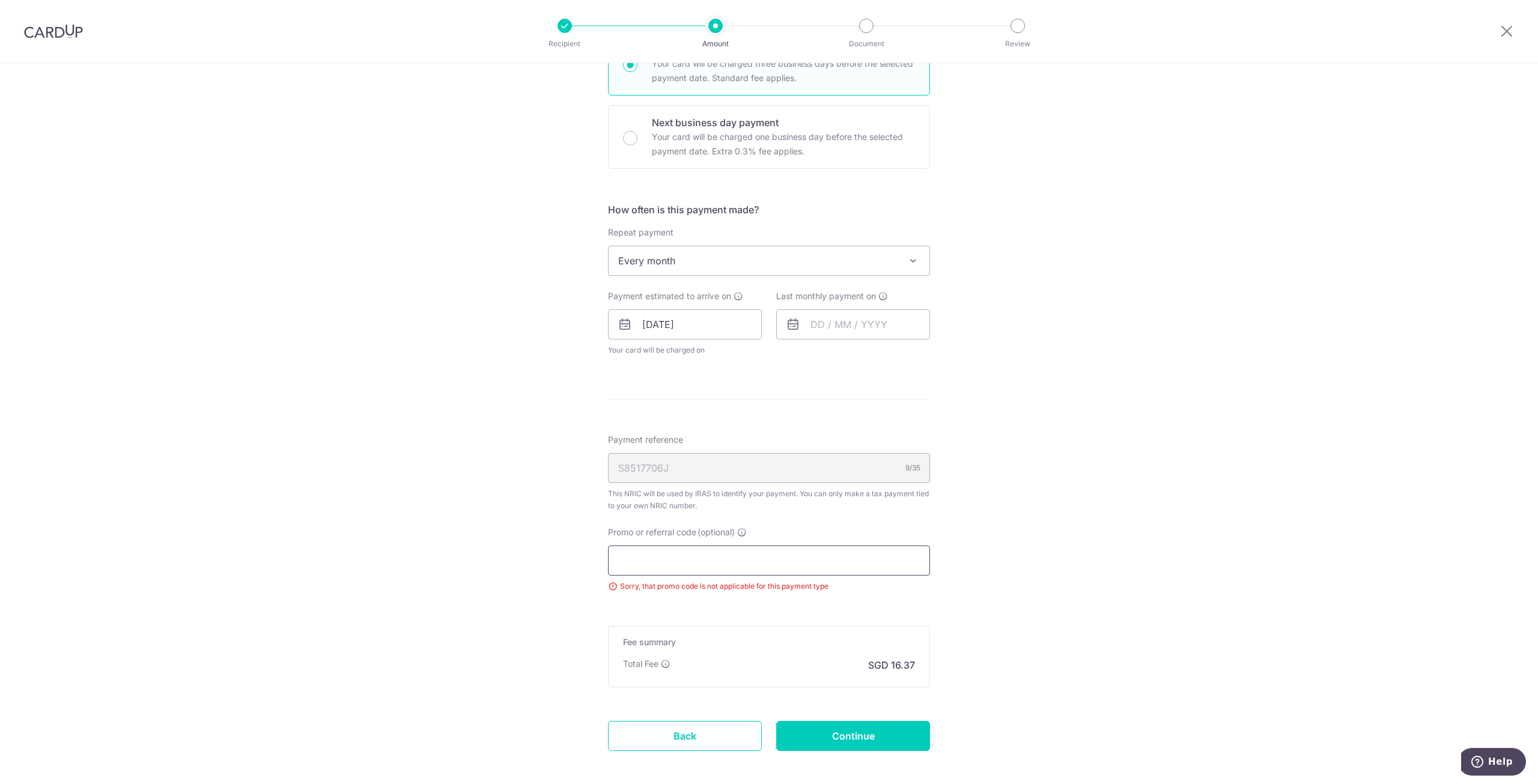
scroll to position [409, 0]
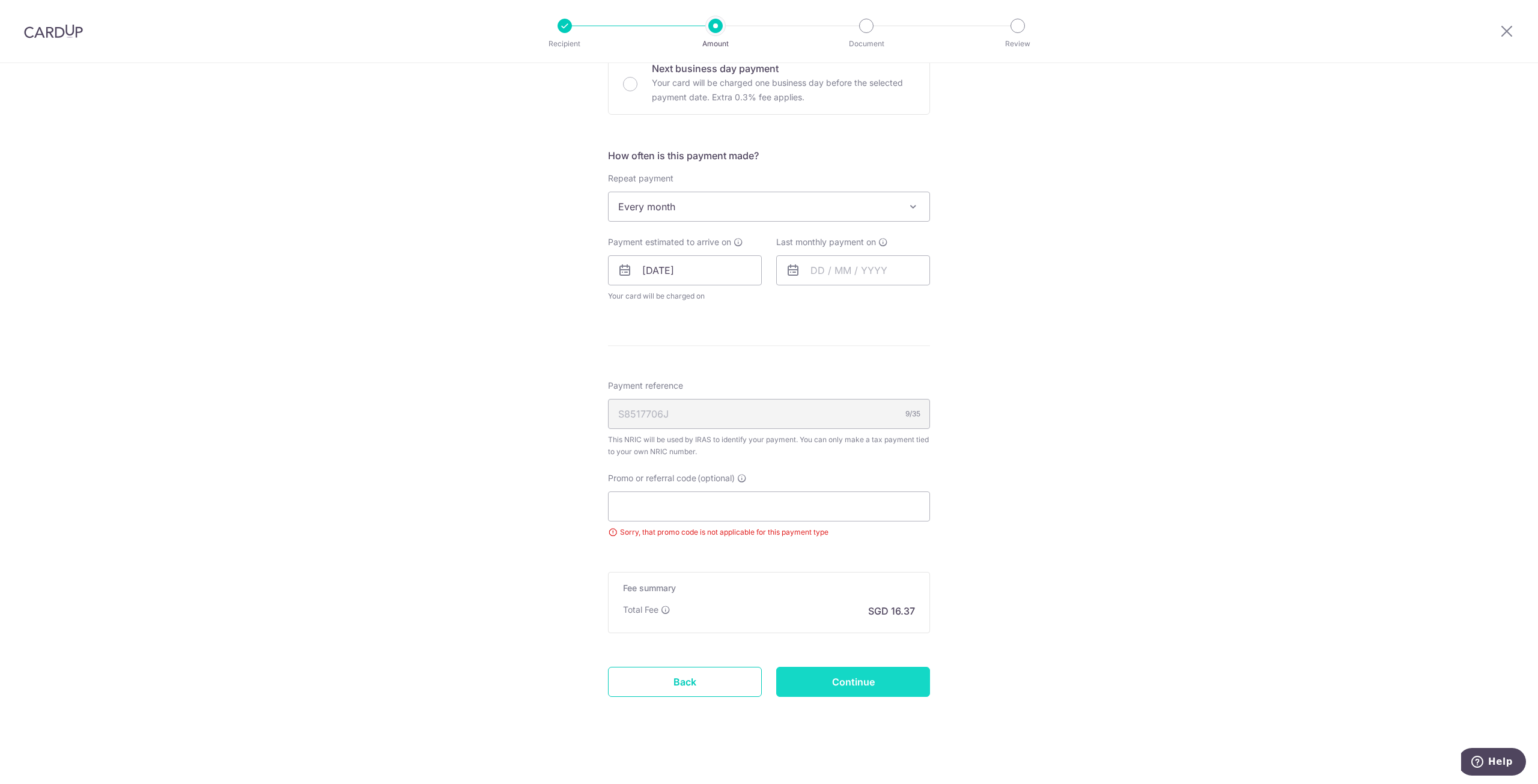
click at [872, 670] on input "Continue" at bounding box center [853, 681] width 153 height 30
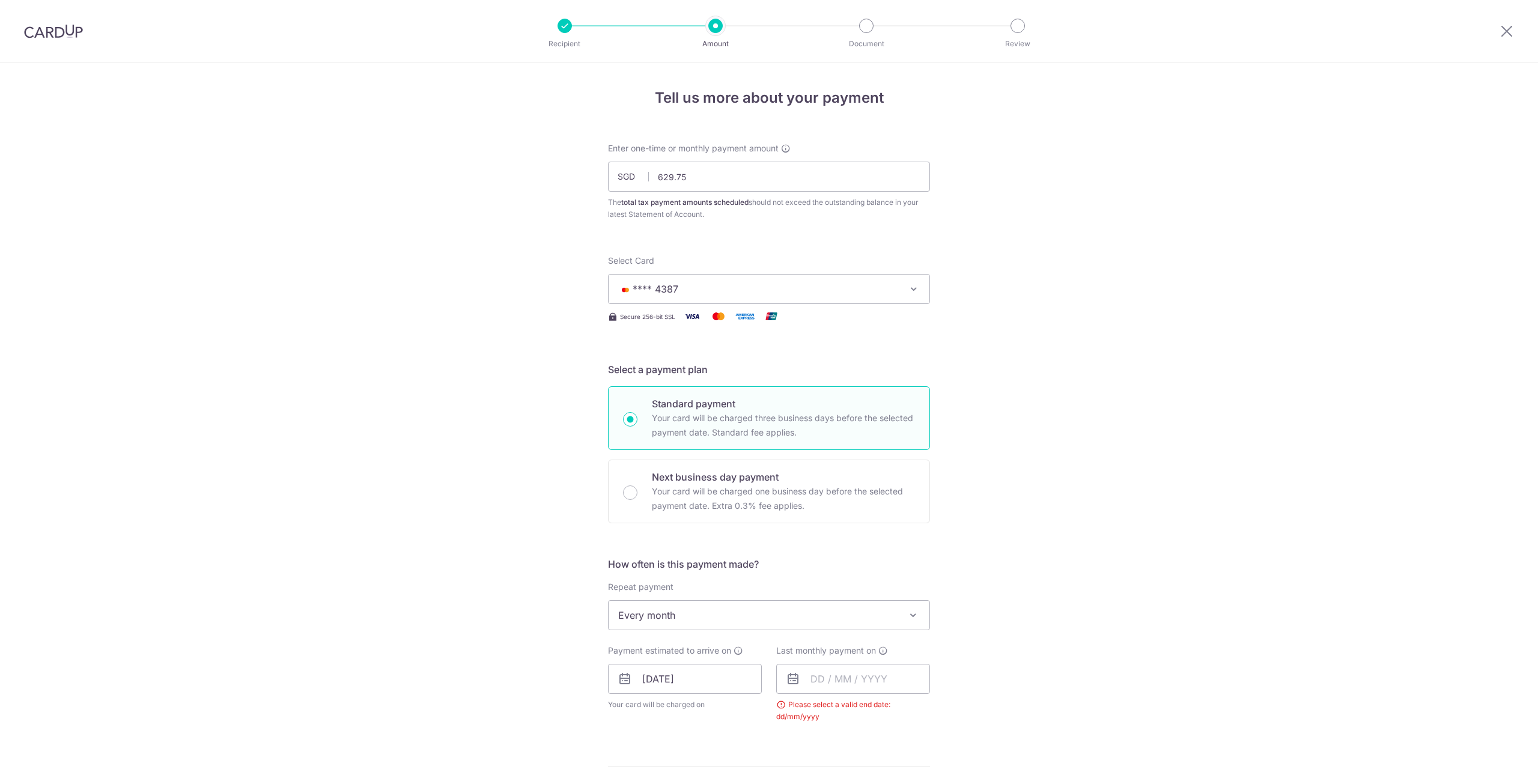
scroll to position [404, 0]
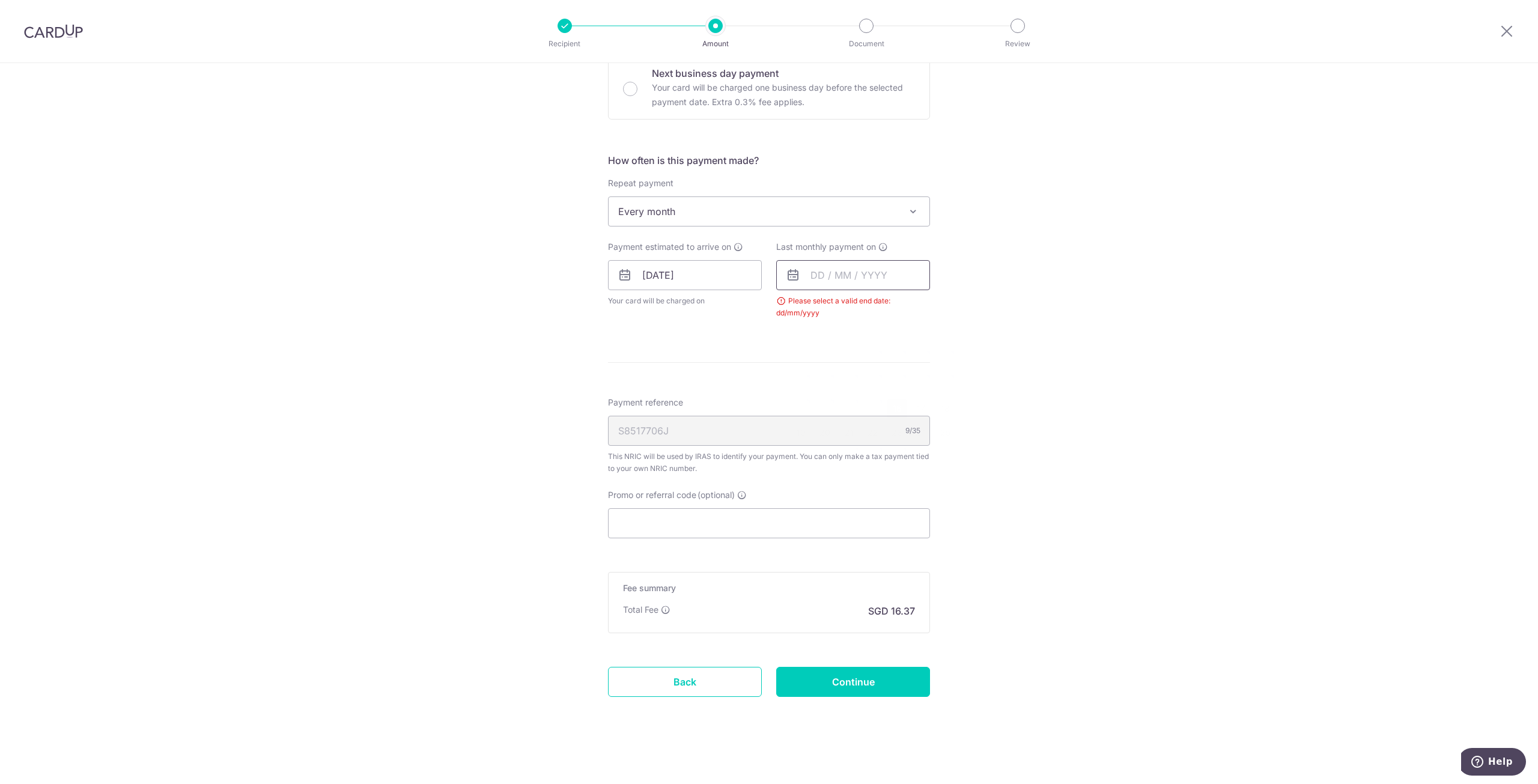
click at [883, 262] on input "text" at bounding box center [853, 275] width 153 height 30
click at [943, 306] on link "Next" at bounding box center [946, 308] width 14 height 14
click at [942, 307] on link "Next" at bounding box center [946, 308] width 14 height 14
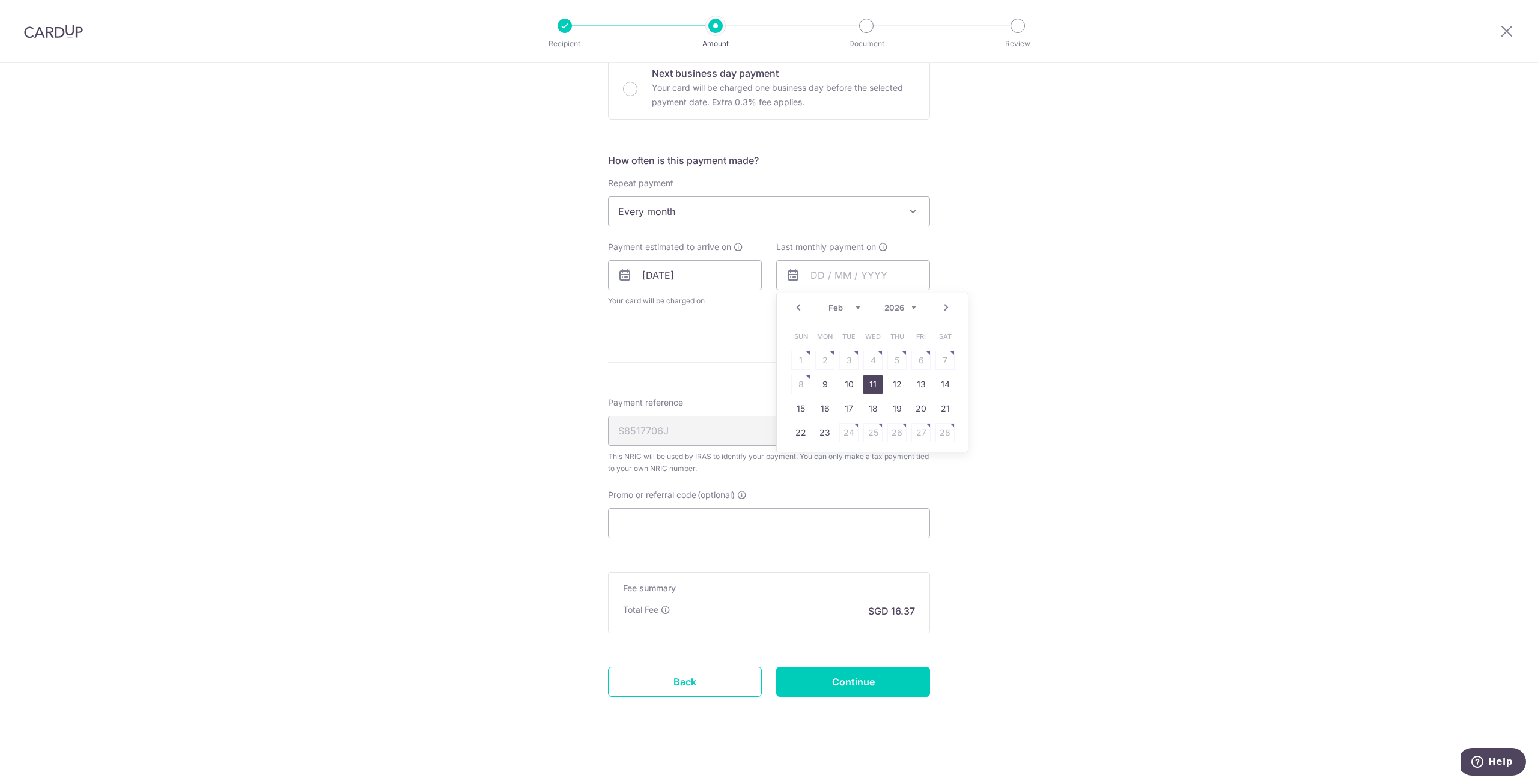
click at [873, 382] on link "11" at bounding box center [873, 384] width 19 height 19
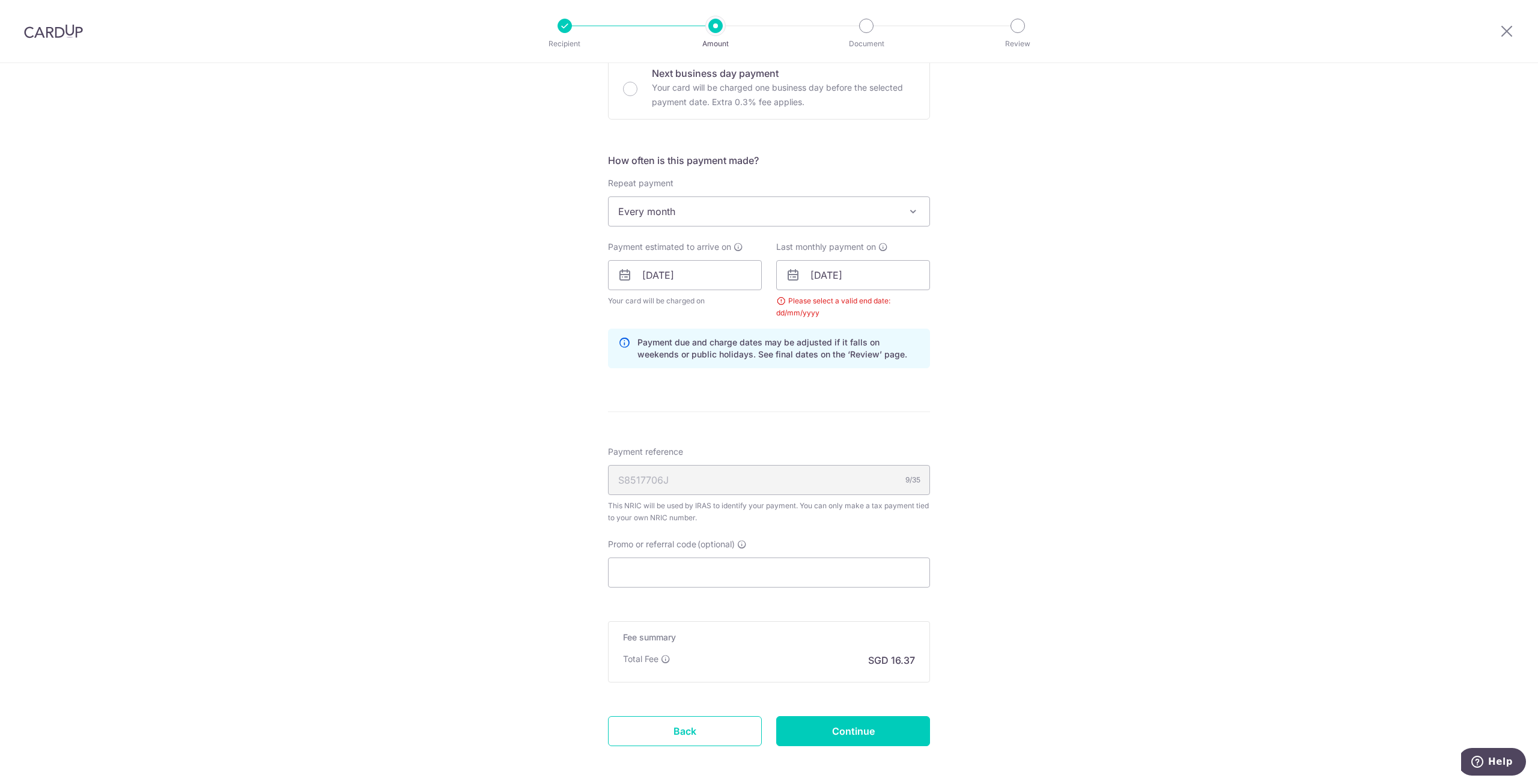
click at [964, 290] on div "Tell us more about your payment Enter one-time or monthly payment amount SGD 62…" at bounding box center [769, 248] width 1538 height 1177
click at [910, 274] on input "11/02/2026" at bounding box center [853, 275] width 153 height 30
click at [868, 385] on link "11" at bounding box center [873, 384] width 19 height 19
click at [880, 264] on input "11/02/2026" at bounding box center [853, 275] width 153 height 30
click at [889, 377] on link "12" at bounding box center [897, 384] width 19 height 19
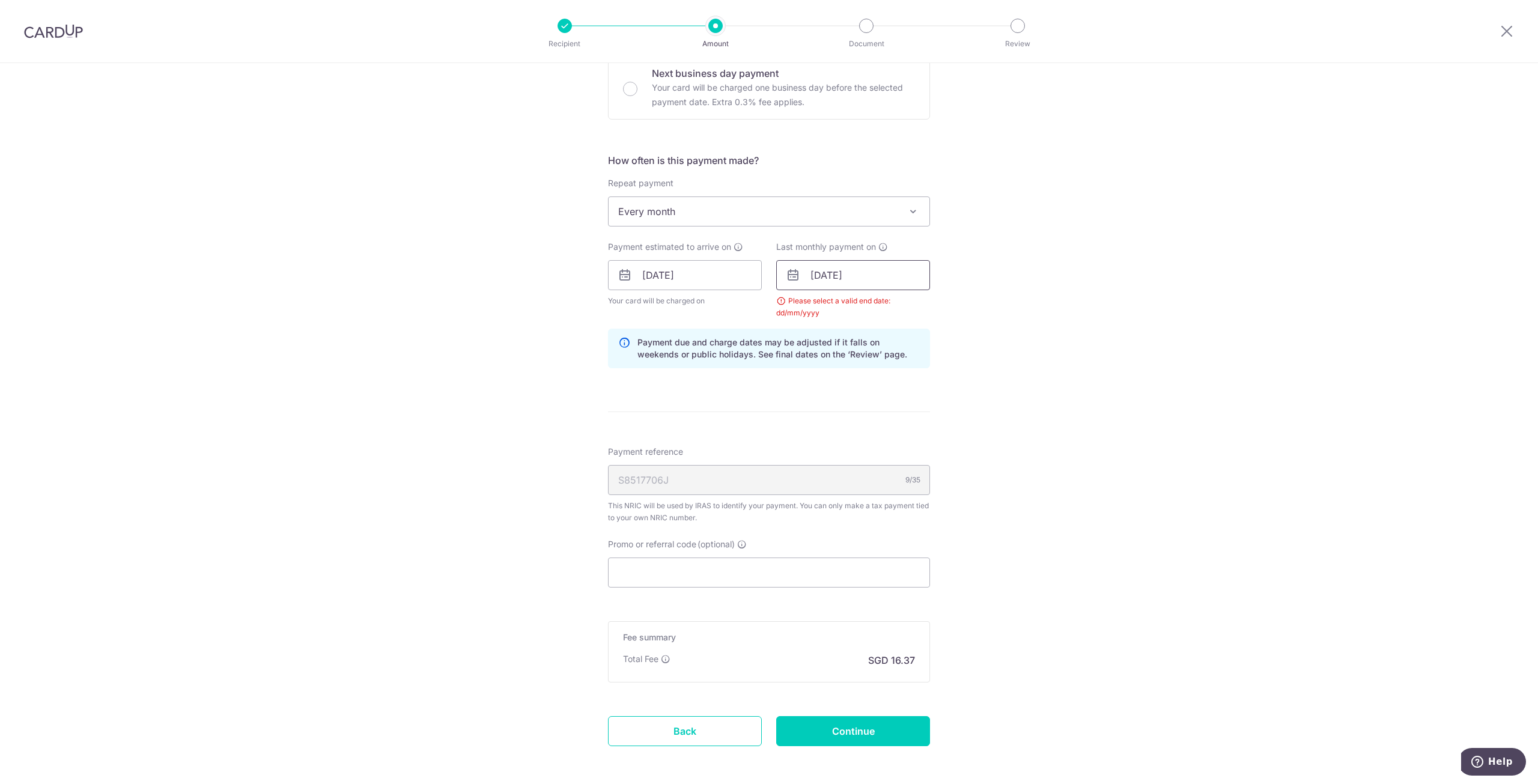
click at [885, 278] on input "12/02/2026" at bounding box center [853, 275] width 153 height 30
click at [871, 386] on link "11" at bounding box center [873, 384] width 19 height 19
type input "11/02/2026"
click at [1009, 353] on div "Tell us more about your payment Enter one-time or monthly payment amount SGD 62…" at bounding box center [769, 248] width 1538 height 1177
click at [748, 275] on input "11/11/2025" at bounding box center [684, 275] width 153 height 30
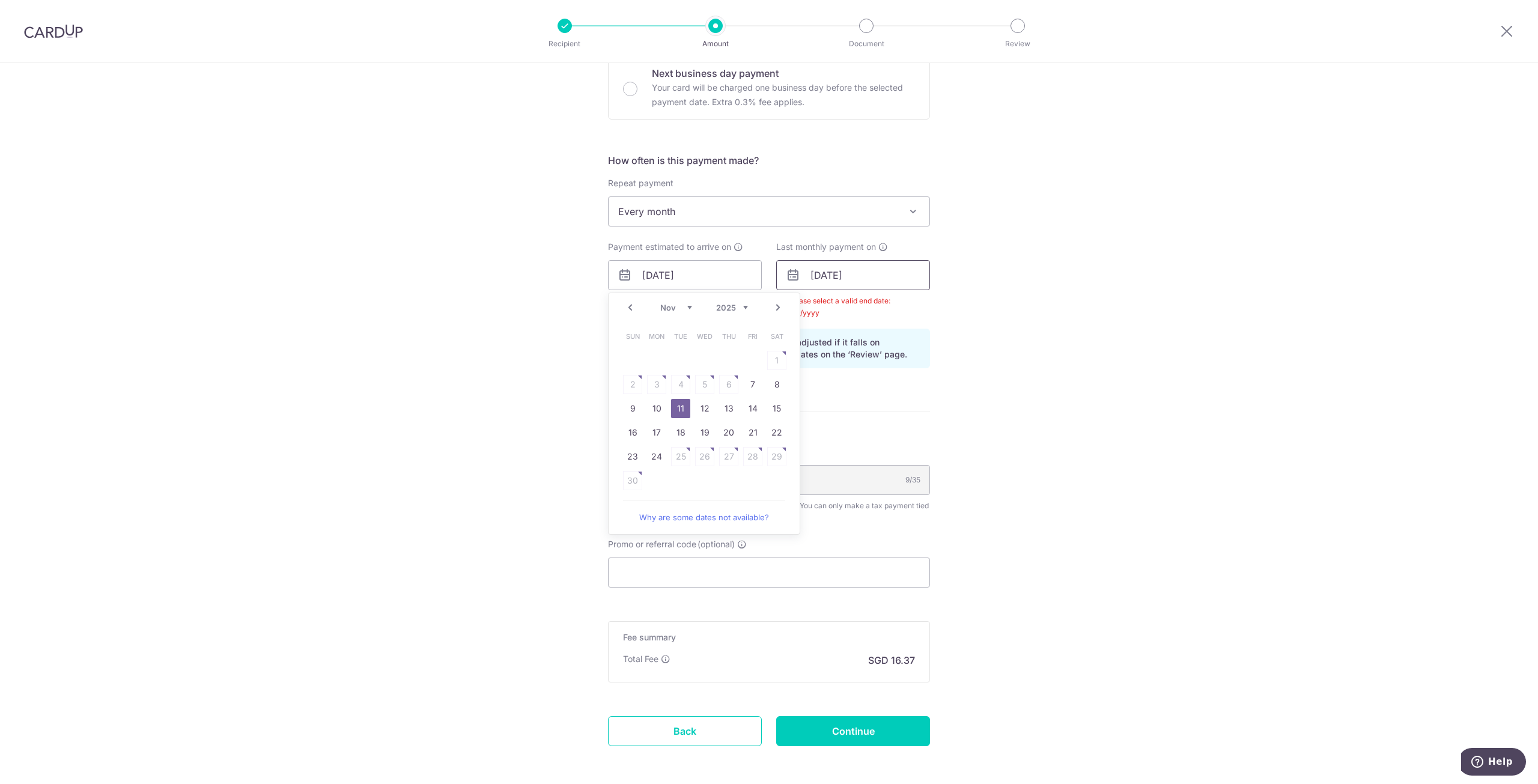
click at [839, 278] on input "11/02/2026" at bounding box center [853, 275] width 153 height 30
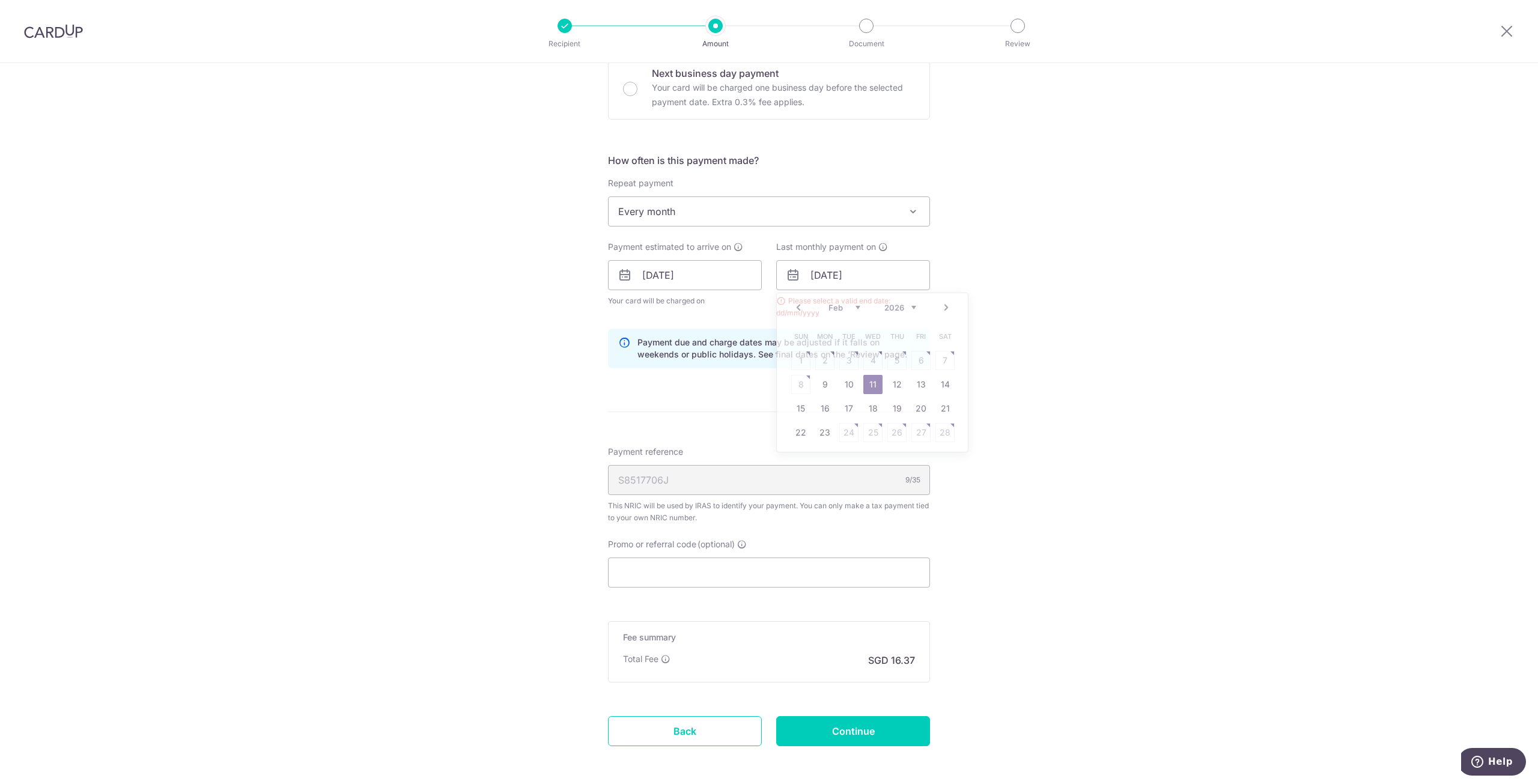
click at [1037, 324] on div "Tell us more about your payment Enter one-time or monthly payment amount SGD 62…" at bounding box center [769, 248] width 1538 height 1177
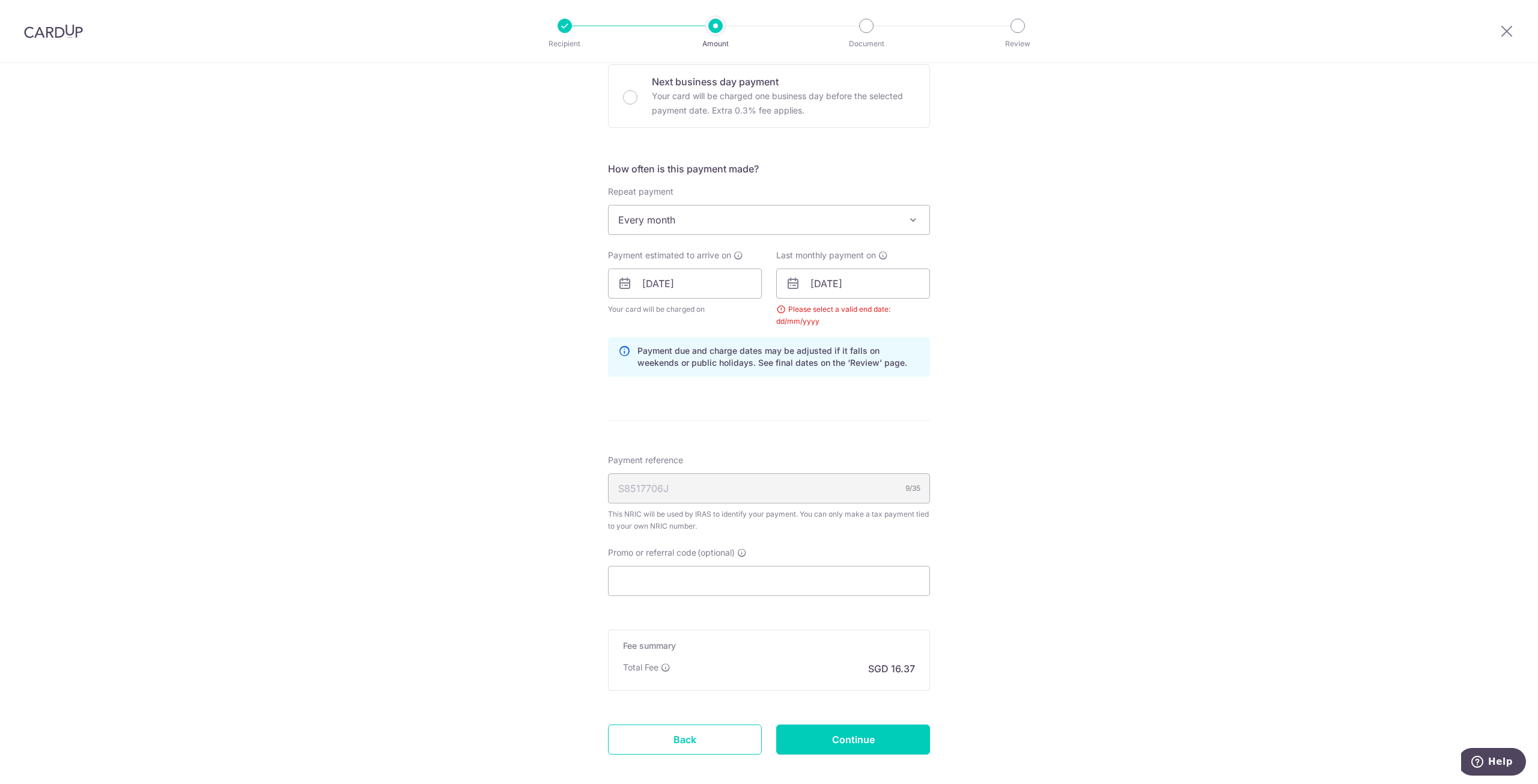
scroll to position [453, 0]
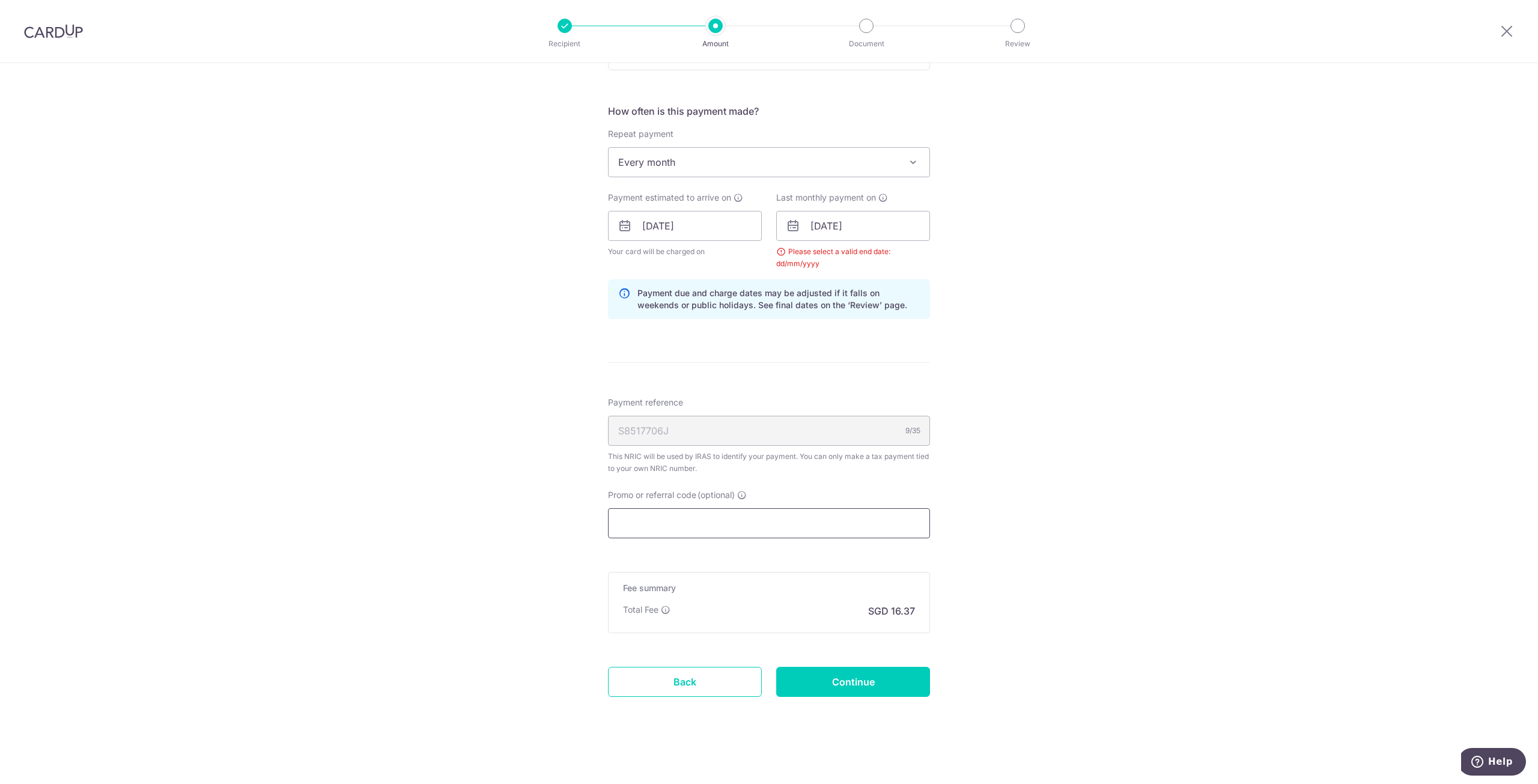
click at [859, 522] on input "Promo or referral code (optional)" at bounding box center [768, 523] width 322 height 30
click at [858, 672] on input "Continue" at bounding box center [853, 681] width 153 height 30
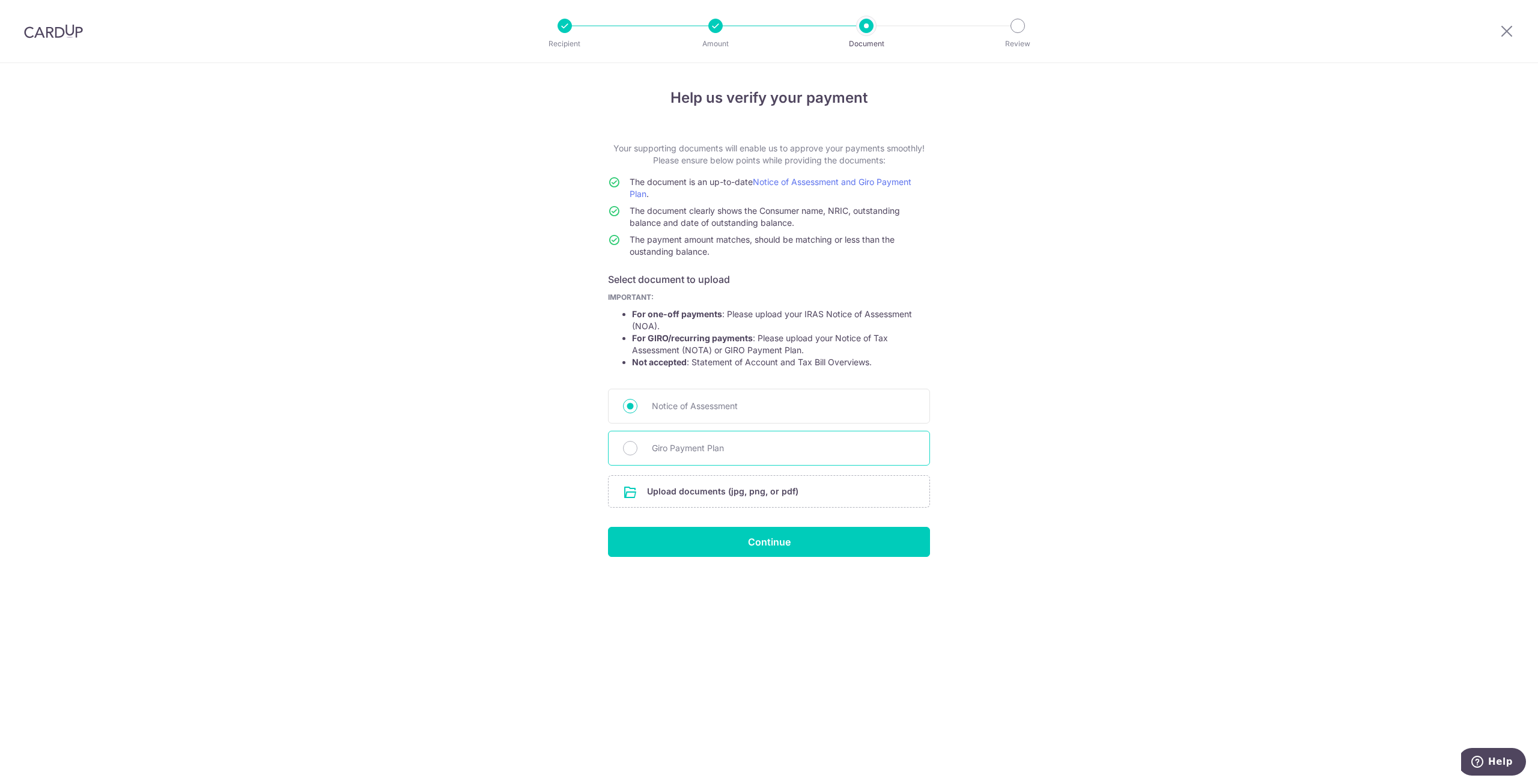
click at [686, 448] on span "Giro Payment Plan" at bounding box center [783, 448] width 263 height 14
click at [637, 448] on input "Giro Payment Plan" at bounding box center [630, 448] width 14 height 14
radio input "true"
click at [712, 528] on input "Continue" at bounding box center [768, 541] width 322 height 30
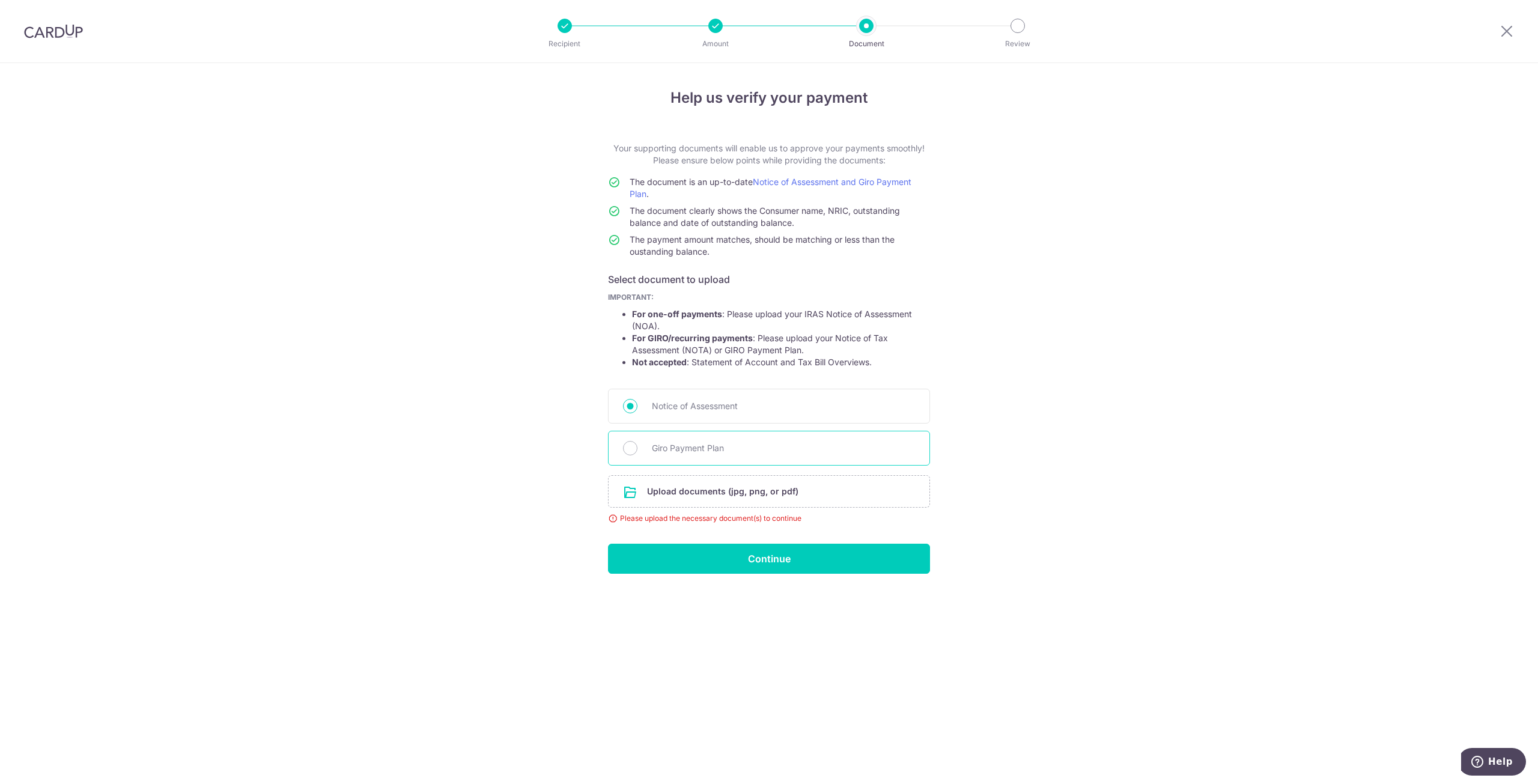
click at [673, 448] on span "Giro Payment Plan" at bounding box center [783, 448] width 263 height 14
click at [637, 448] on input "Giro Payment Plan" at bounding box center [630, 448] width 14 height 14
radio input "true"
click at [717, 495] on input "file" at bounding box center [768, 491] width 320 height 31
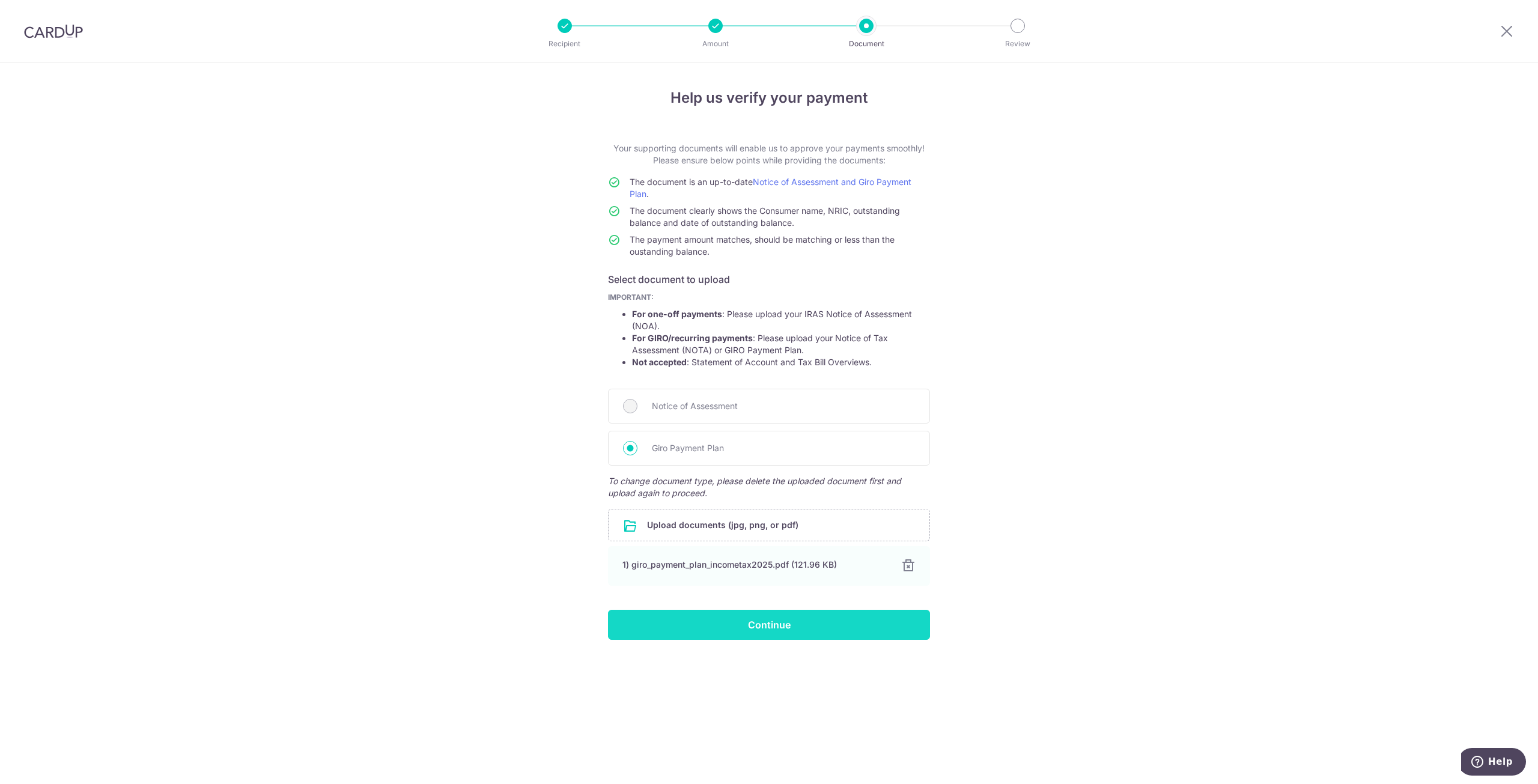
click at [741, 615] on input "Continue" at bounding box center [768, 625] width 322 height 30
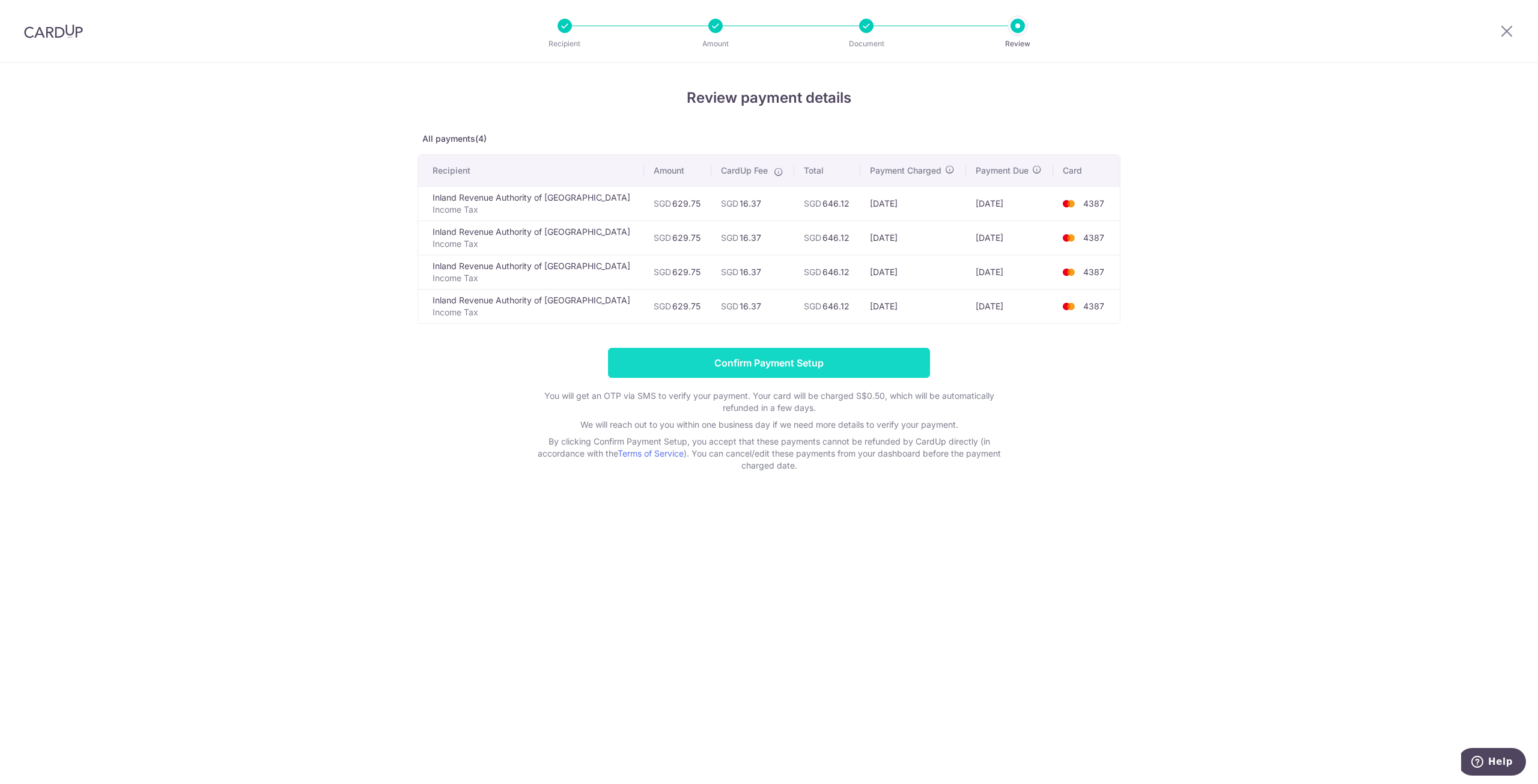
click at [662, 357] on input "Confirm Payment Setup" at bounding box center [768, 363] width 322 height 30
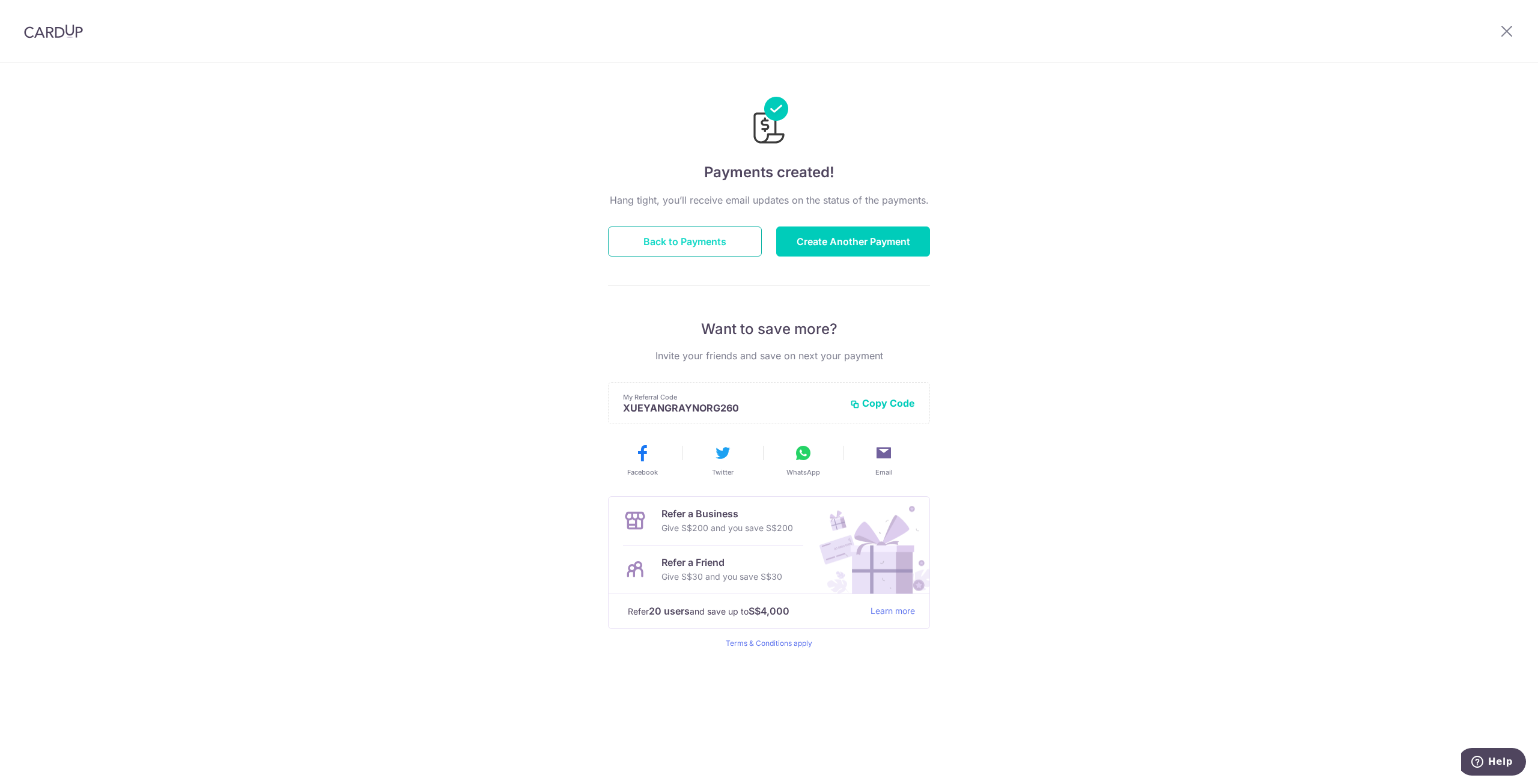
click at [726, 239] on button "Back to Payments" at bounding box center [684, 242] width 153 height 30
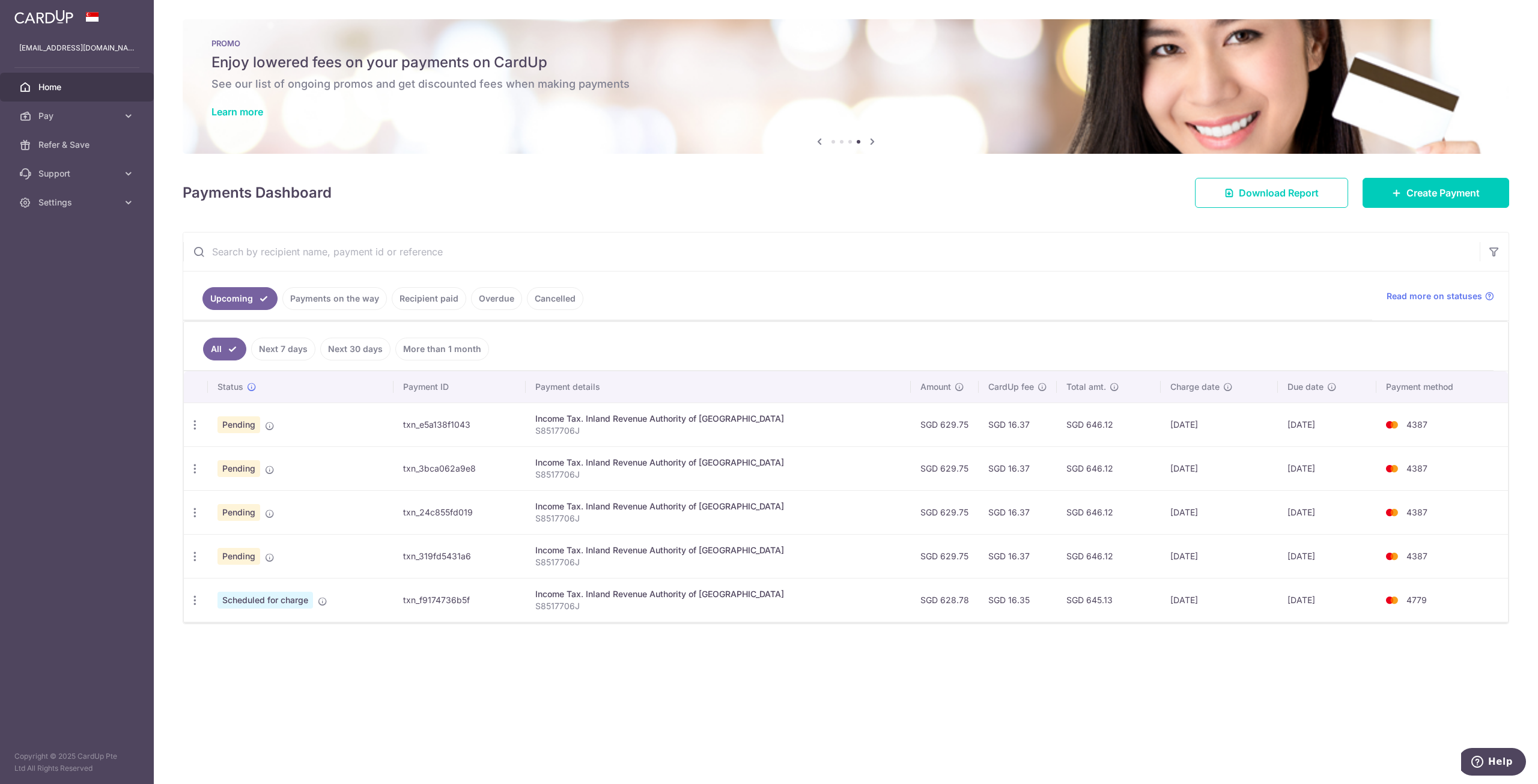
click at [534, 296] on link "Cancelled" at bounding box center [554, 298] width 56 height 23
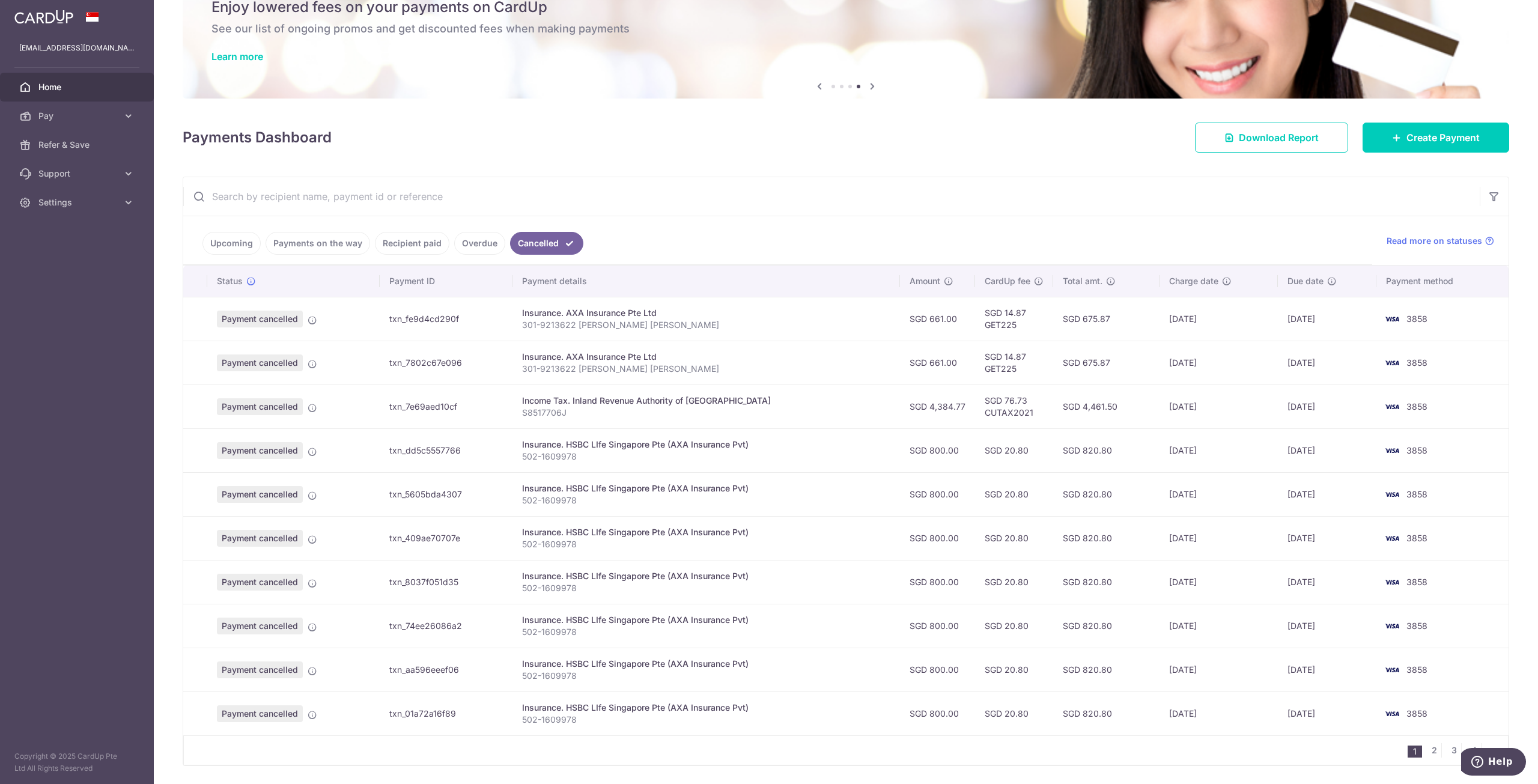
scroll to position [89, 0]
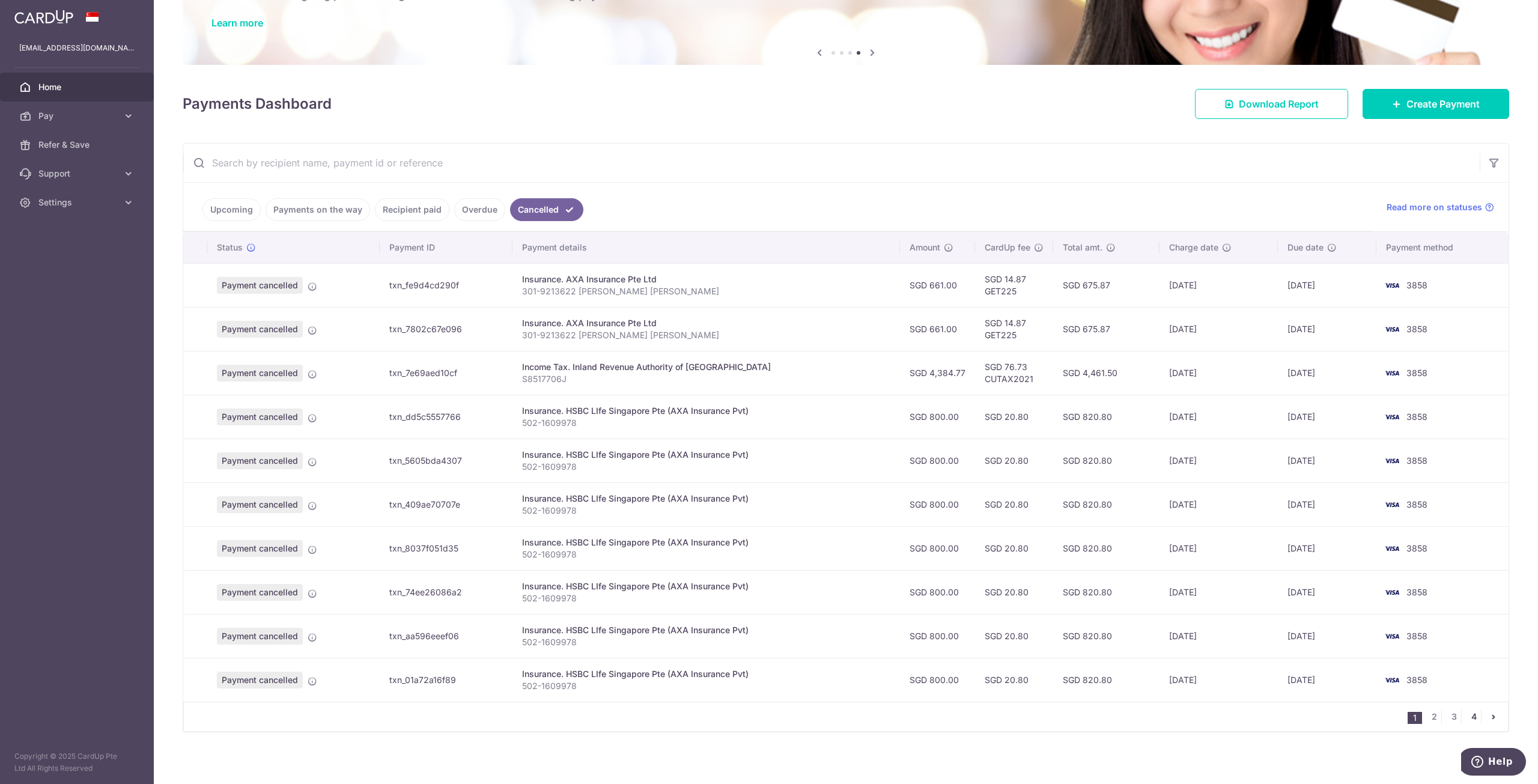
click at [1466, 711] on link "4" at bounding box center [1474, 716] width 14 height 14
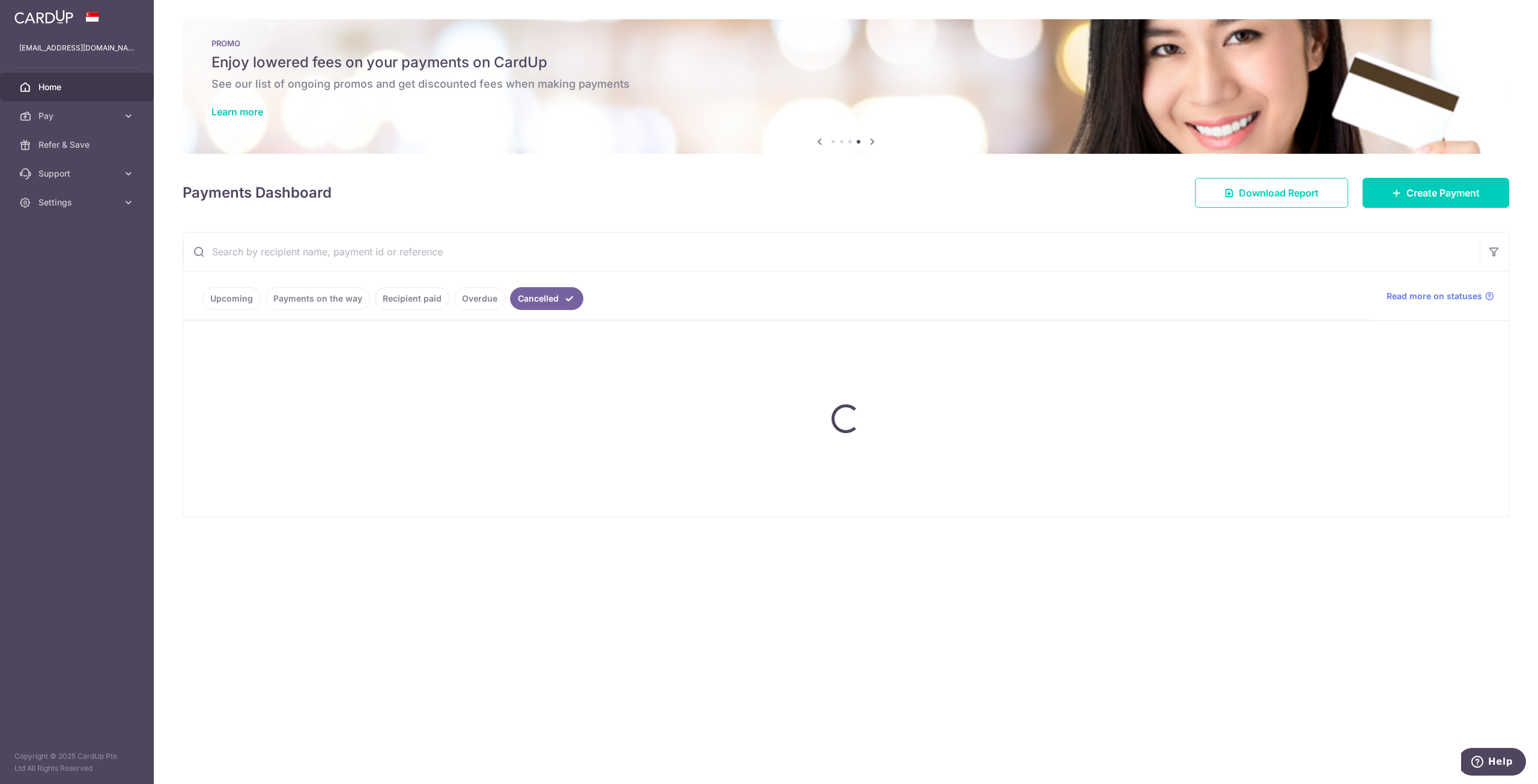
scroll to position [0, 0]
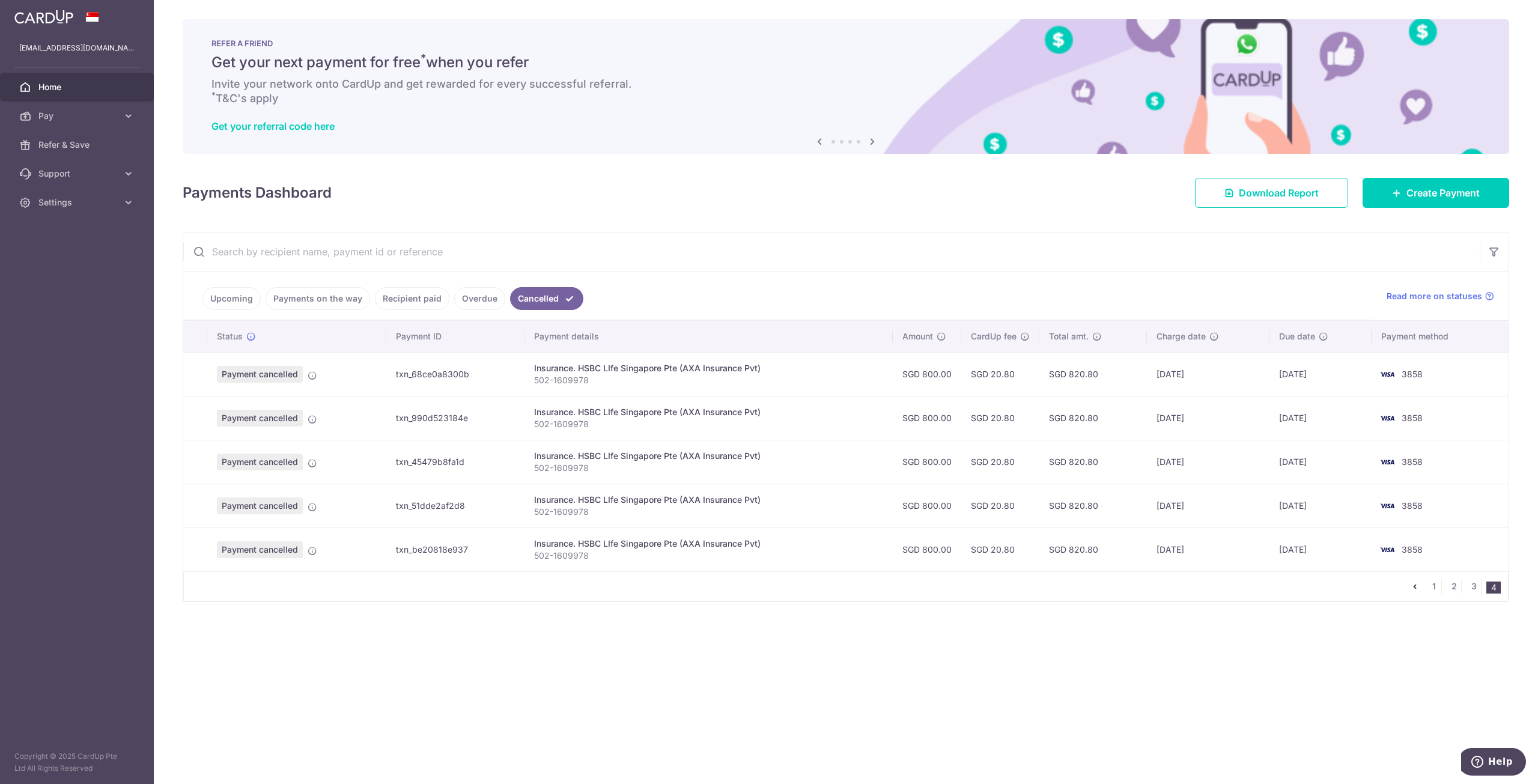
click at [572, 462] on p "502-1609978" at bounding box center [709, 468] width 348 height 12
click at [571, 462] on p "502-1609978" at bounding box center [709, 468] width 348 height 12
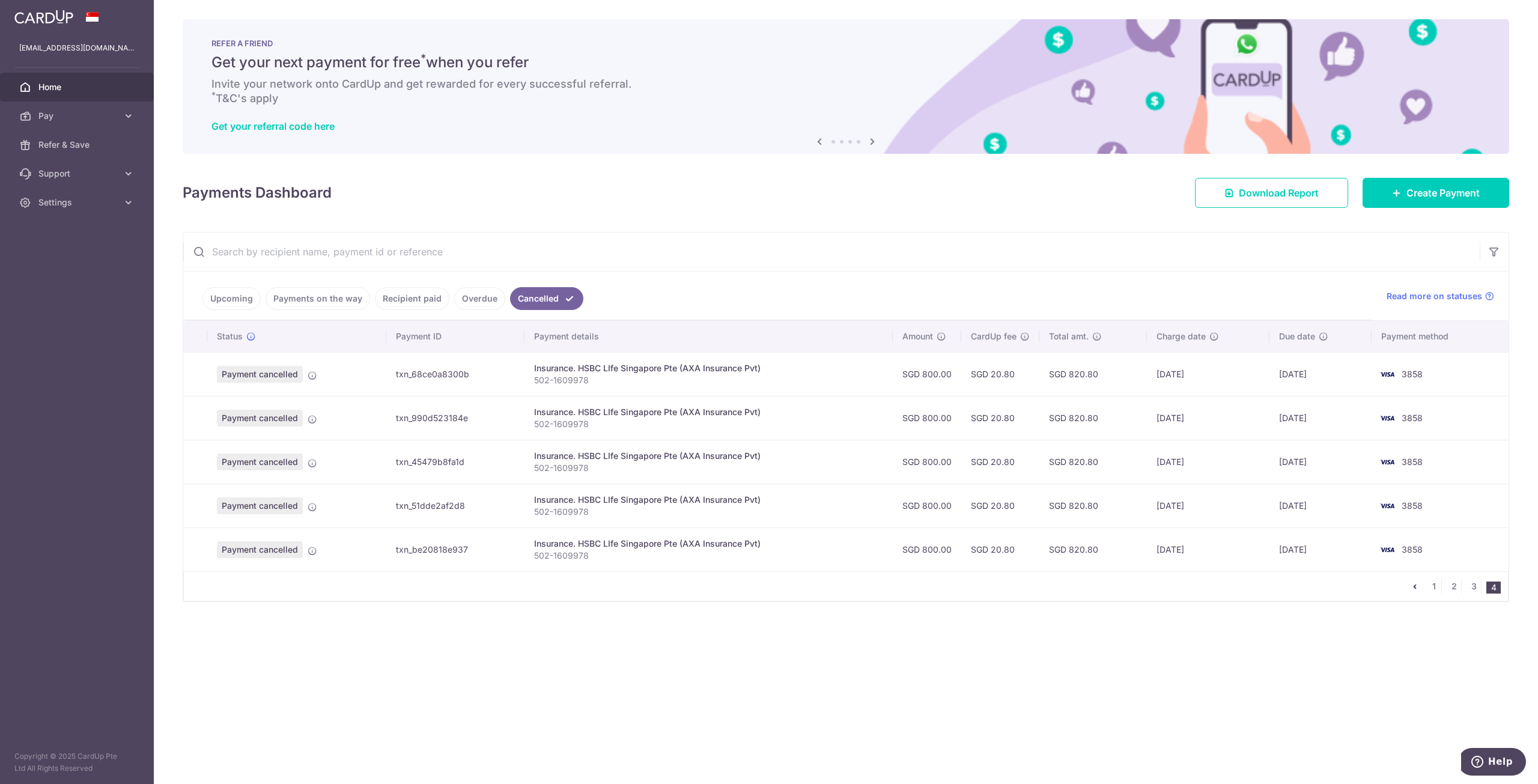
click at [503, 262] on input "text" at bounding box center [831, 251] width 1296 height 38
paste input "502-1609978"
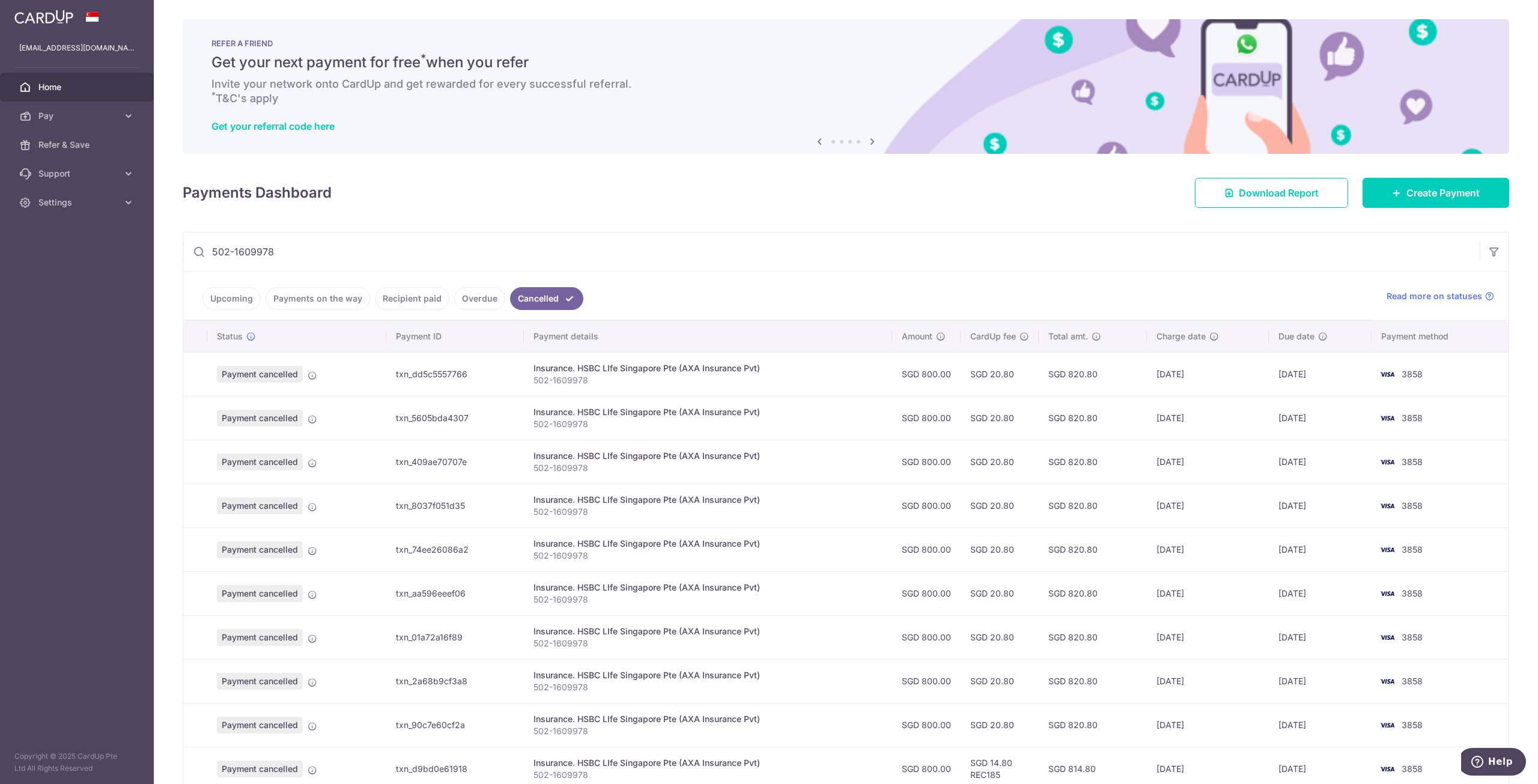
scroll to position [60, 0]
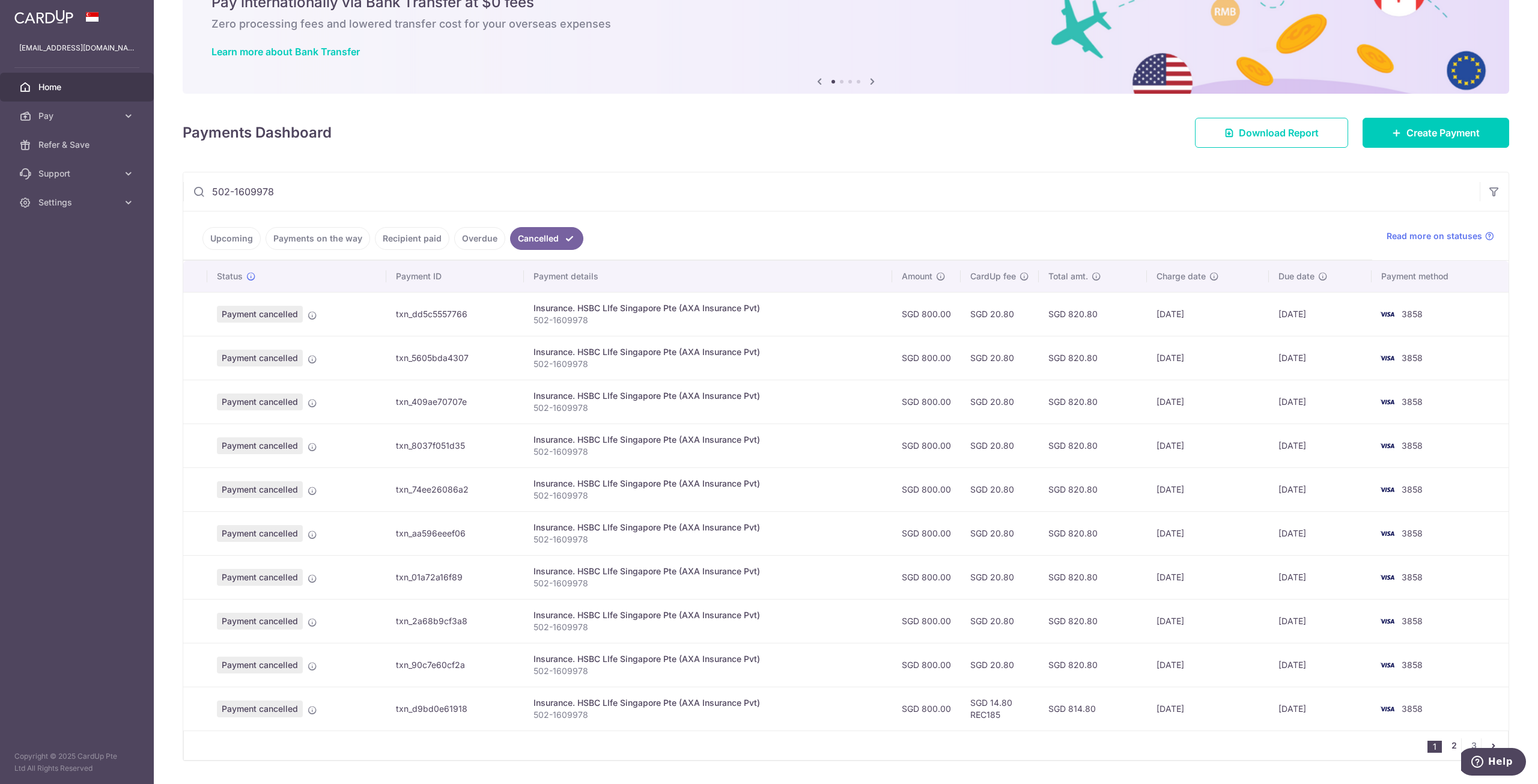
type input "502-1609978"
click at [1450, 741] on link "2" at bounding box center [1454, 745] width 14 height 14
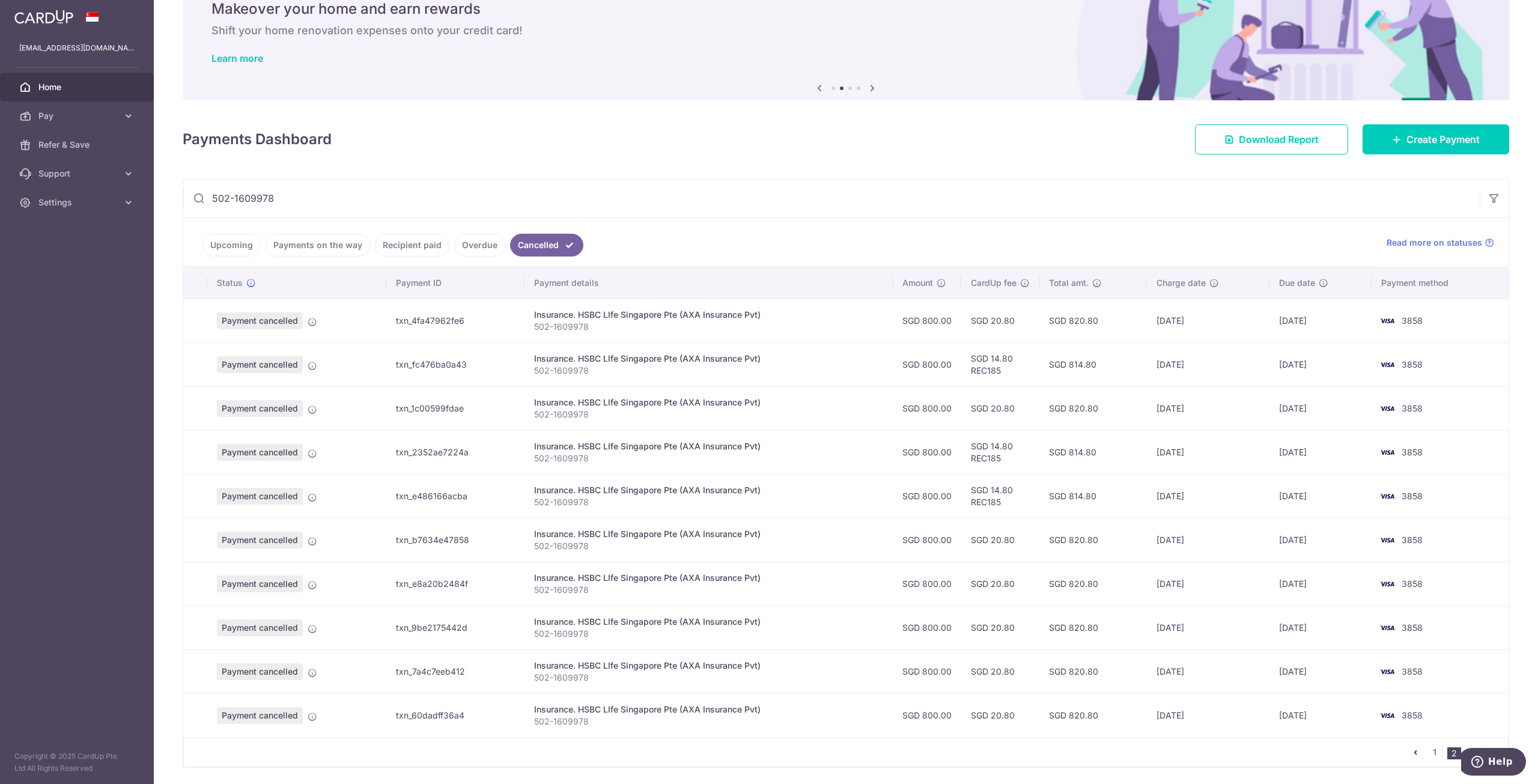
scroll to position [89, 0]
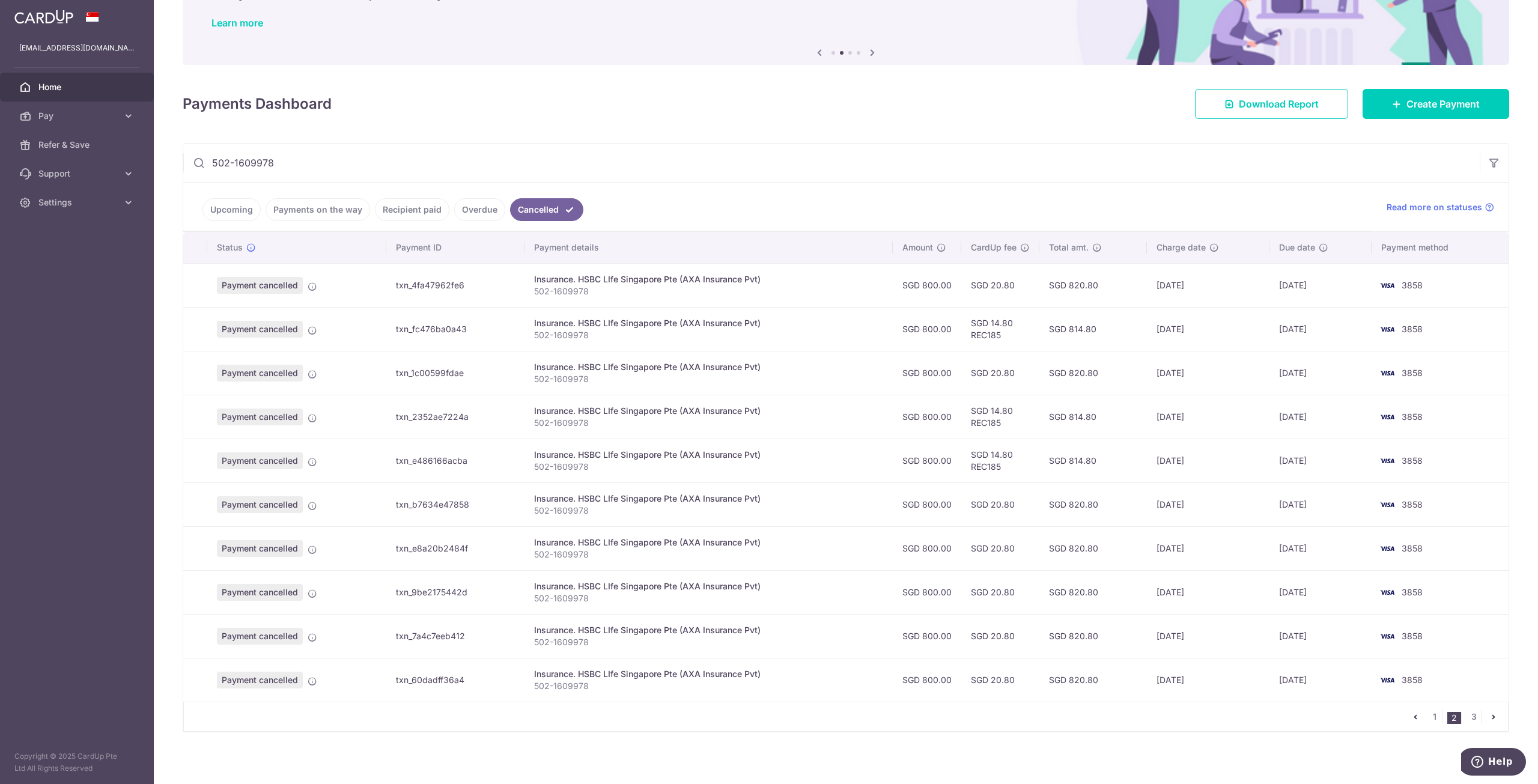
click at [991, 450] on td "SGD 14.80 REC185" at bounding box center [1000, 460] width 78 height 44
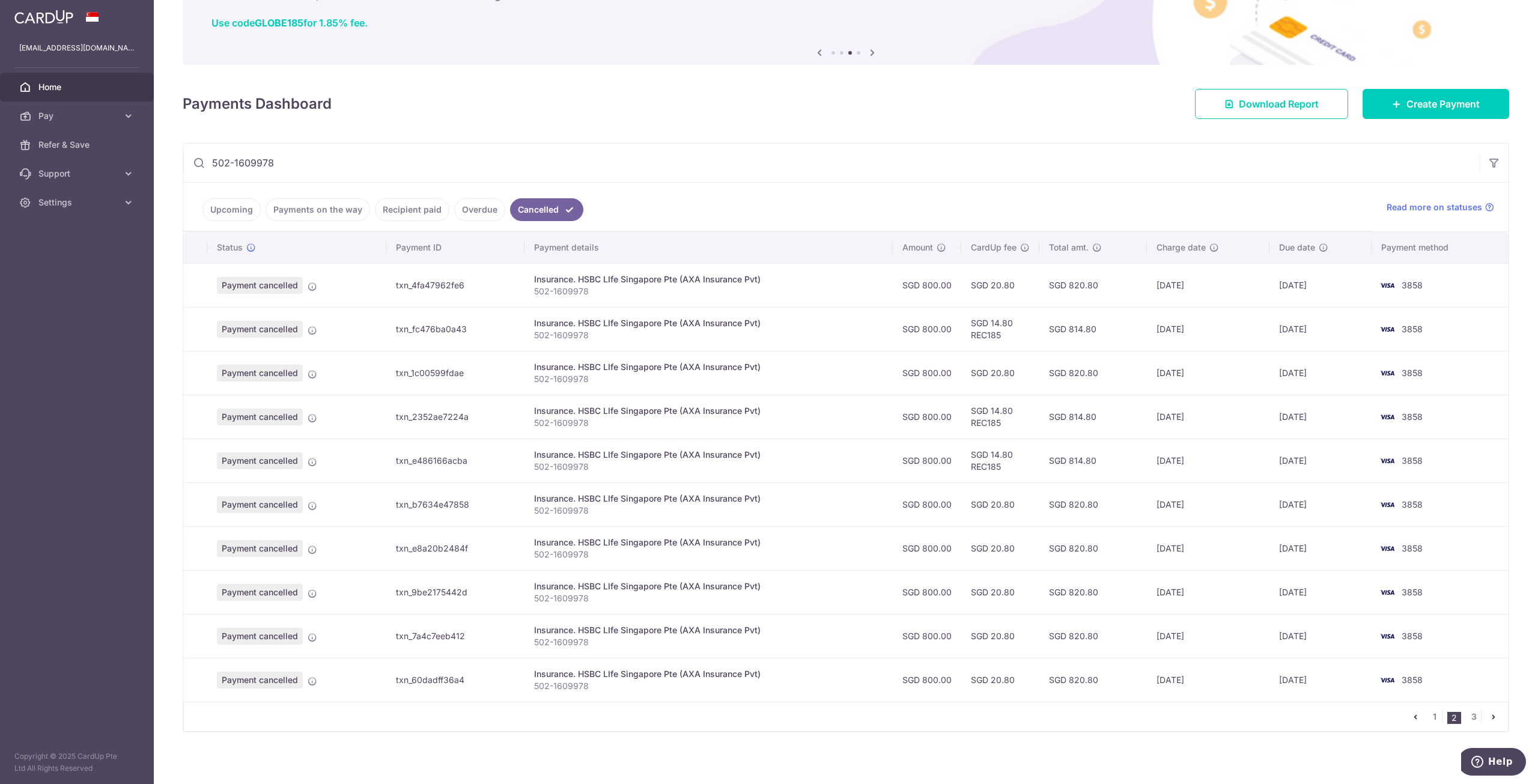
click at [979, 470] on td "SGD 14.80 REC185" at bounding box center [1000, 460] width 78 height 44
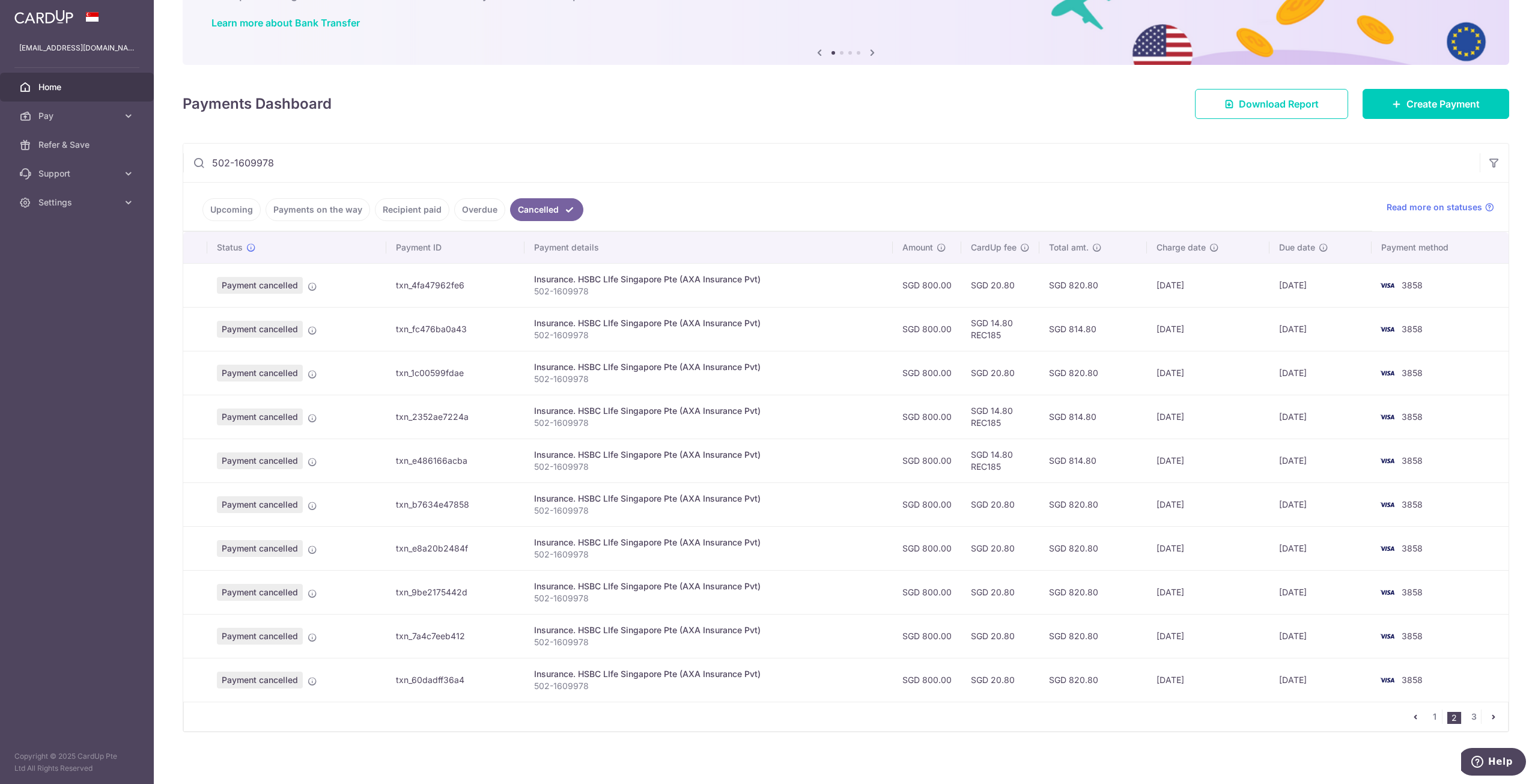
click at [1298, 460] on td "28/01/2026" at bounding box center [1320, 460] width 103 height 44
click at [1298, 460] on td "[DATE]" at bounding box center [1320, 460] width 103 height 44
click at [1298, 460] on td "28/01/2026" at bounding box center [1320, 460] width 103 height 44
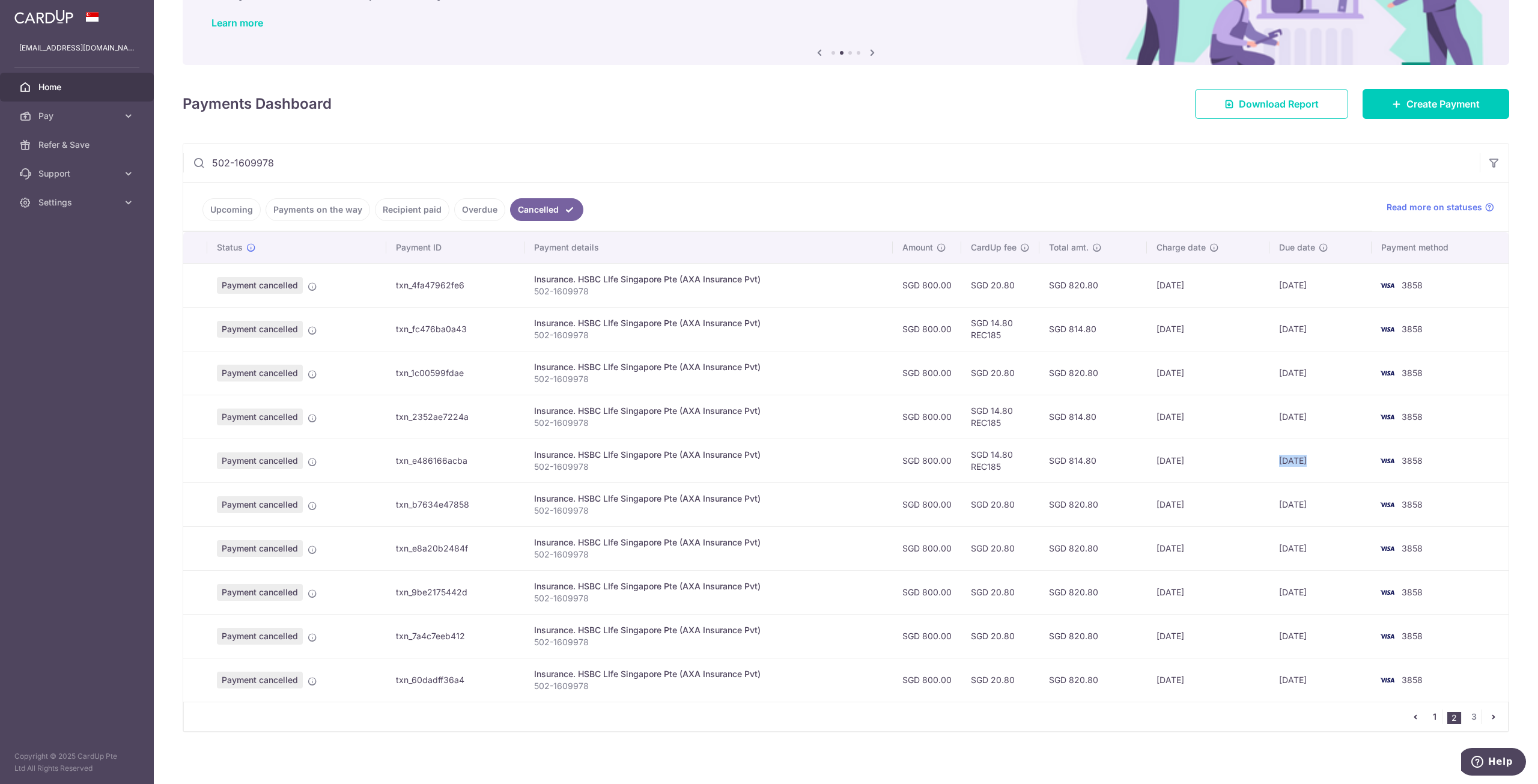
click at [1427, 714] on link "1" at bounding box center [1435, 716] width 14 height 14
click at [1301, 678] on td "28/10/2025" at bounding box center [1319, 679] width 103 height 44
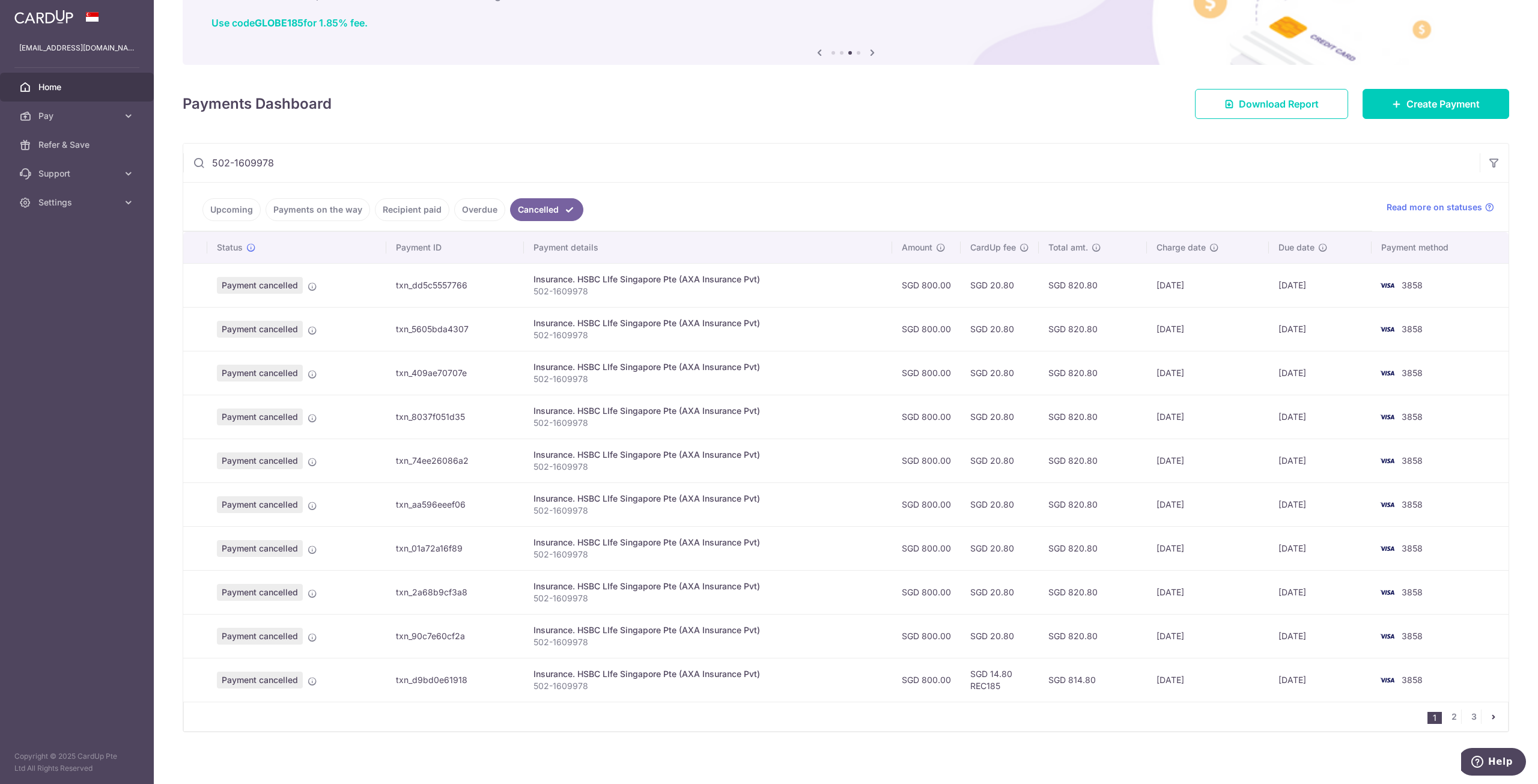
click at [1299, 636] on td "28/10/2025" at bounding box center [1319, 635] width 103 height 44
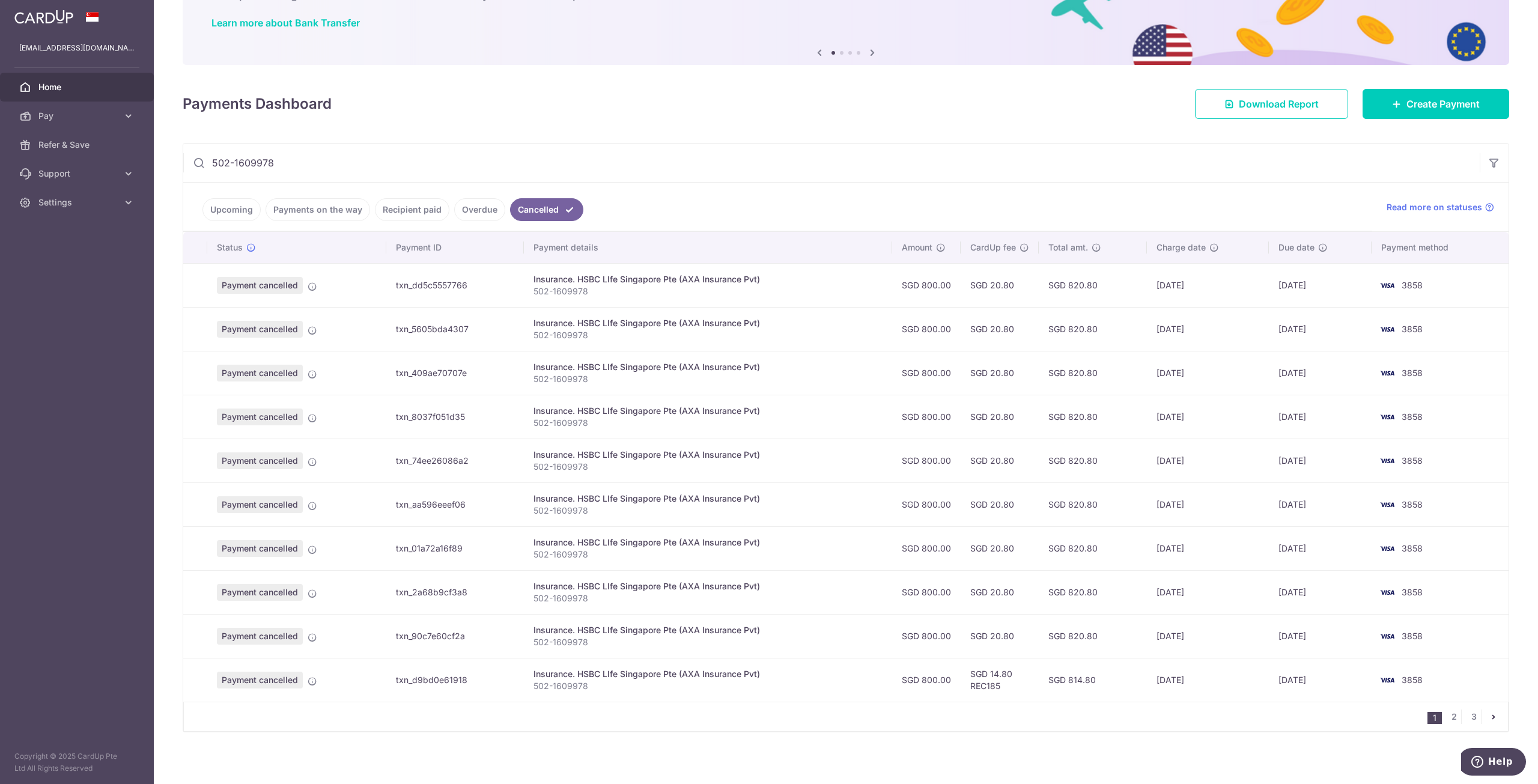
click at [404, 190] on ul "Upcoming Payments on the way Recipient paid Overdue Cancelled" at bounding box center [777, 207] width 1189 height 49
click at [404, 200] on ul "Upcoming Payments on the way Recipient paid Overdue Cancelled" at bounding box center [777, 207] width 1189 height 49
click at [406, 205] on link "Recipient paid" at bounding box center [412, 209] width 75 height 23
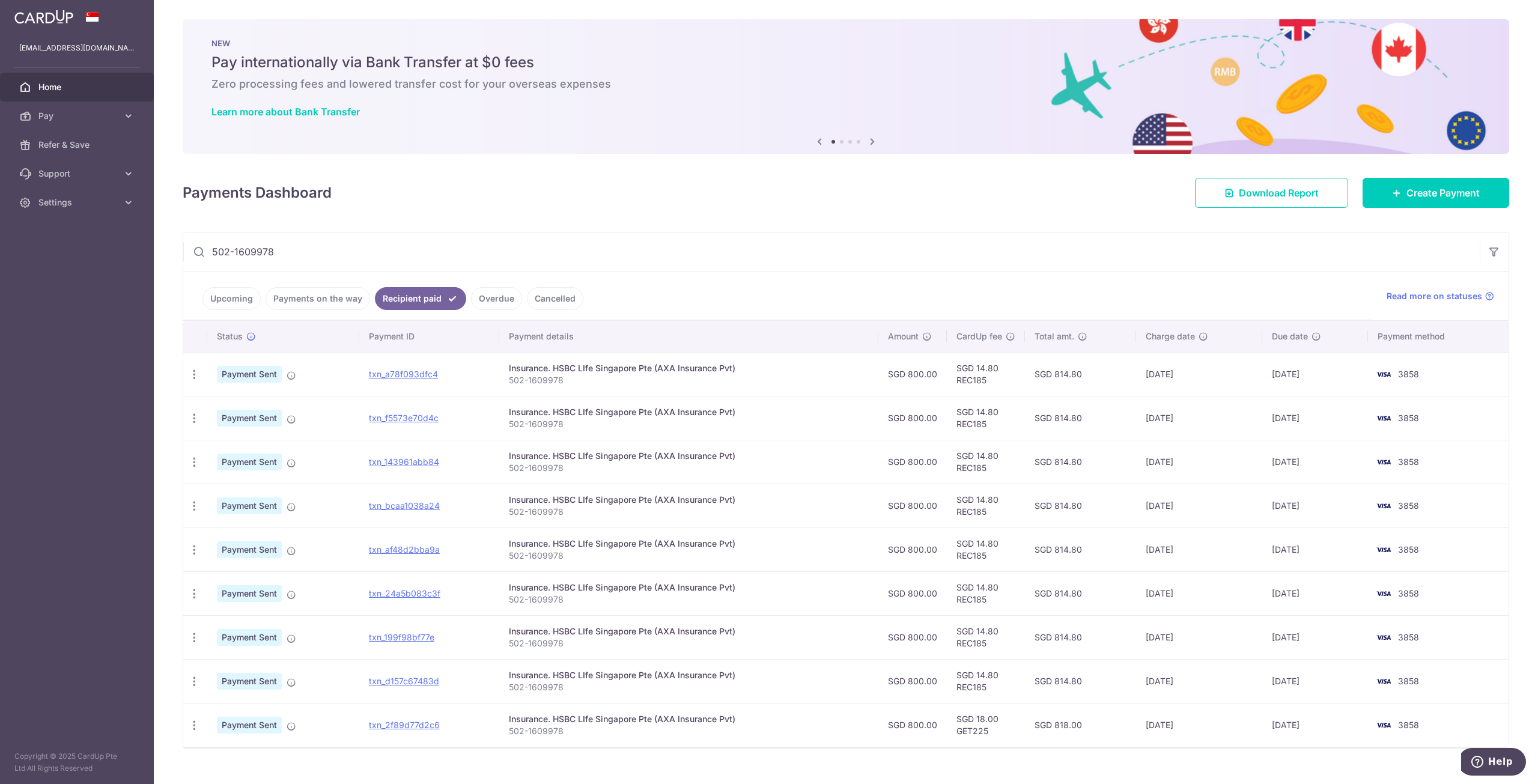
scroll to position [17, 0]
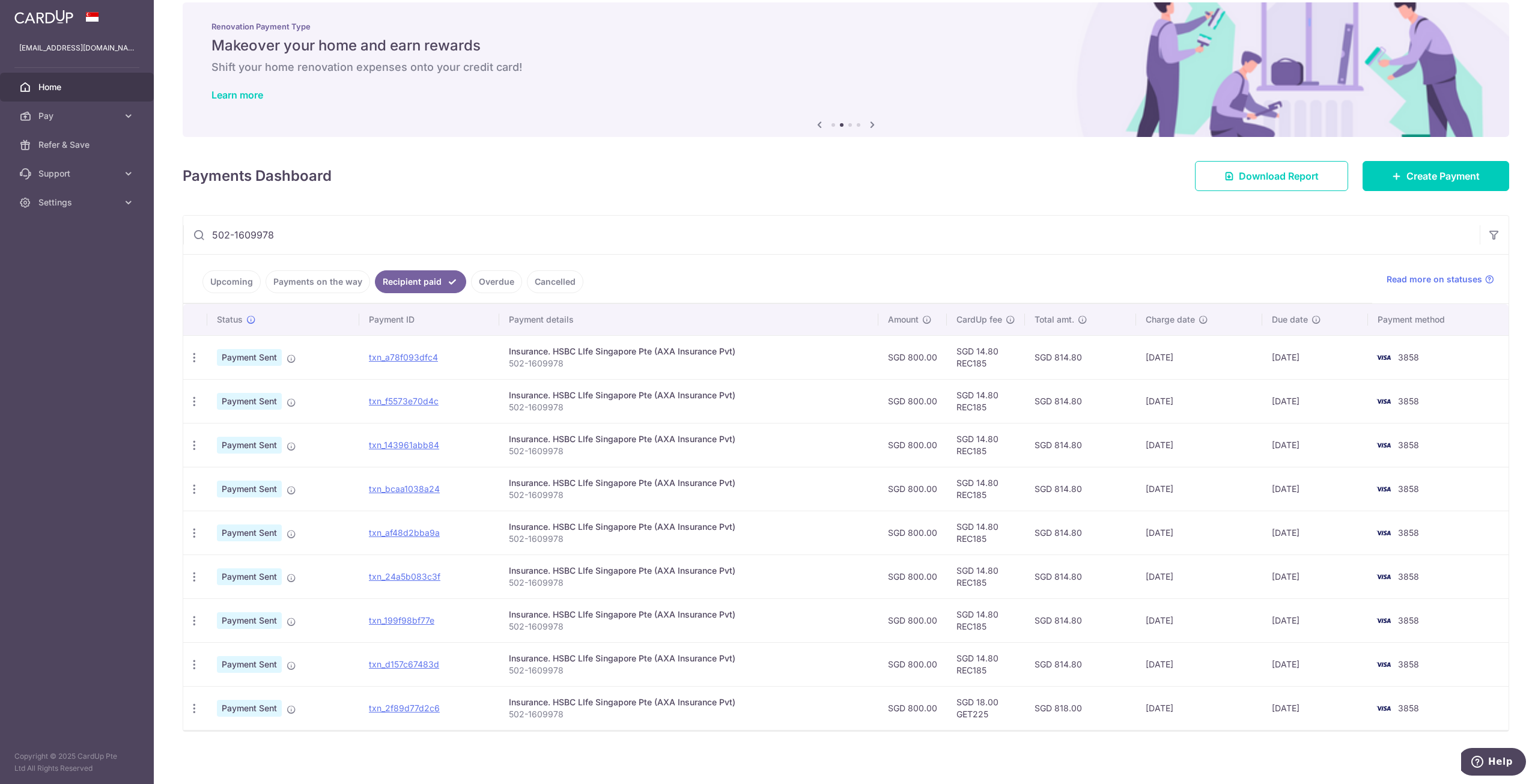
click at [1294, 704] on td "28/01/2025" at bounding box center [1315, 708] width 106 height 44
click at [920, 664] on td "SGD 800.00" at bounding box center [912, 664] width 68 height 44
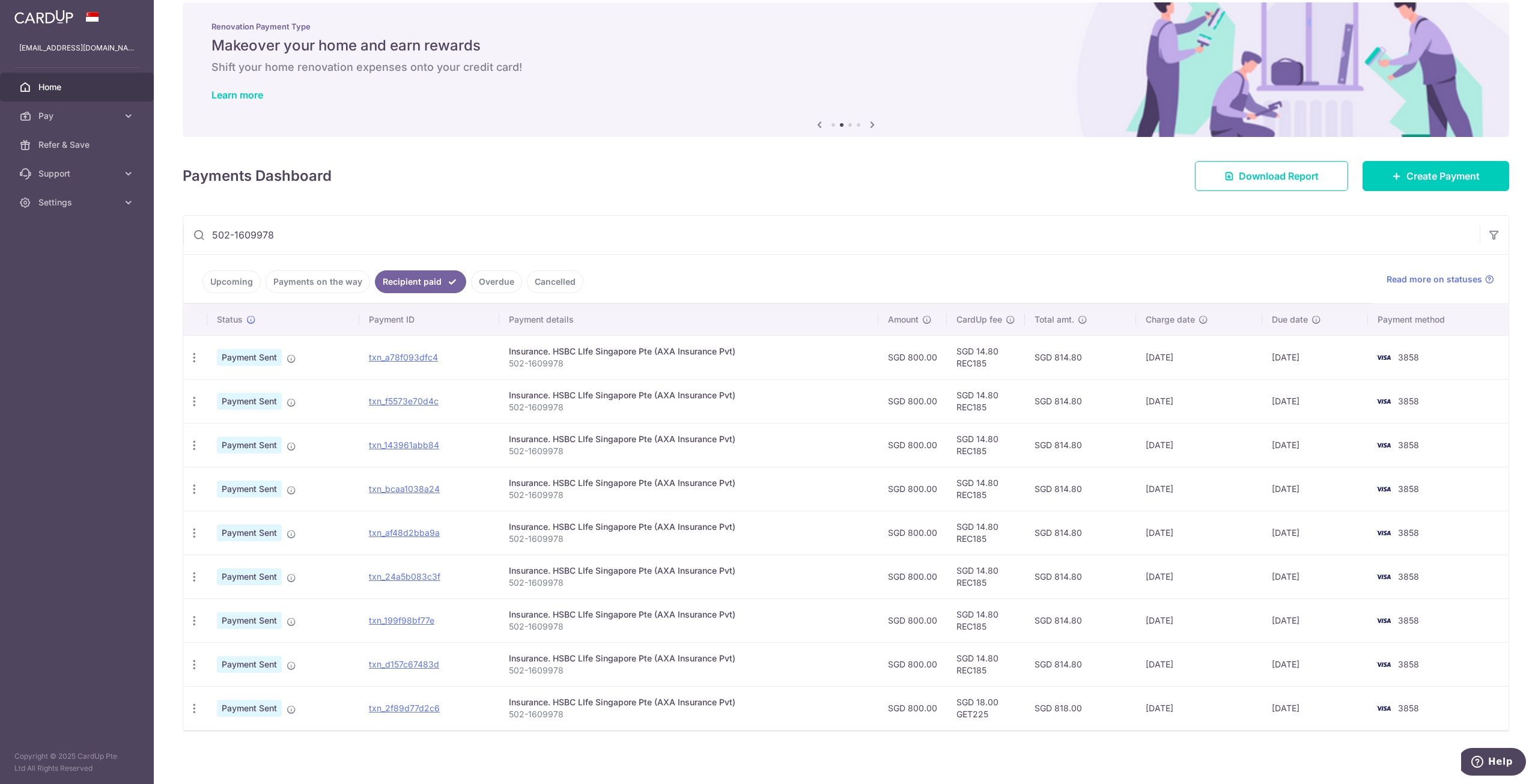
click at [1311, 662] on td "28/02/2025" at bounding box center [1315, 664] width 106 height 44
click at [1305, 615] on td "28/03/2025" at bounding box center [1315, 619] width 106 height 44
click at [1298, 573] on td "28/04/2025" at bounding box center [1315, 576] width 106 height 44
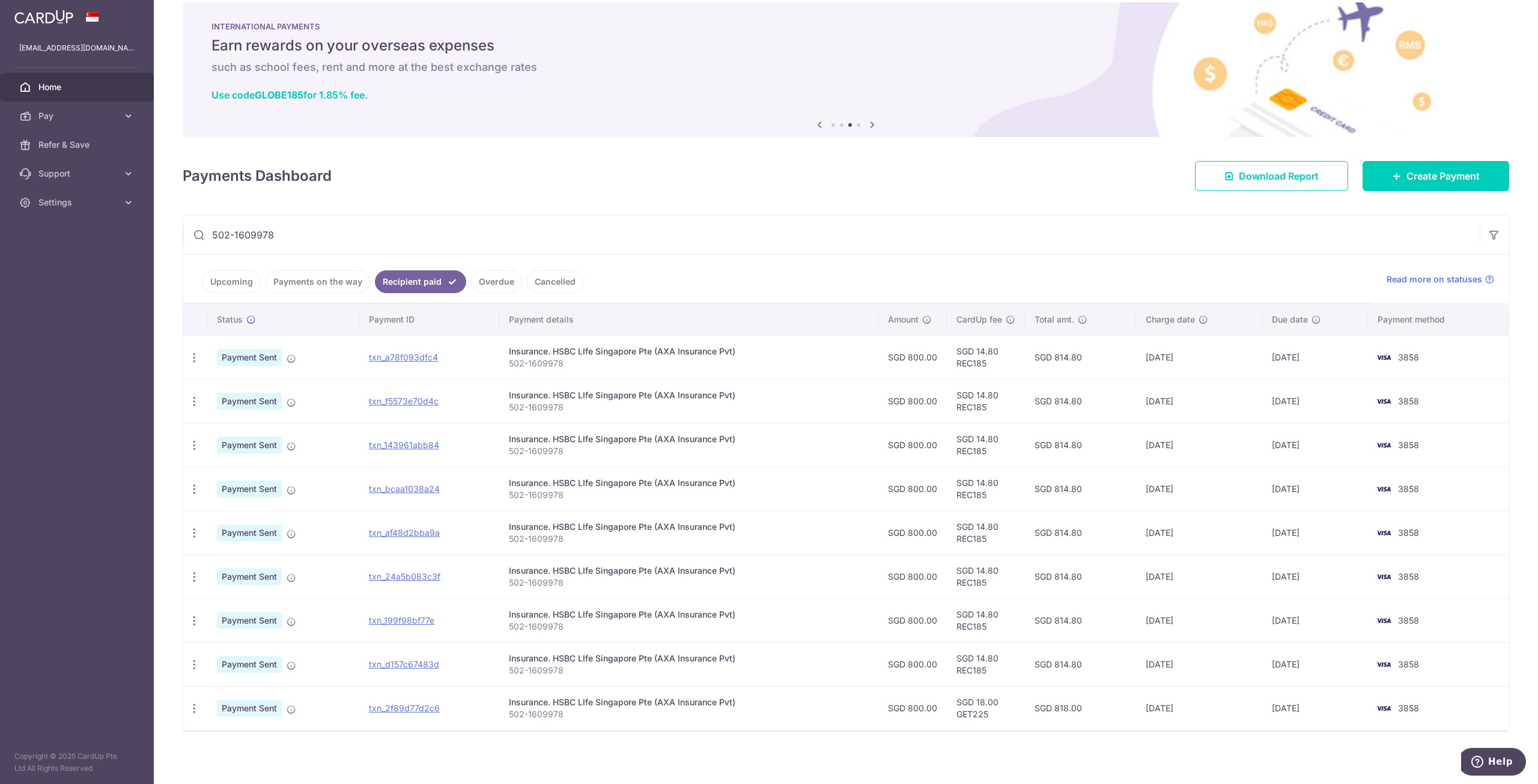
click at [1297, 528] on td "28/05/2025" at bounding box center [1315, 532] width 106 height 44
click at [1295, 493] on td "[DATE]" at bounding box center [1315, 488] width 106 height 44
click at [1293, 441] on td "[DATE]" at bounding box center [1315, 444] width 106 height 44
click at [1291, 408] on td "[DATE]" at bounding box center [1315, 401] width 106 height 44
click at [1313, 359] on td "[DATE]" at bounding box center [1315, 357] width 106 height 44
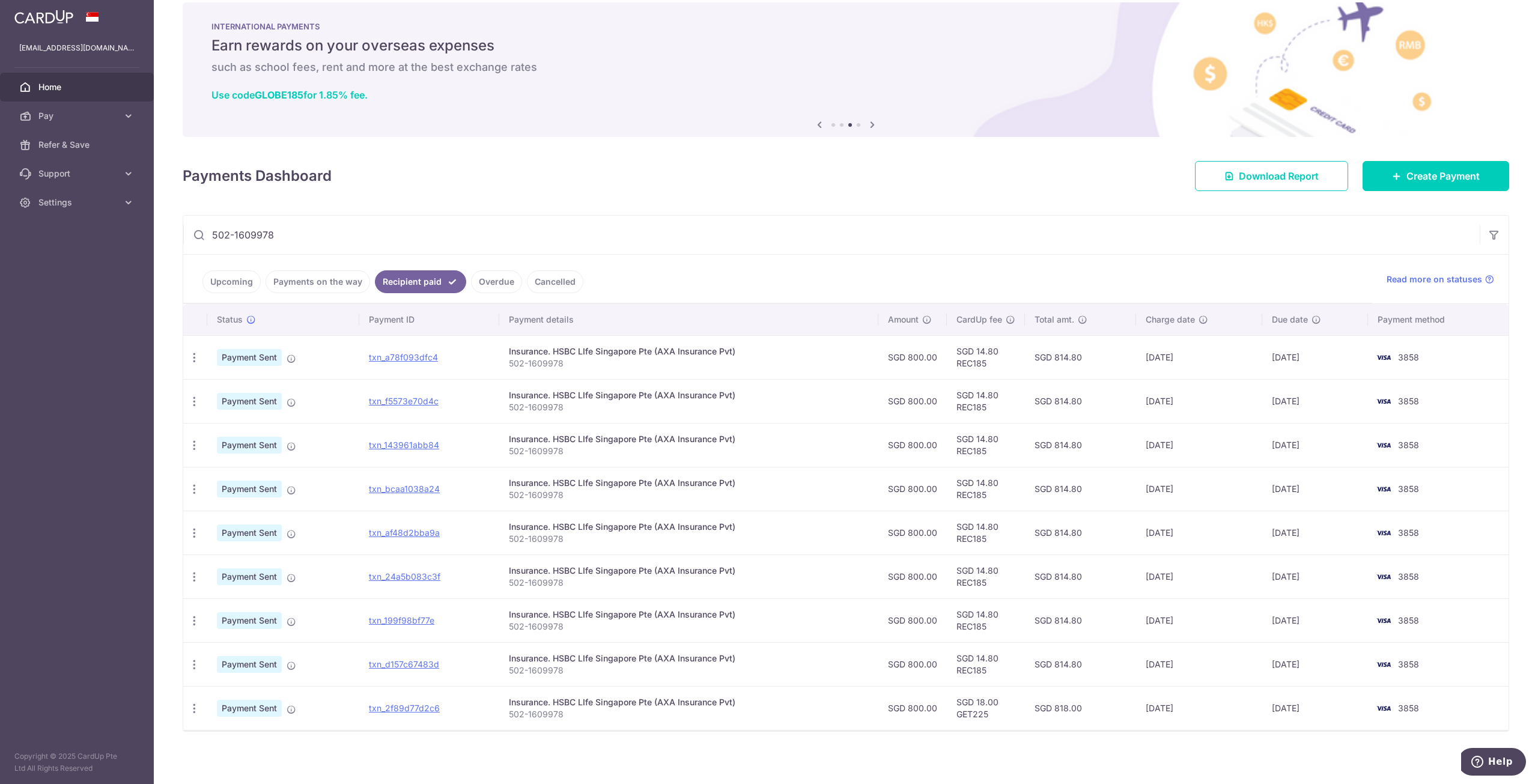
click at [1313, 359] on td "[DATE]" at bounding box center [1315, 357] width 106 height 44
click at [542, 357] on p "502-1609978" at bounding box center [689, 363] width 359 height 12
click at [542, 358] on p "502-1609978" at bounding box center [689, 363] width 359 height 12
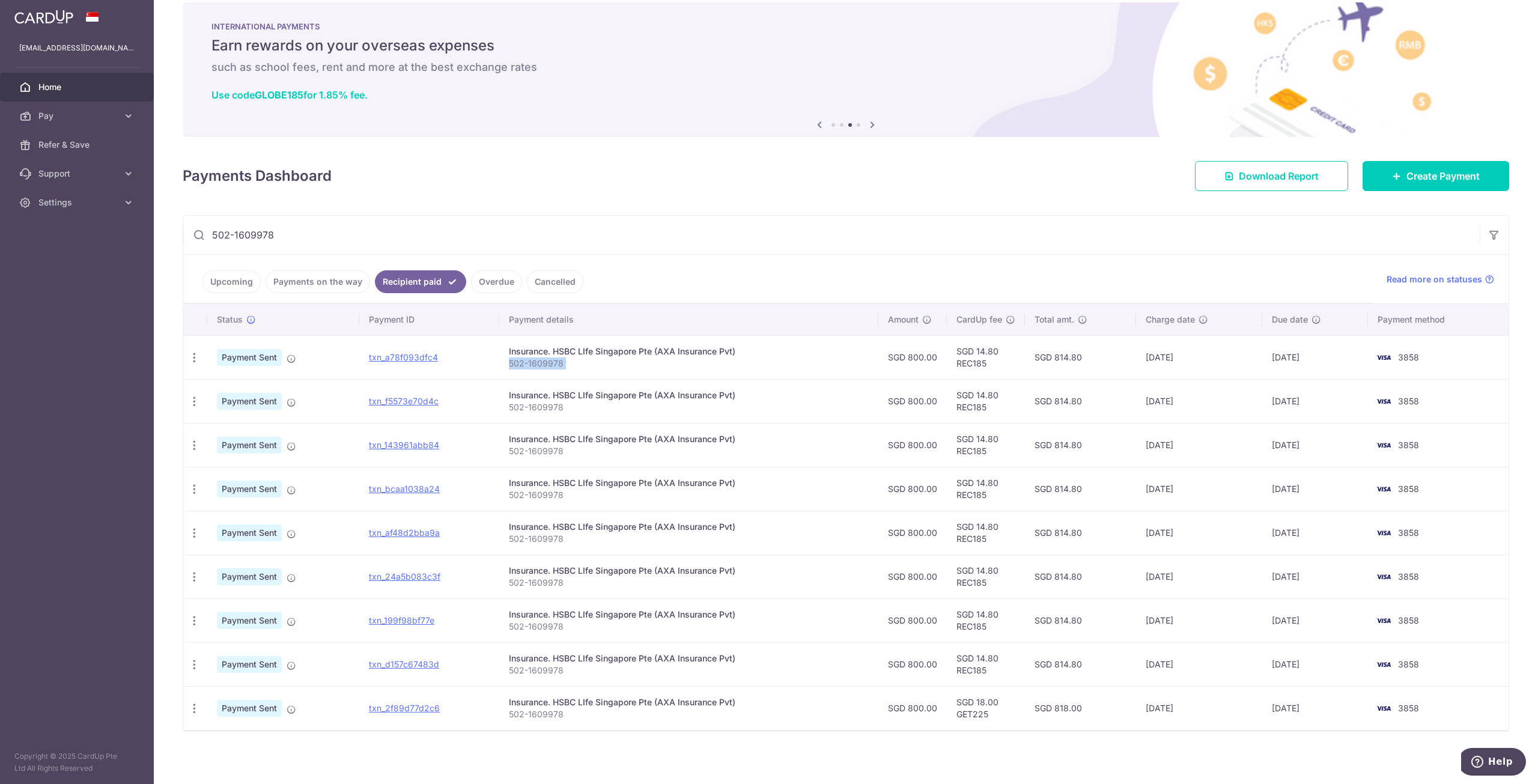
copy tr "502-1609978"
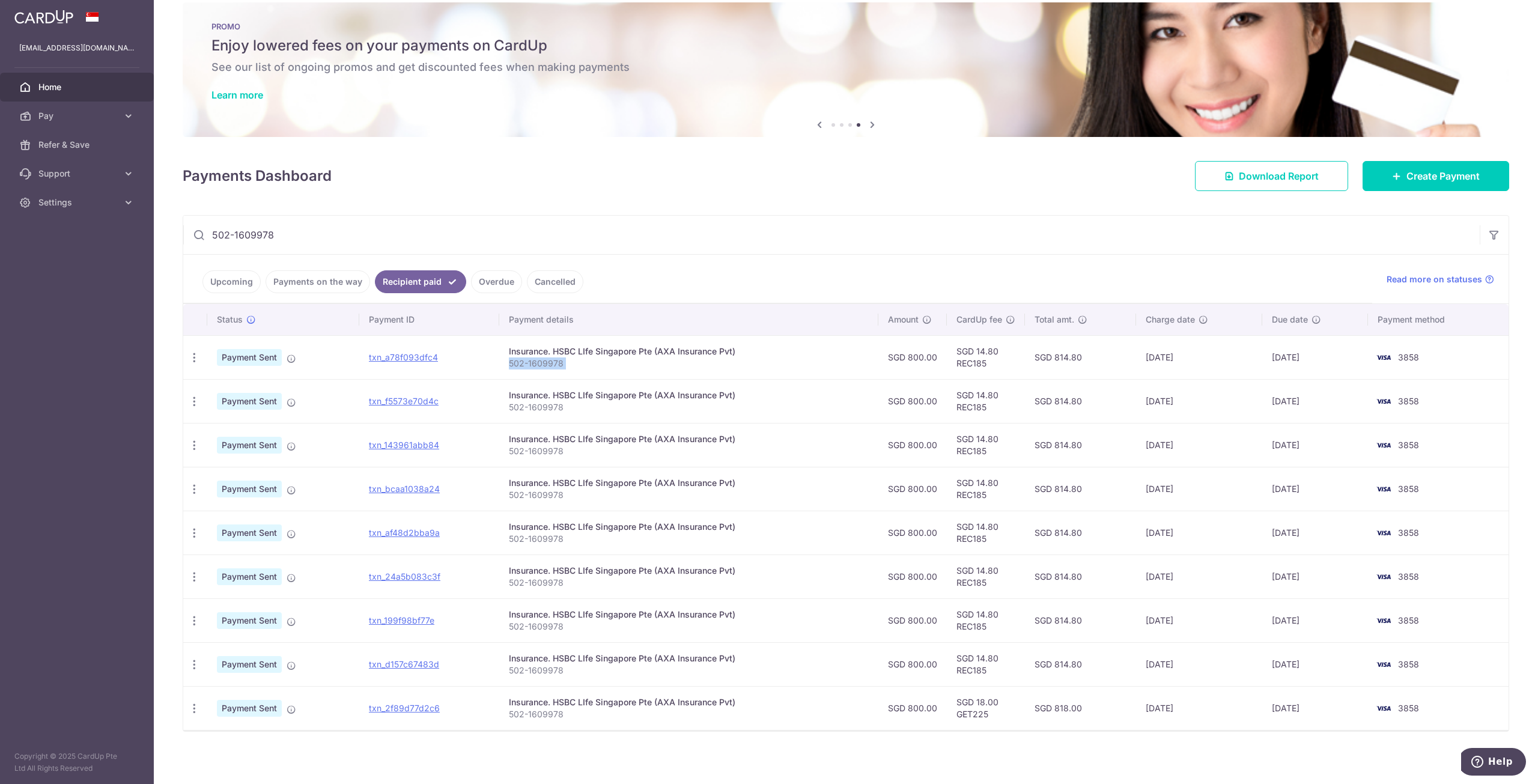
click at [564, 379] on td "Insurance. HSBC LIfe Singapore Pte (AXA Insurance Pvt) 502-1609978" at bounding box center [689, 401] width 379 height 44
drag, startPoint x: 508, startPoint y: 363, endPoint x: 557, endPoint y: 365, distance: 49.0
click at [560, 365] on p "502-1609978" at bounding box center [689, 363] width 359 height 12
copy p "502-1609978"
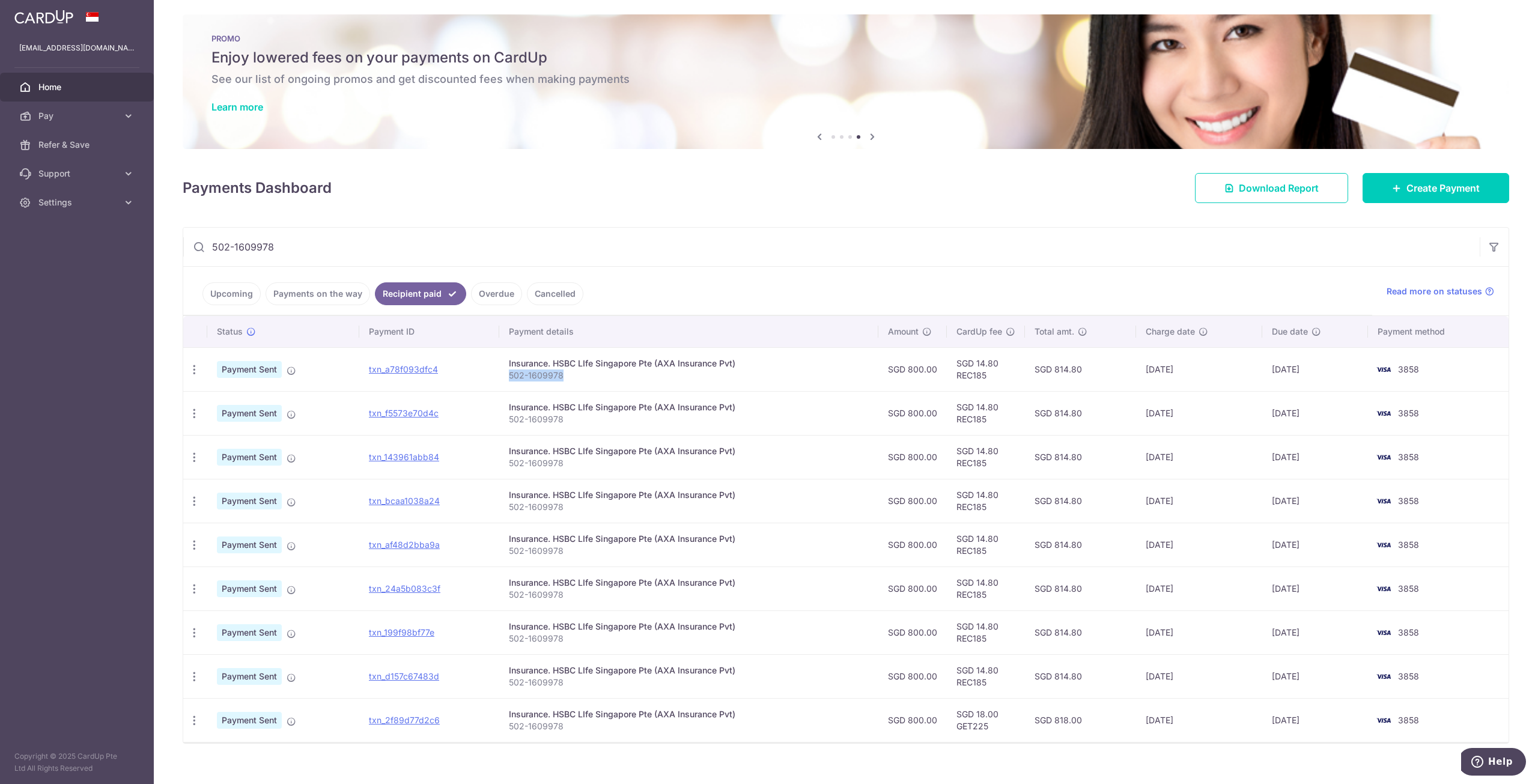
scroll to position [0, 0]
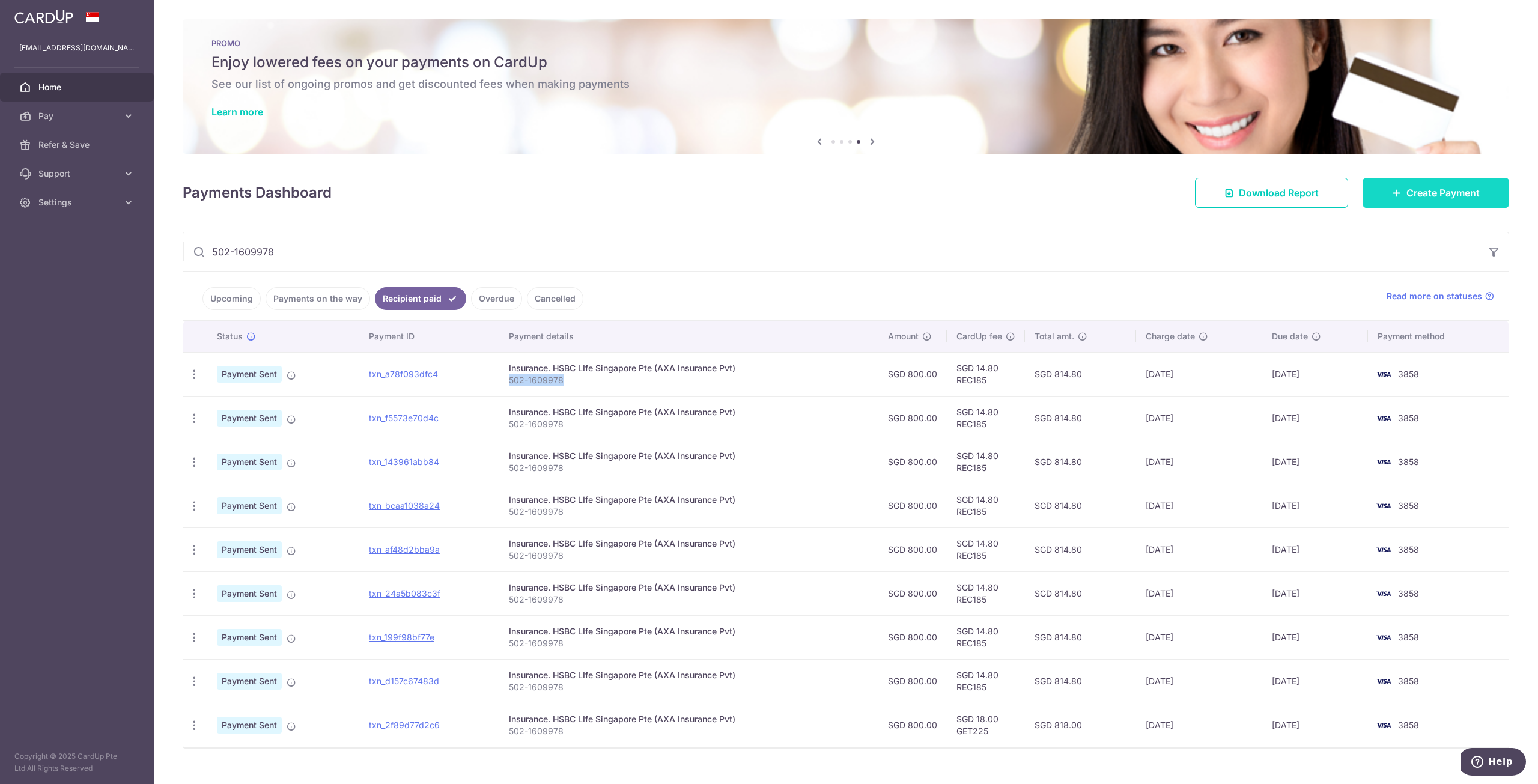
click at [1443, 201] on link "Create Payment" at bounding box center [1435, 193] width 146 height 30
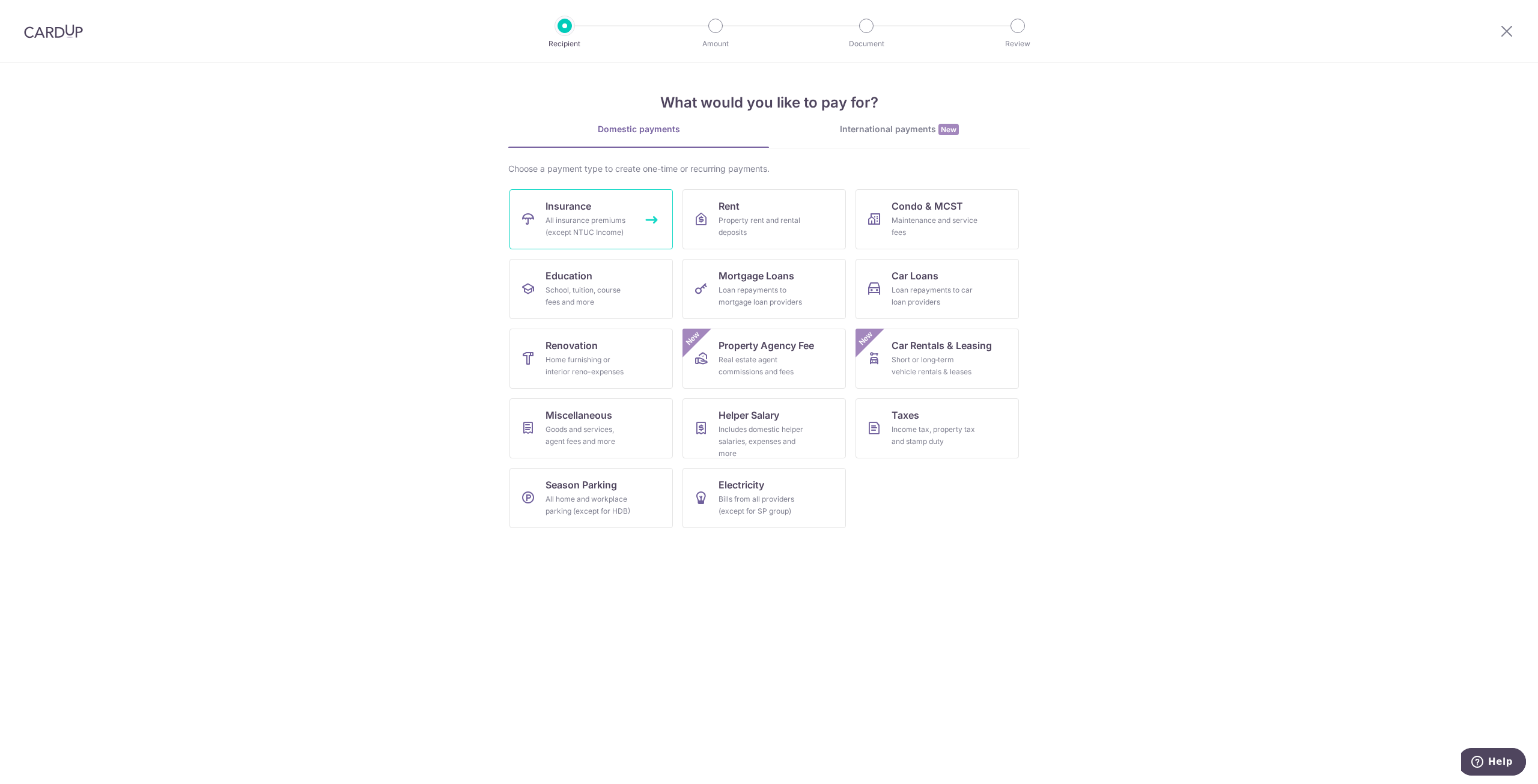
click at [612, 212] on link "Insurance All insurance premiums (except NTUC Income)" at bounding box center [591, 219] width 163 height 60
click at [78, 38] on img at bounding box center [53, 31] width 59 height 14
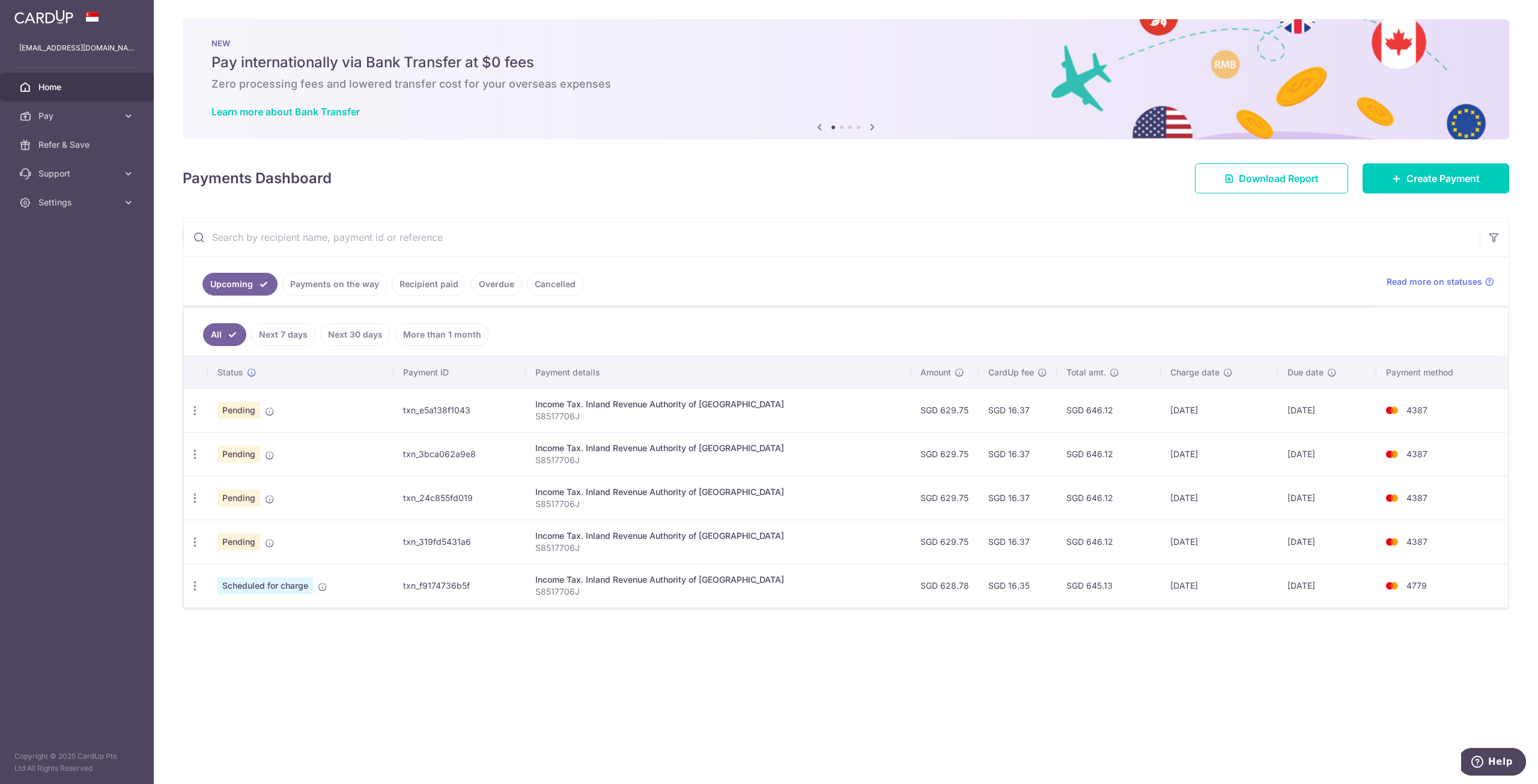
click at [334, 278] on link "Payments on the way" at bounding box center [334, 284] width 104 height 23
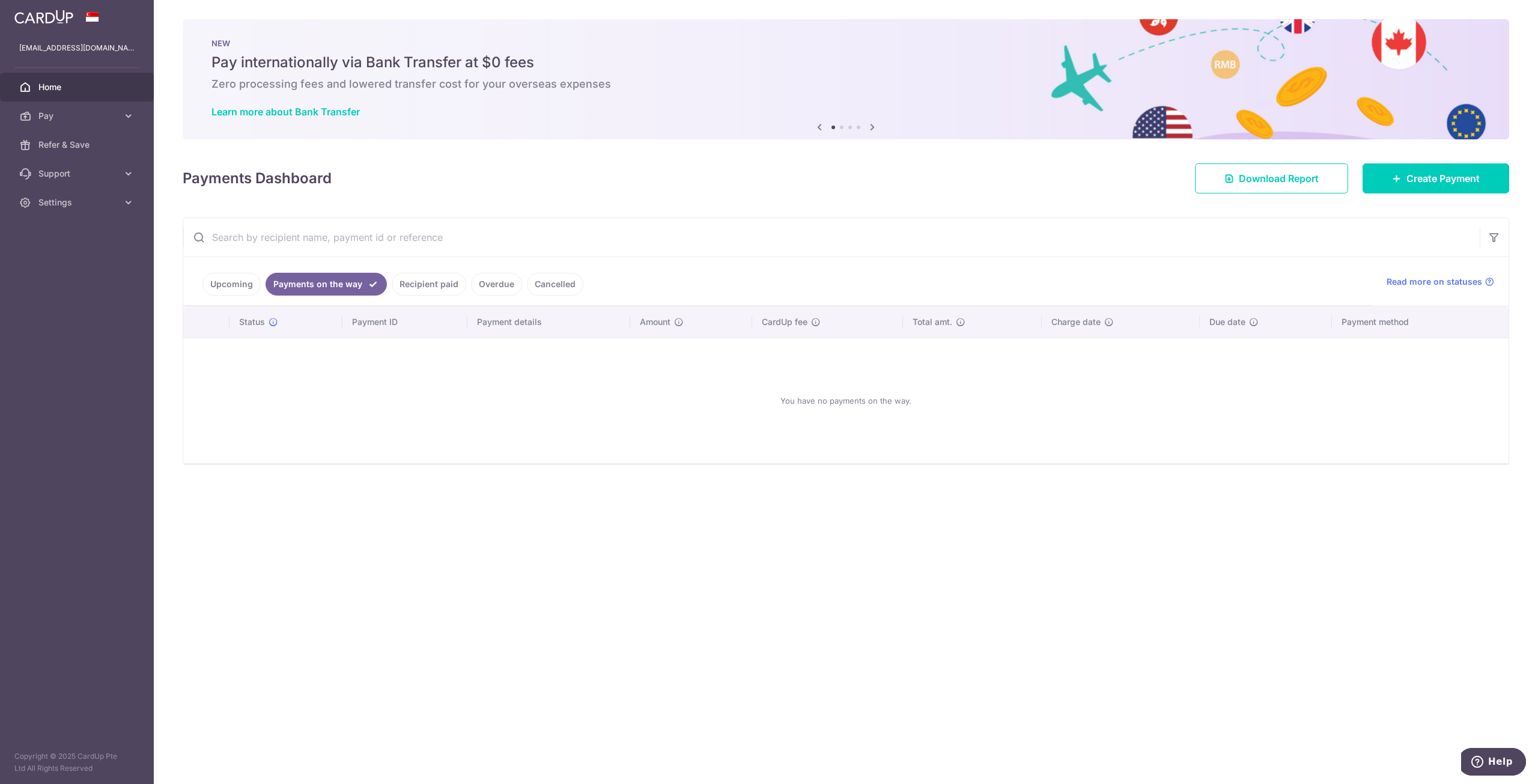
click at [428, 283] on link "Recipient paid" at bounding box center [429, 284] width 75 height 23
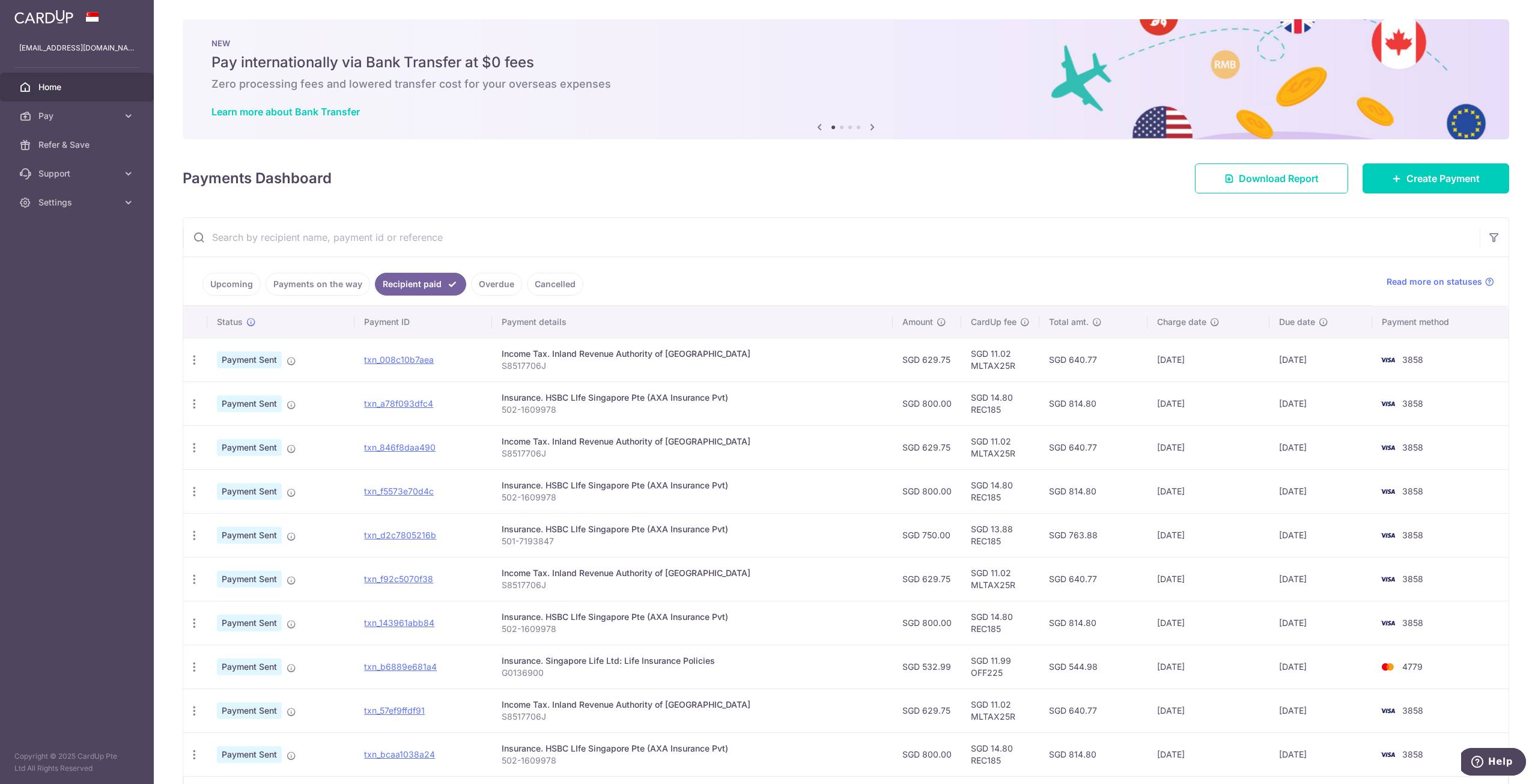
click at [530, 359] on p "S8517706J" at bounding box center [693, 365] width 382 height 12
click at [468, 244] on input "text" at bounding box center [831, 237] width 1296 height 38
paste input "502-1609978"
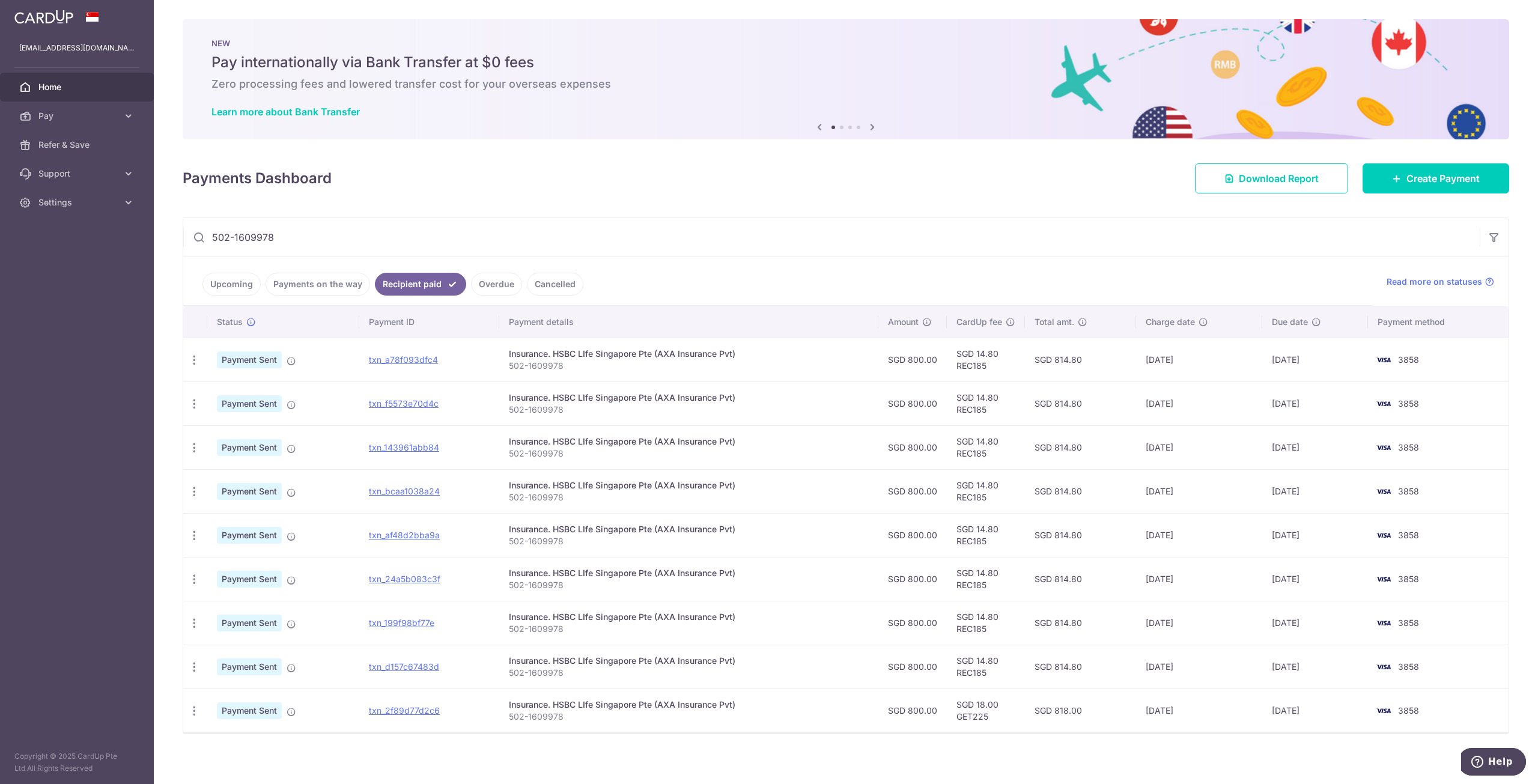
click at [552, 363] on p "502-1609978" at bounding box center [689, 365] width 359 height 12
click at [621, 371] on td "Insurance. HSBC LIfe Singapore Pte (AXA Insurance Pvt) 502-1609978" at bounding box center [689, 359] width 379 height 44
drag, startPoint x: 503, startPoint y: 365, endPoint x: 564, endPoint y: 370, distance: 61.2
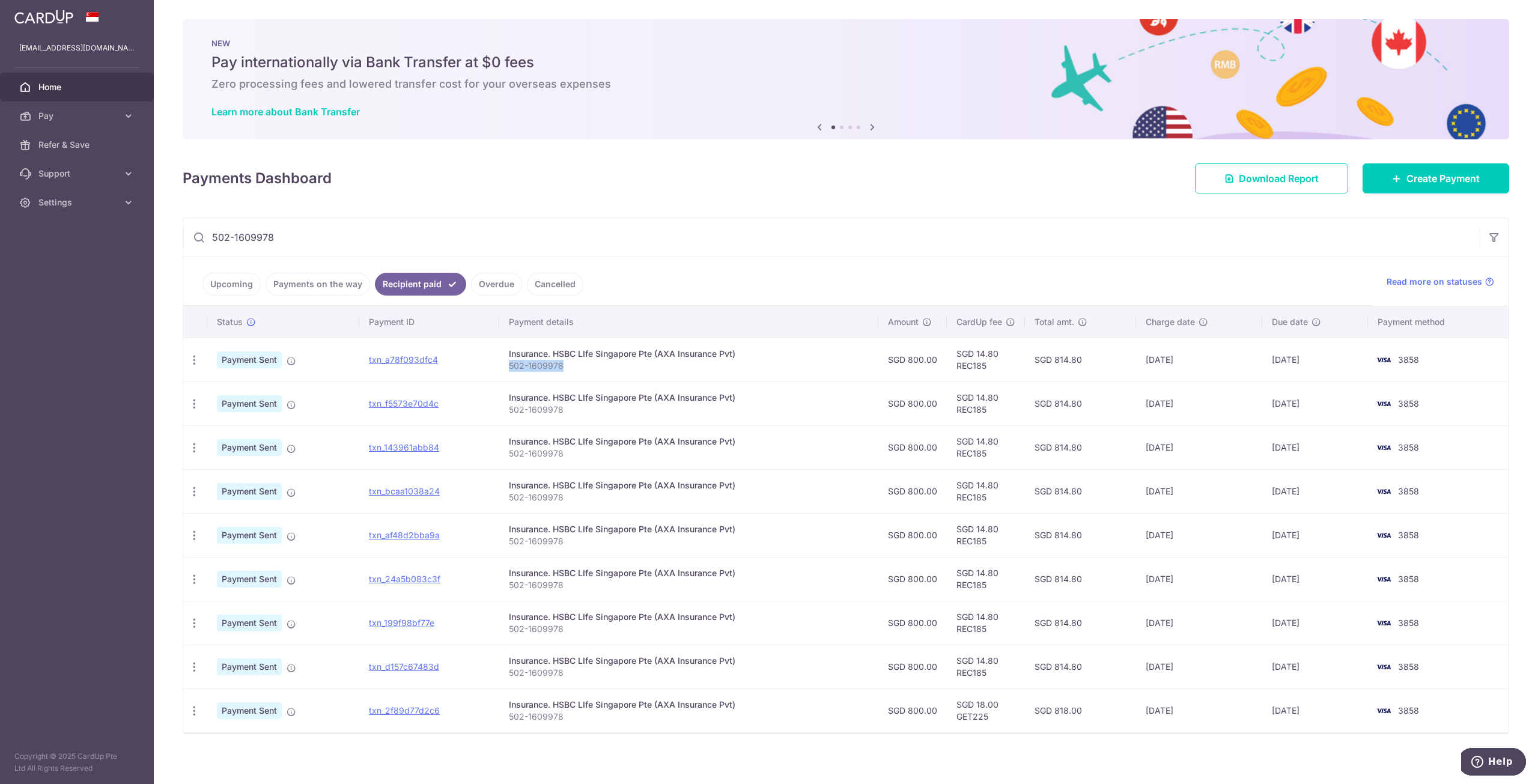
click at [564, 370] on td "Insurance. HSBC LIfe Singapore Pte (AXA Insurance Pvt) 502-1609978" at bounding box center [689, 359] width 379 height 44
copy p "502-1609978"
click at [445, 239] on input "502-1609978" at bounding box center [831, 237] width 1296 height 38
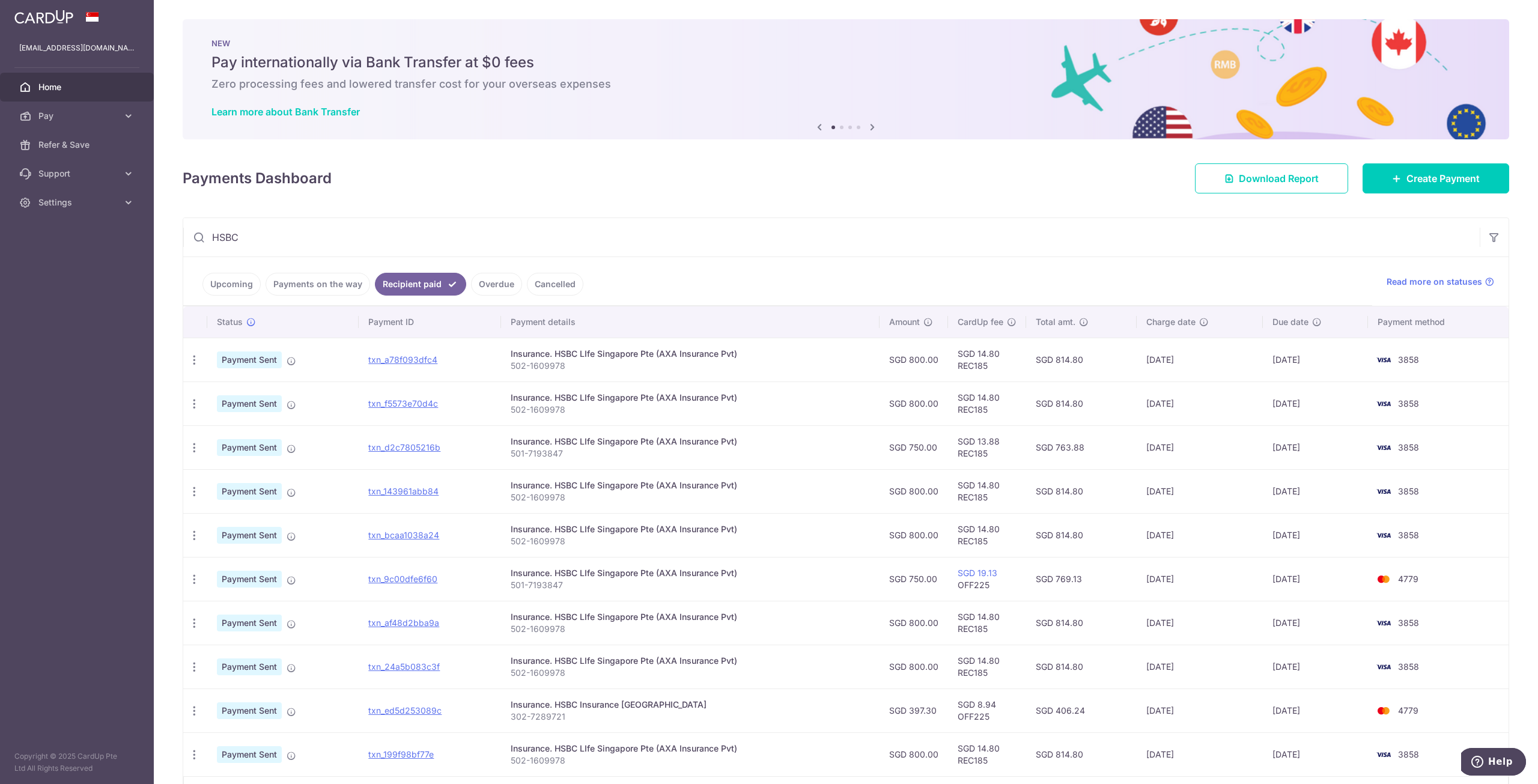
click at [529, 448] on p "501-7193847" at bounding box center [689, 453] width 359 height 12
click at [534, 448] on p "501-7193847" at bounding box center [689, 453] width 359 height 12
click at [534, 450] on p "501-7193847" at bounding box center [689, 453] width 359 height 12
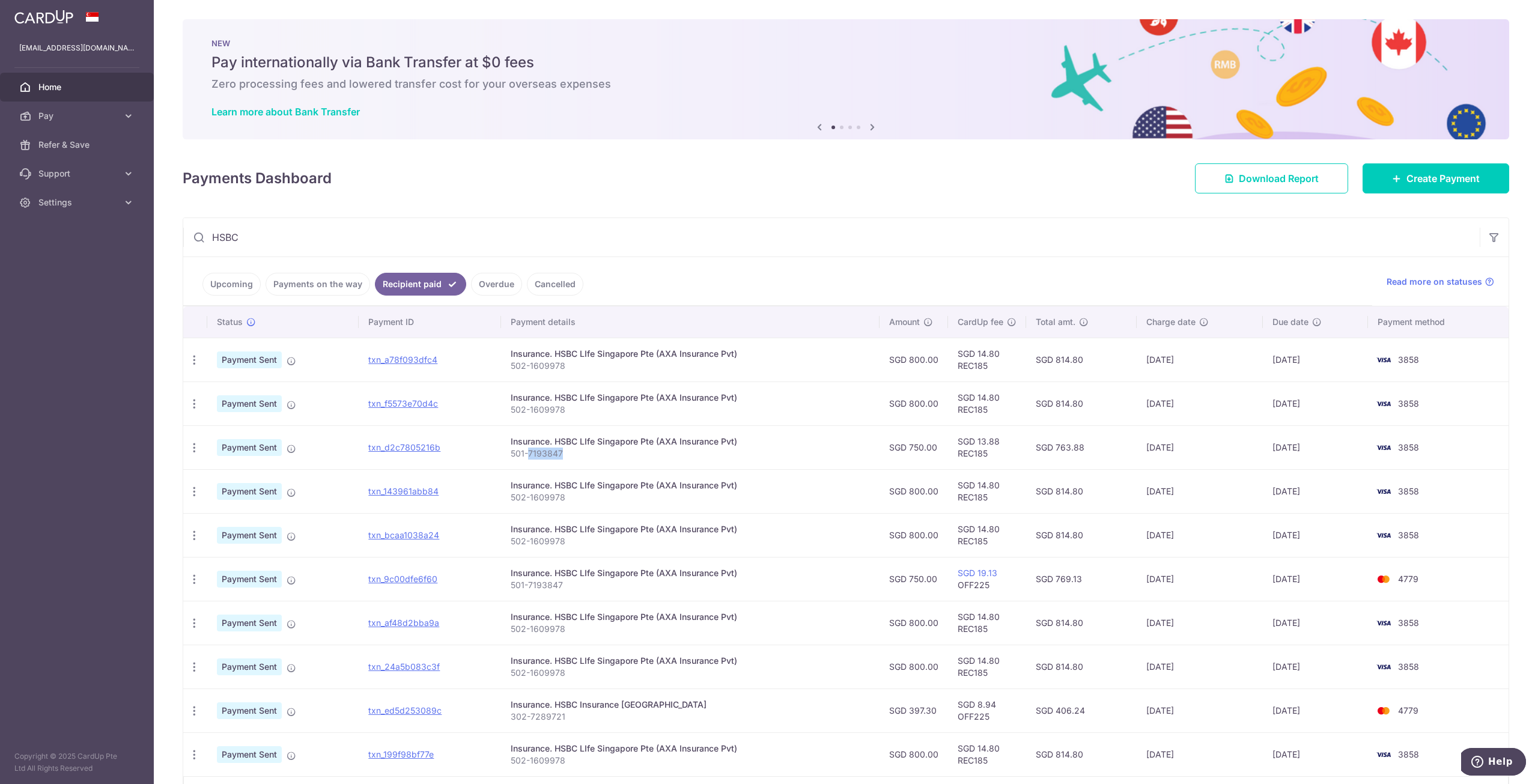
click at [534, 450] on p "501-7193847" at bounding box center [689, 453] width 359 height 12
click at [560, 448] on p "501-7193847" at bounding box center [689, 453] width 359 height 12
drag, startPoint x: 569, startPoint y: 451, endPoint x: 505, endPoint y: 453, distance: 64.0
click at [505, 453] on td "Insurance. HSBC LIfe Singapore Pte (AXA Insurance Pvt) 501-7193847" at bounding box center [689, 447] width 378 height 44
copy p "501-7193847"
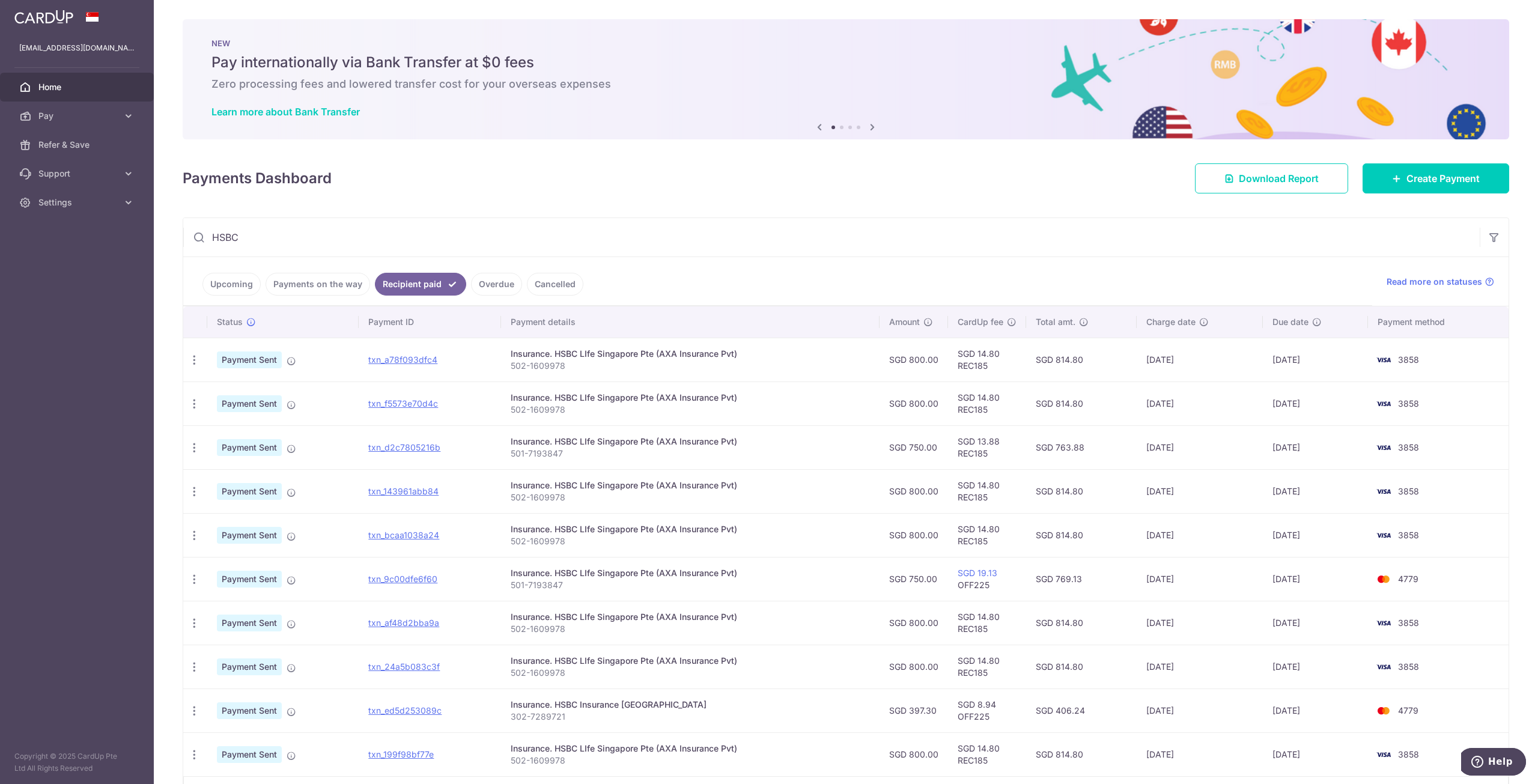
click at [720, 225] on input "HSBC" at bounding box center [831, 237] width 1296 height 38
paste input "501-7193847"
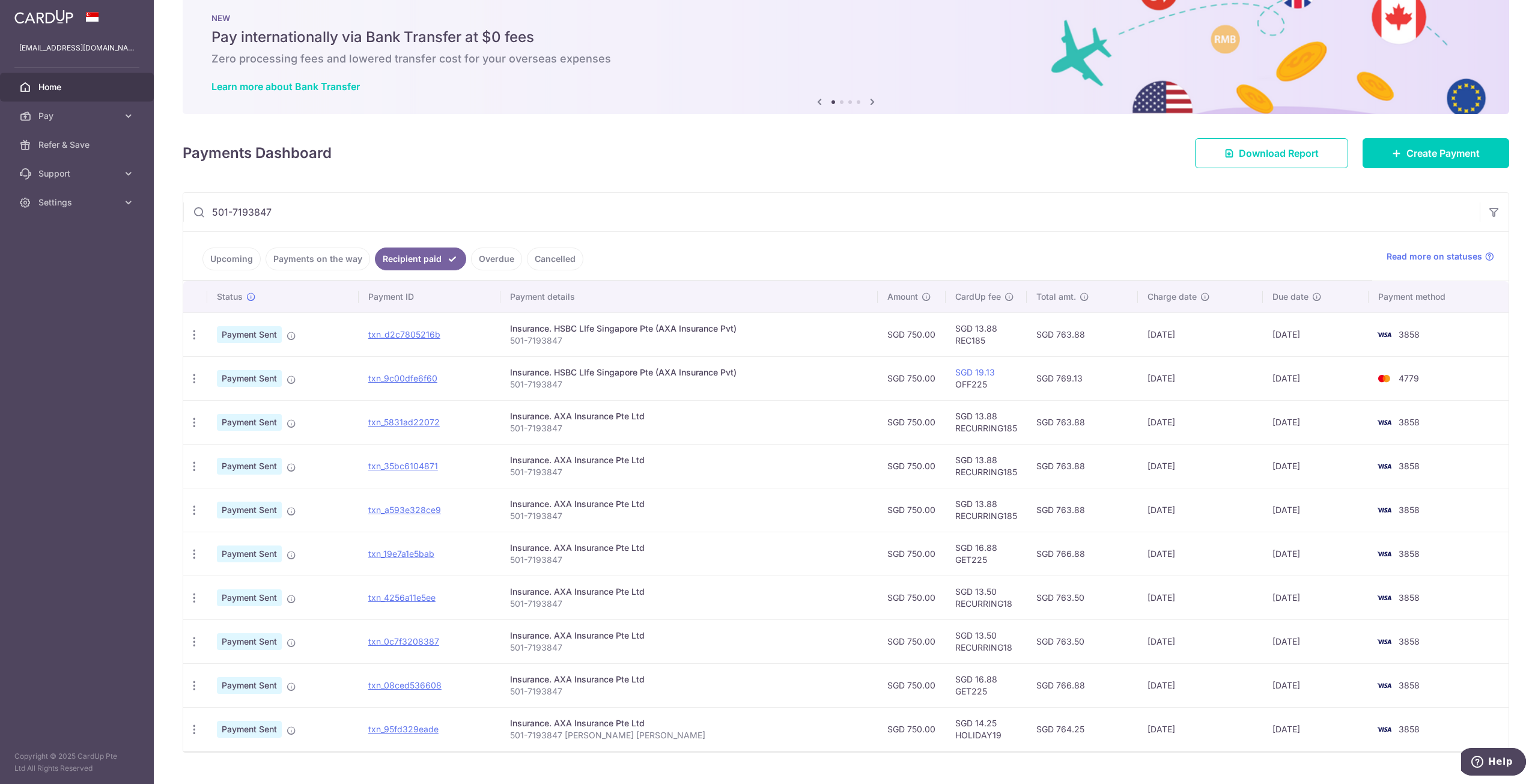
scroll to position [45, 0]
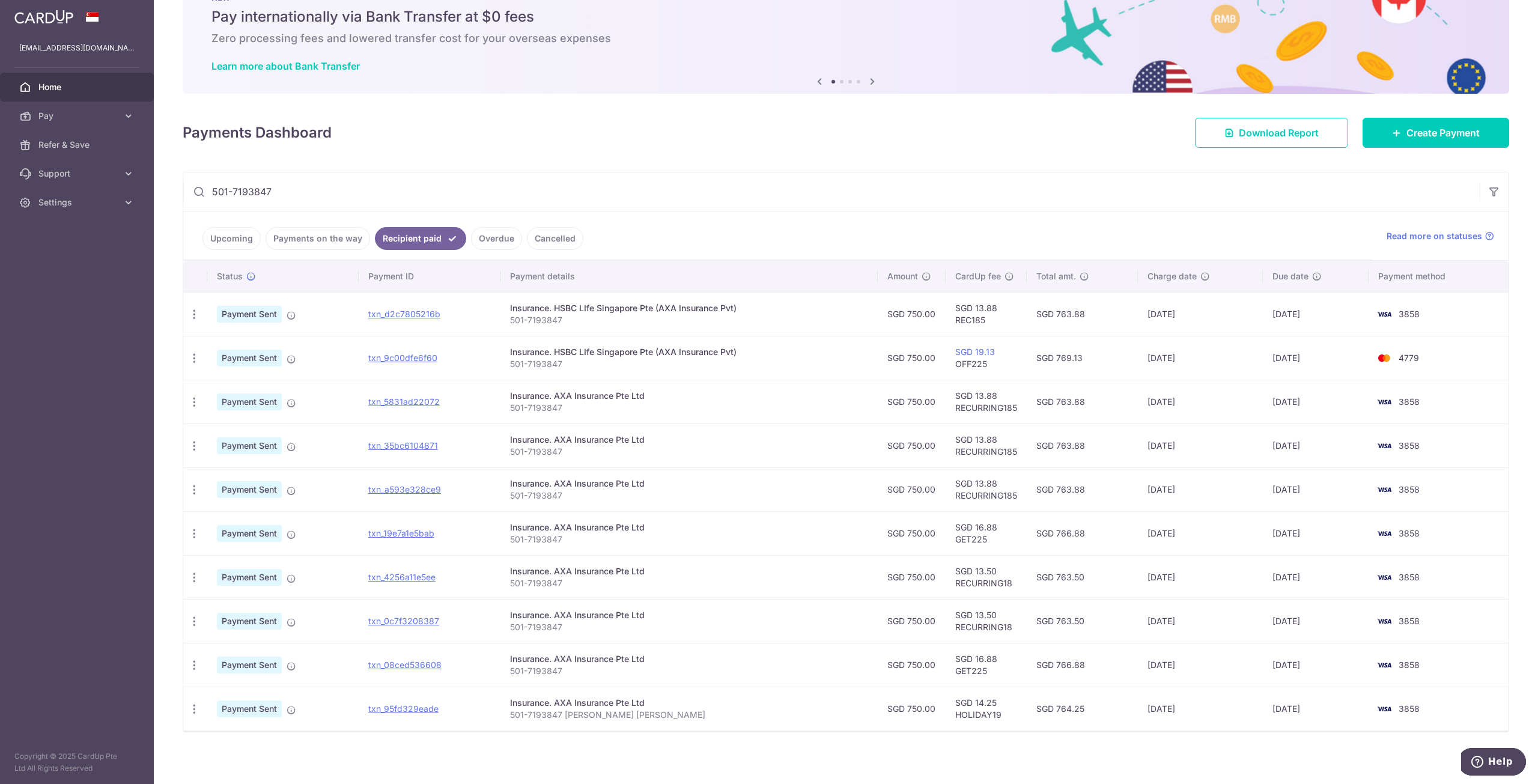
type input "501-7193847"
click at [553, 236] on link "Cancelled" at bounding box center [554, 239] width 56 height 23
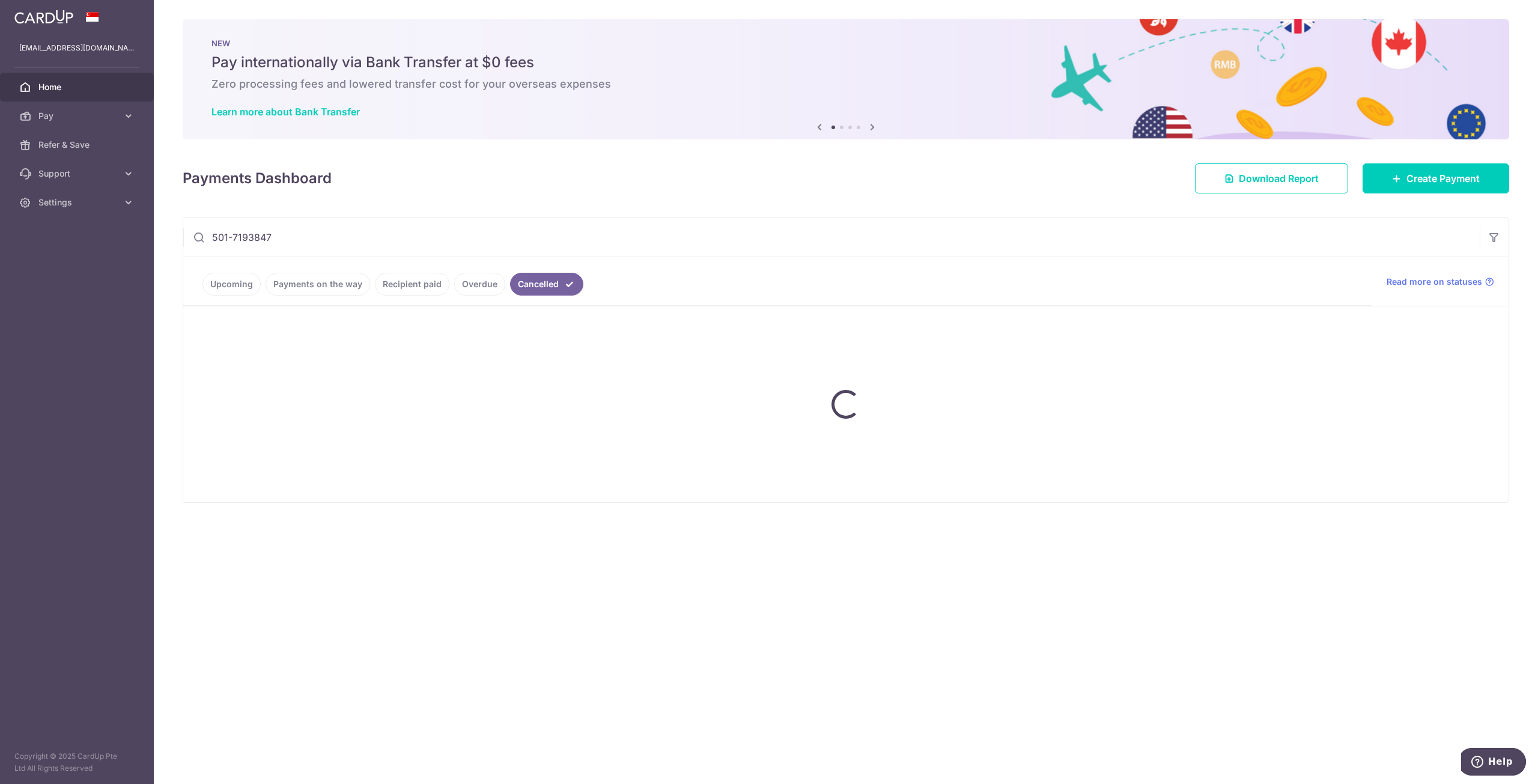
scroll to position [0, 0]
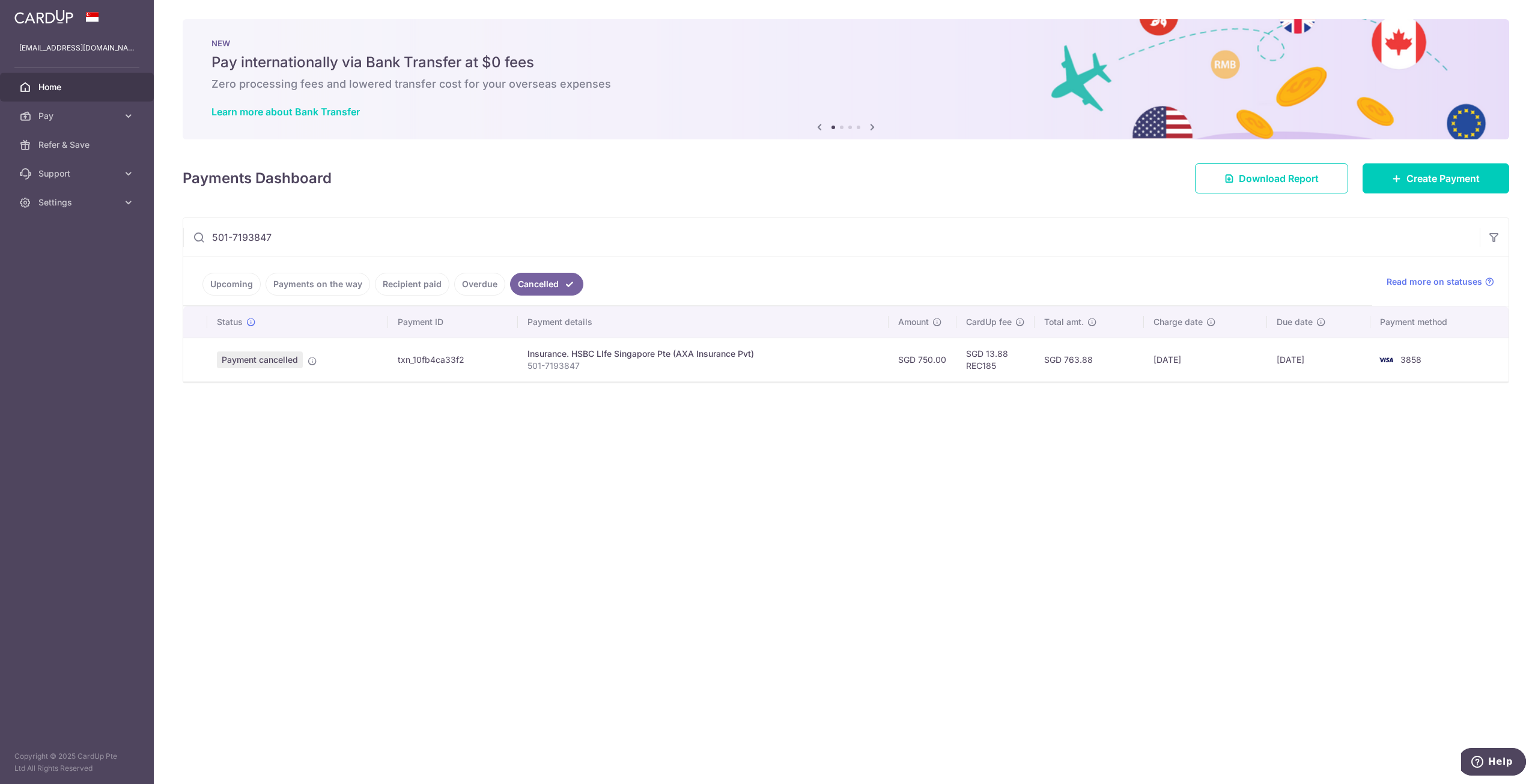
click at [398, 281] on link "Recipient paid" at bounding box center [412, 284] width 75 height 23
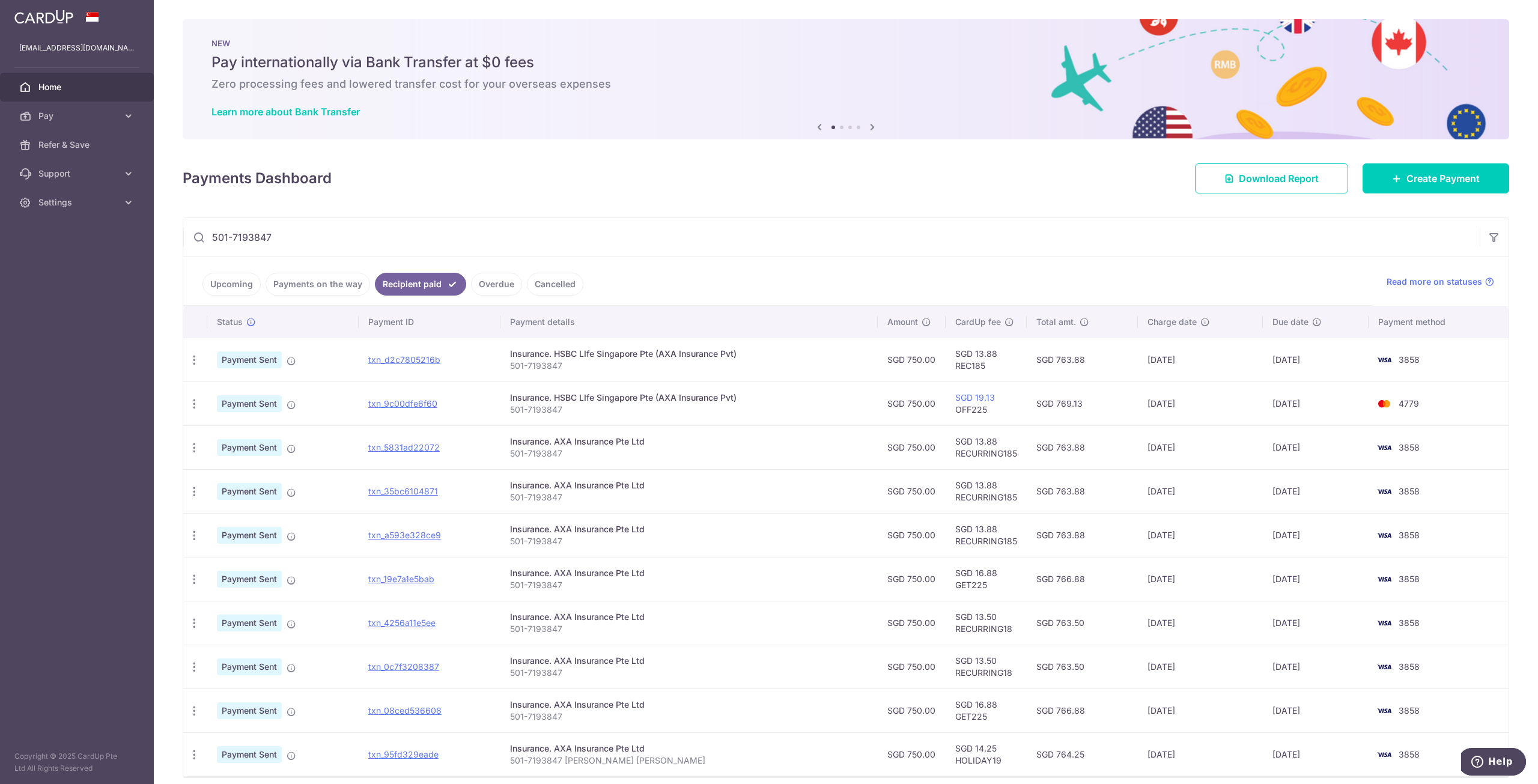
click at [544, 291] on link "Cancelled" at bounding box center [554, 284] width 56 height 23
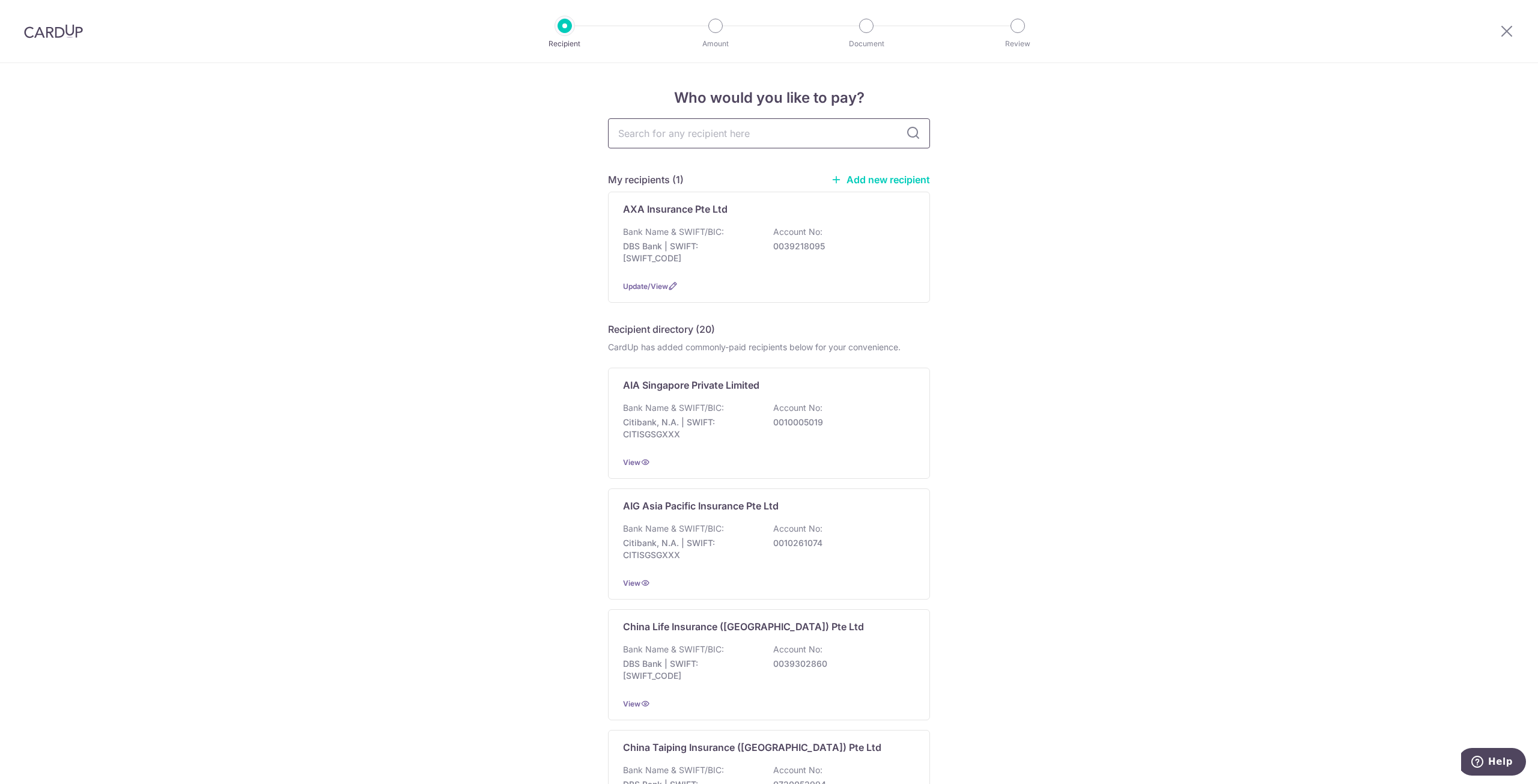
click at [740, 136] on input "text" at bounding box center [768, 134] width 322 height 30
type input "HSBC"
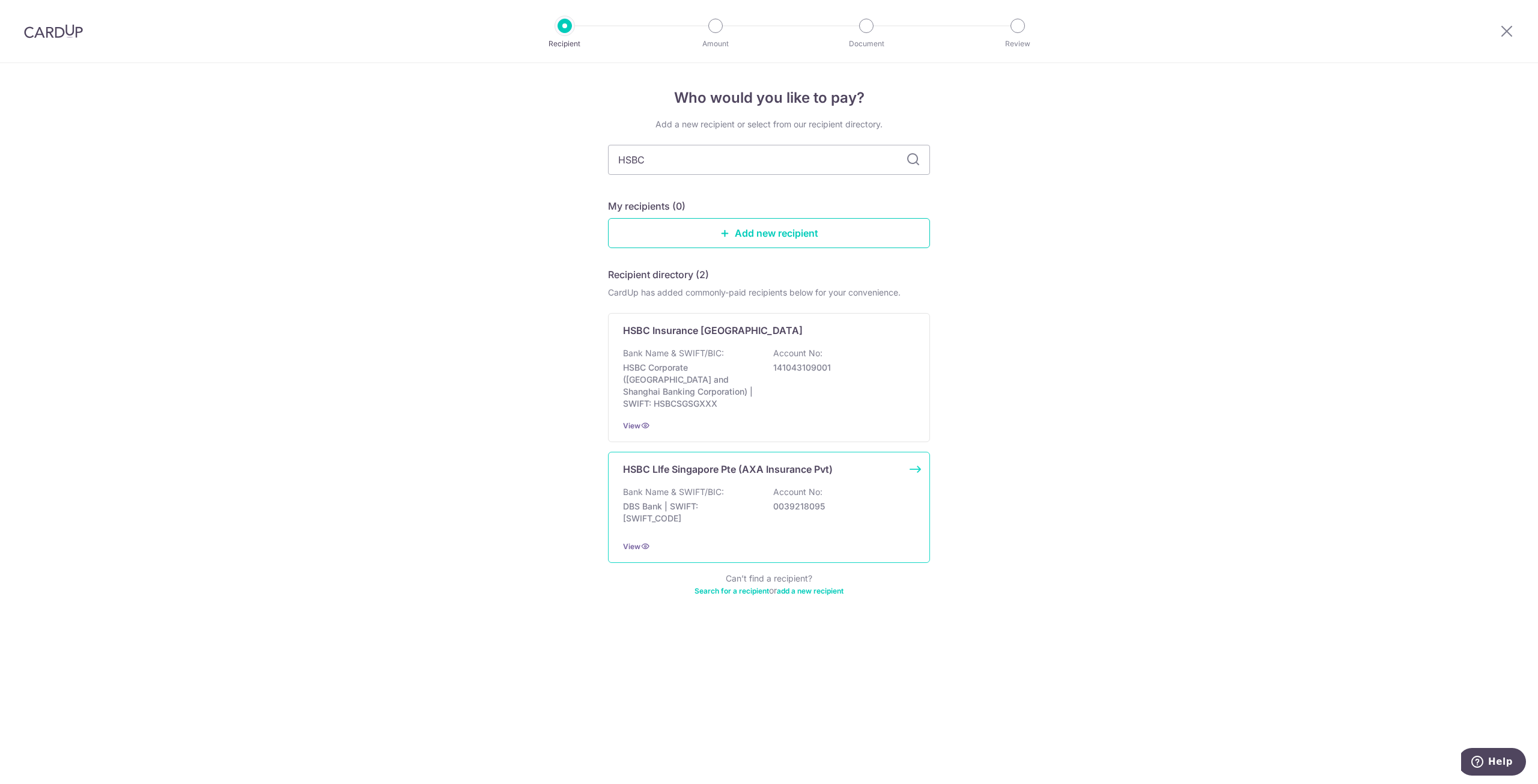
click at [793, 486] on p "Account No:" at bounding box center [798, 491] width 49 height 12
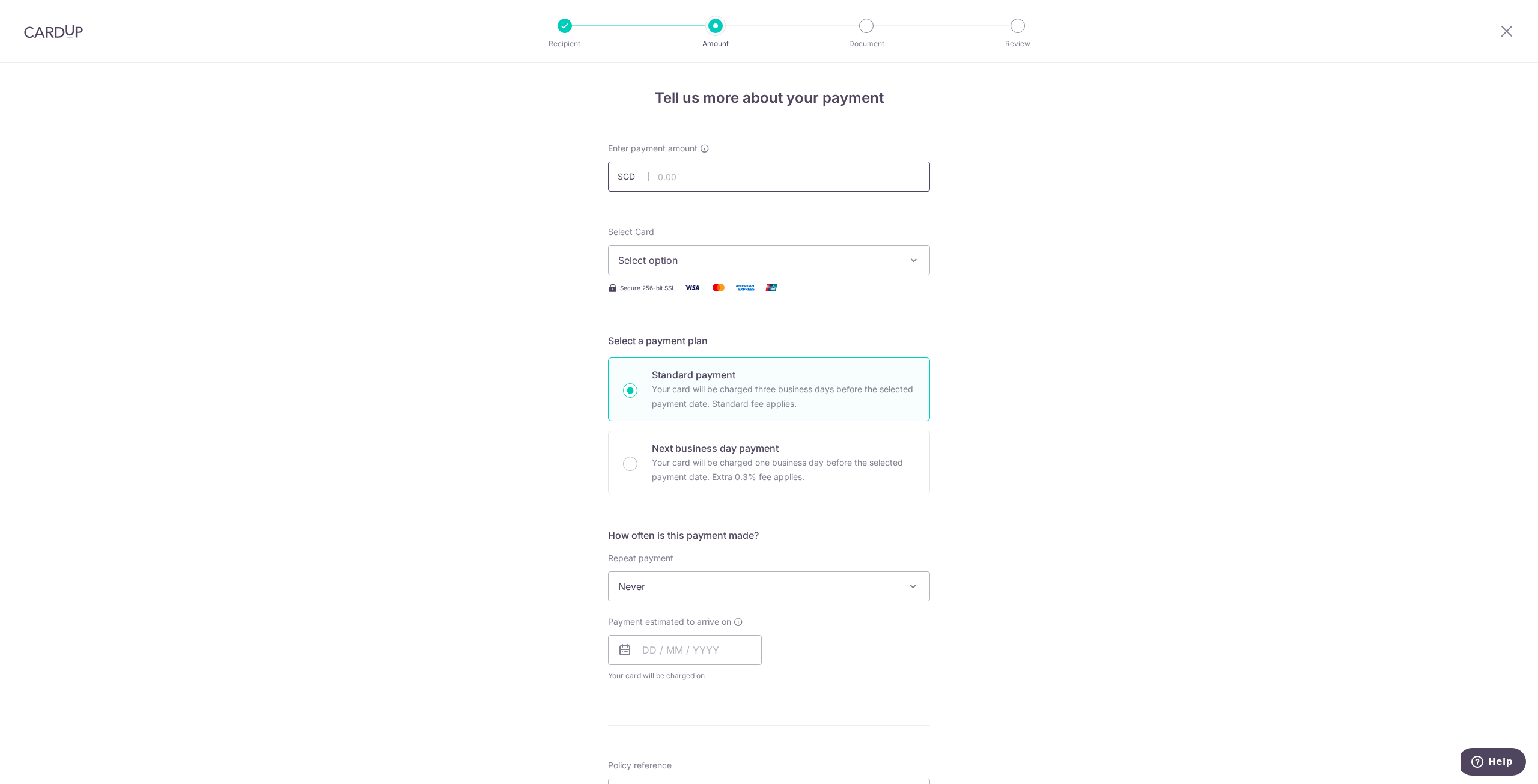
click at [709, 179] on input "text" at bounding box center [768, 177] width 322 height 30
paste input "502-160997"
click at [685, 183] on input "502" at bounding box center [768, 177] width 322 height 30
click at [684, 183] on input "502" at bounding box center [768, 177] width 322 height 30
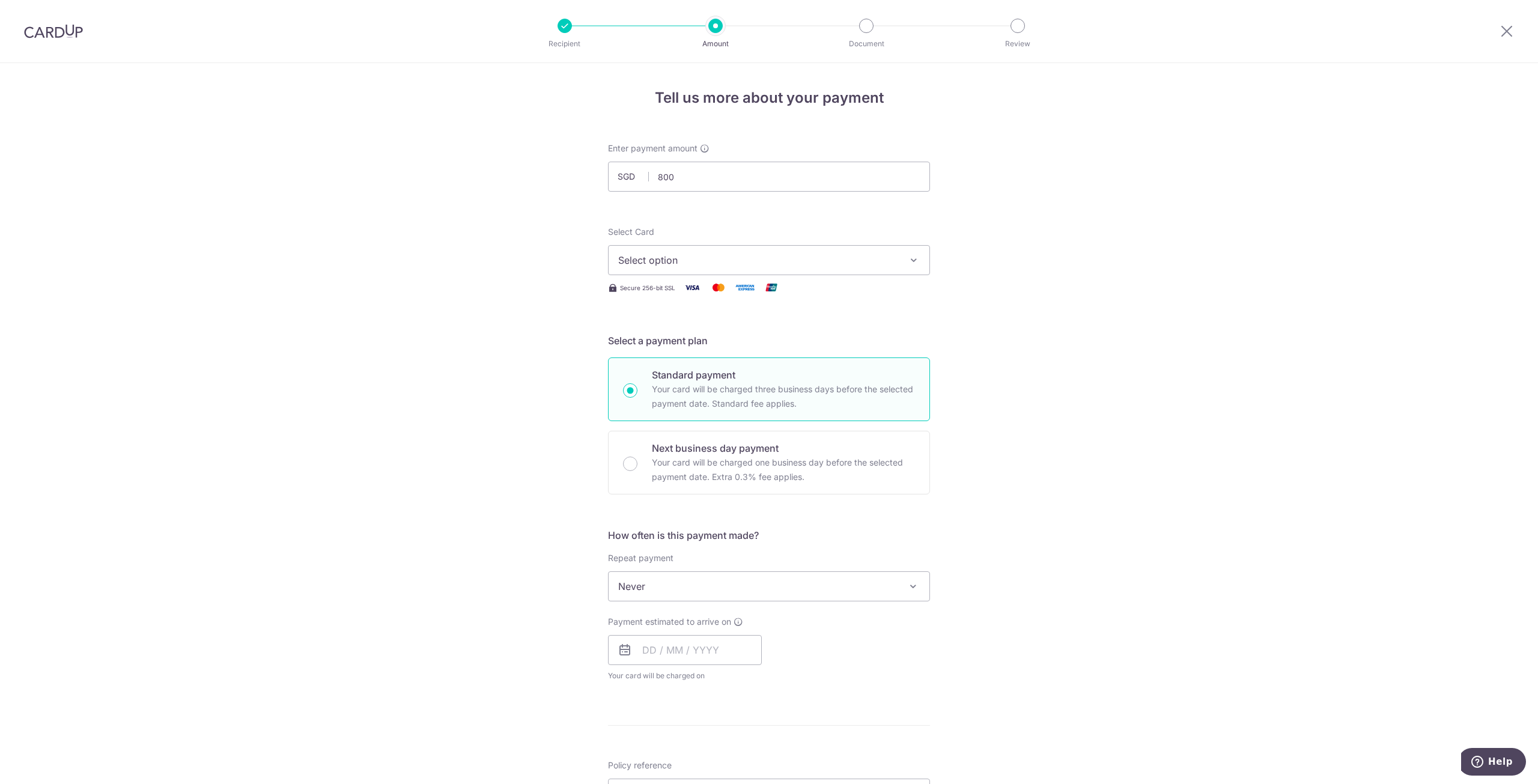
type input "800.00"
click at [661, 274] on button "Select option" at bounding box center [768, 260] width 322 height 30
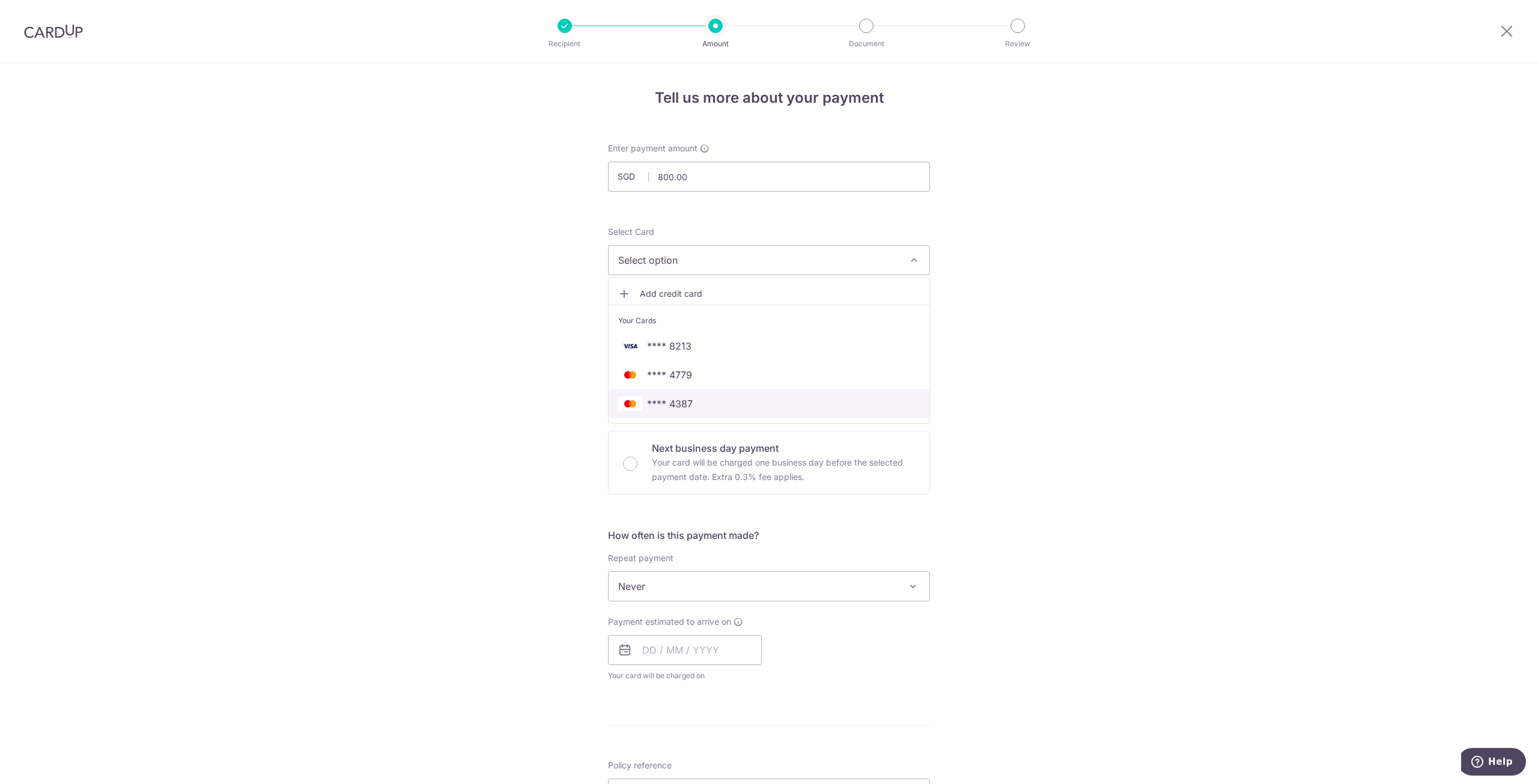
click at [686, 398] on span "**** 4387" at bounding box center [670, 404] width 45 height 14
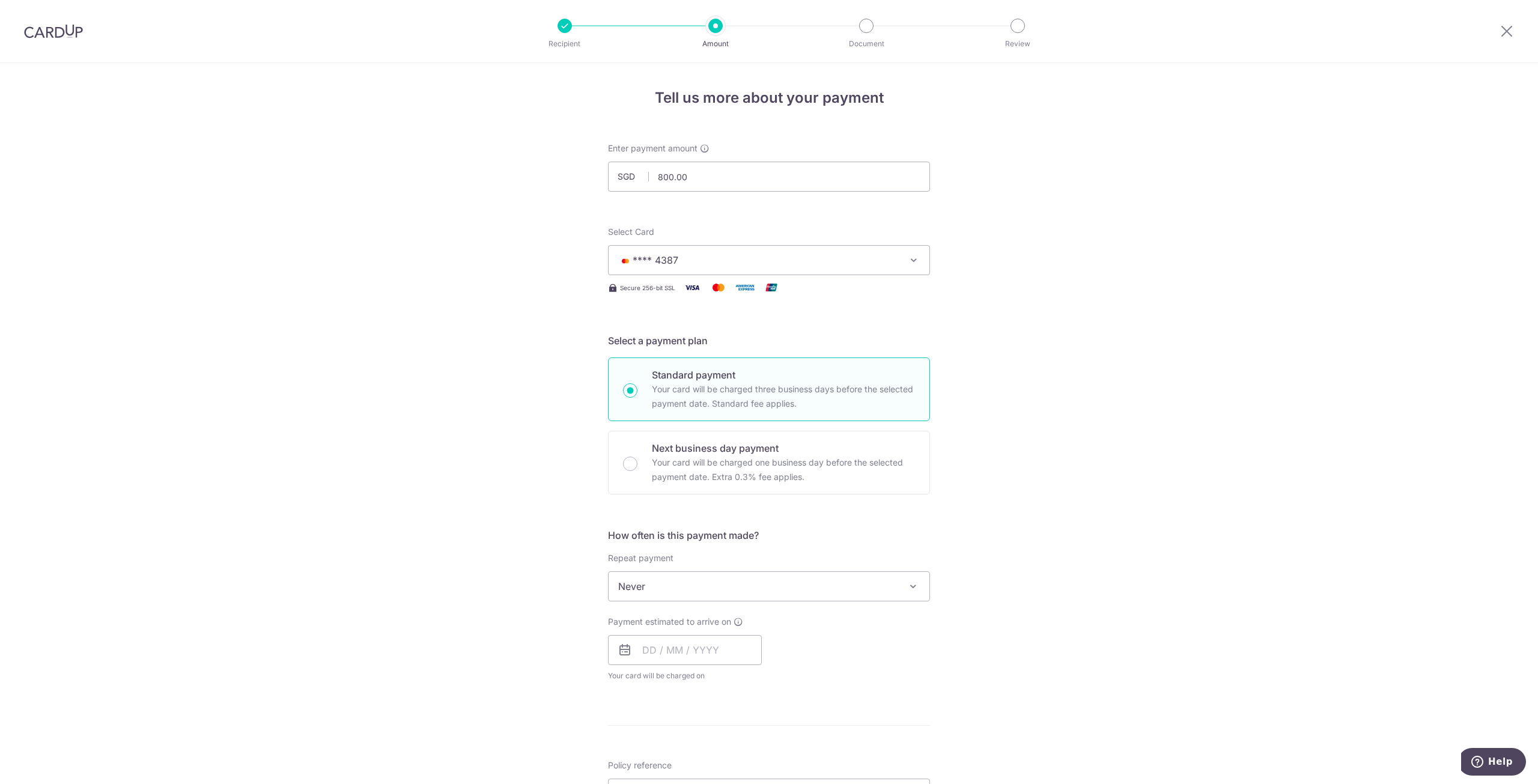
click at [1039, 413] on div "Tell us more about your payment Enter payment amount SGD 800.00 800.00 Select C…" at bounding box center [769, 606] width 1538 height 1087
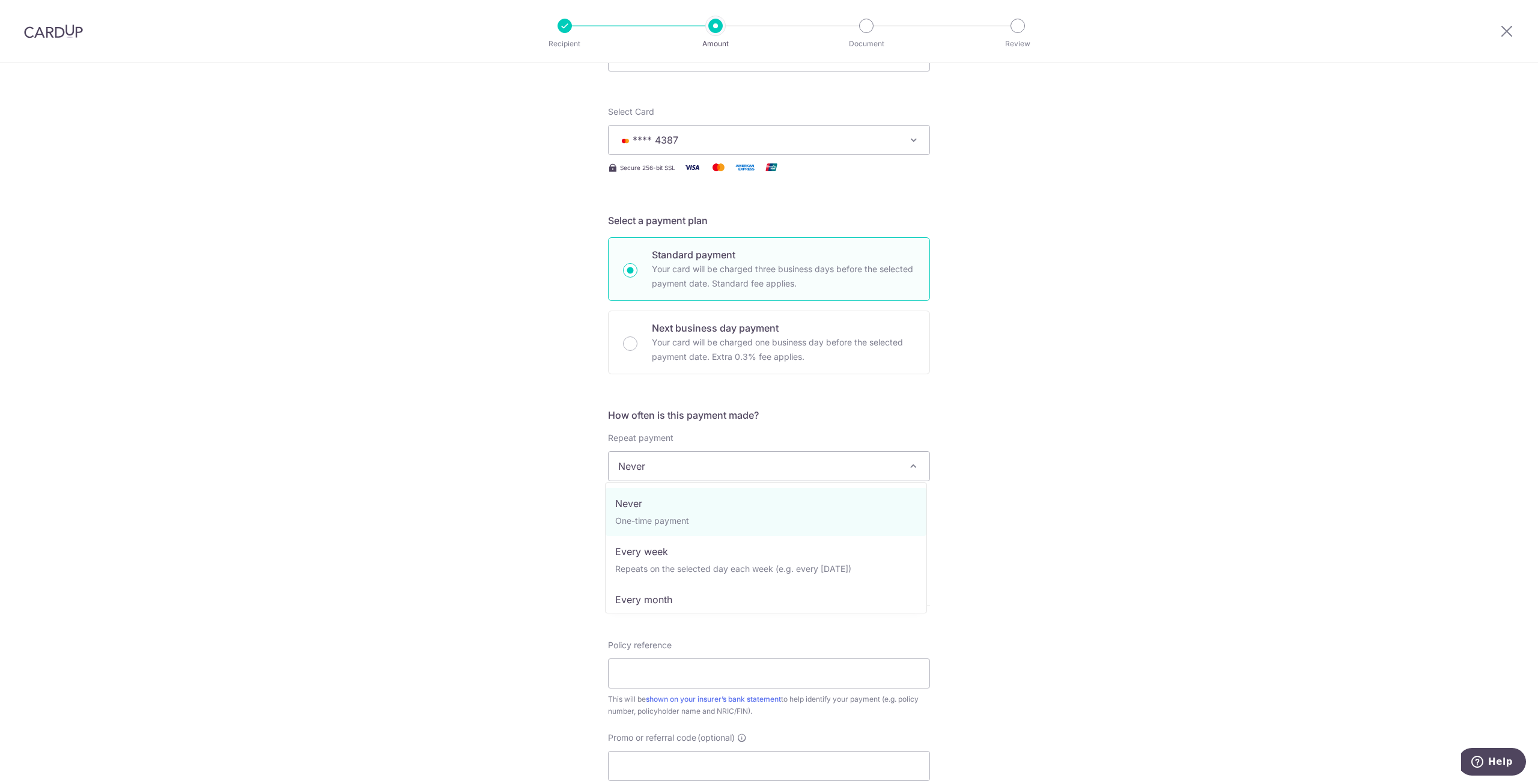
click at [806, 468] on span "Never" at bounding box center [768, 466] width 320 height 29
select select "3"
click at [724, 530] on input "text" at bounding box center [684, 530] width 153 height 30
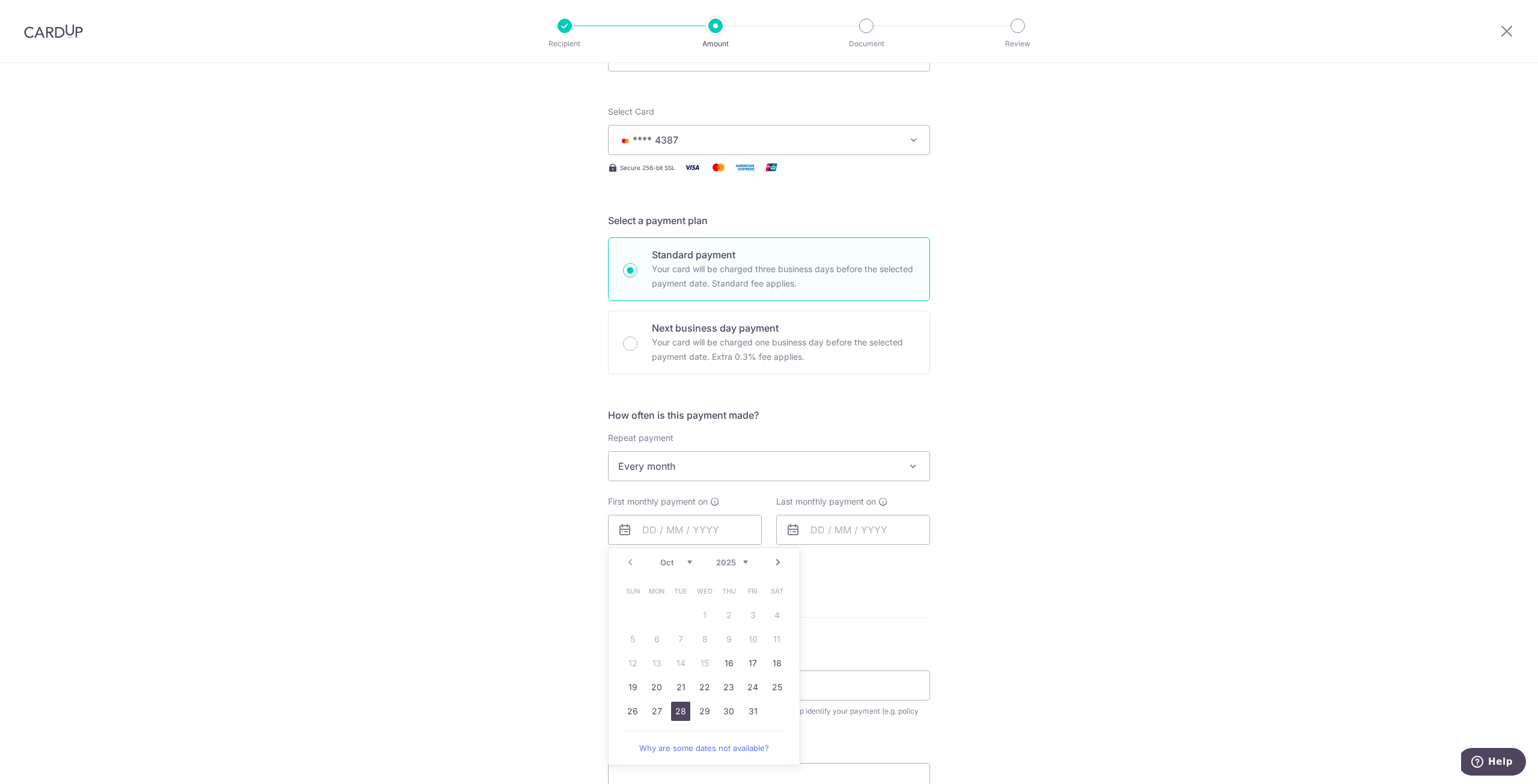
click at [677, 709] on link "28" at bounding box center [681, 711] width 19 height 19
type input "[DATE]"
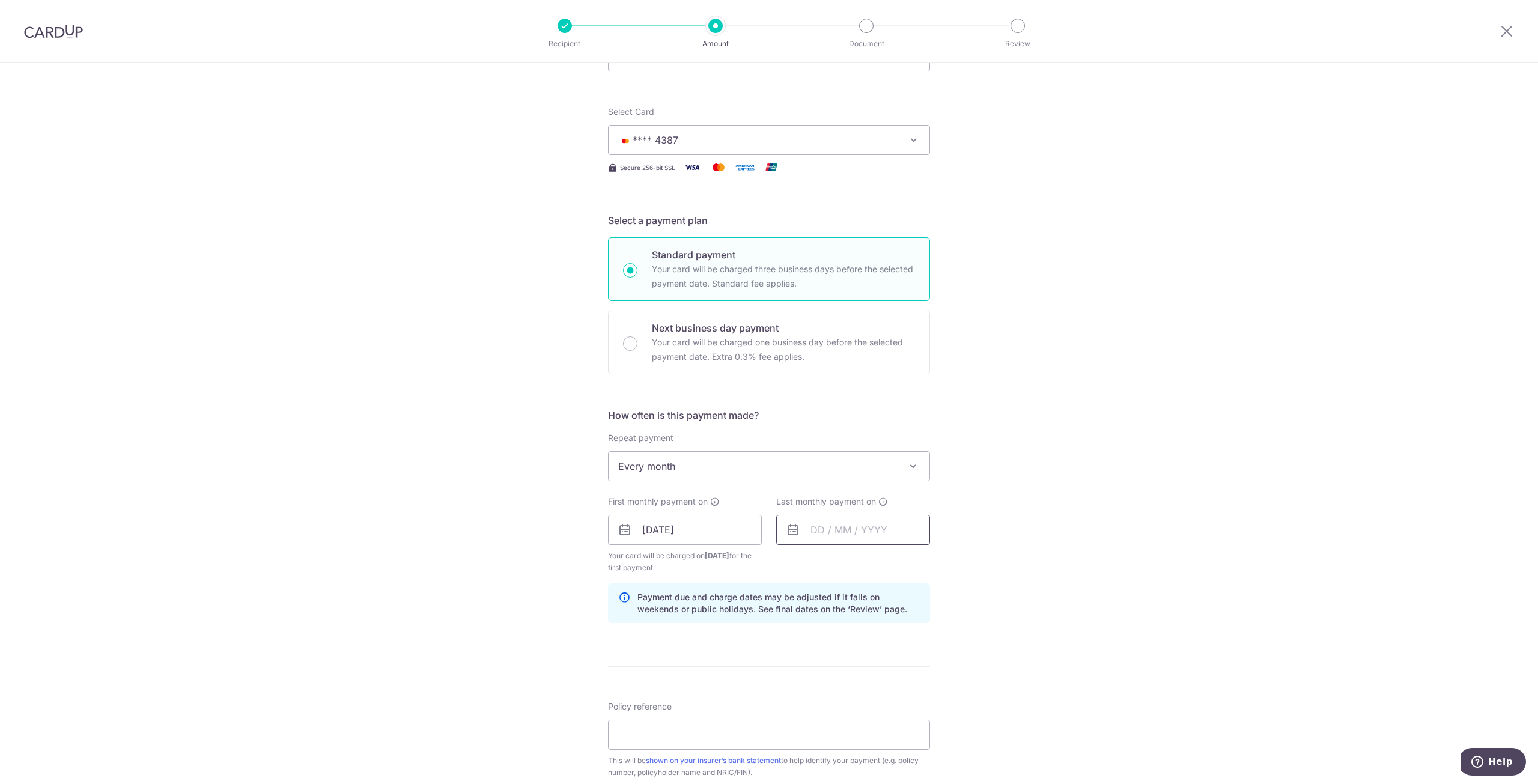
click at [853, 527] on input "text" at bounding box center [853, 530] width 153 height 30
click at [944, 561] on link "Next" at bounding box center [946, 562] width 14 height 14
click at [793, 564] on link "Prev" at bounding box center [798, 562] width 14 height 14
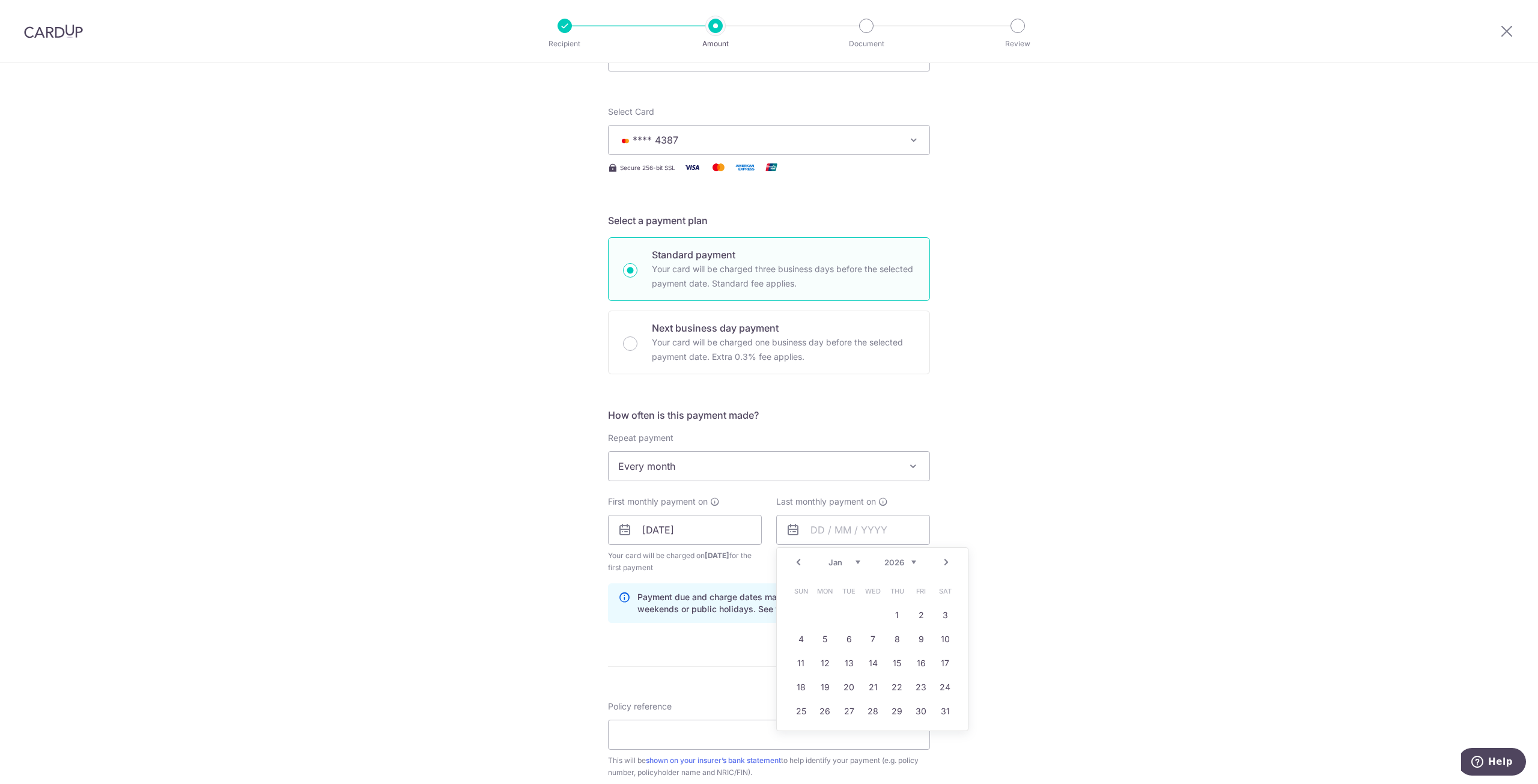
click at [944, 560] on link "Next" at bounding box center [946, 562] width 14 height 14
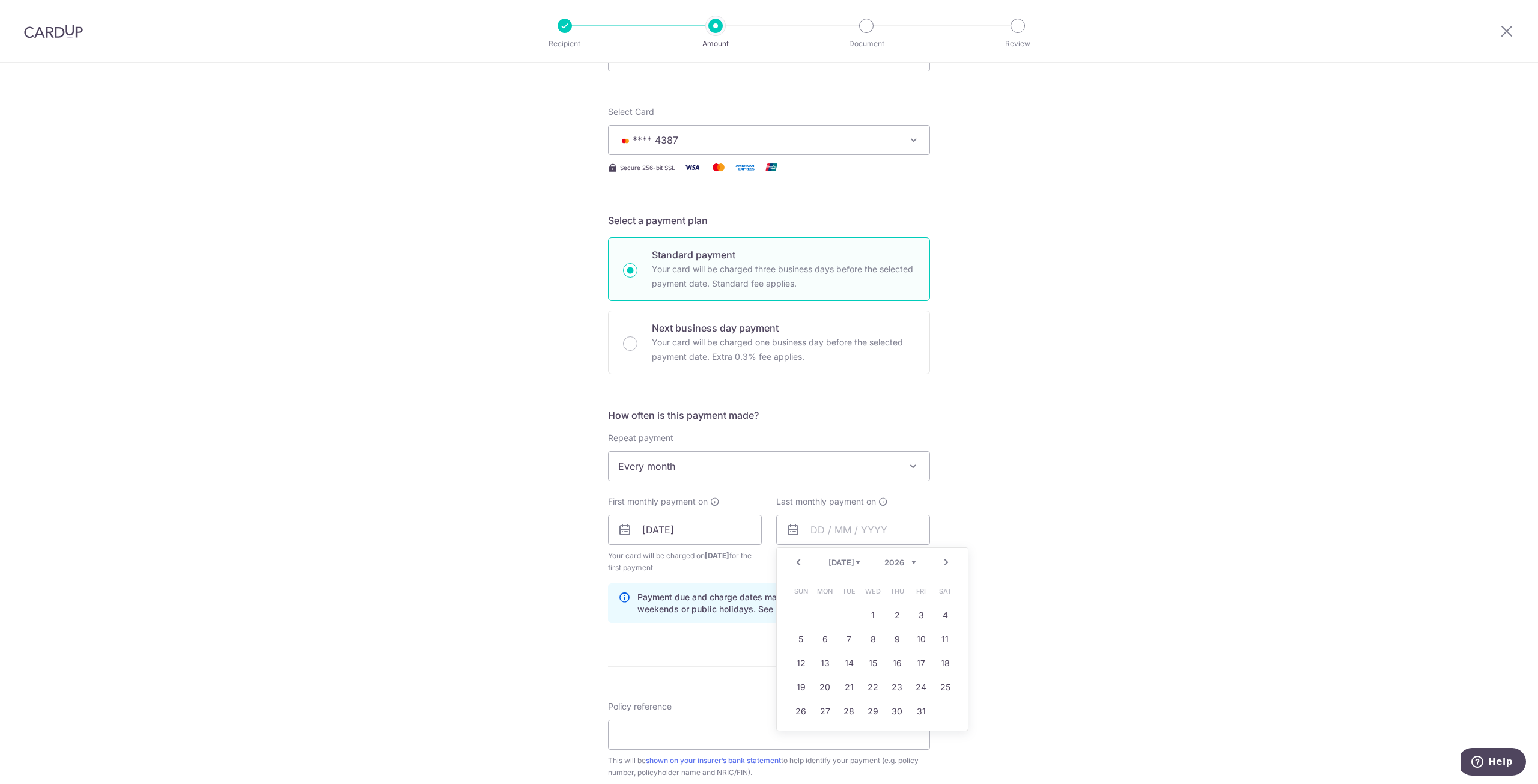
click at [944, 560] on link "Next" at bounding box center [946, 562] width 14 height 14
click at [828, 708] on link "28" at bounding box center [825, 711] width 19 height 19
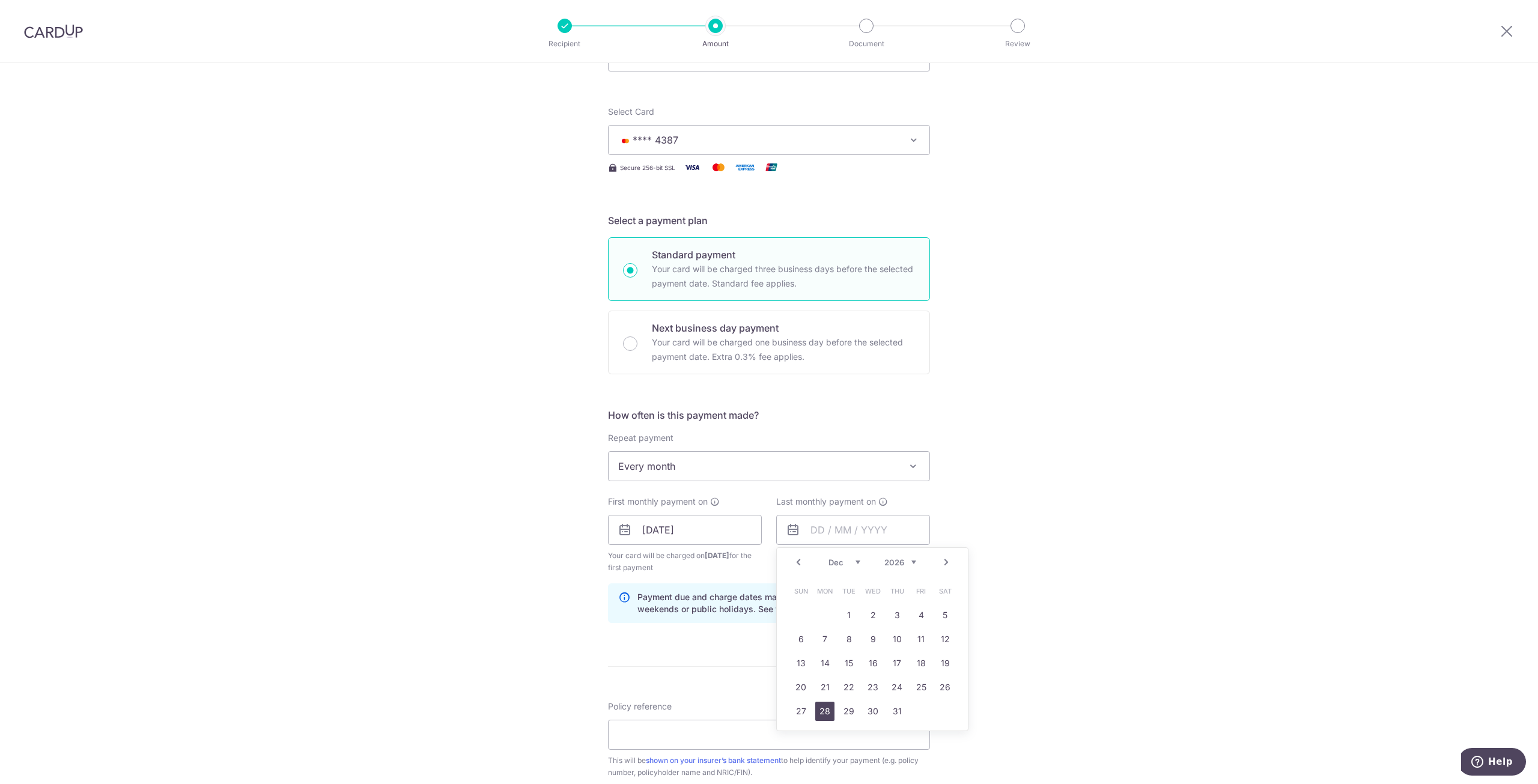
type input "28/12/2026"
click at [1043, 607] on div "Tell us more about your payment Enter payment amount SGD 800.00 800.00 Select C…" at bounding box center [769, 517] width 1538 height 1148
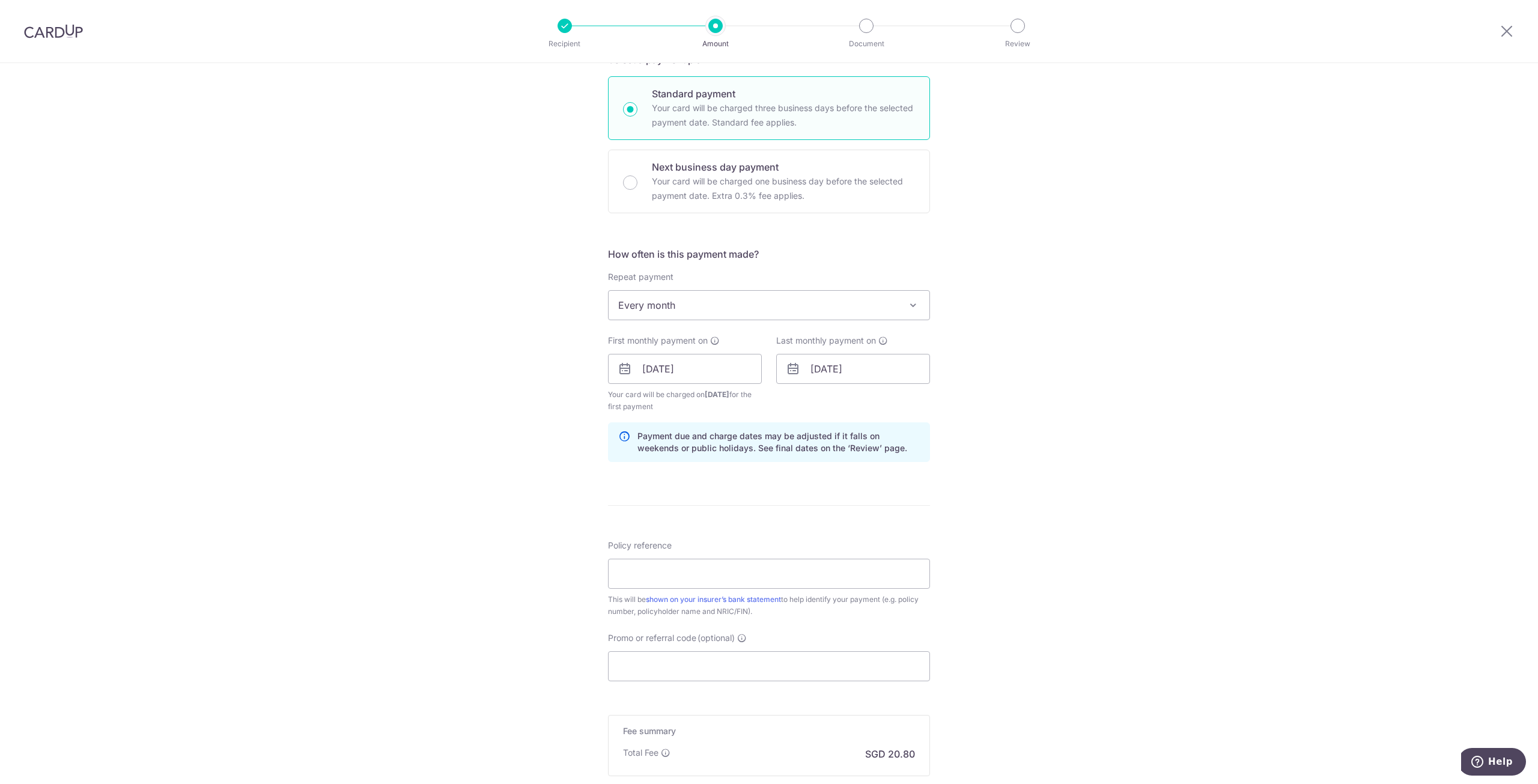
scroll to position [301, 0]
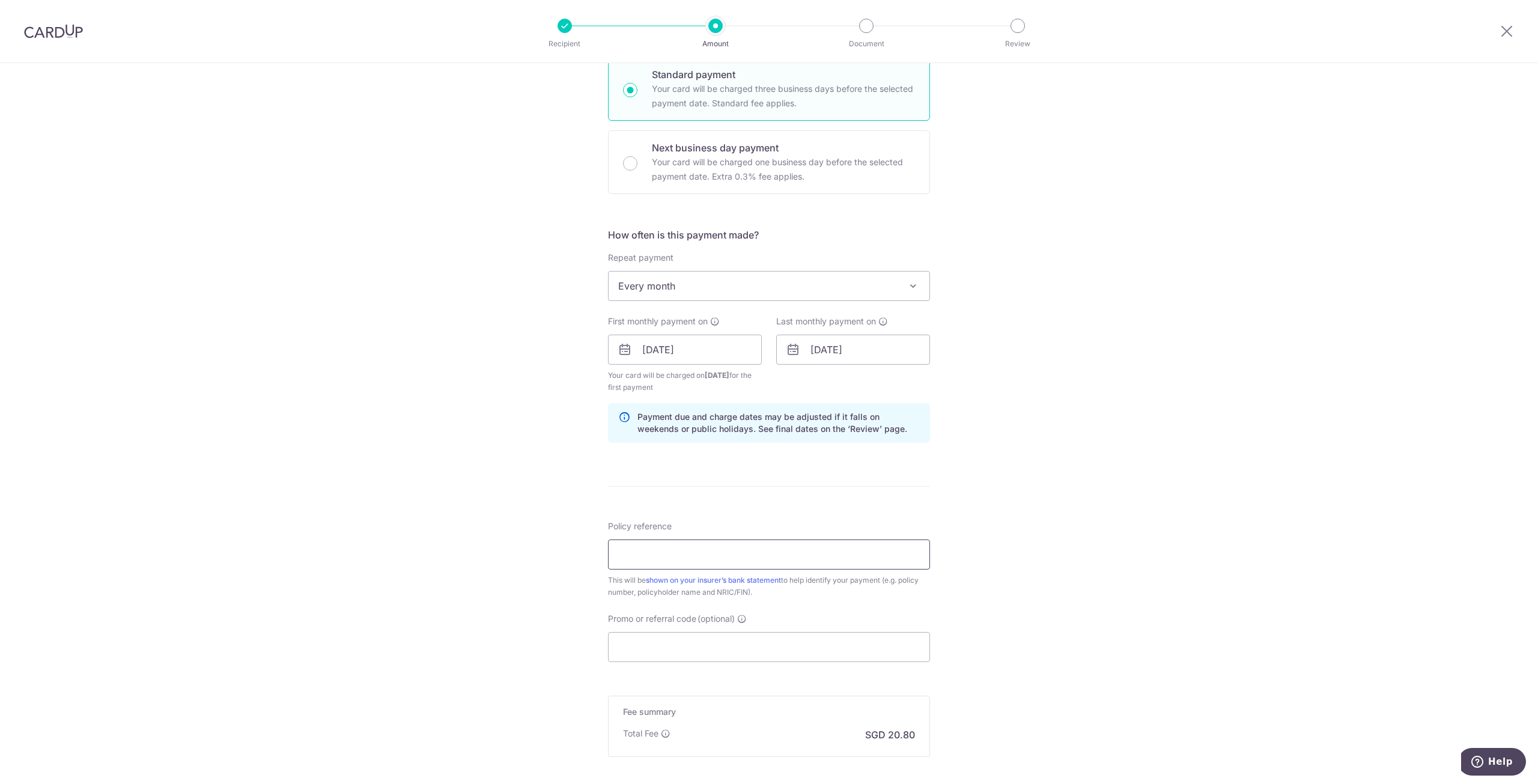
click at [731, 549] on input "Policy reference" at bounding box center [768, 554] width 322 height 30
paste input "502-1609978"
type input "502-1609978"
click at [713, 654] on input "Promo or referral code (optional)" at bounding box center [768, 647] width 322 height 30
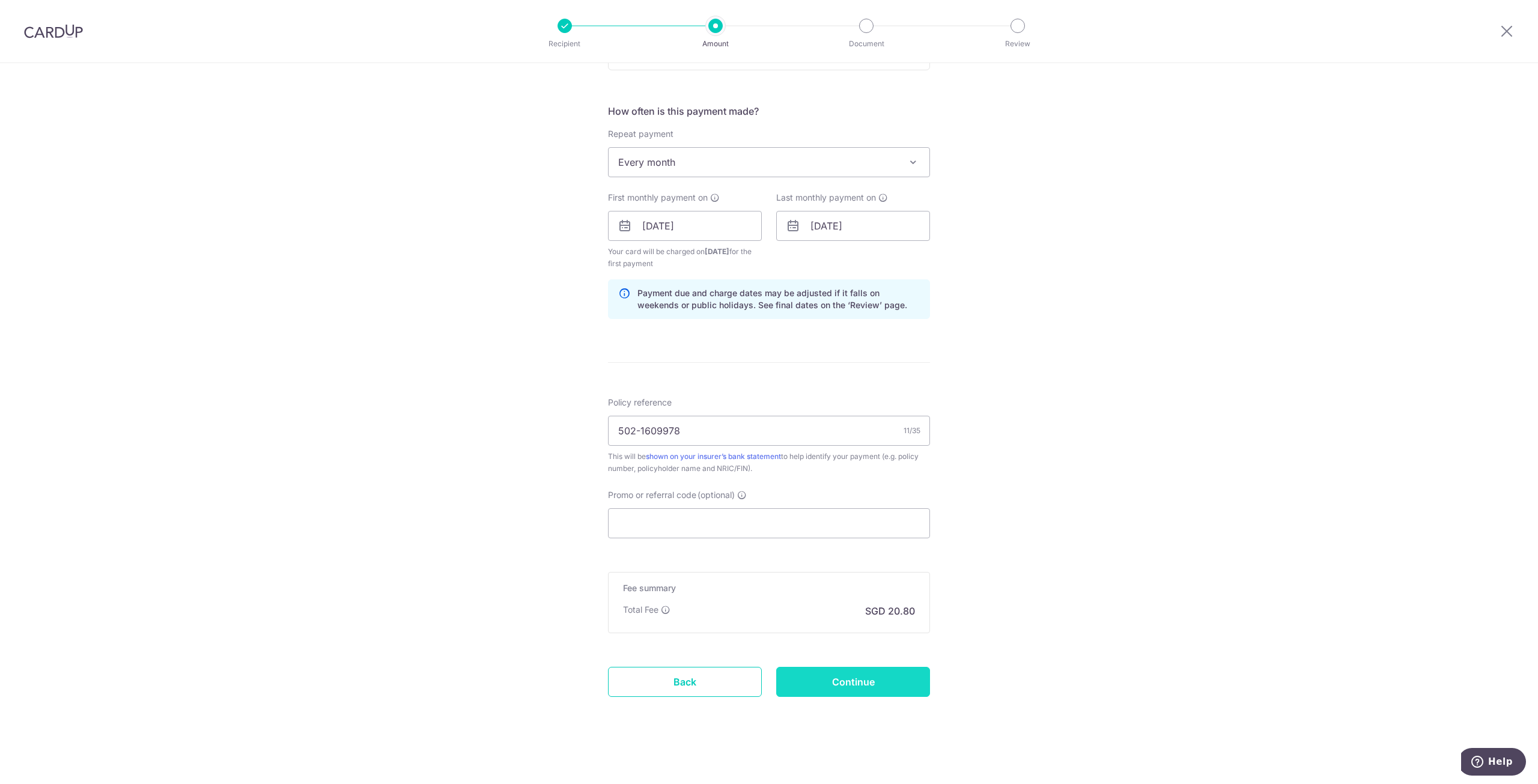
click at [833, 681] on input "Continue" at bounding box center [853, 681] width 153 height 30
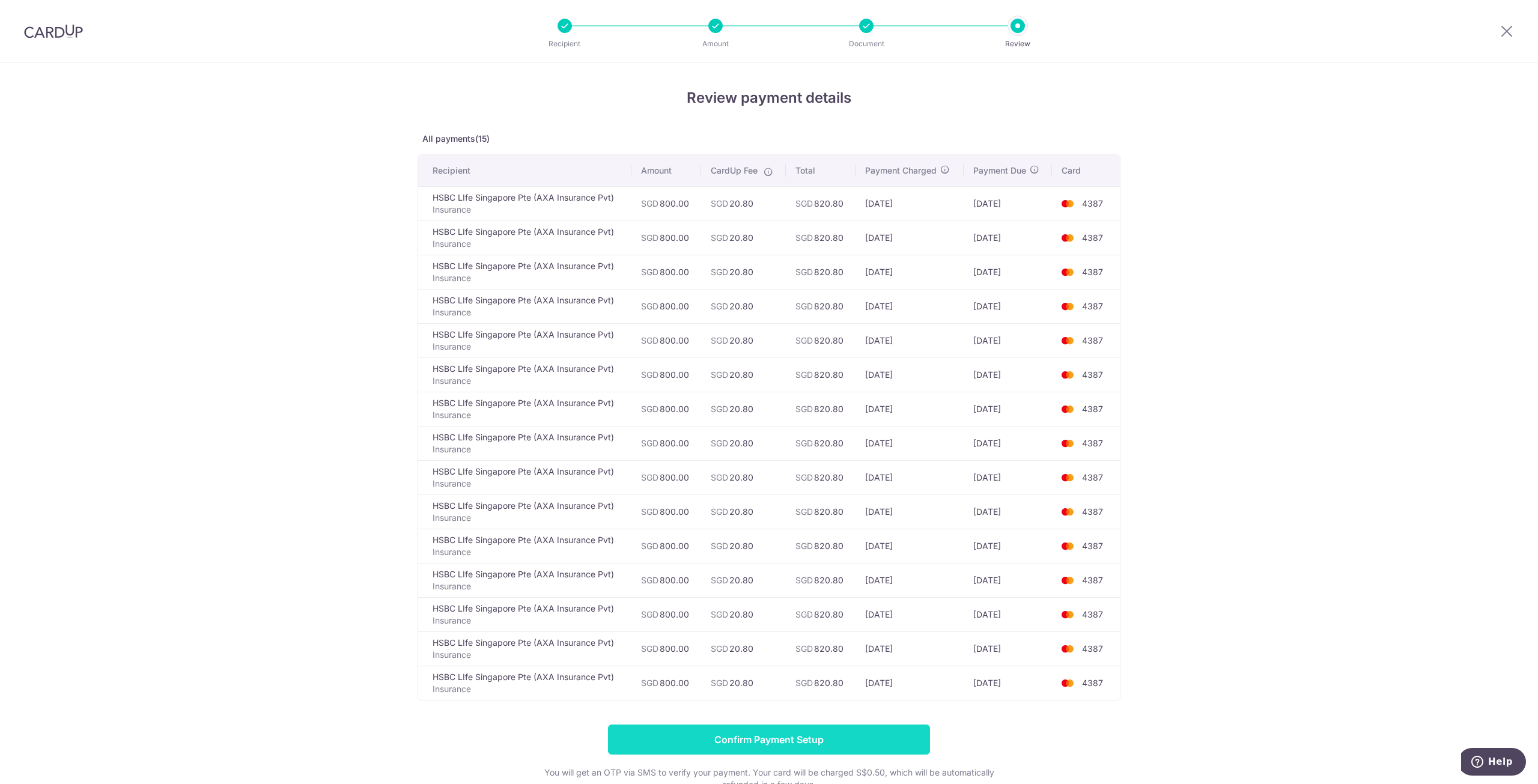
click at [863, 732] on input "Confirm Payment Setup" at bounding box center [768, 739] width 322 height 30
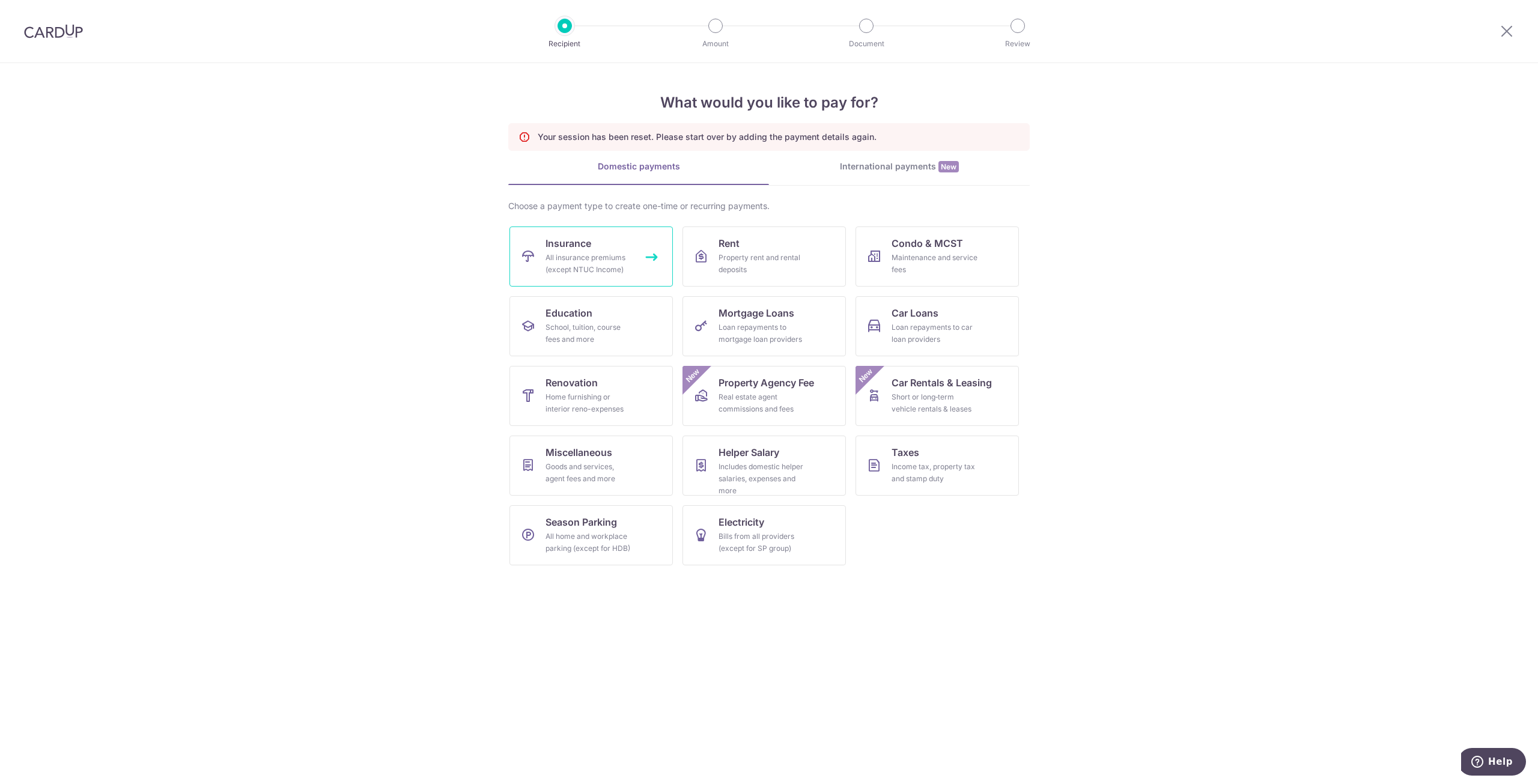
click at [605, 239] on link "Insurance All insurance premiums (except NTUC Income)" at bounding box center [591, 257] width 163 height 60
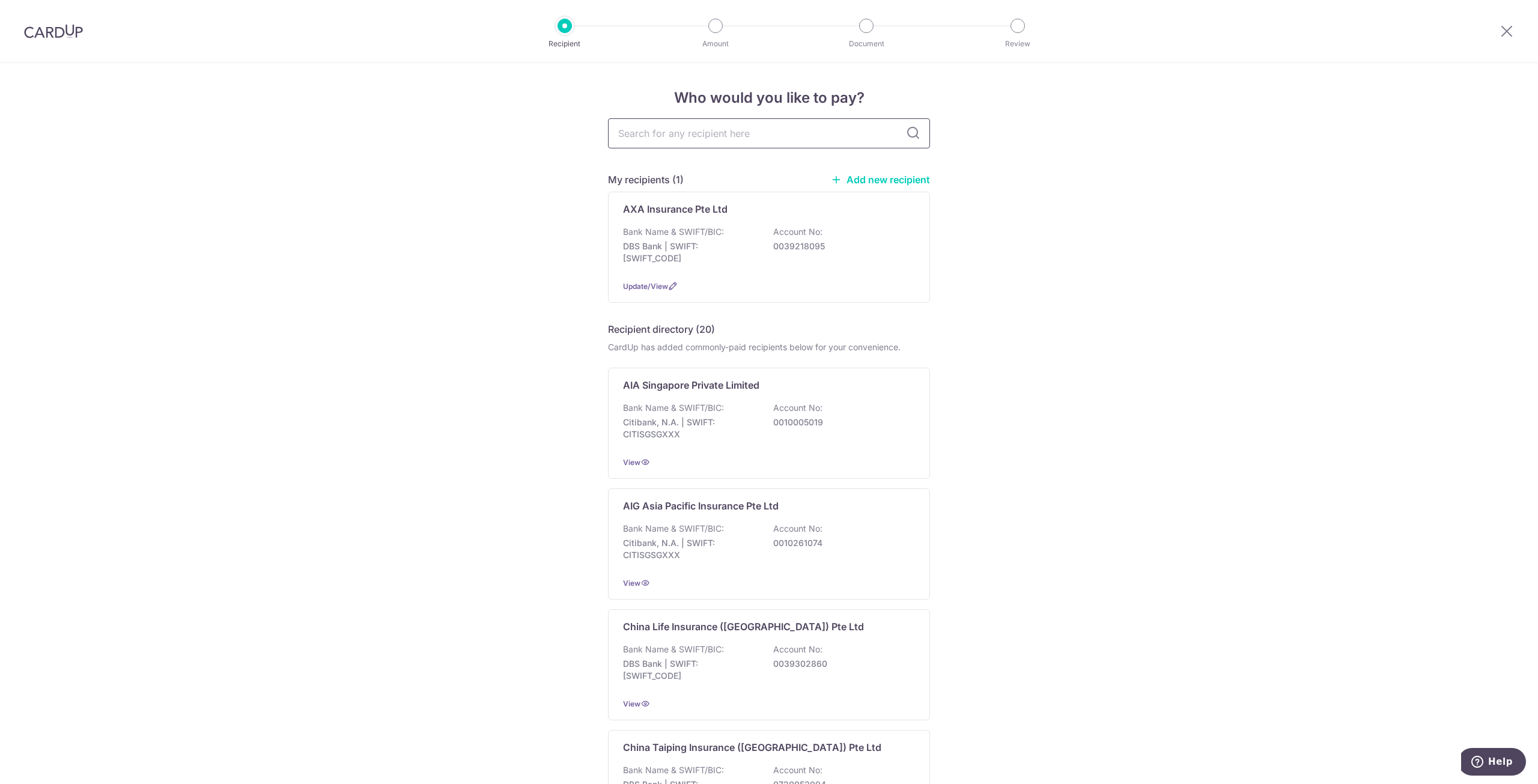
click at [693, 130] on input "text" at bounding box center [768, 134] width 322 height 30
type input "HSBC"
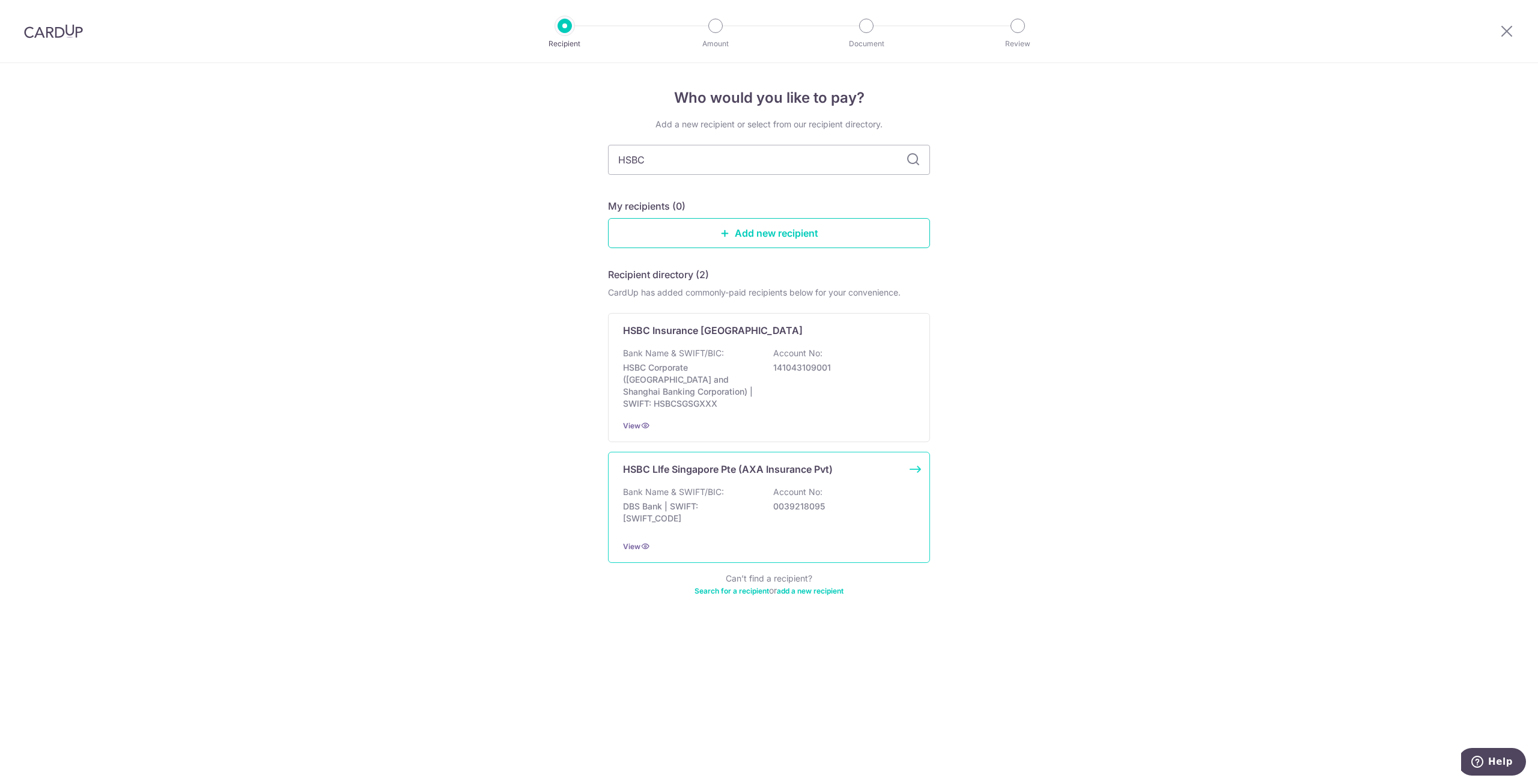
click at [771, 497] on div "Bank Name & SWIFT/BIC: DBS Bank | SWIFT: DBSSSGSGXXX Account No: 0039218095" at bounding box center [768, 508] width 292 height 45
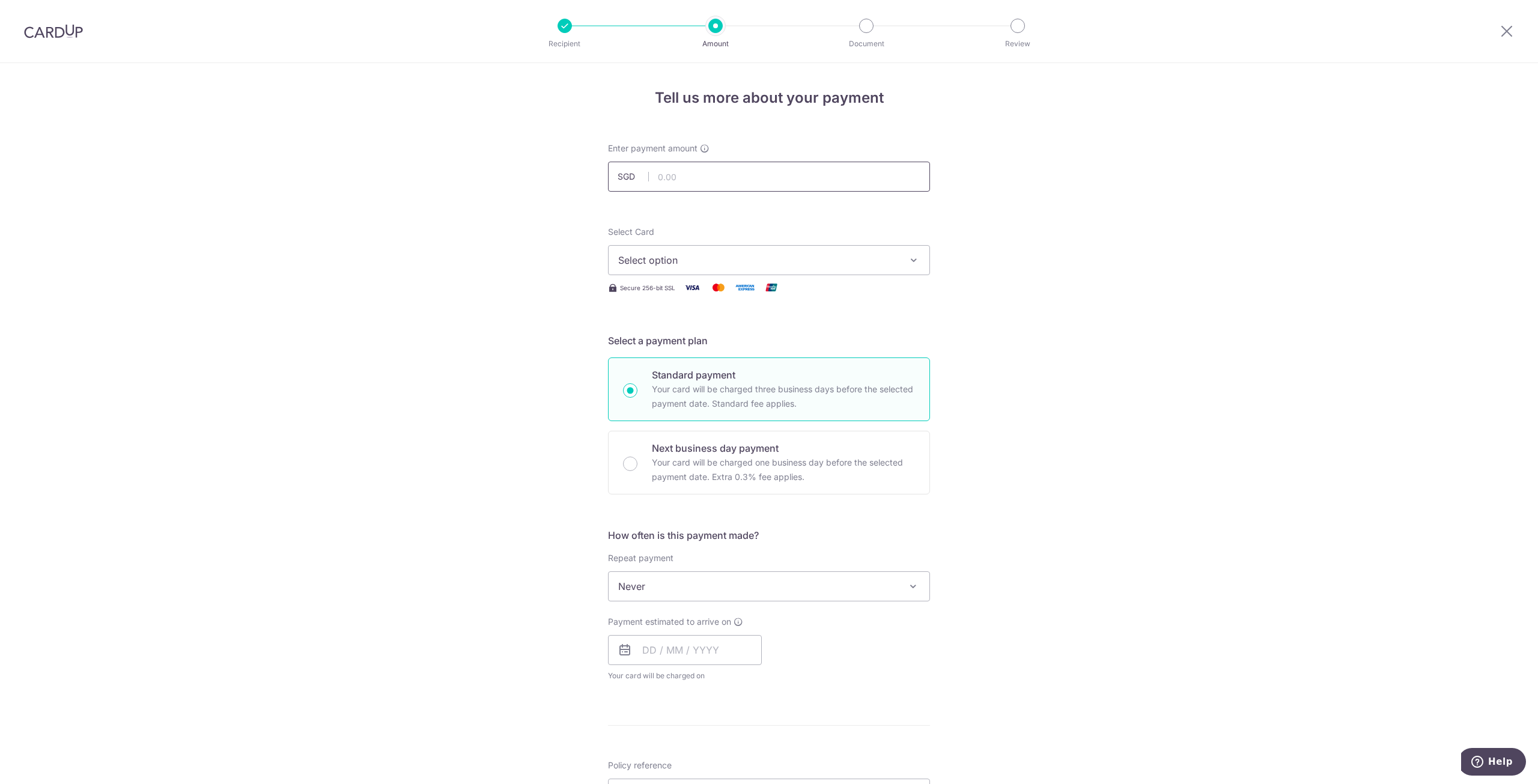
click at [692, 176] on input "text" at bounding box center [768, 177] width 322 height 30
type input "750.00"
click at [836, 266] on span "Select option" at bounding box center [758, 260] width 280 height 14
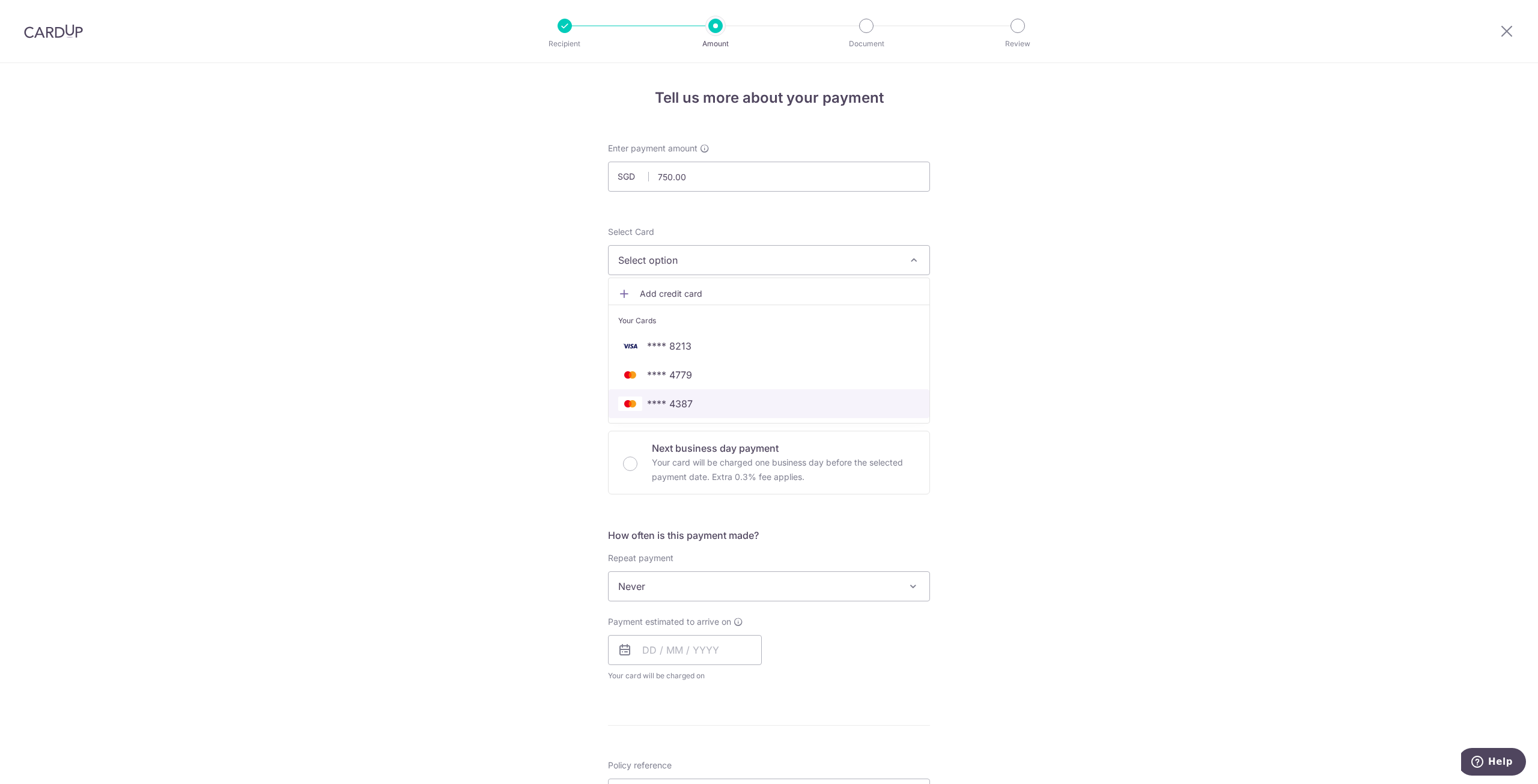
click at [742, 390] on link "**** 4387" at bounding box center [768, 404] width 320 height 29
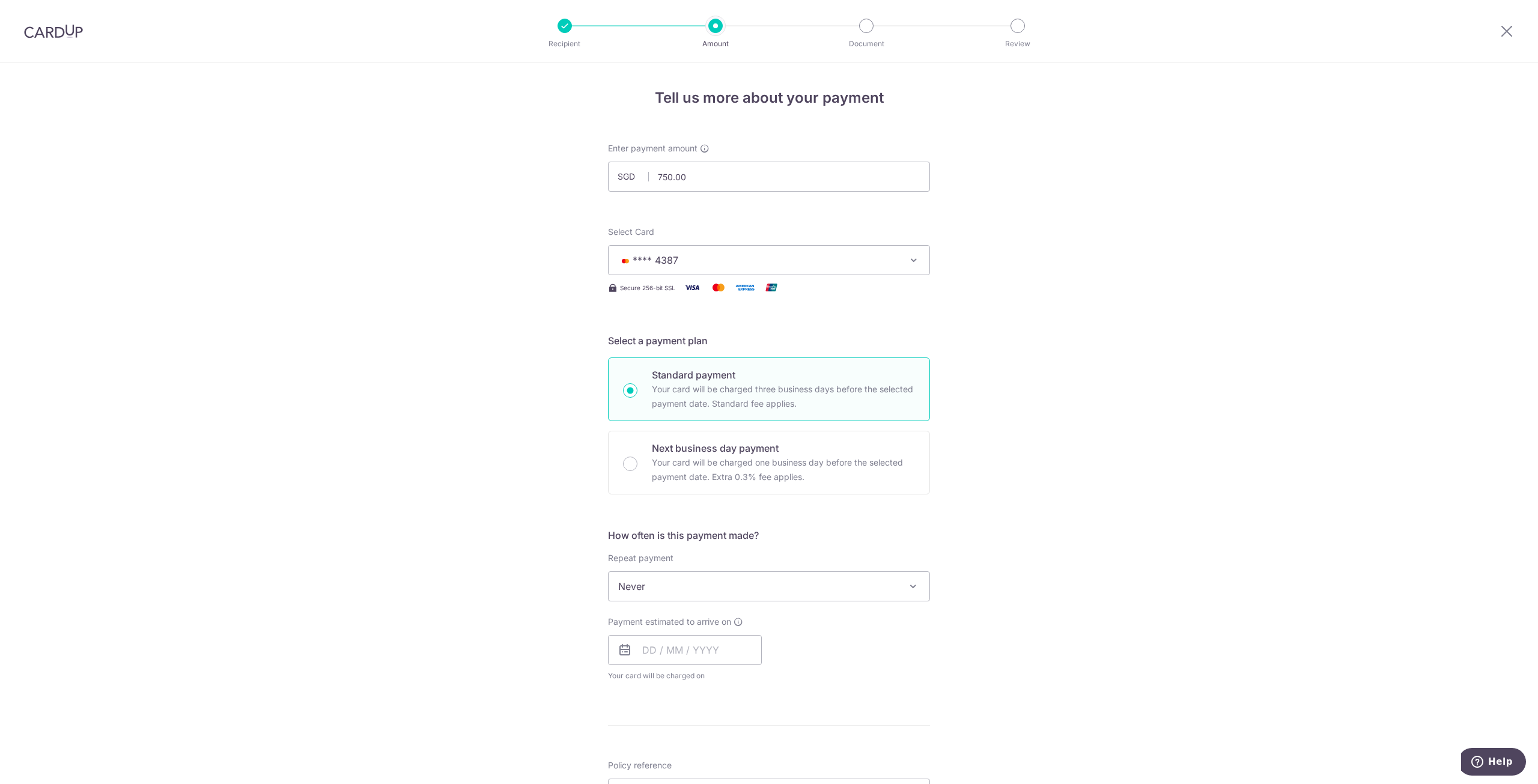
click at [741, 254] on span "**** 4387" at bounding box center [758, 260] width 280 height 14
click at [701, 377] on span "**** 4779" at bounding box center [768, 375] width 301 height 14
click at [678, 601] on div "How often is this payment made? Repeat payment Never Every week Every month Eve…" at bounding box center [768, 609] width 322 height 163
click at [681, 591] on span "Never" at bounding box center [768, 586] width 320 height 29
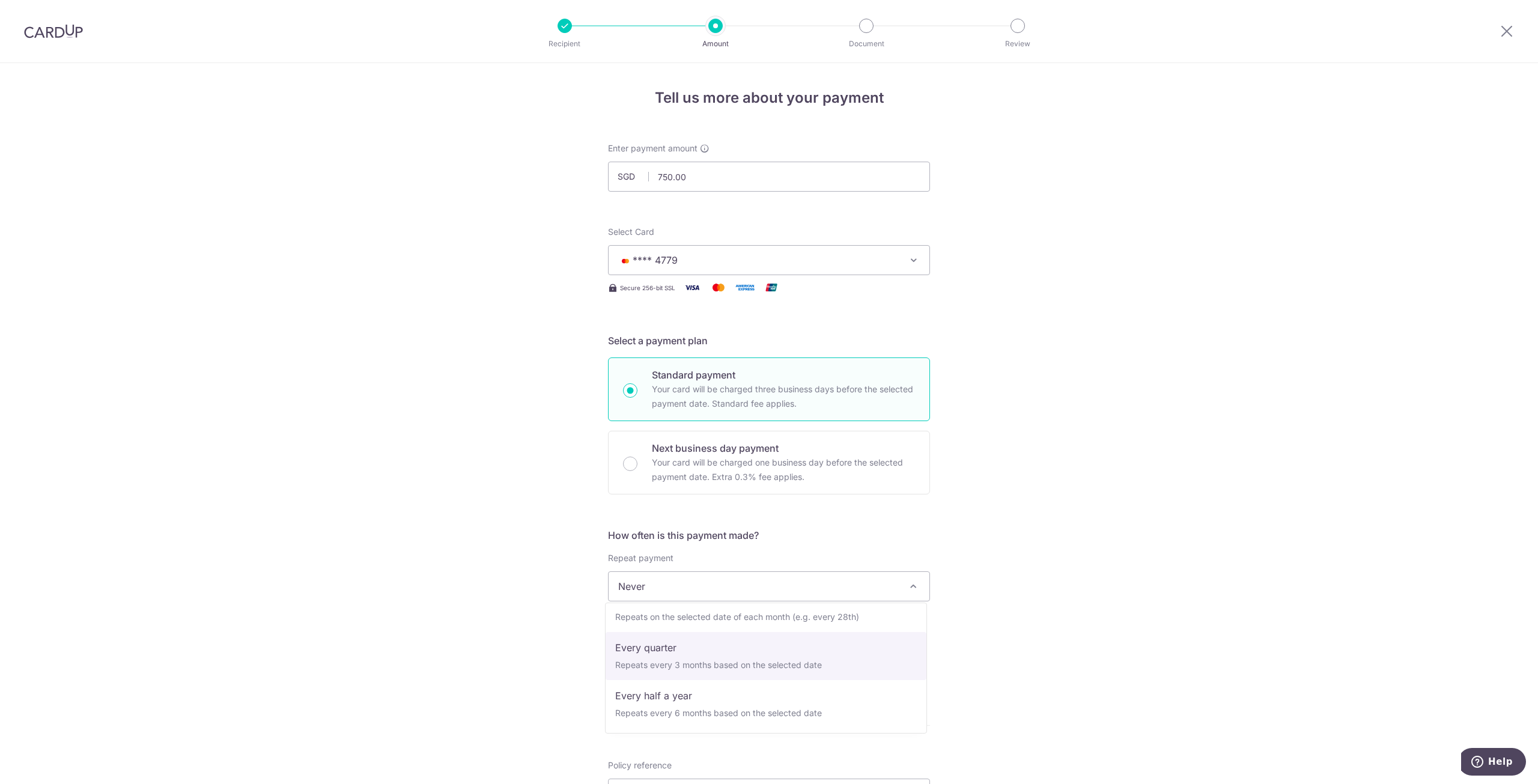
select select "4"
click at [720, 650] on input "text" at bounding box center [684, 650] width 153 height 30
click at [1096, 607] on div "Tell us more about your payment Enter payment amount SGD 750.00 750.00 Select C…" at bounding box center [769, 612] width 1538 height 1099
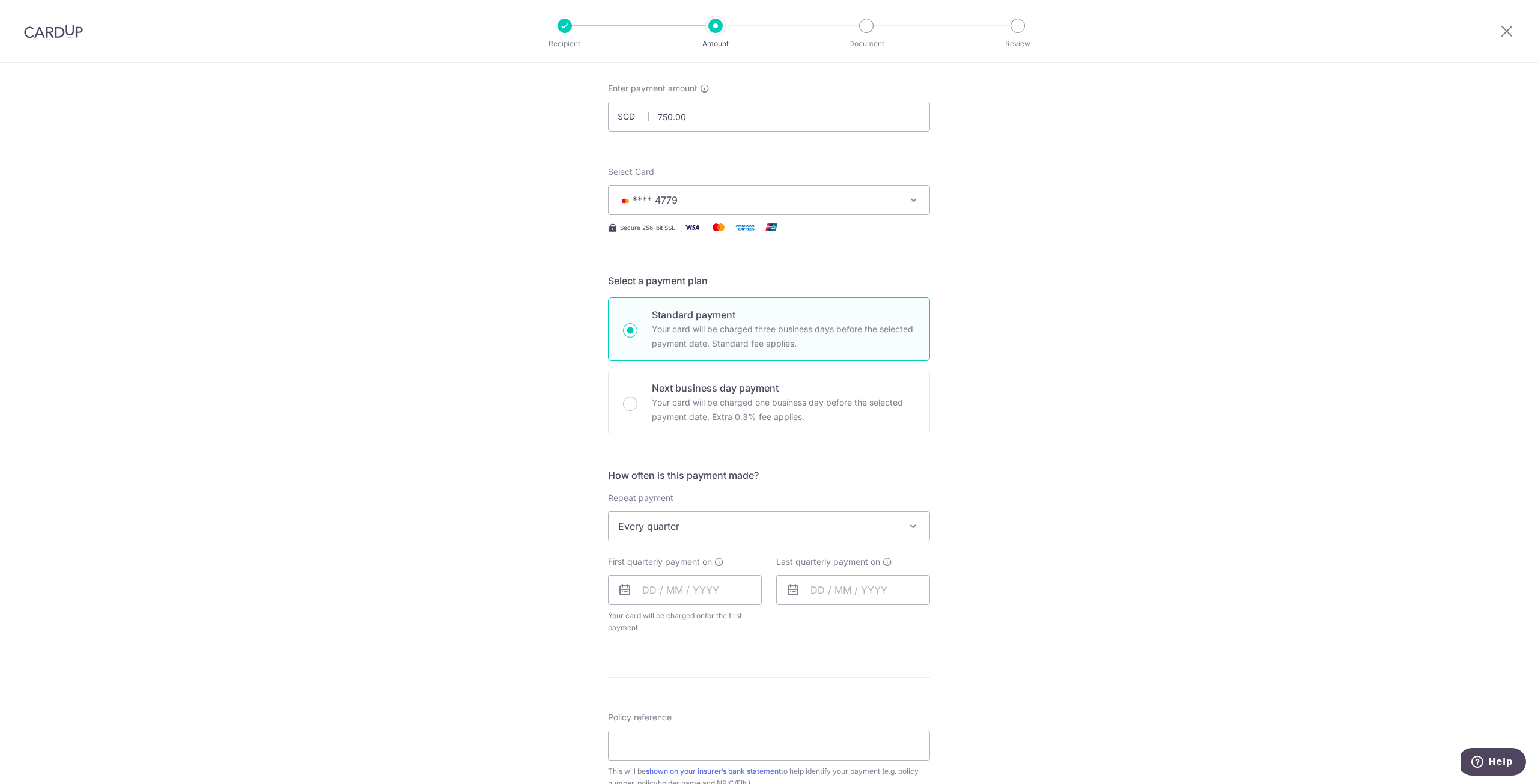
click at [771, 593] on div "Last quarterly payment on" at bounding box center [853, 595] width 169 height 78
click at [736, 592] on input "text" at bounding box center [684, 590] width 153 height 30
click at [774, 619] on link "Next" at bounding box center [778, 623] width 14 height 14
click at [675, 724] on link "11" at bounding box center [681, 723] width 19 height 19
type input "[DATE]"
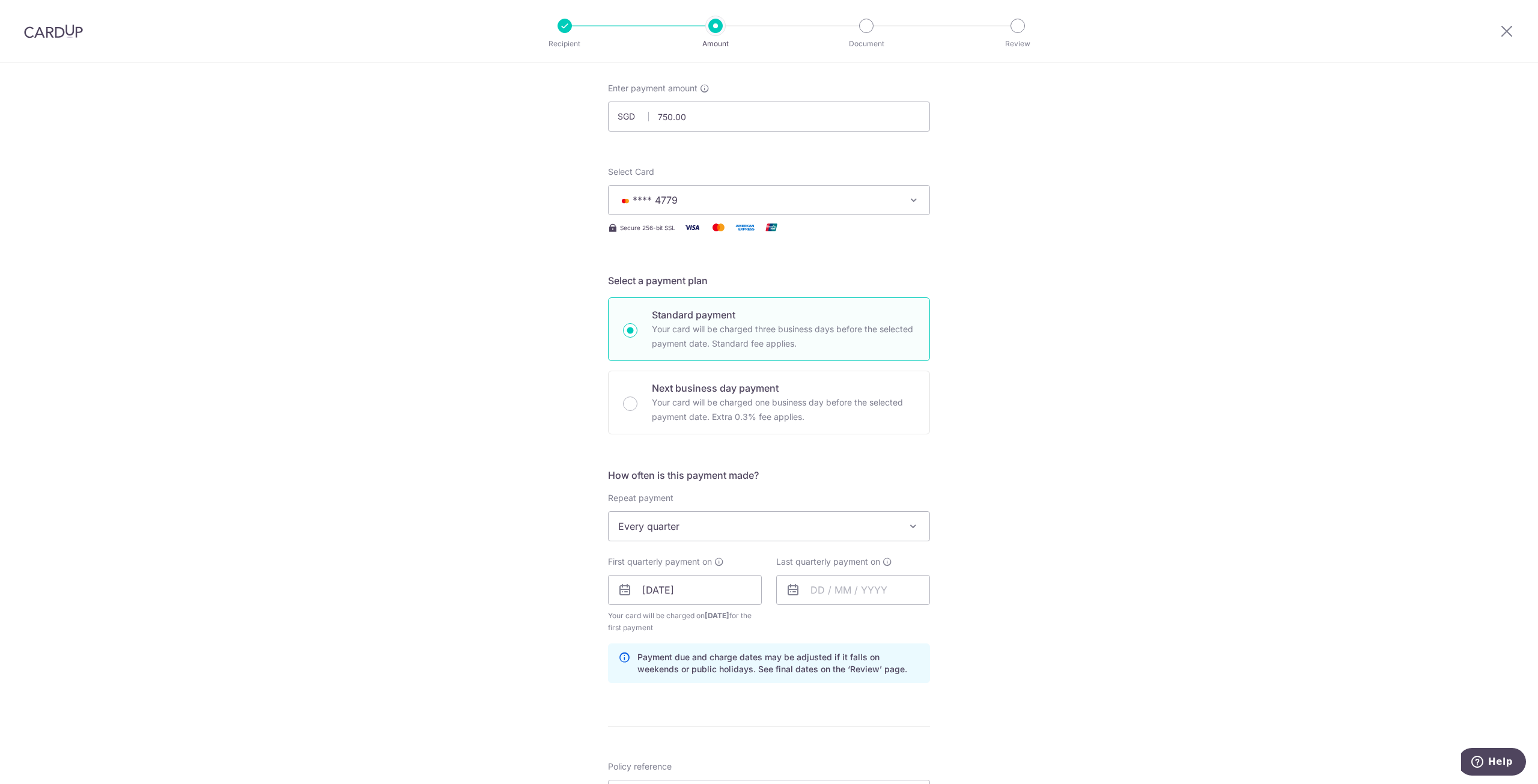
click at [1013, 615] on div "Tell us more about your payment Enter payment amount SGD 750.00 750.00 Select C…" at bounding box center [769, 577] width 1538 height 1148
click at [884, 599] on input "text" at bounding box center [853, 590] width 153 height 30
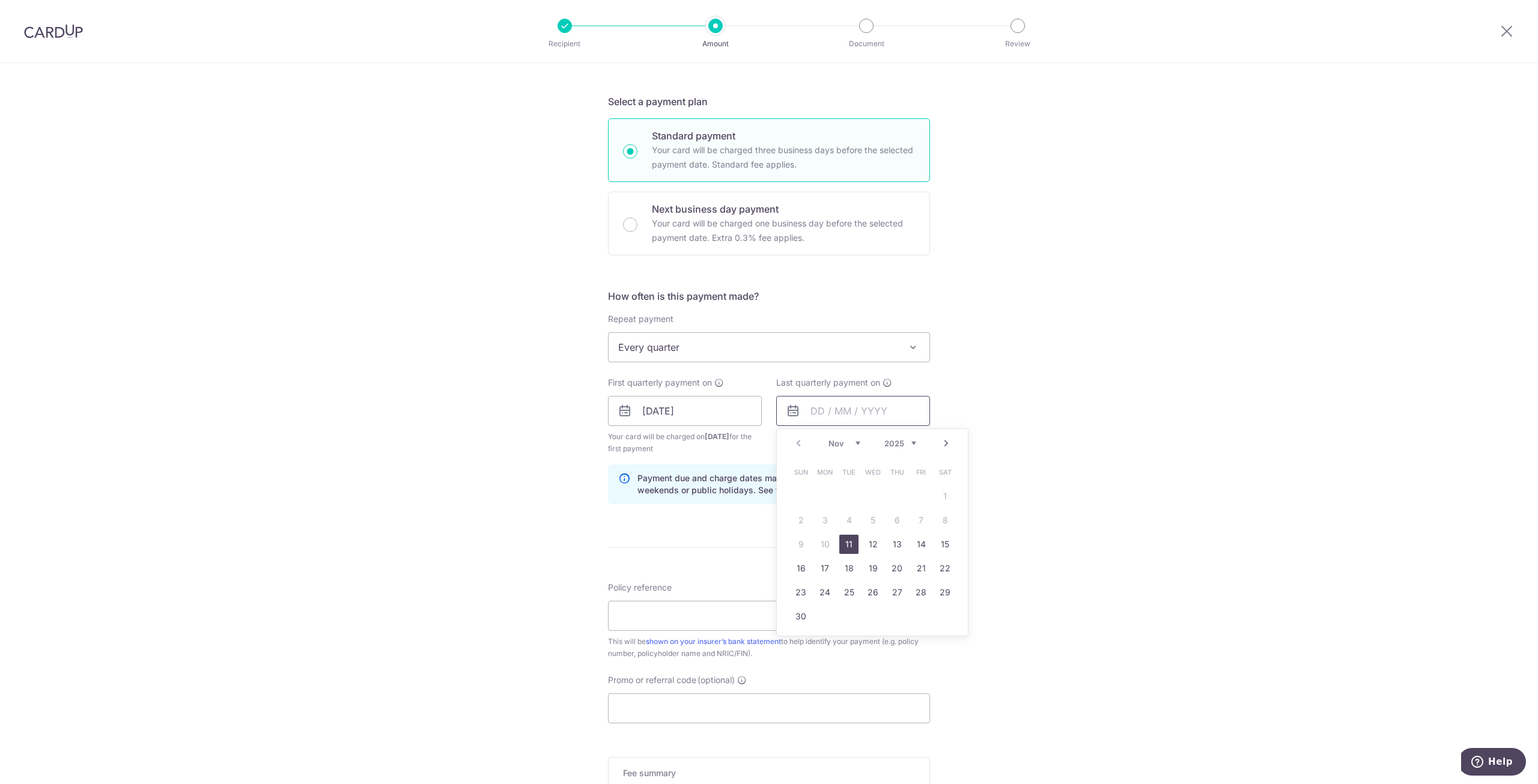
scroll to position [240, 0]
click at [1097, 221] on div "Tell us more about your payment Enter payment amount SGD 750.00 750.00 Select C…" at bounding box center [769, 397] width 1538 height 1148
click at [882, 410] on input "text" at bounding box center [853, 409] width 153 height 30
click at [1001, 315] on div "Tell us more about your payment Enter payment amount SGD 750.00 750.00 Select C…" at bounding box center [769, 397] width 1538 height 1148
click at [910, 393] on div "Last quarterly payment on Prev Next Nov Dec 2025 2026 2027 2028 2029 2030 2031 …" at bounding box center [853, 400] width 153 height 49
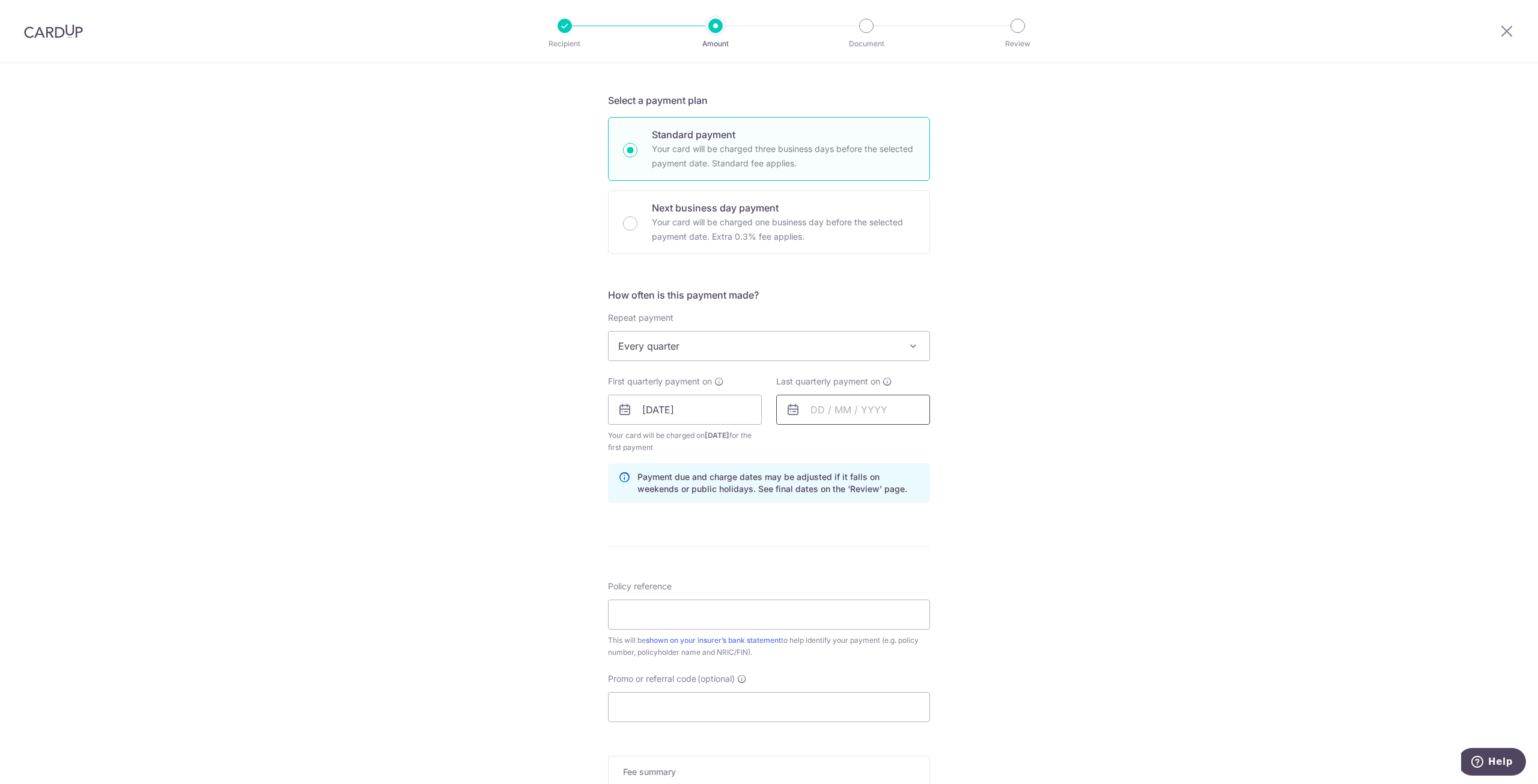
click at [901, 406] on input "text" at bounding box center [853, 409] width 153 height 30
click at [939, 443] on link "Next" at bounding box center [946, 442] width 14 height 14
click at [875, 521] on link "11" at bounding box center [873, 519] width 19 height 19
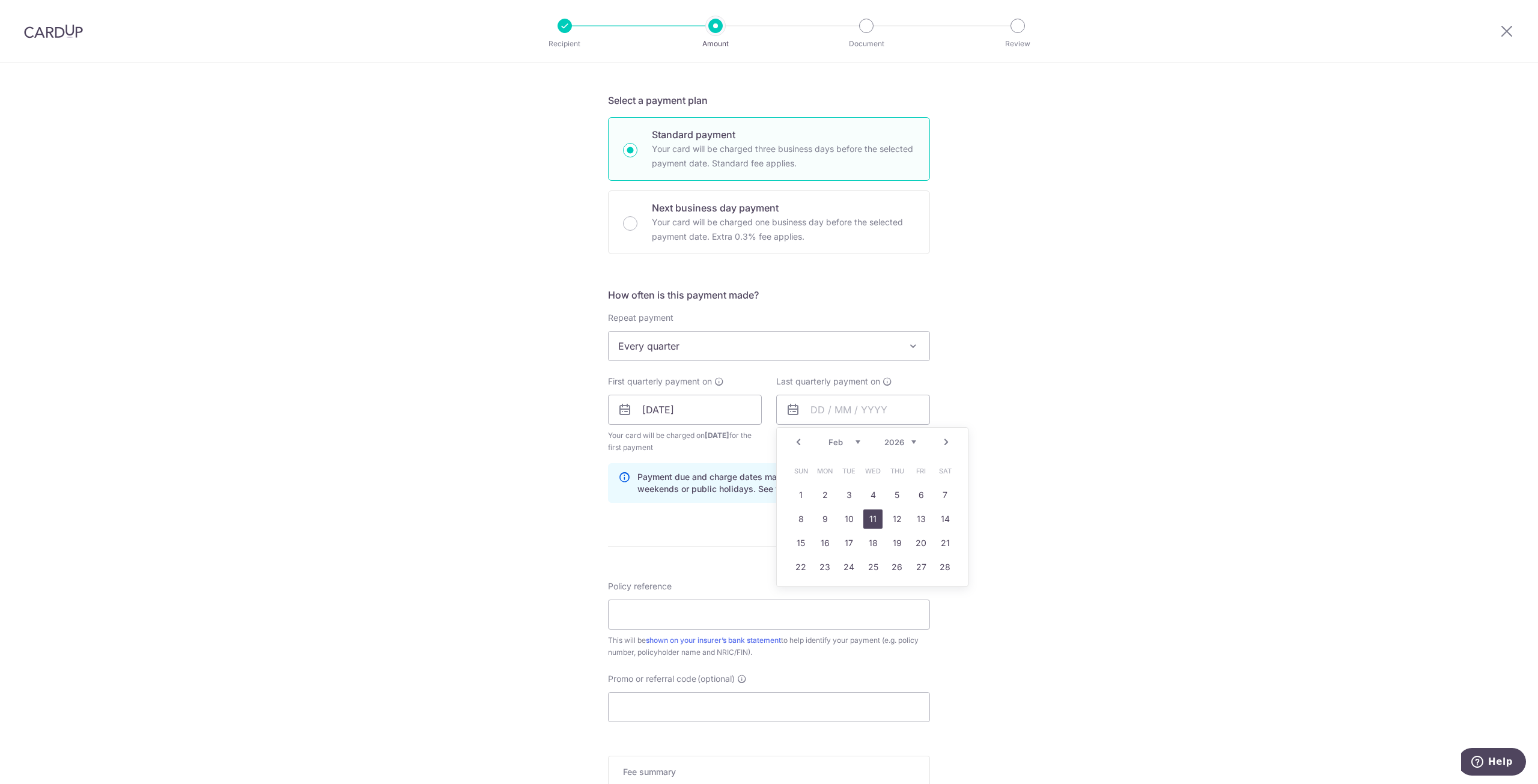
type input "[DATE]"
click at [950, 479] on div "Tell us more about your payment Enter payment amount SGD 750.00 750.00 Select C…" at bounding box center [769, 397] width 1538 height 1148
click at [759, 615] on input "Policy reference" at bounding box center [768, 615] width 322 height 30
paste input "501-7193847"
type input "501-7193847"
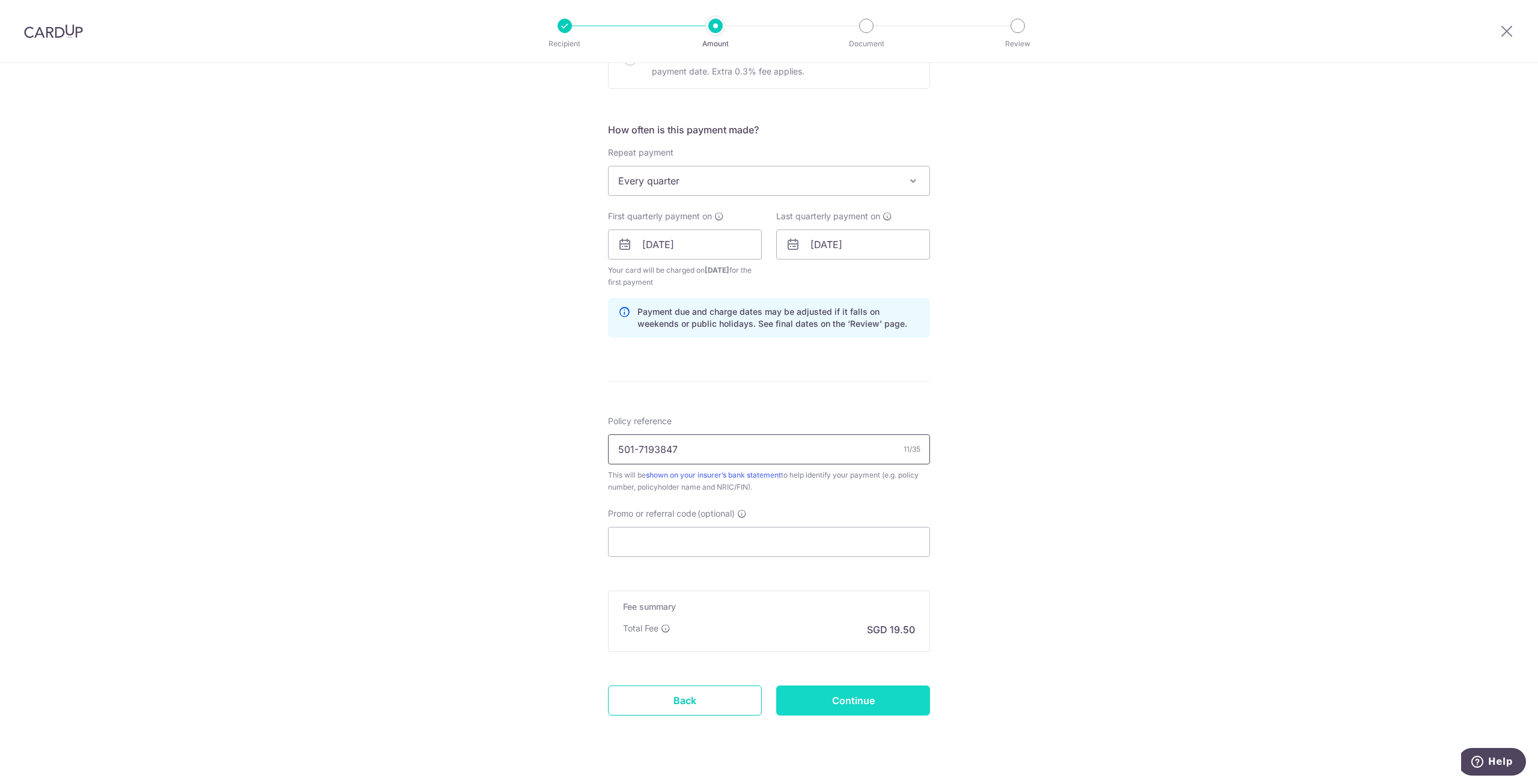
scroll to position [424, 0]
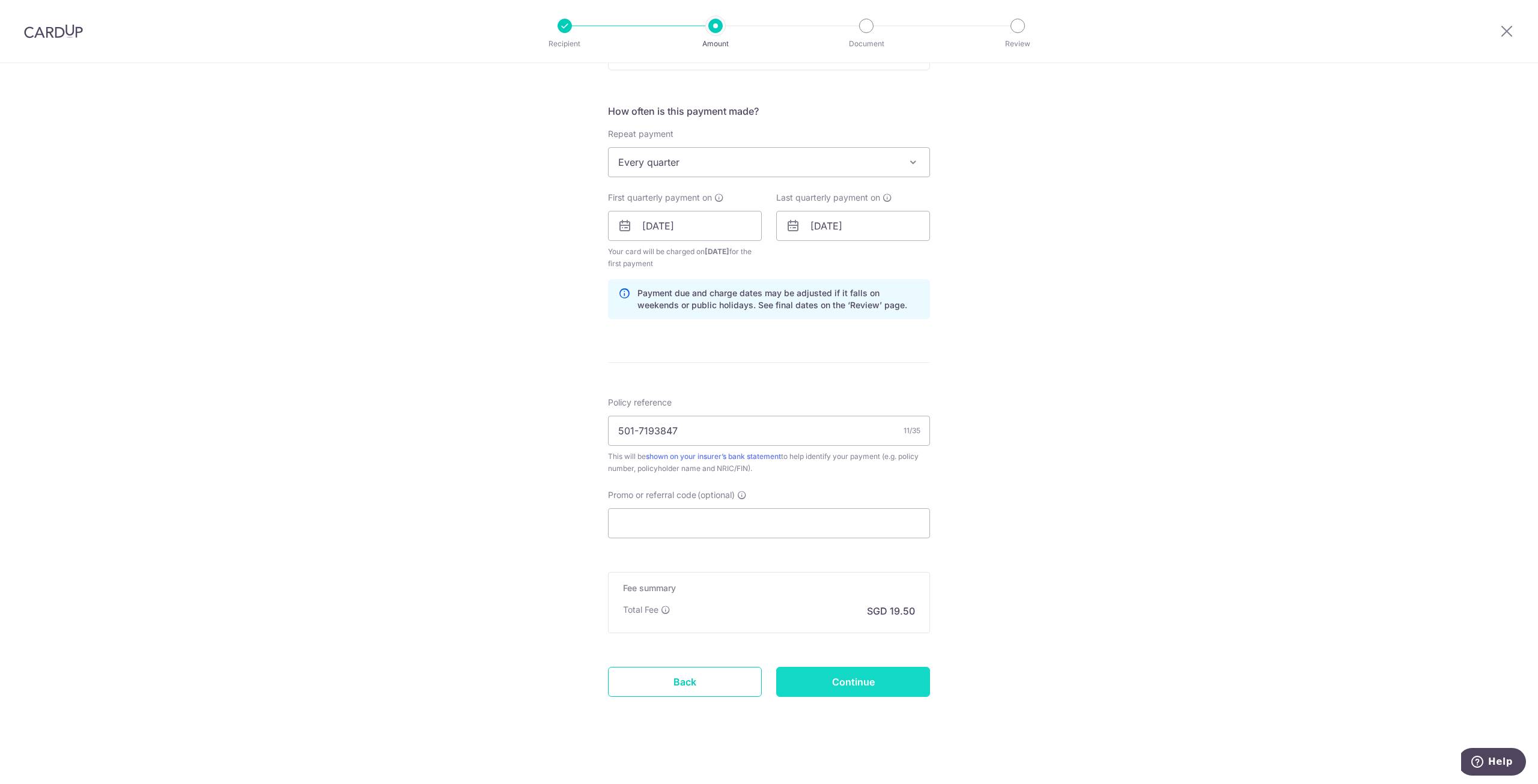
click at [835, 676] on input "Continue" at bounding box center [853, 681] width 153 height 30
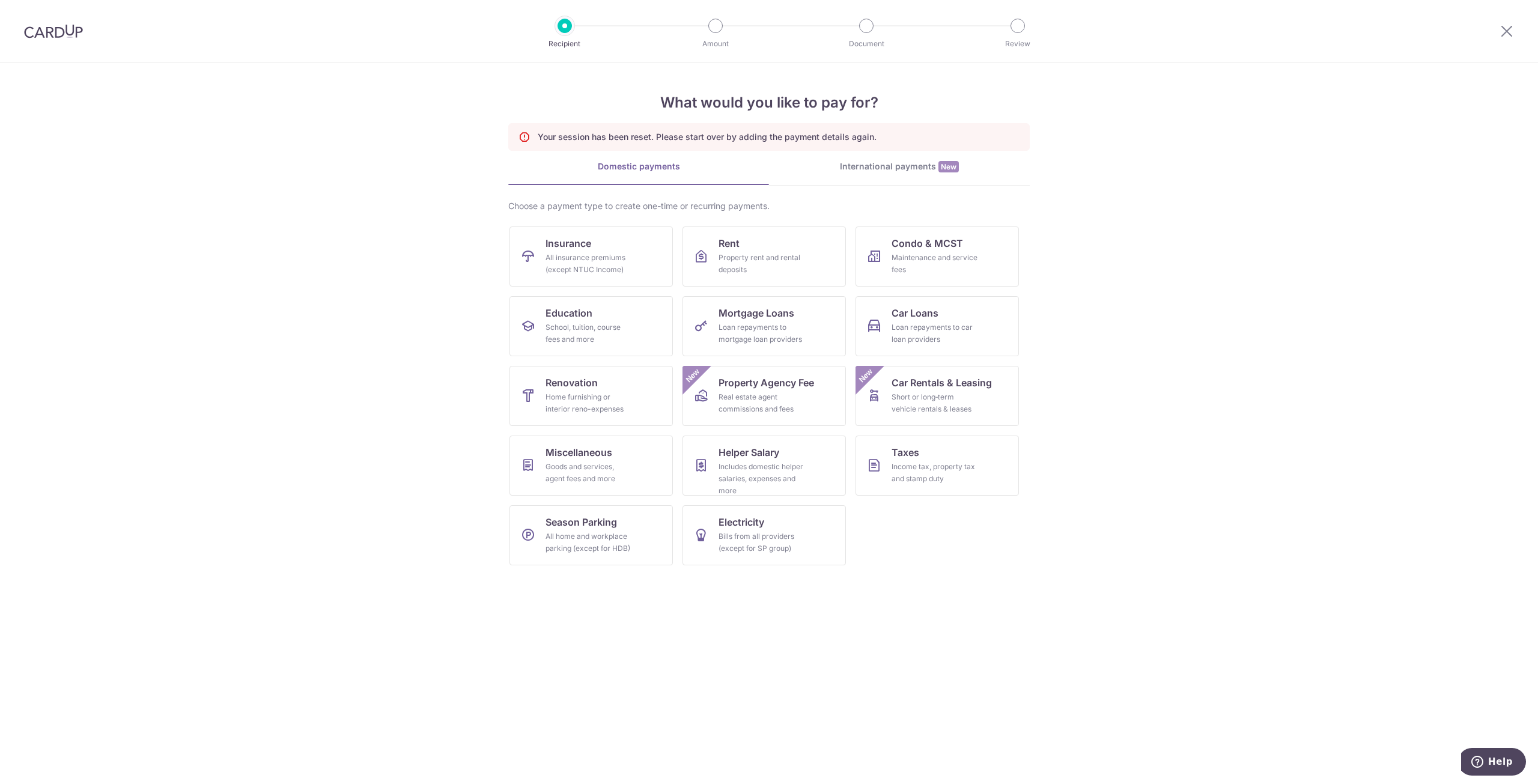
click at [606, 224] on div "Choose a payment type to create one-time or recurring payments. Insurance All i…" at bounding box center [769, 387] width 522 height 375
click at [613, 241] on link "Insurance All insurance premiums (except NTUC Income)" at bounding box center [591, 257] width 163 height 60
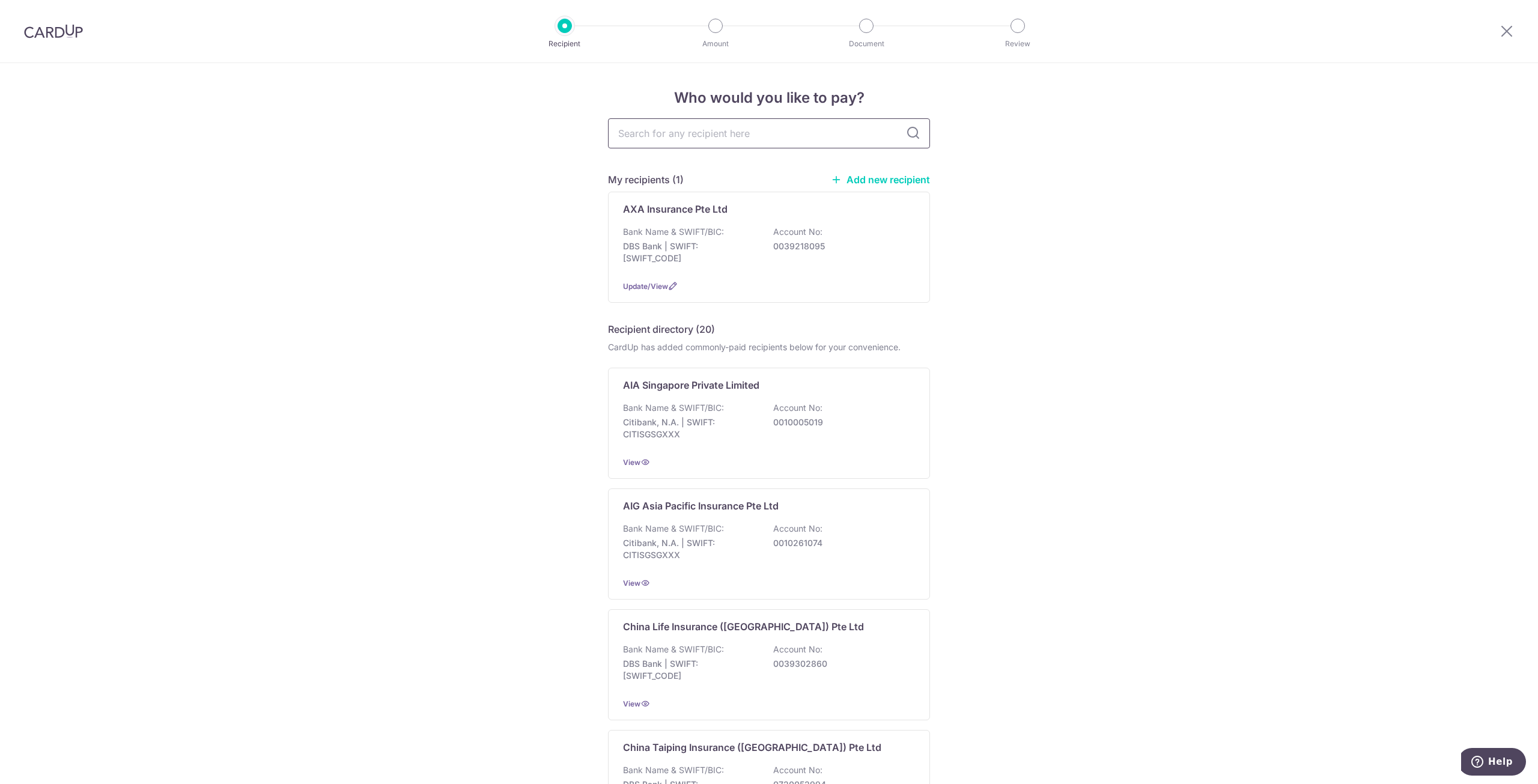
click at [700, 130] on input "text" at bounding box center [768, 134] width 322 height 30
type input "HSBC"
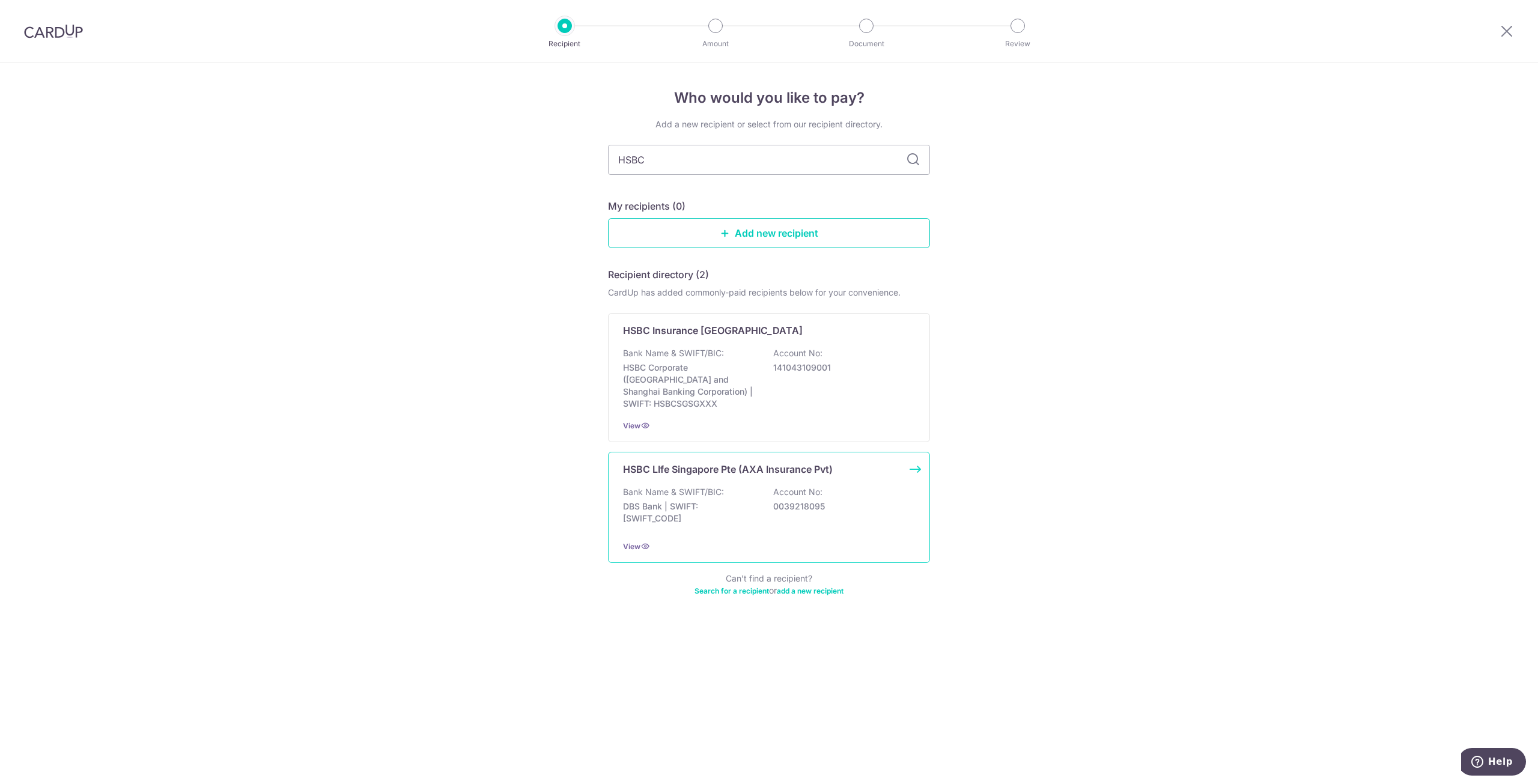
click at [819, 486] on p "Account No:" at bounding box center [798, 491] width 49 height 12
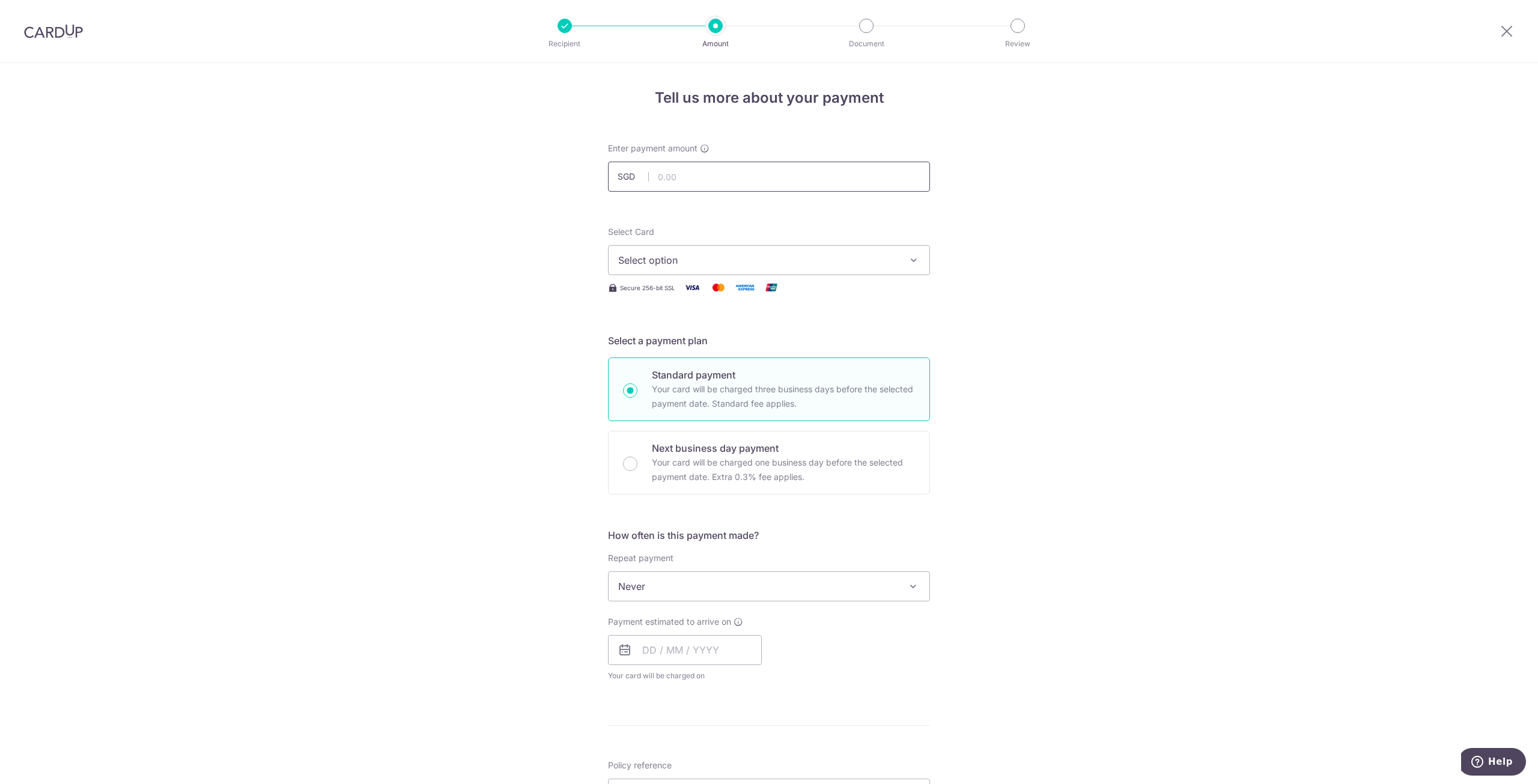
click at [776, 179] on input "text" at bounding box center [768, 177] width 322 height 30
type input "750.00"
drag, startPoint x: 762, startPoint y: 644, endPoint x: 765, endPoint y: 634, distance: 10.4
click at [763, 643] on div "Payment estimated to arrive on Your card will be charged on for the first payme…" at bounding box center [685, 648] width 169 height 66
click at [774, 589] on span "Never" at bounding box center [768, 586] width 320 height 29
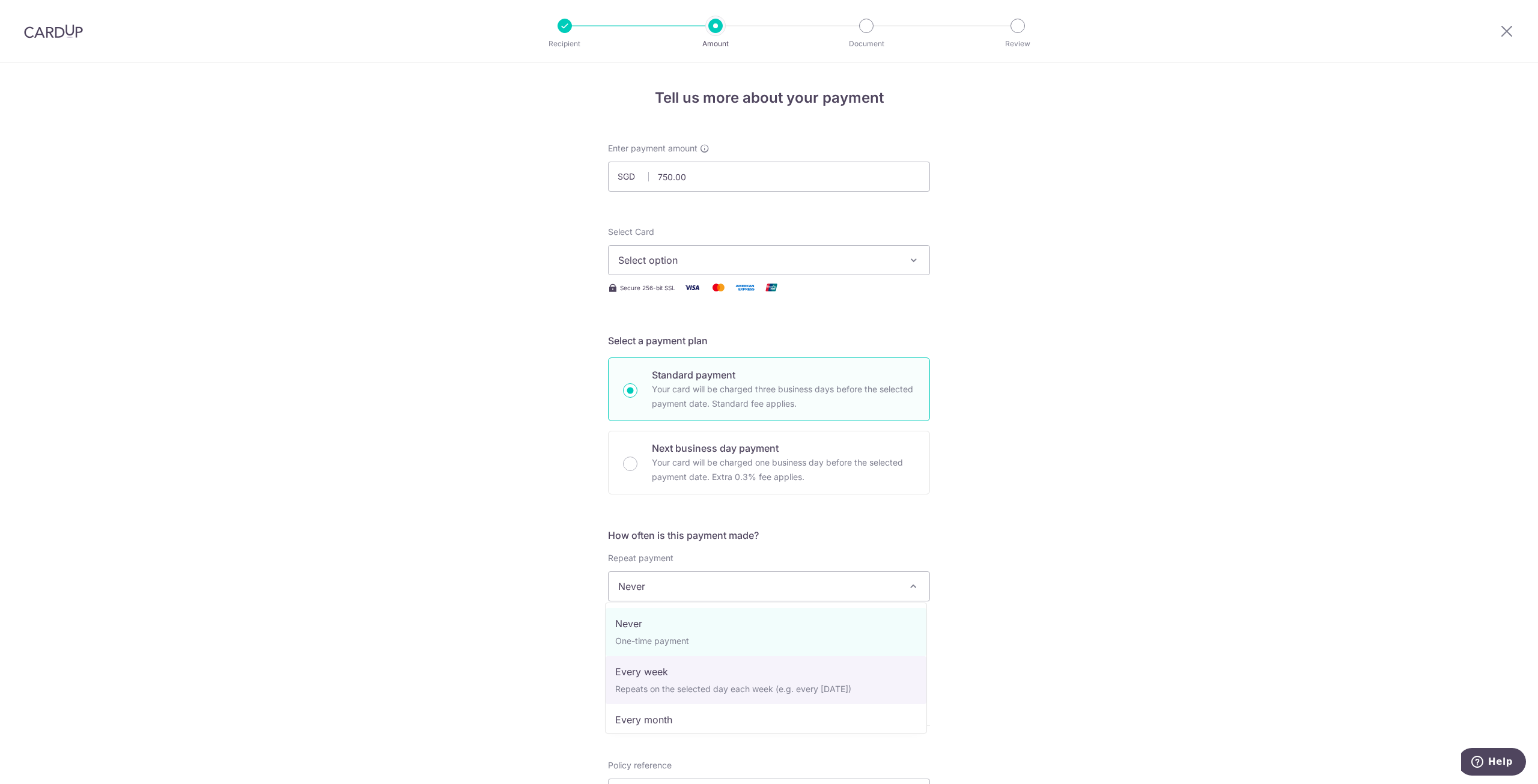
scroll to position [120, 0]
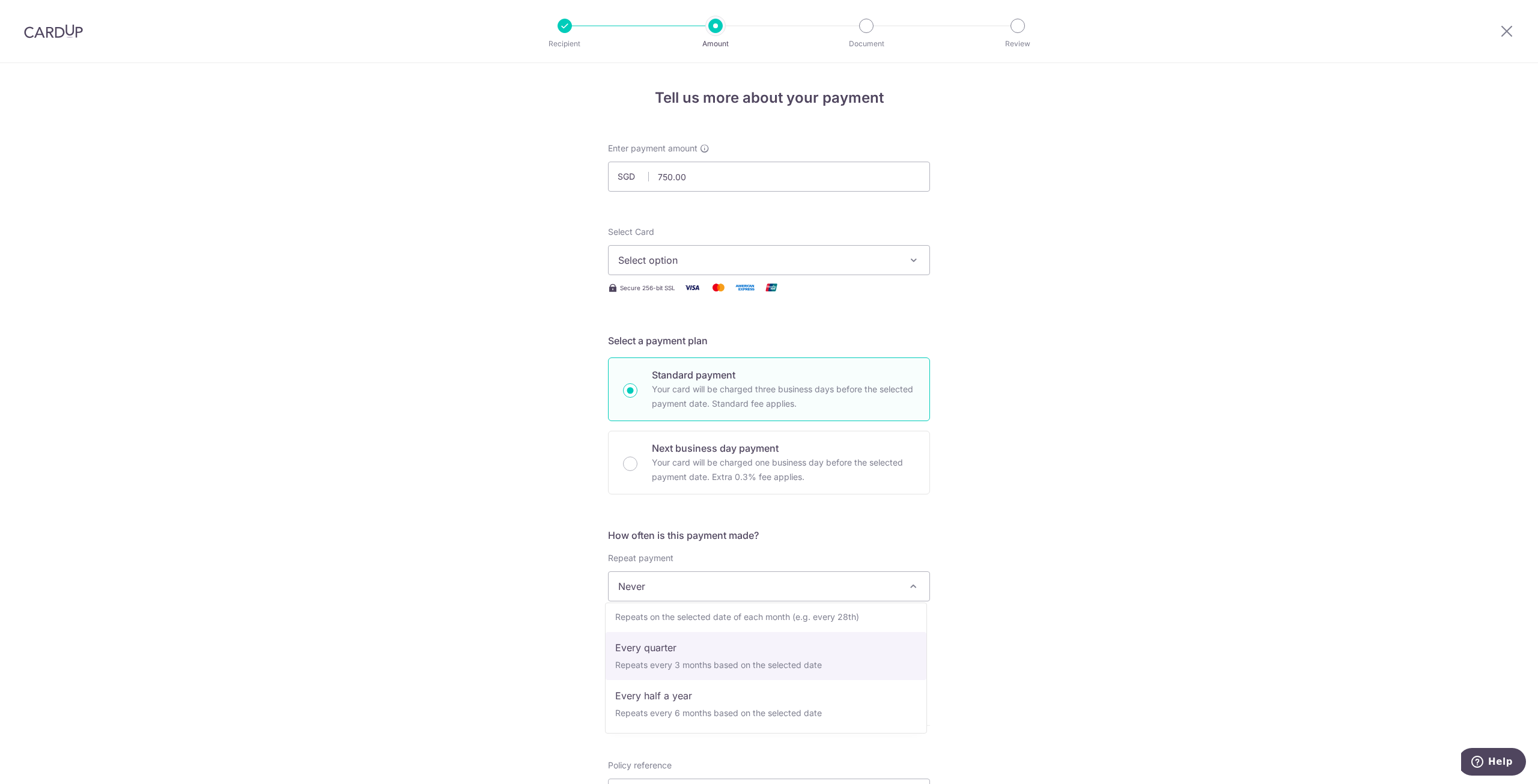
select select "4"
click at [706, 654] on input "text" at bounding box center [684, 650] width 153 height 30
click at [895, 724] on form "Enter payment amount SGD 750.00 750.00 Select Card Select option Add credit car…" at bounding box center [768, 623] width 322 height 963
click at [740, 660] on input "text" at bounding box center [684, 650] width 153 height 30
click at [779, 678] on link "Next" at bounding box center [778, 682] width 14 height 14
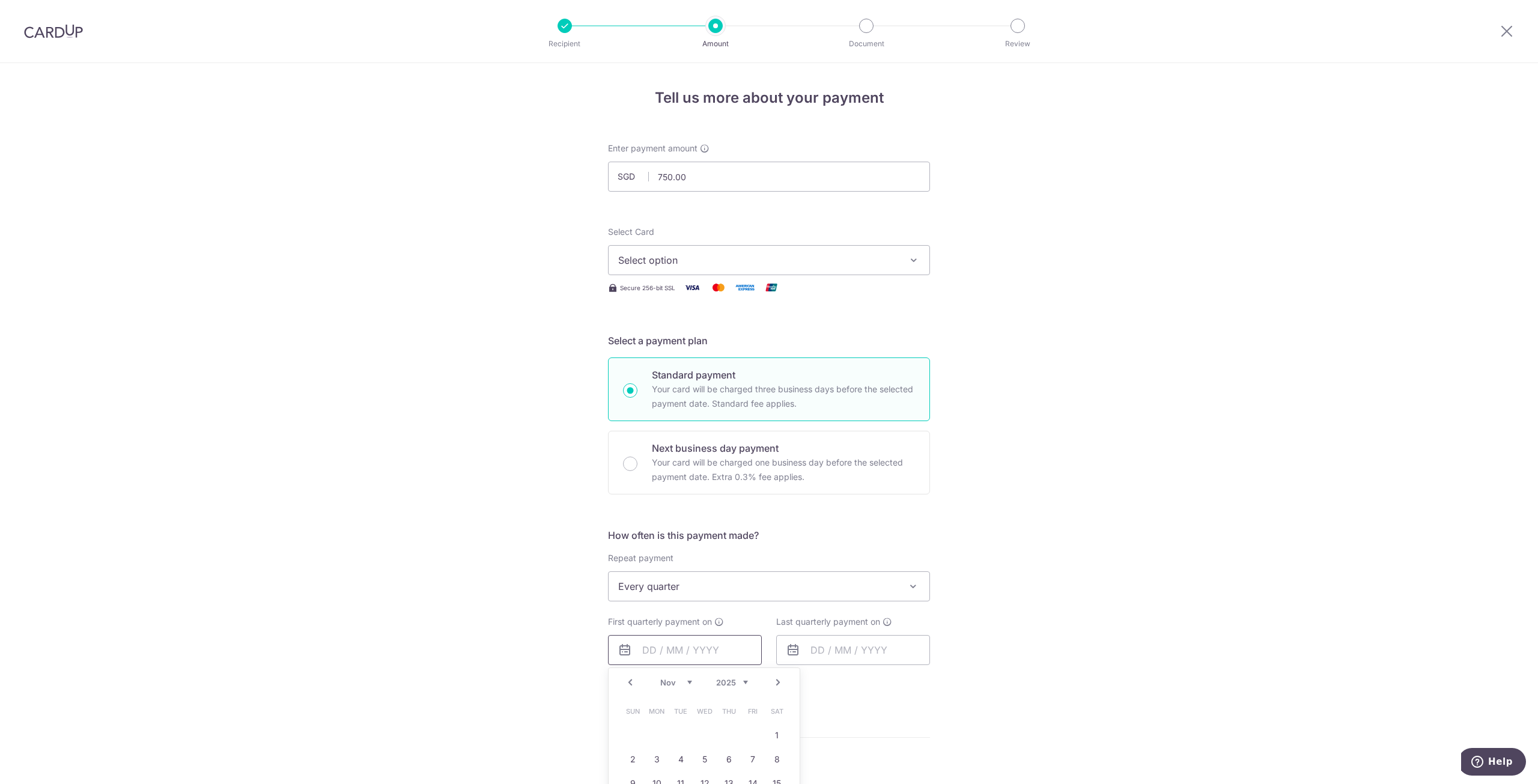
scroll to position [60, 0]
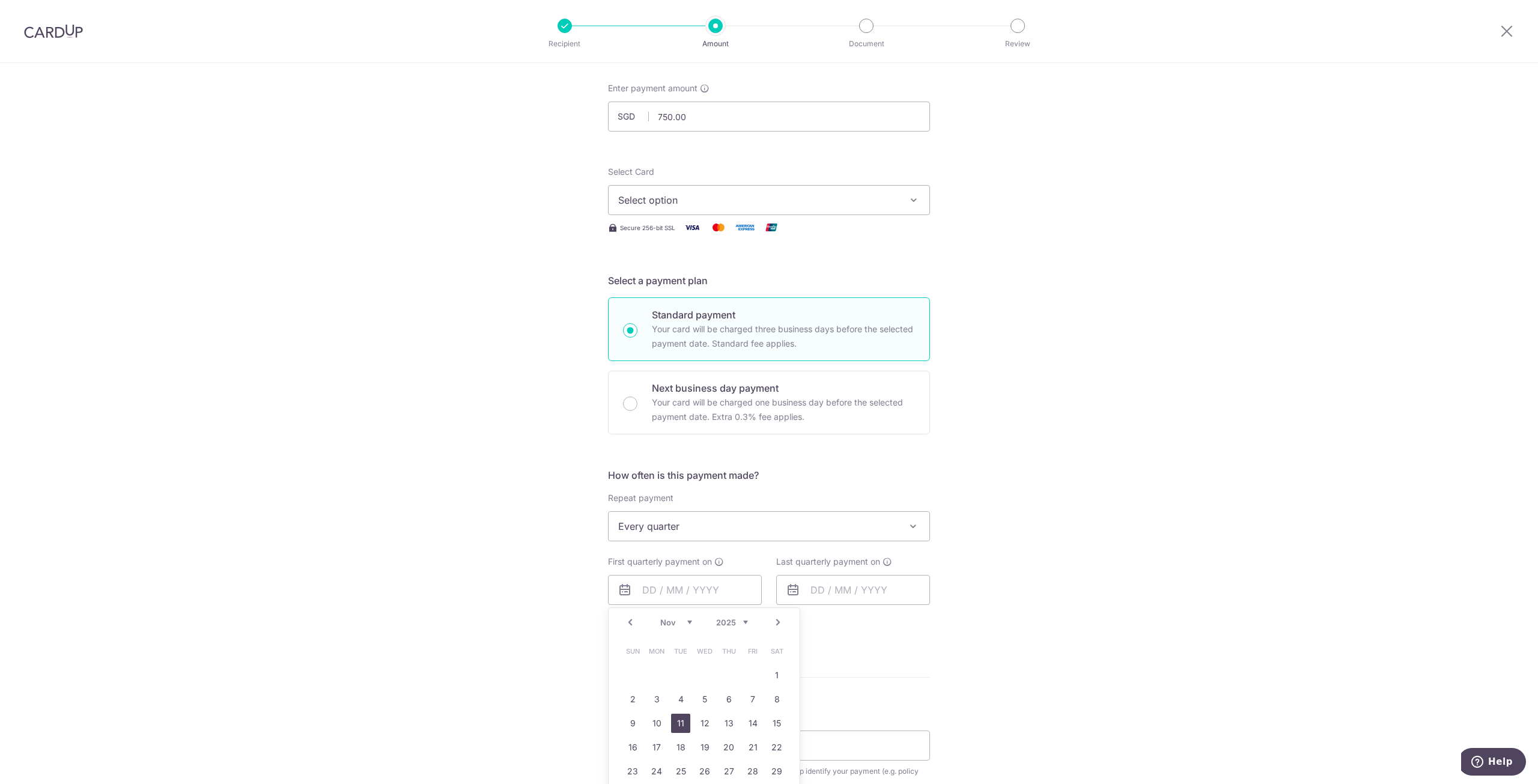
click at [681, 718] on link "11" at bounding box center [681, 723] width 19 height 19
type input "[DATE]"
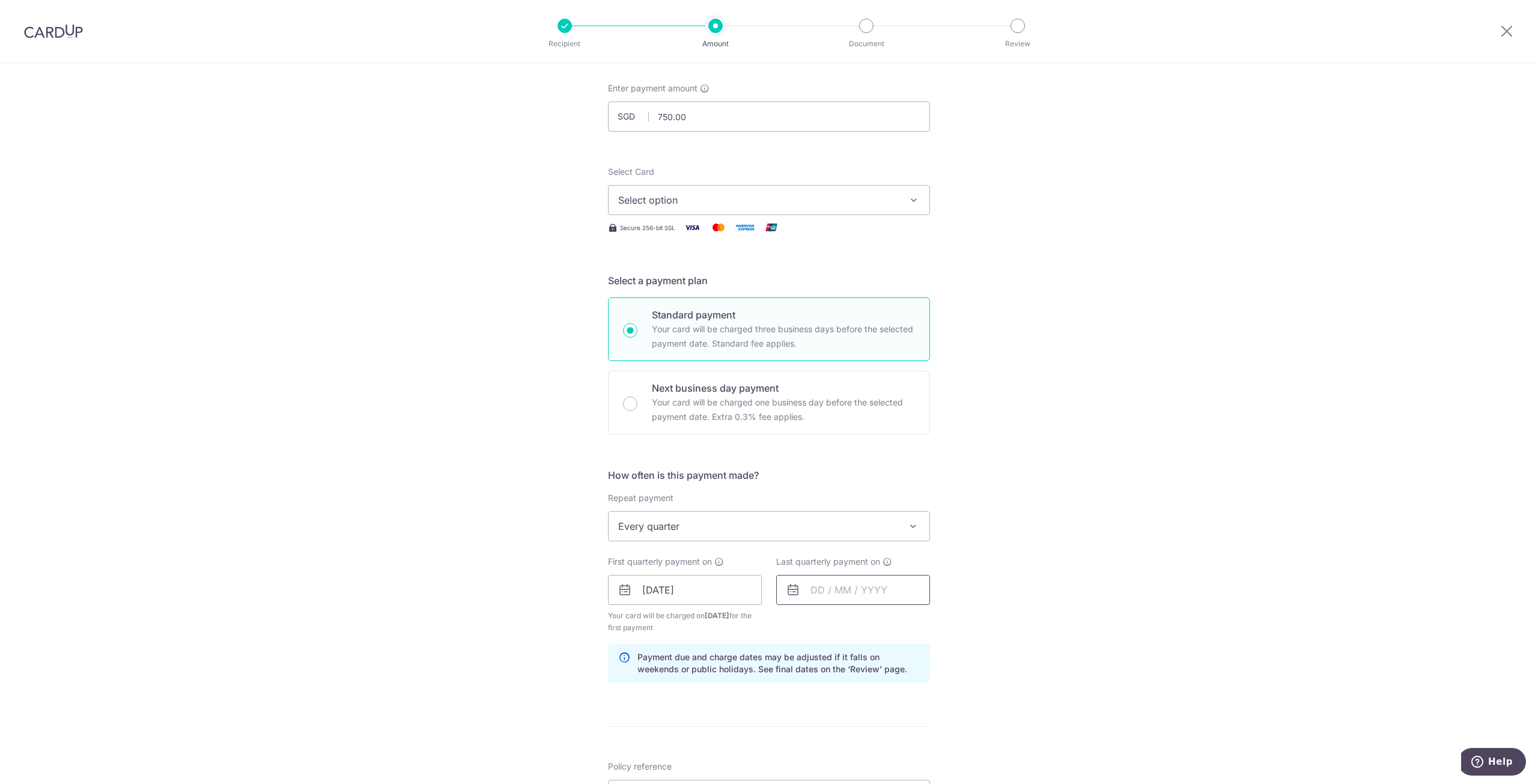
click at [818, 597] on input "text" at bounding box center [853, 590] width 153 height 30
click at [942, 619] on link "Next" at bounding box center [946, 623] width 14 height 14
click at [868, 697] on link "11" at bounding box center [873, 699] width 19 height 19
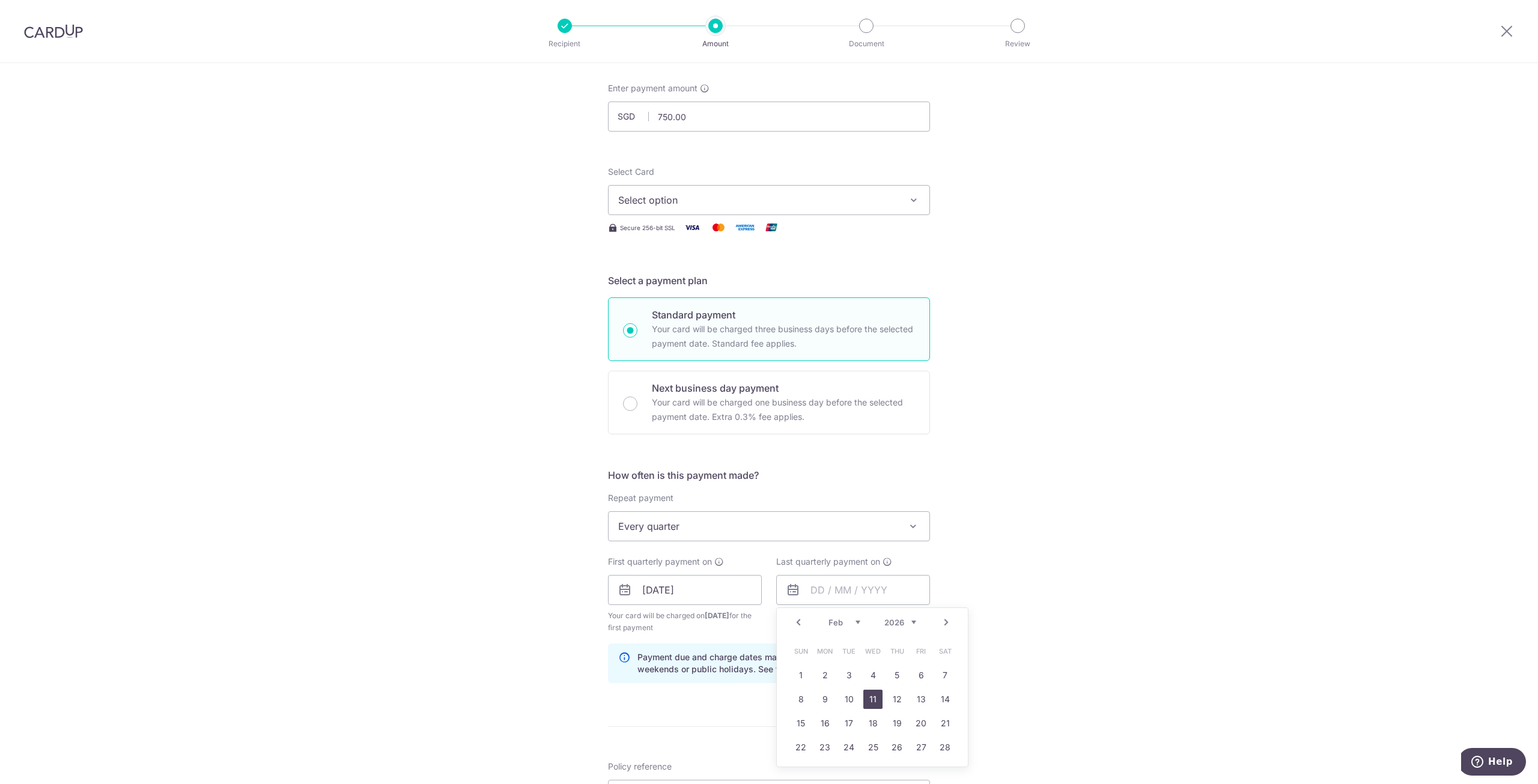
type input "[DATE]"
click at [978, 650] on div "Tell us more about your payment Enter payment amount SGD 750.00 750.00 Select C…" at bounding box center [769, 577] width 1538 height 1148
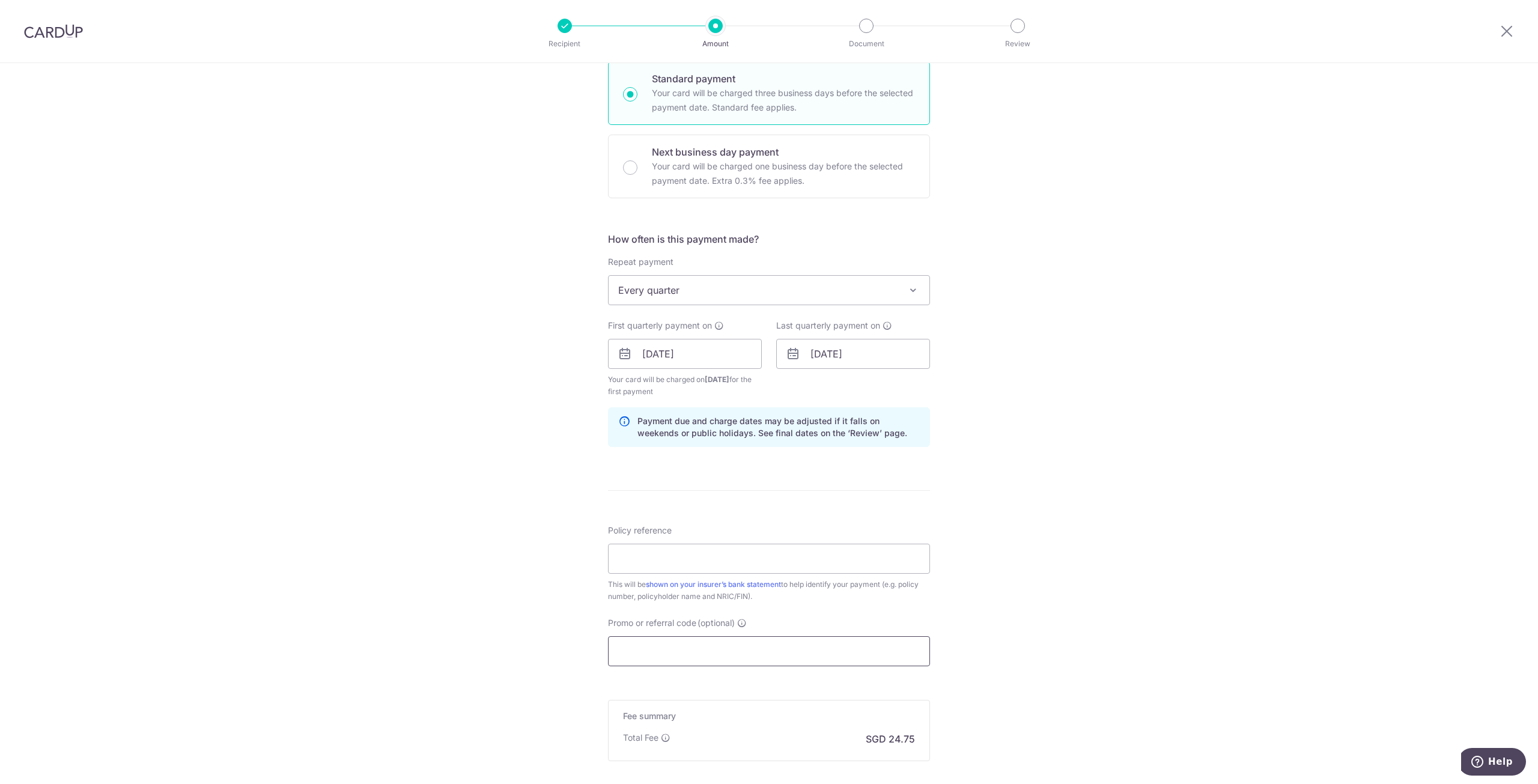
scroll to position [360, 0]
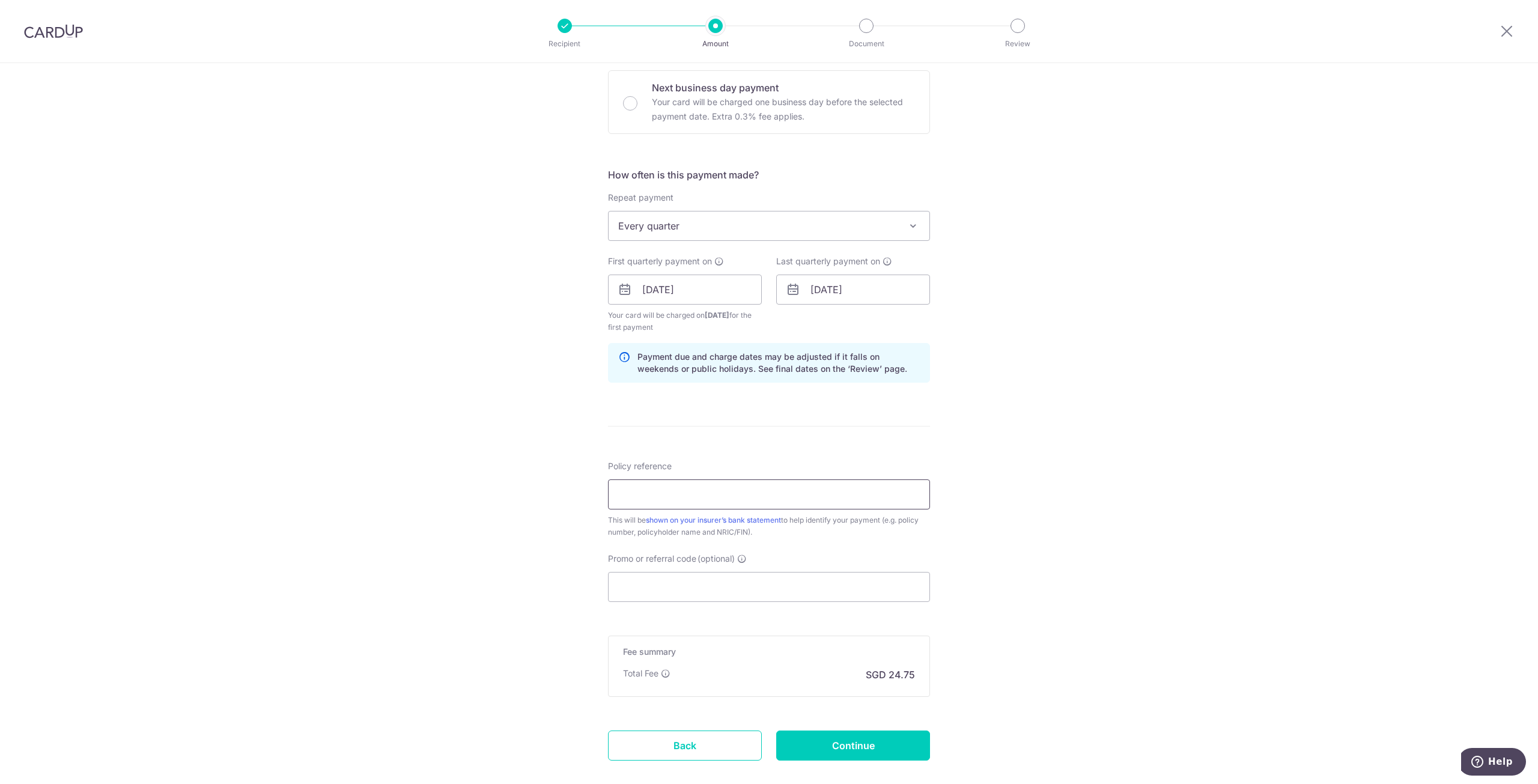
click at [794, 487] on input "Policy reference" at bounding box center [768, 495] width 322 height 30
paste input "501-7193847"
type input "501-7193847"
click at [866, 747] on input "Continue" at bounding box center [853, 746] width 153 height 30
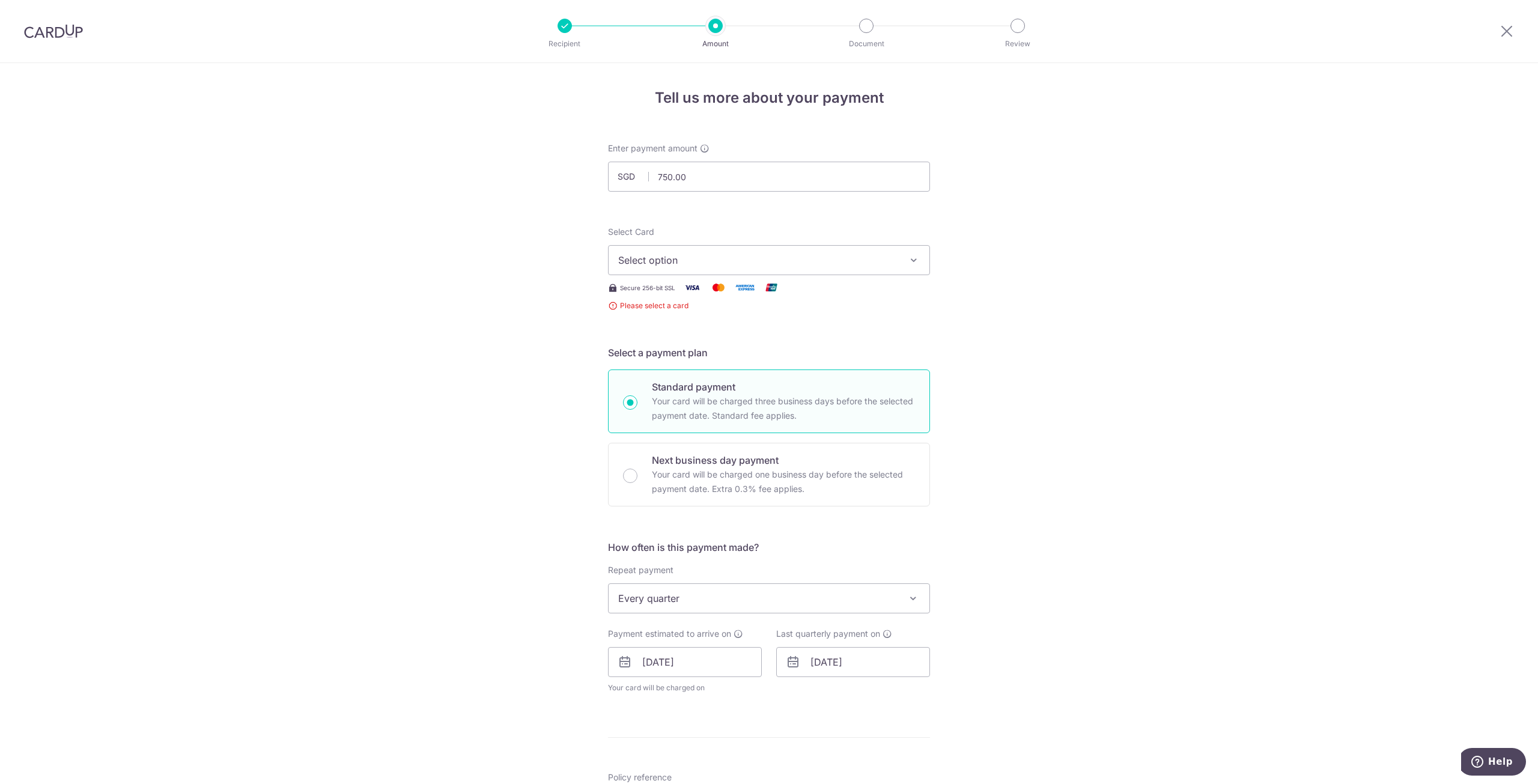
click at [779, 262] on span "Select option" at bounding box center [758, 260] width 280 height 14
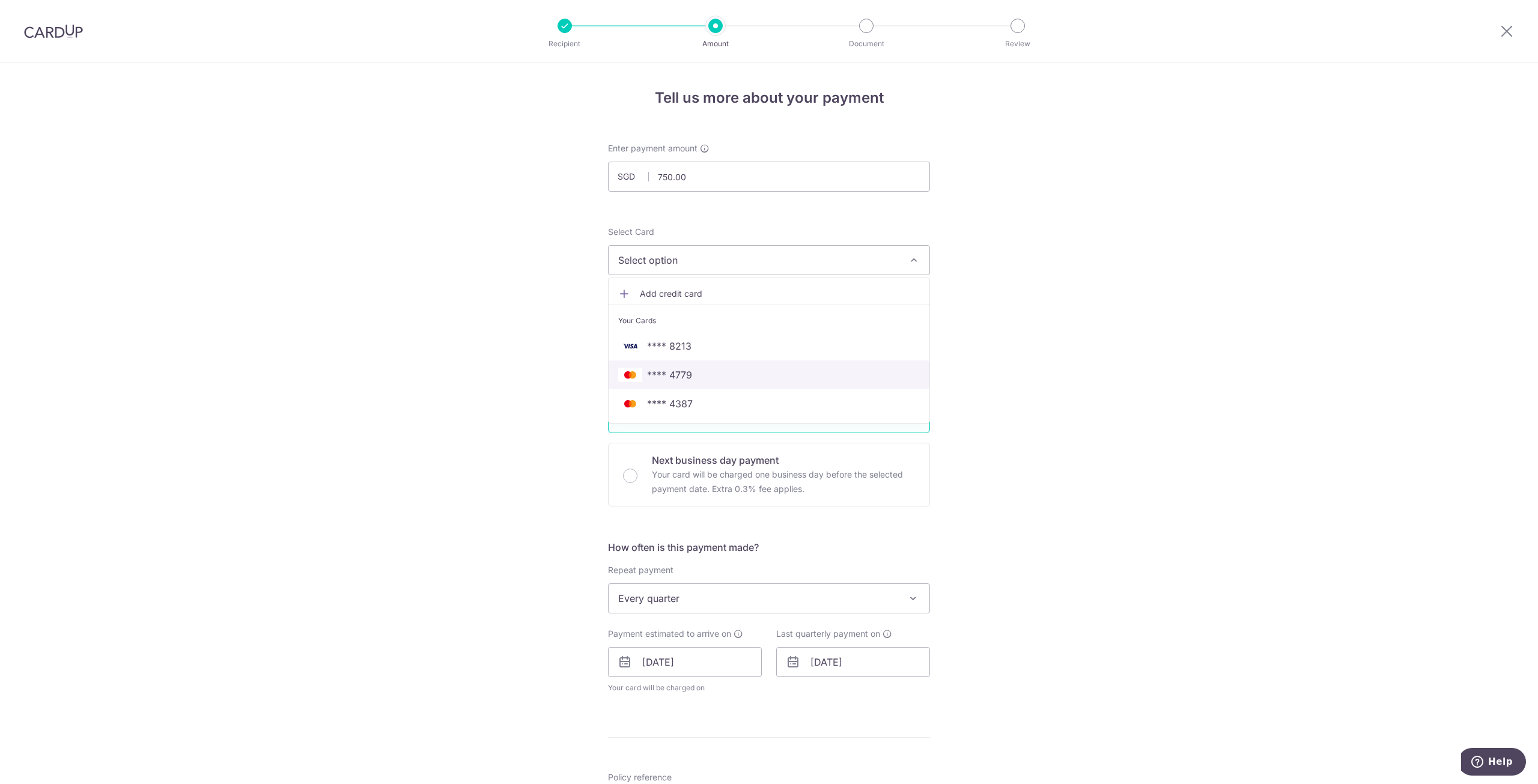
click at [740, 379] on span "**** 4779" at bounding box center [768, 375] width 301 height 14
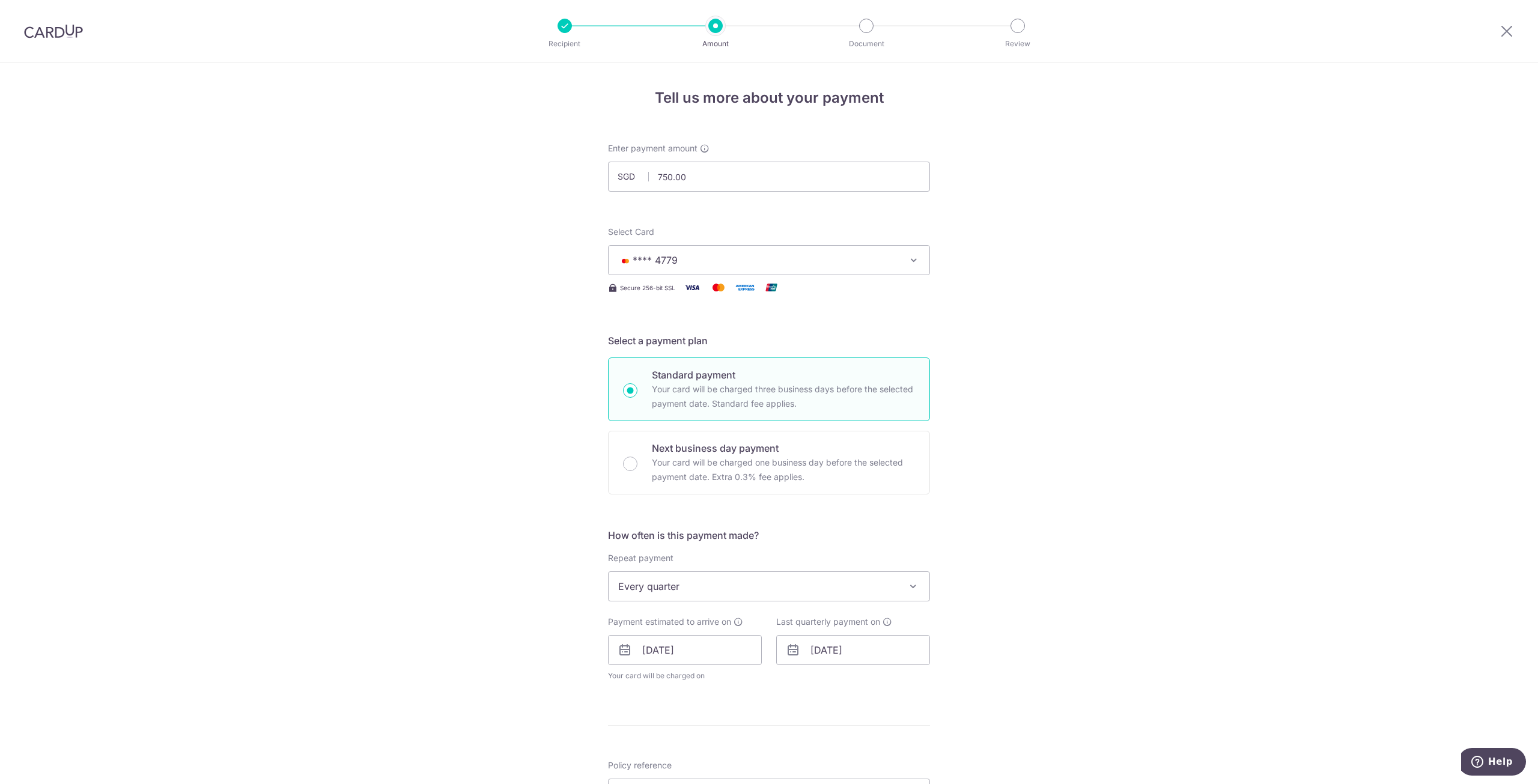
click at [1104, 492] on div "Tell us more about your payment Enter payment amount SGD 750.00 750.00 Select C…" at bounding box center [769, 606] width 1538 height 1087
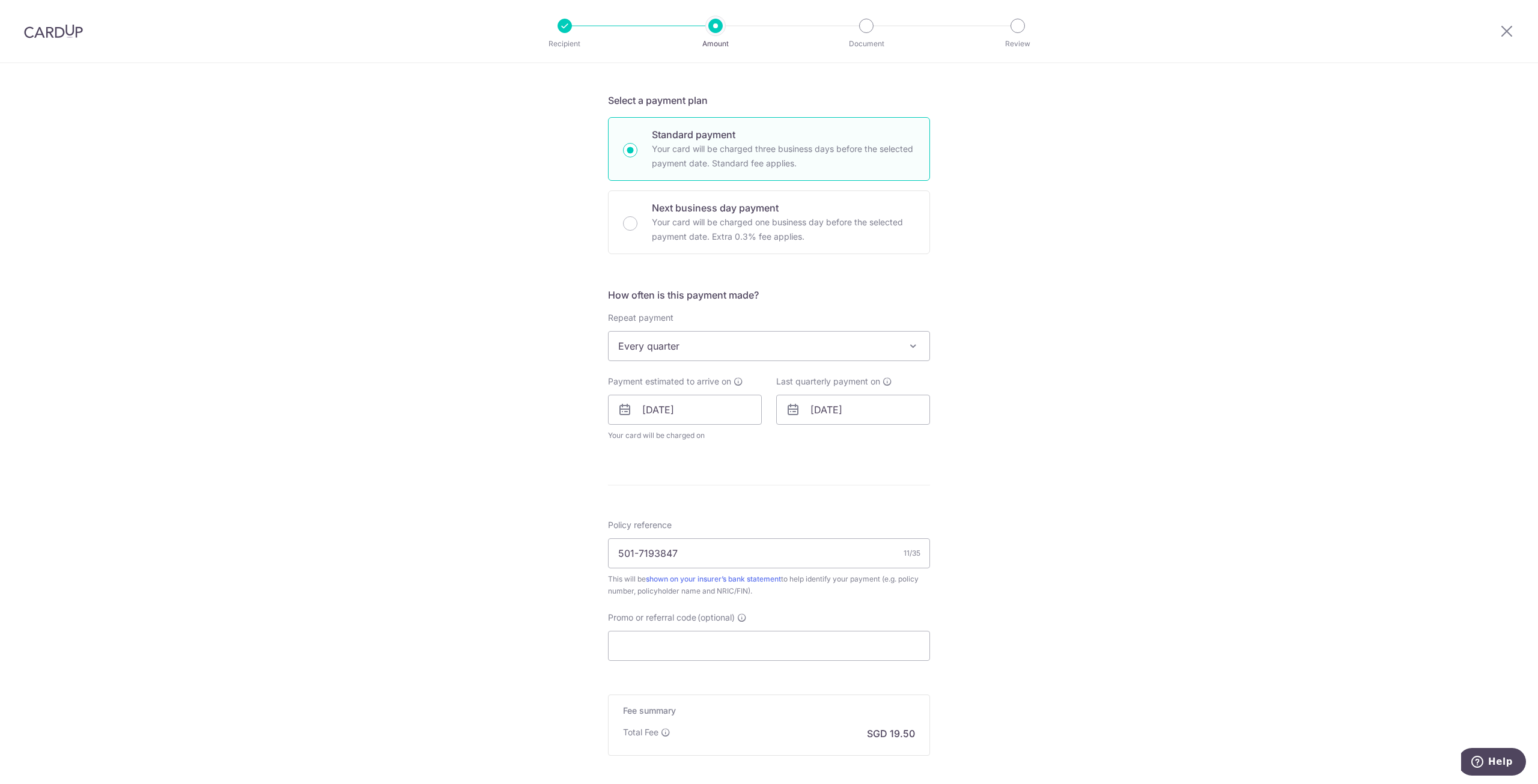
scroll to position [363, 0]
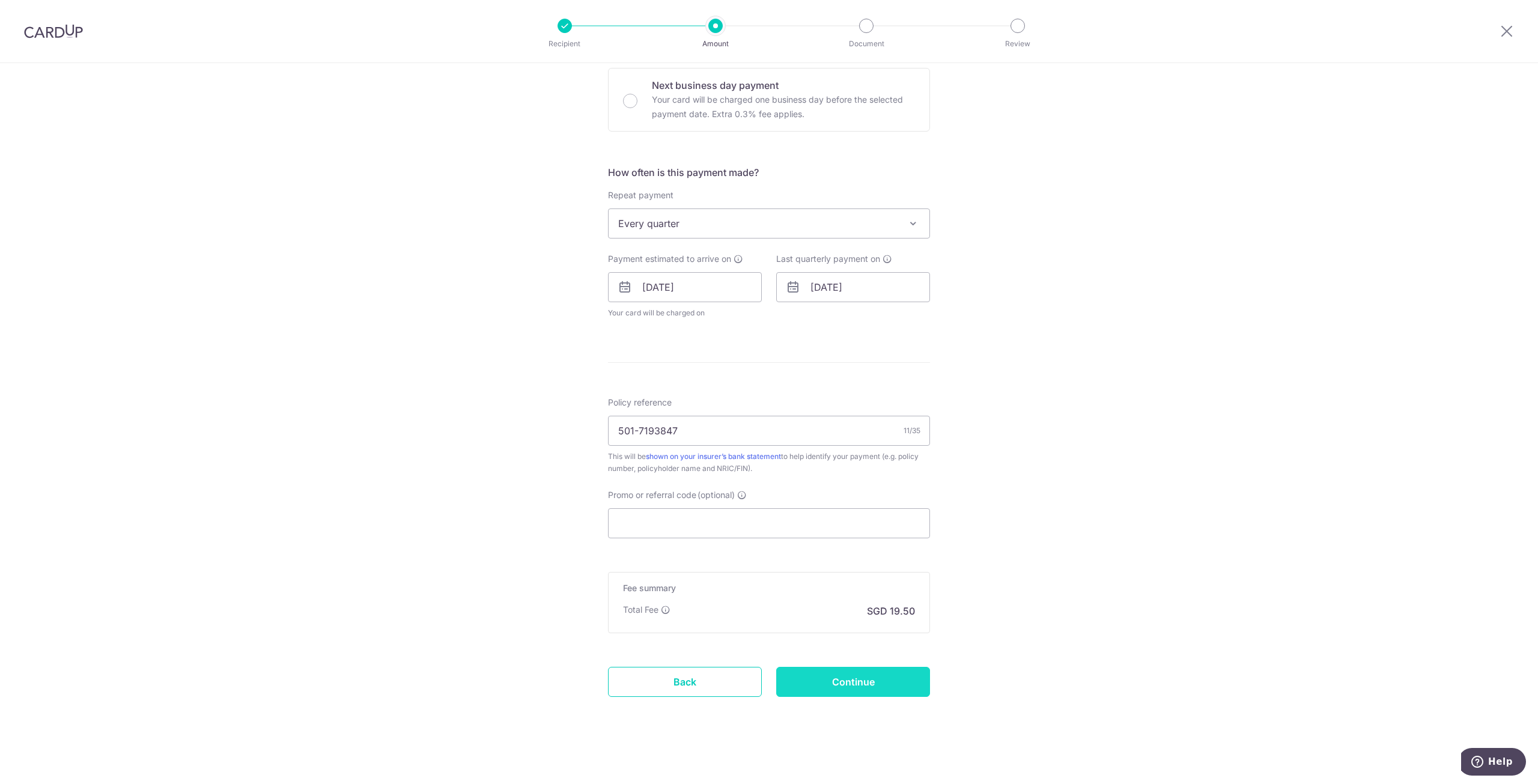
click at [906, 670] on input "Continue" at bounding box center [853, 681] width 153 height 30
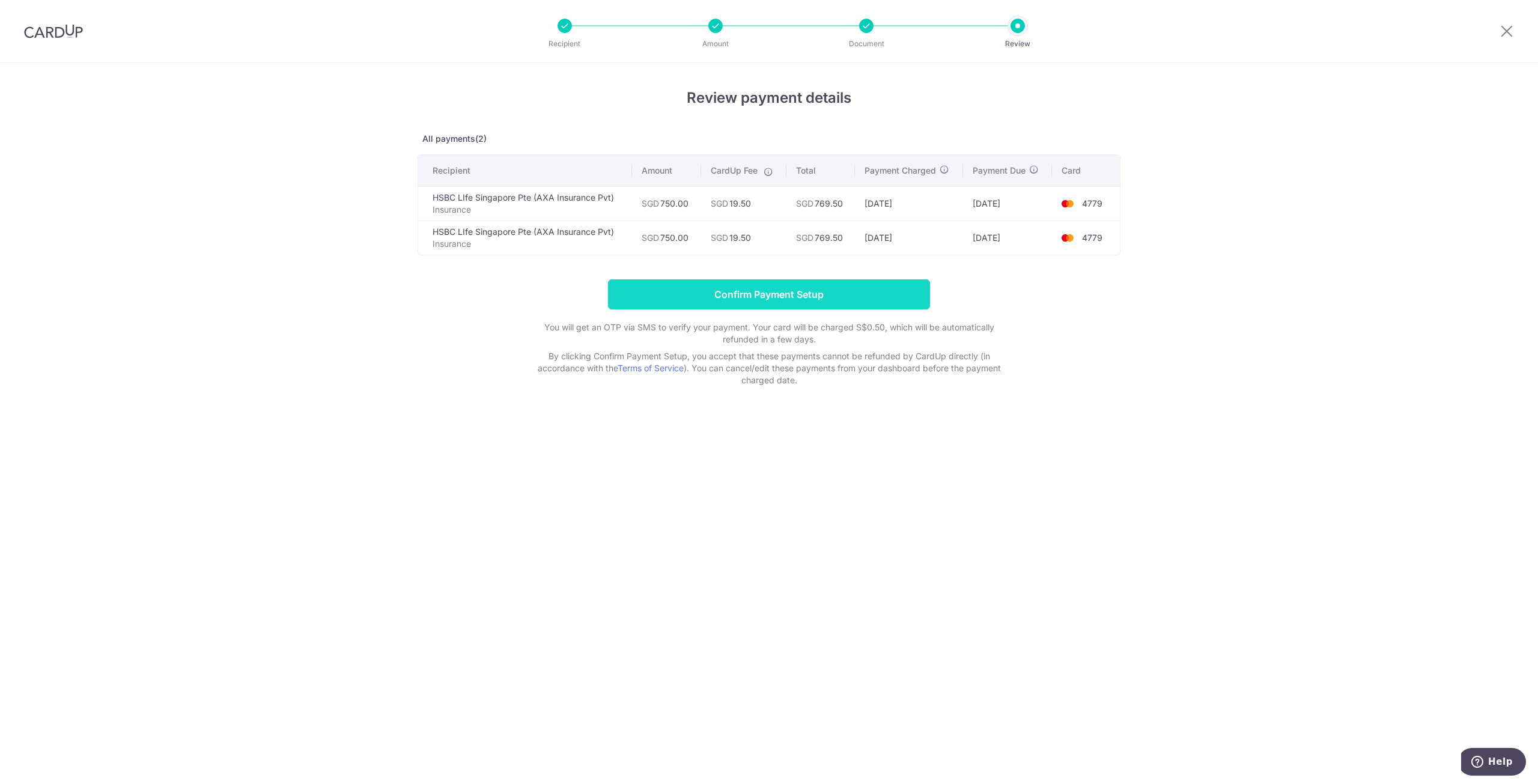
click at [875, 293] on input "Confirm Payment Setup" at bounding box center [768, 294] width 322 height 30
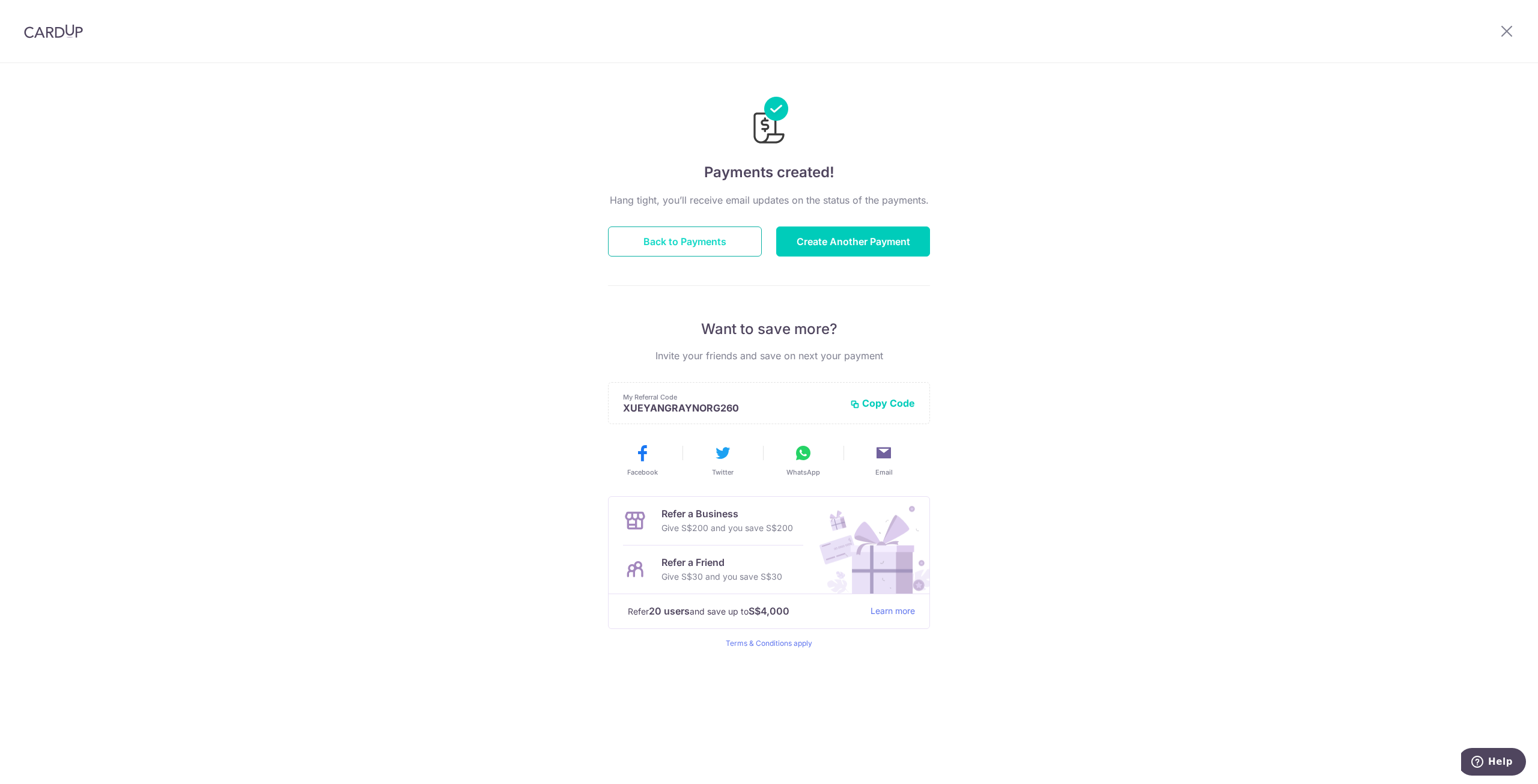
click at [758, 249] on button "Back to Payments" at bounding box center [684, 242] width 153 height 30
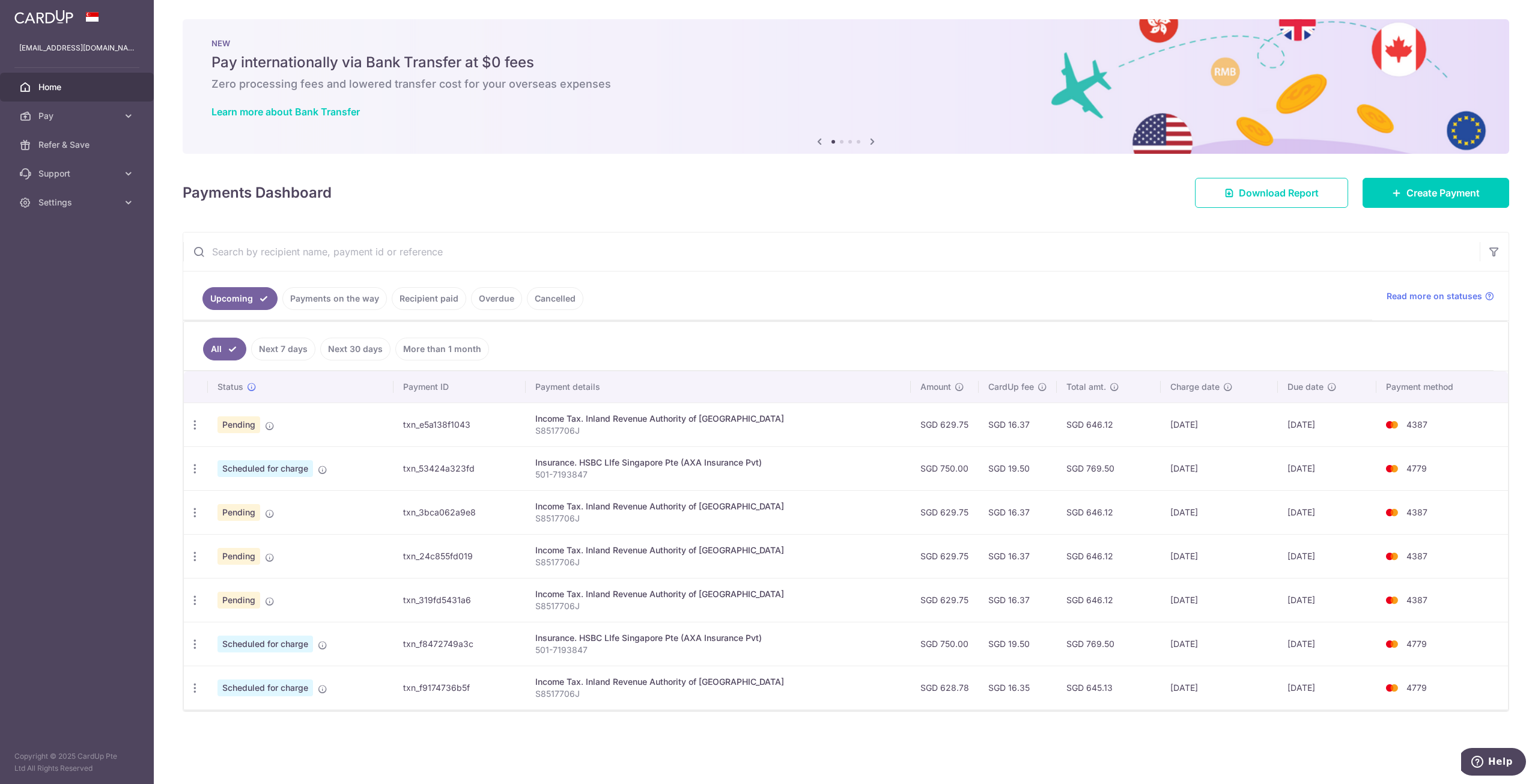
click at [340, 298] on link "Payments on the way" at bounding box center [334, 298] width 104 height 23
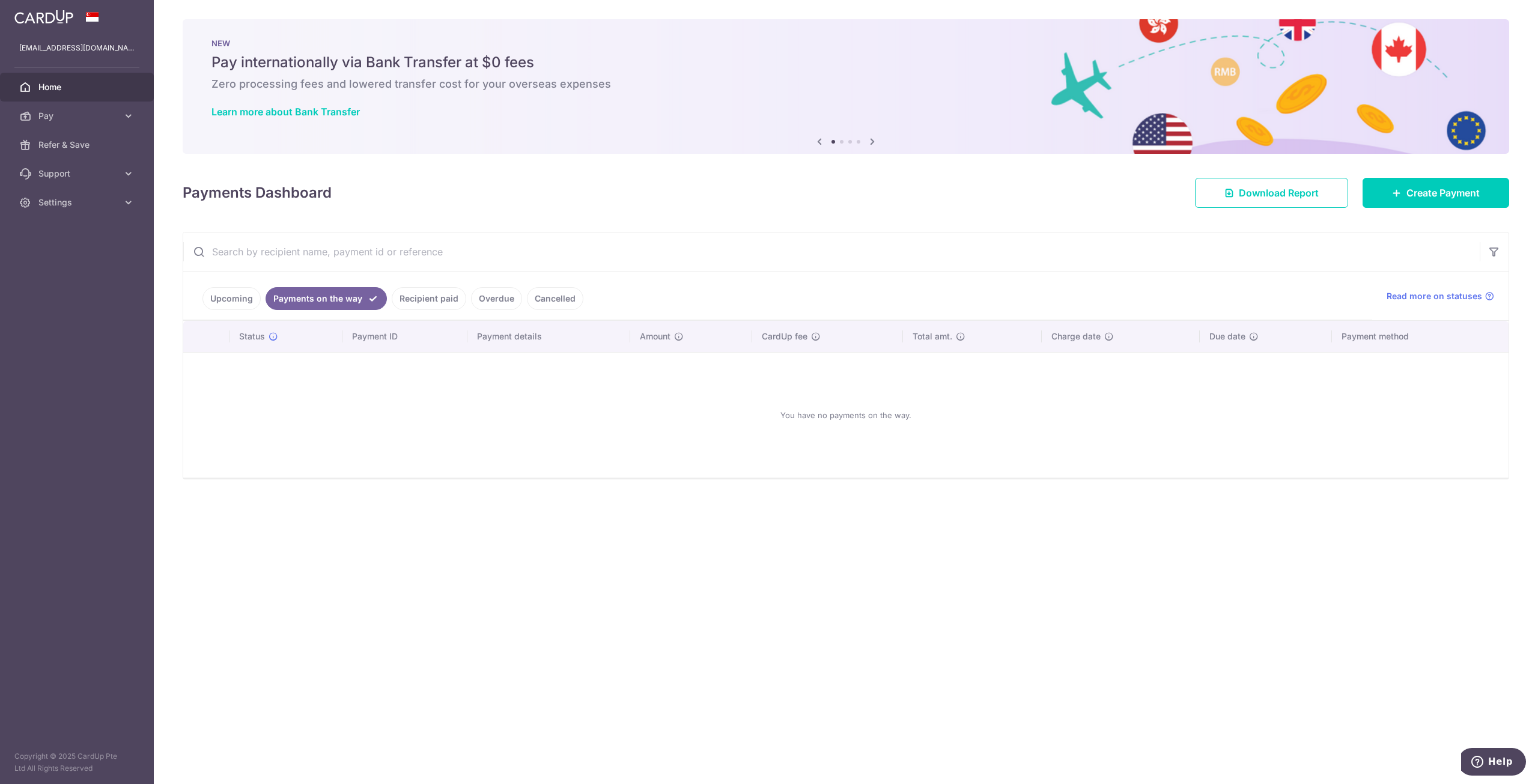
click at [411, 298] on link "Recipient paid" at bounding box center [429, 298] width 75 height 23
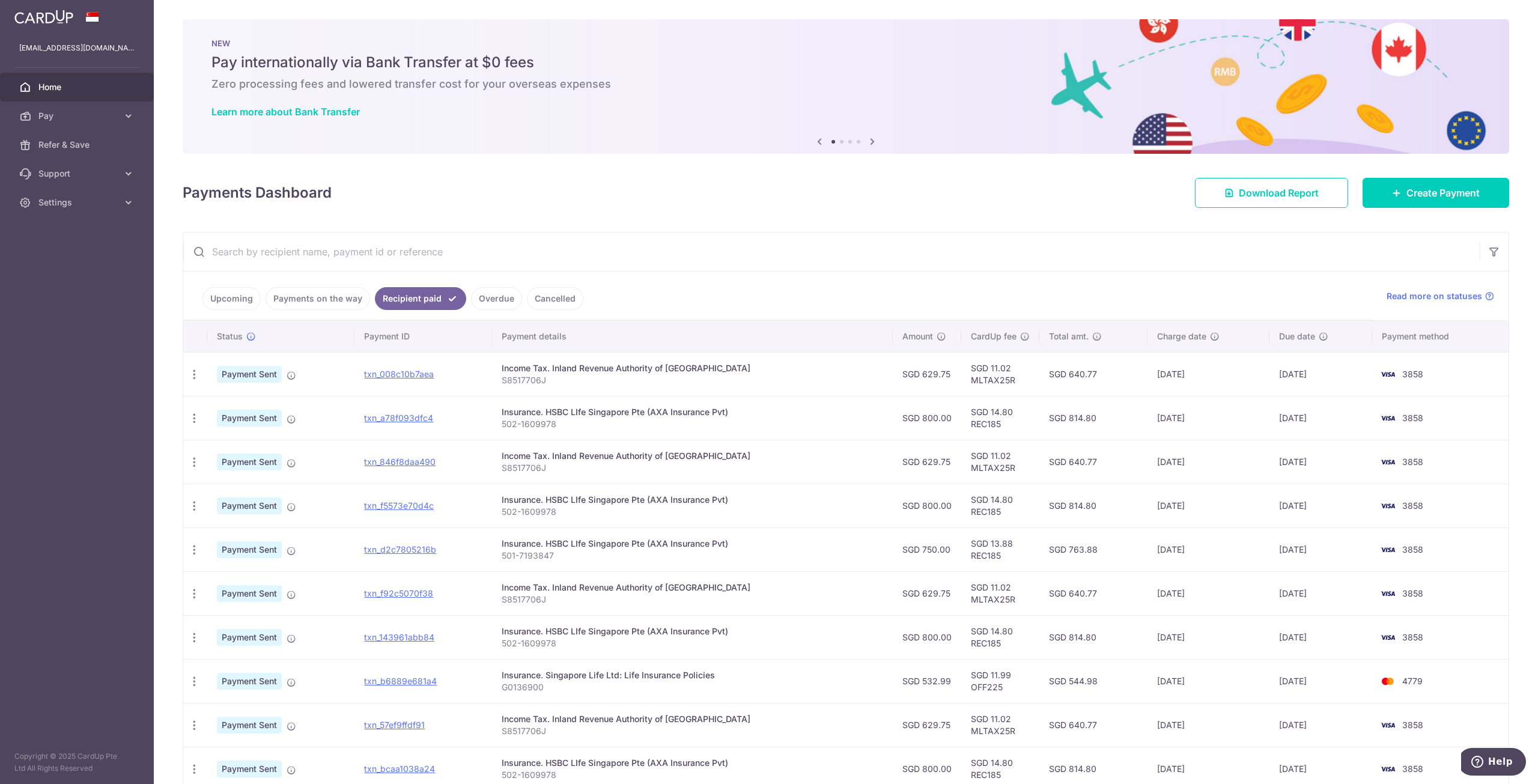
click at [332, 298] on link "Payments on the way" at bounding box center [317, 298] width 104 height 23
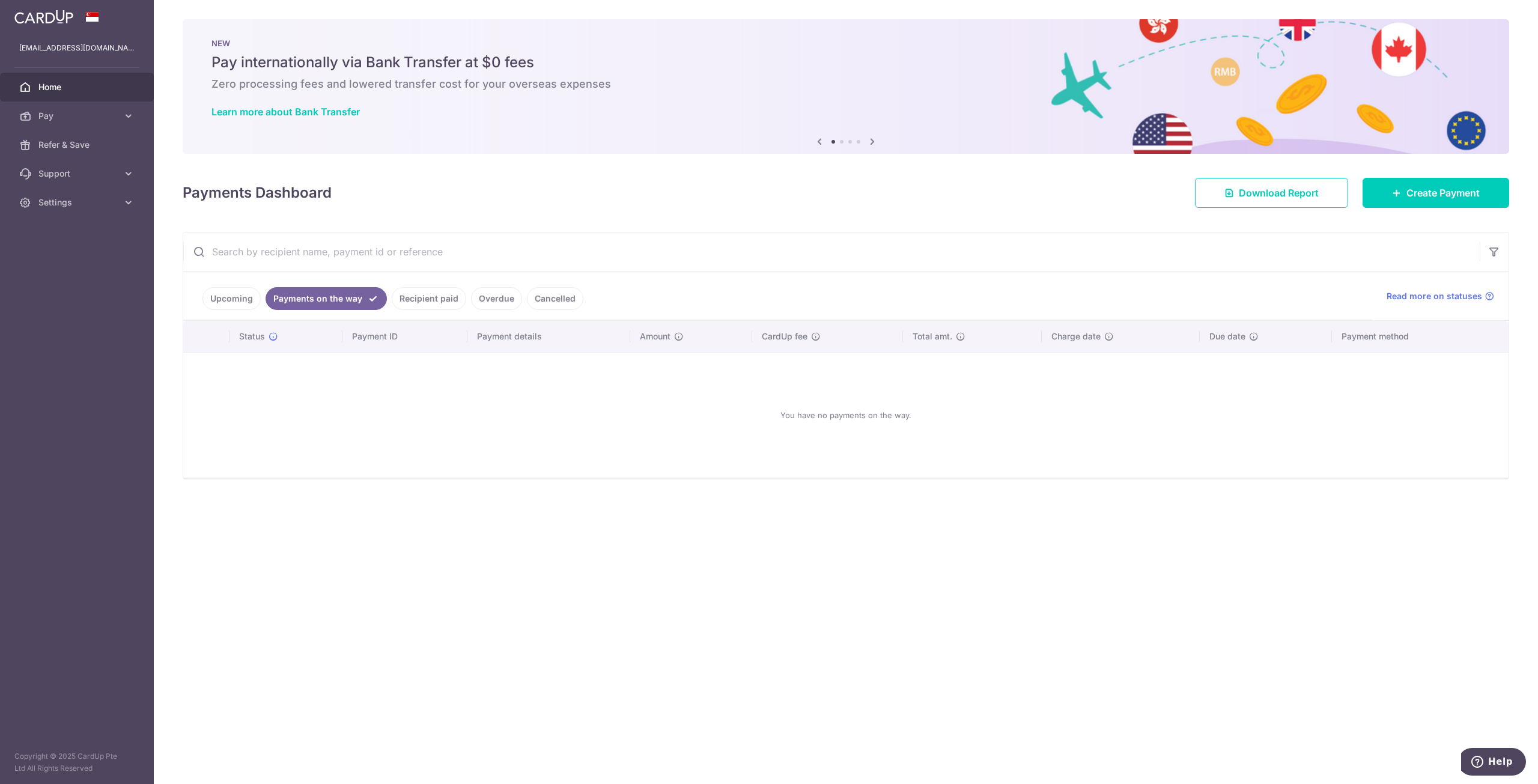
click at [222, 297] on link "Upcoming" at bounding box center [231, 298] width 58 height 23
